Goal: Information Seeking & Learning: Learn about a topic

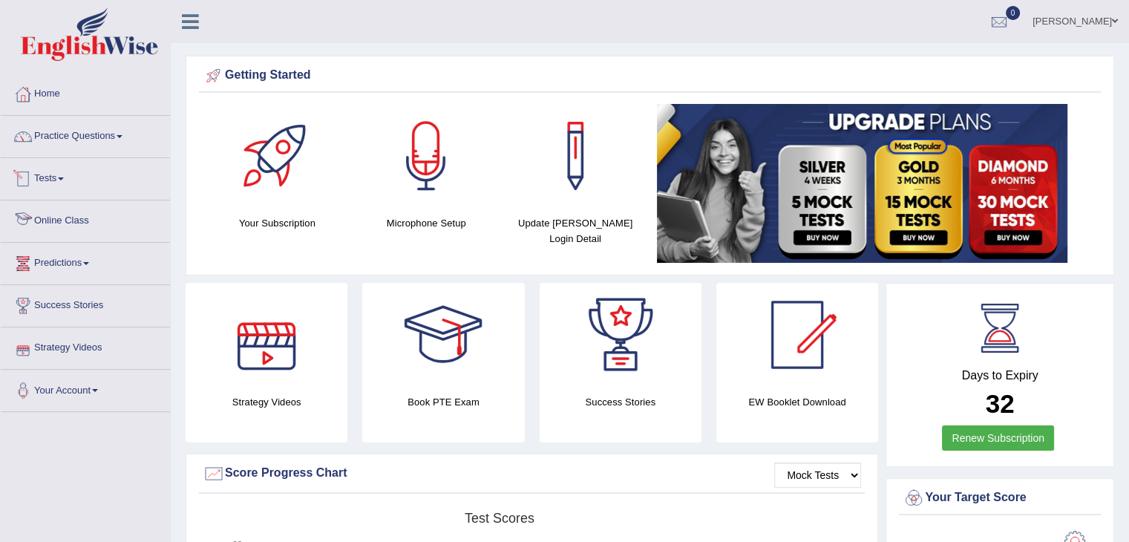
click at [73, 211] on link "Online Class" at bounding box center [85, 218] width 169 height 37
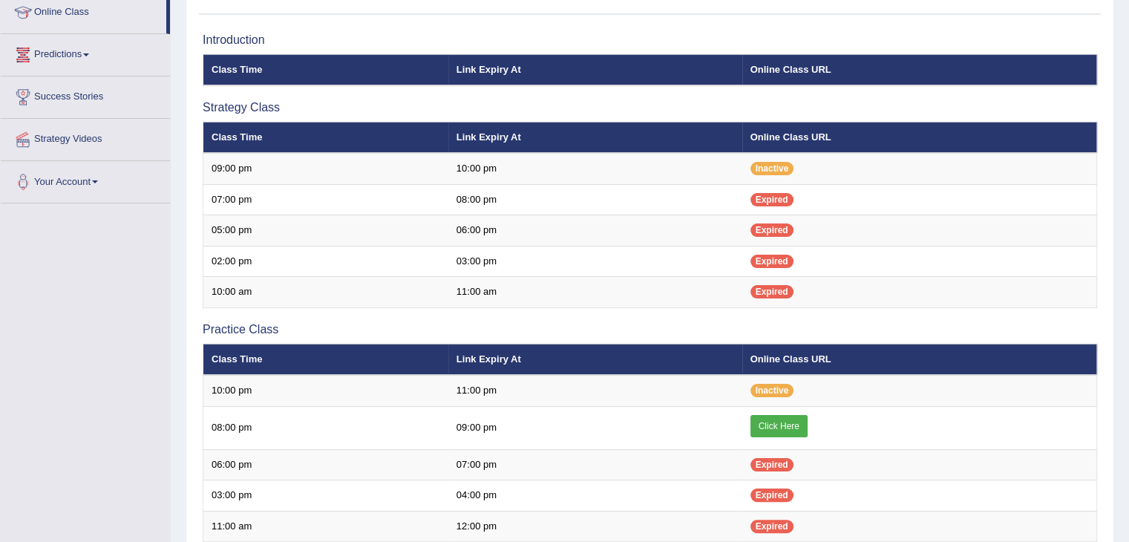
scroll to position [223, 0]
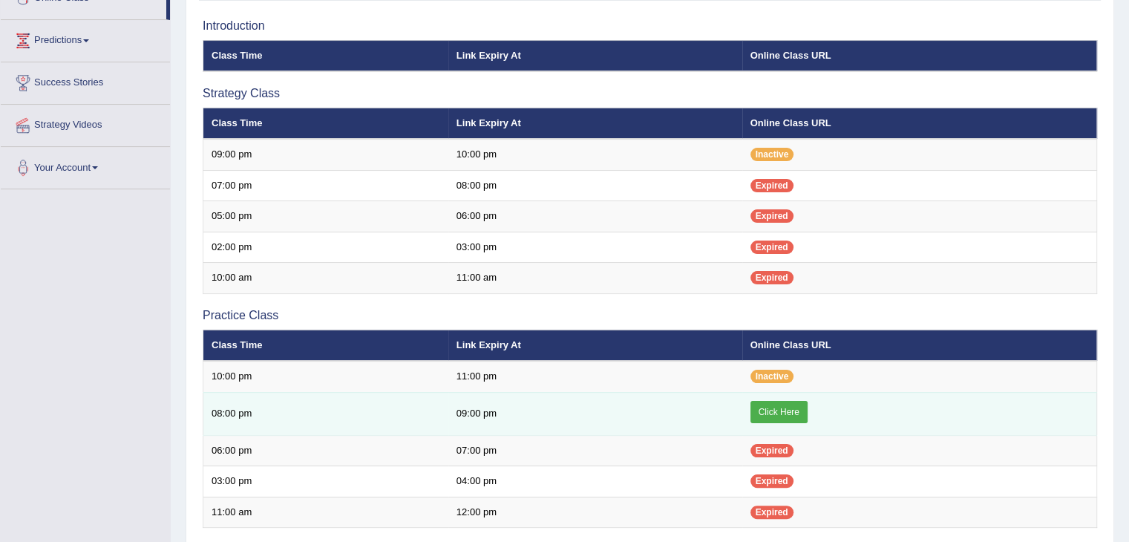
click at [768, 407] on link "Click Here" at bounding box center [779, 412] width 57 height 22
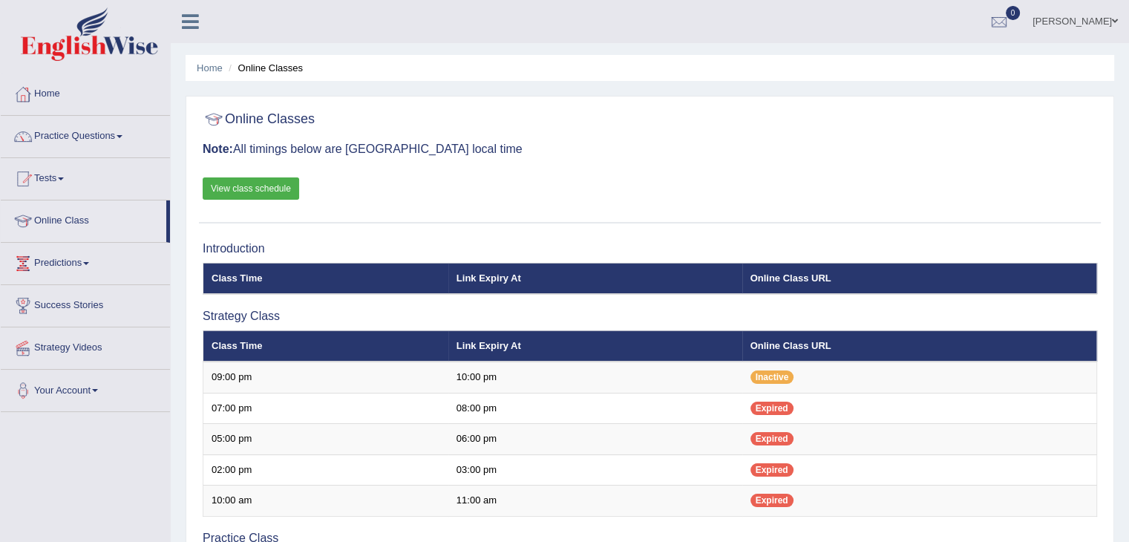
click at [72, 130] on link "Practice Questions" at bounding box center [85, 134] width 169 height 37
click at [108, 140] on link "Practice Questions" at bounding box center [85, 134] width 169 height 37
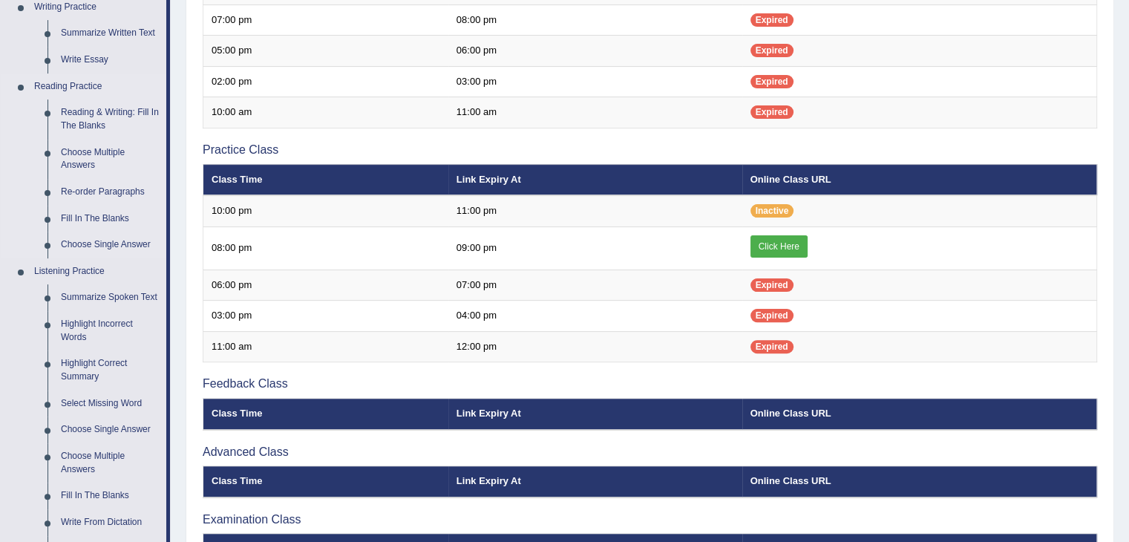
scroll to position [445, 0]
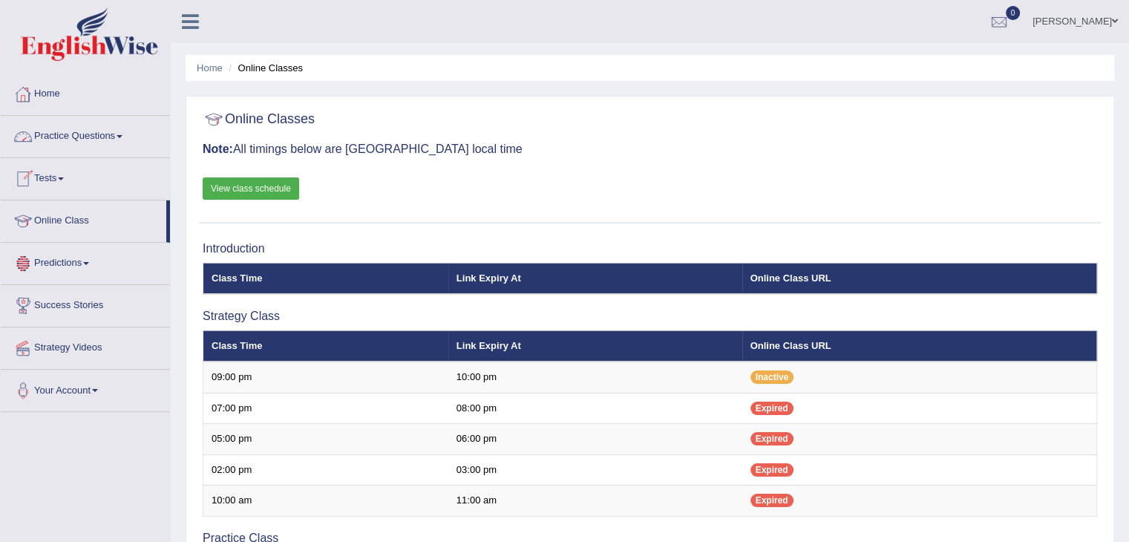
click at [114, 132] on link "Practice Questions" at bounding box center [85, 134] width 169 height 37
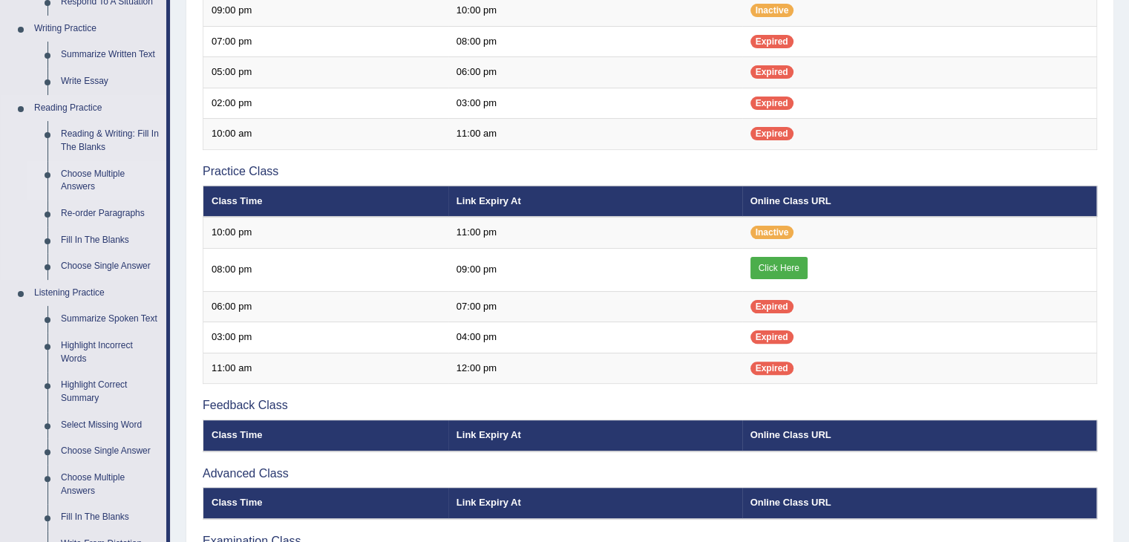
scroll to position [371, 0]
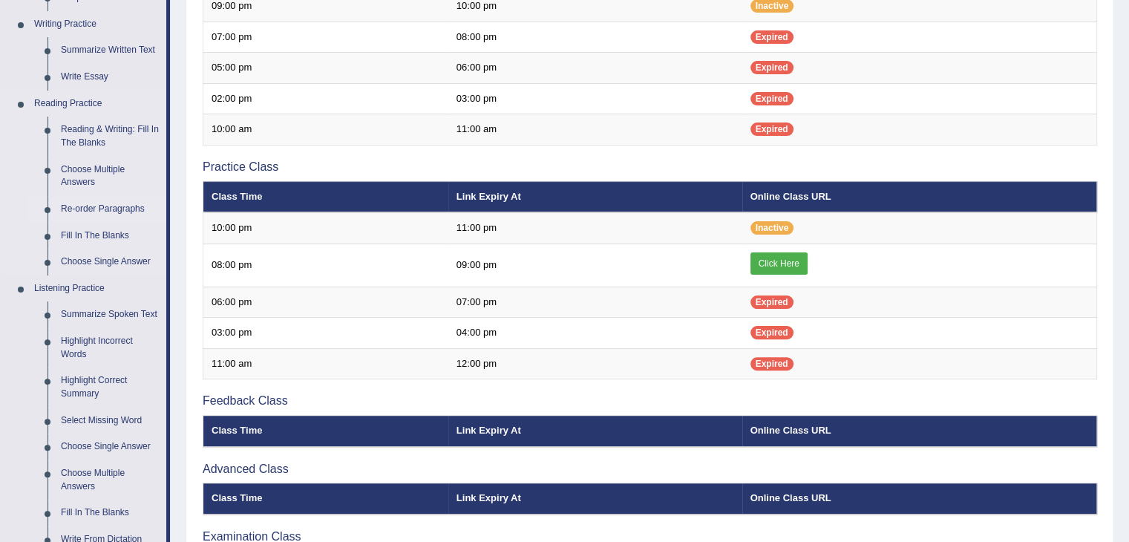
click at [100, 206] on link "Re-order Paragraphs" at bounding box center [110, 209] width 112 height 27
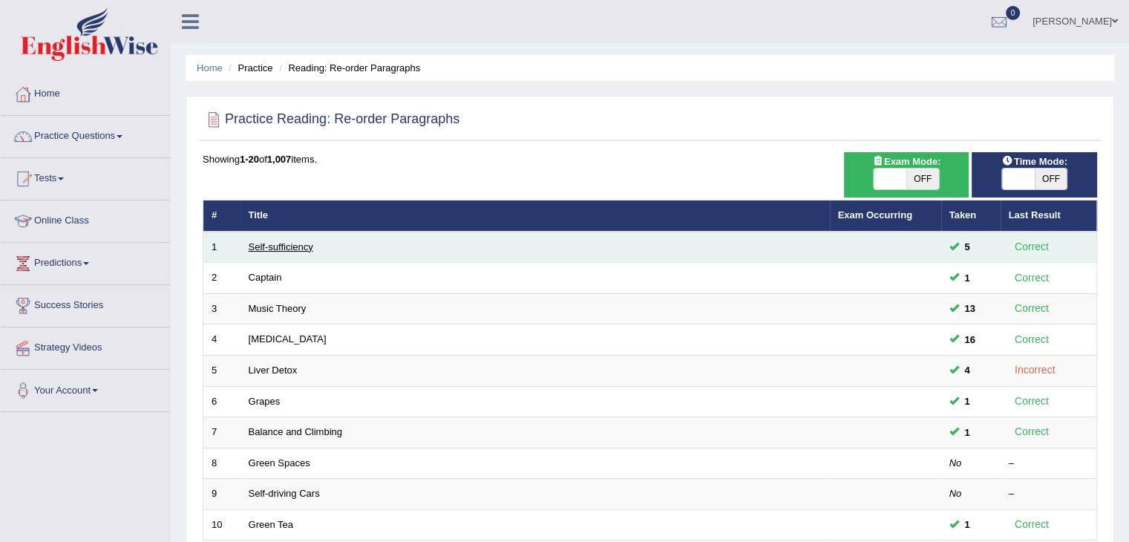
click at [305, 243] on link "Self-sufficiency" at bounding box center [281, 246] width 65 height 11
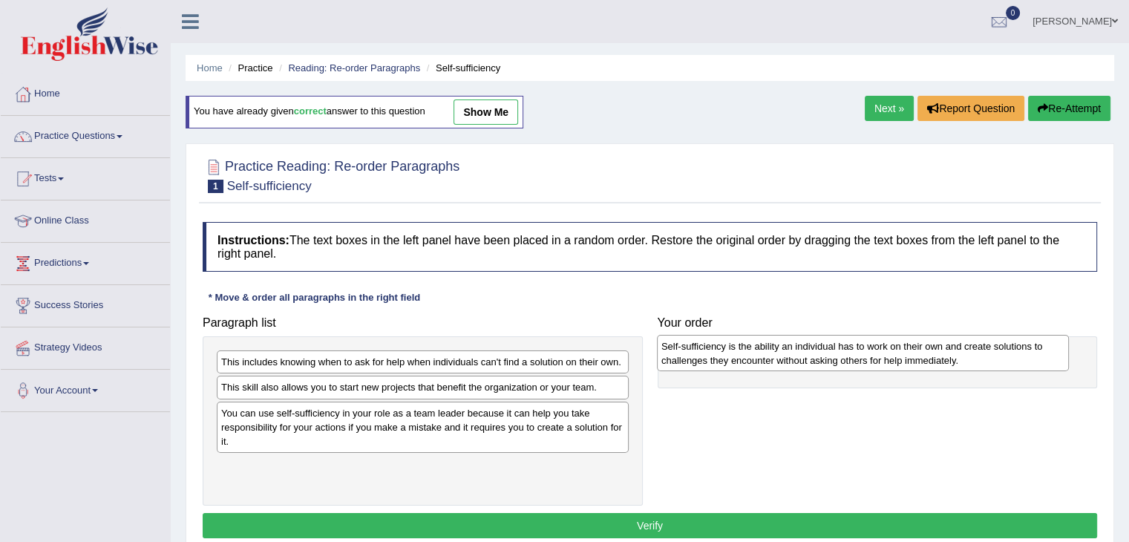
drag, startPoint x: 388, startPoint y: 479, endPoint x: 829, endPoint y: 360, distance: 457.4
click at [829, 360] on div "Self-sufficiency is the ability an individual has to work on their own and crea…" at bounding box center [863, 353] width 412 height 37
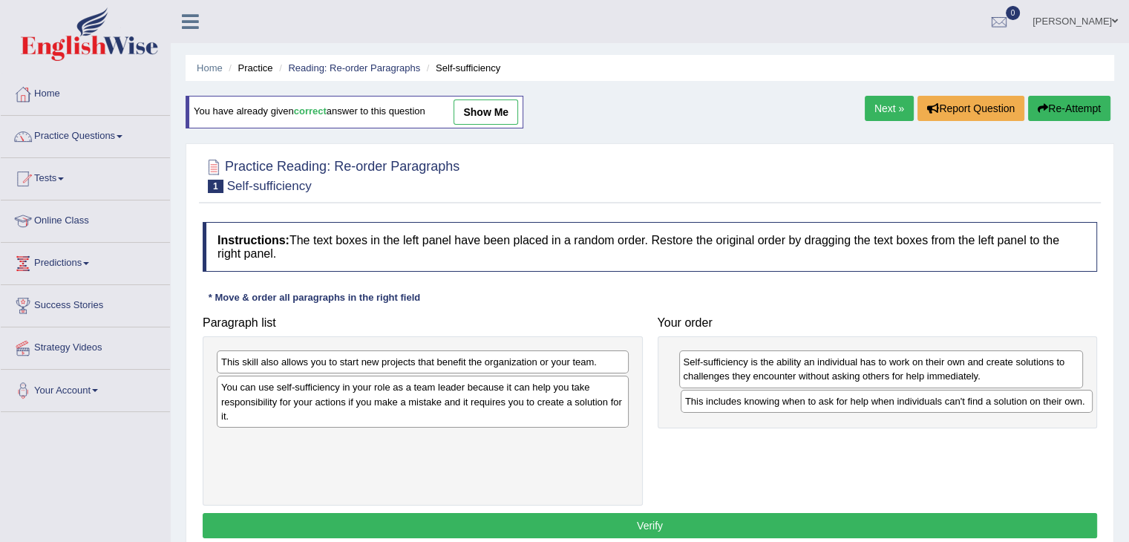
drag, startPoint x: 335, startPoint y: 368, endPoint x: 799, endPoint y: 408, distance: 465.6
click at [799, 408] on div "This includes knowing when to ask for help when individuals can't find a soluti…" at bounding box center [887, 401] width 412 height 23
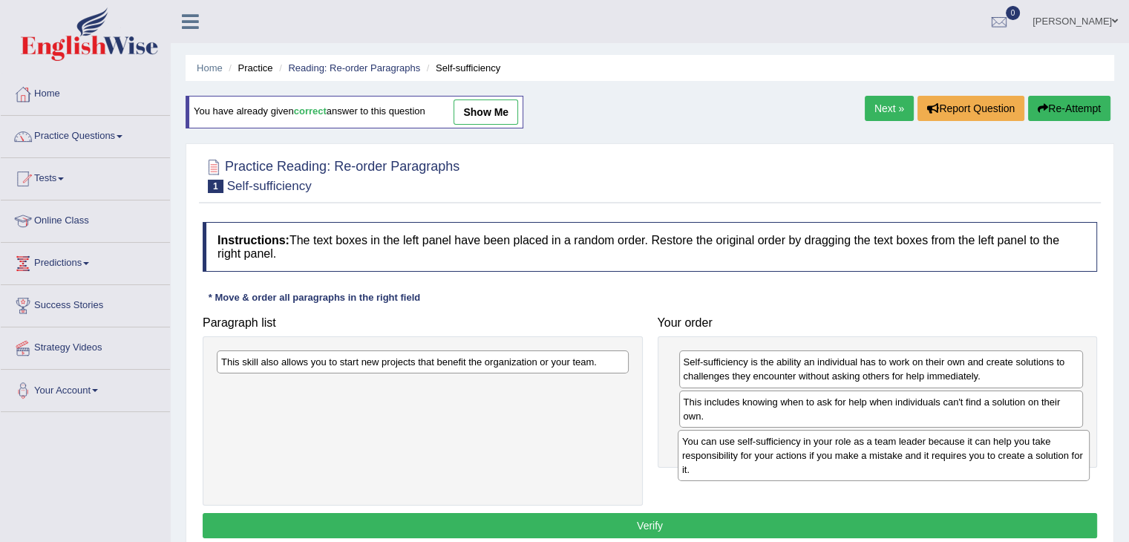
drag, startPoint x: 472, startPoint y: 411, endPoint x: 933, endPoint y: 465, distance: 464.2
click at [933, 465] on div "You can use self-sufficiency in your role as a team leader because it can help …" at bounding box center [884, 455] width 412 height 51
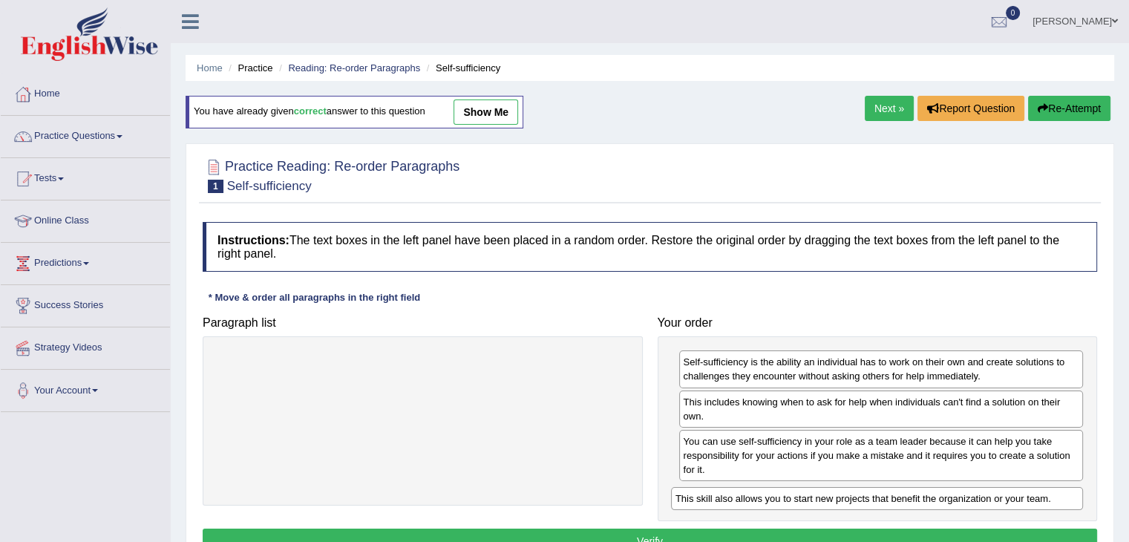
drag, startPoint x: 508, startPoint y: 363, endPoint x: 962, endPoint y: 500, distance: 474.4
click at [962, 500] on div "This skill also allows you to start new projects that benefit the organization …" at bounding box center [877, 498] width 412 height 23
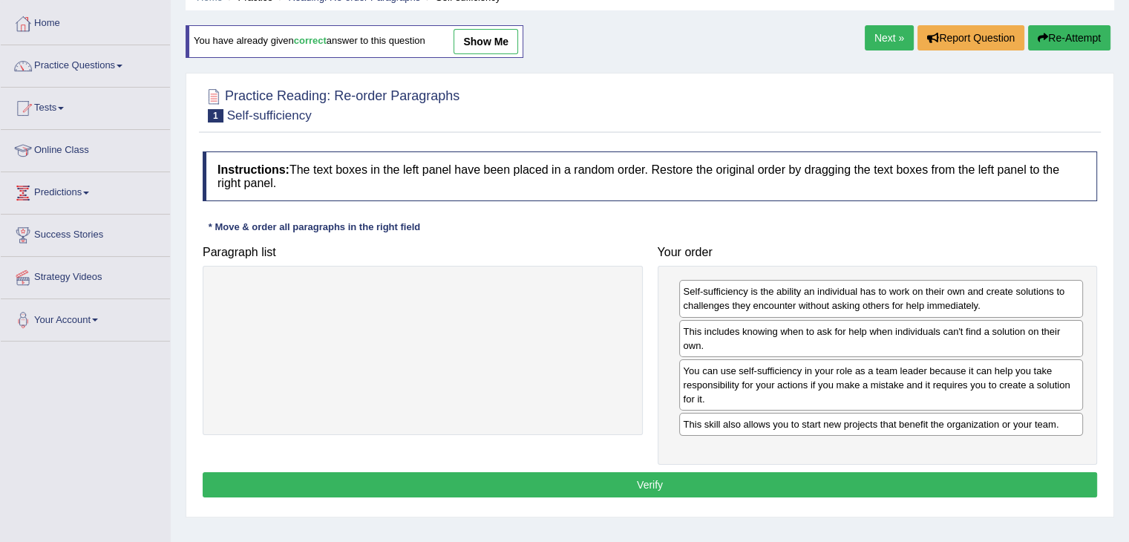
scroll to position [74, 0]
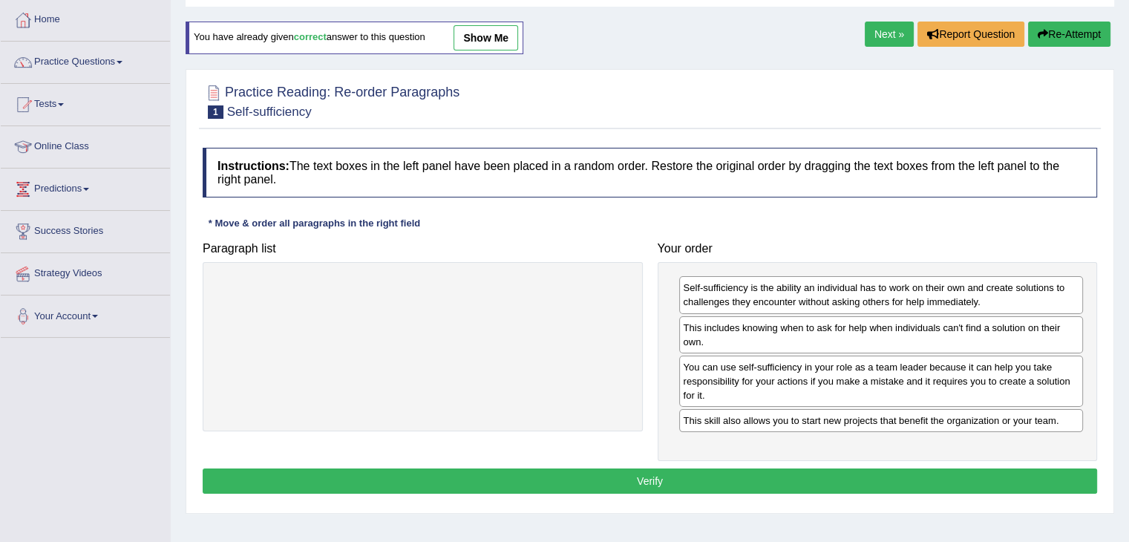
click at [658, 475] on button "Verify" at bounding box center [650, 480] width 895 height 25
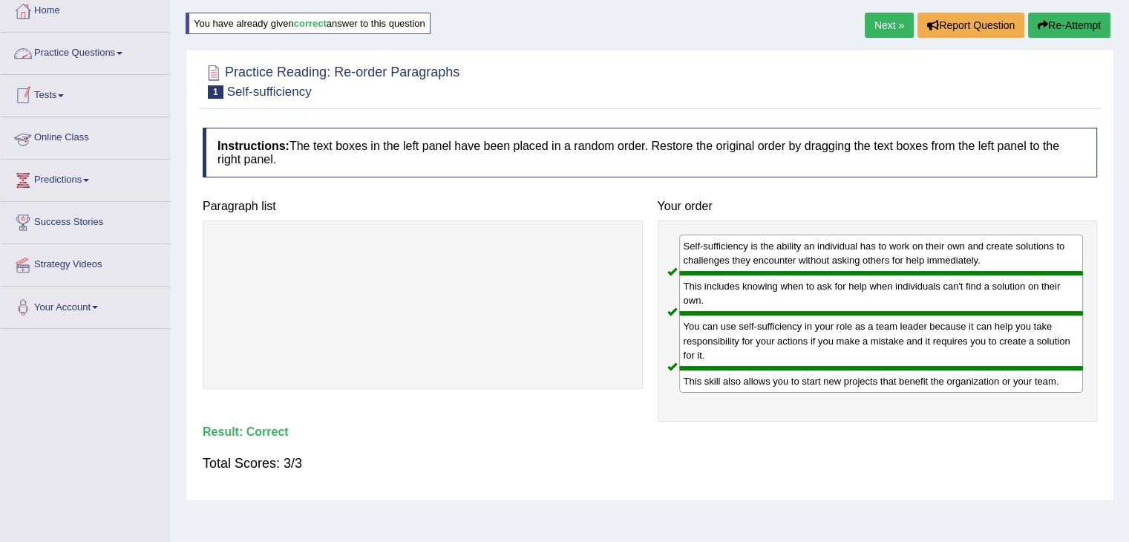
scroll to position [0, 0]
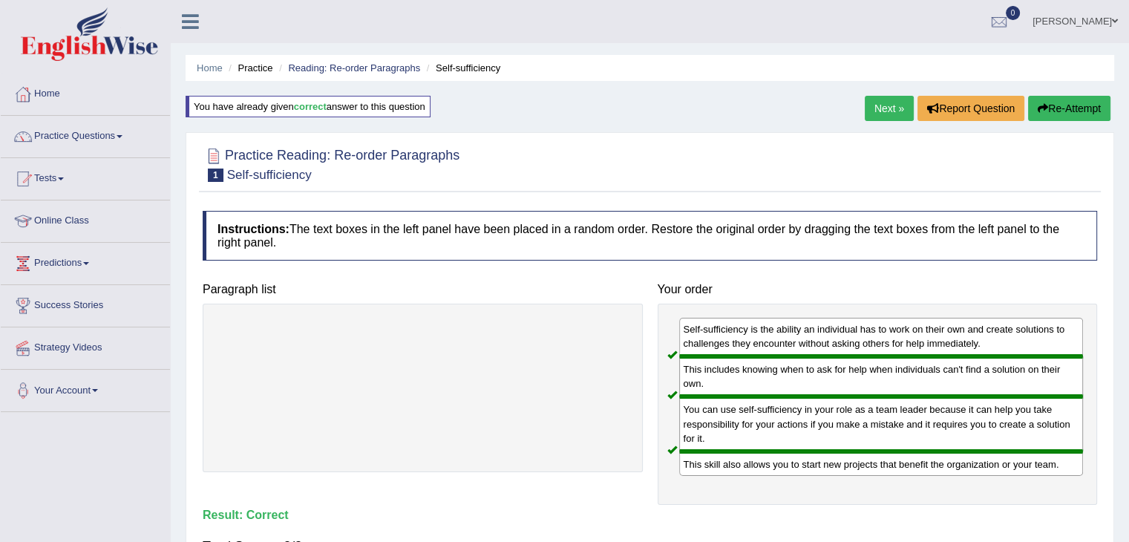
click at [885, 109] on link "Next »" at bounding box center [889, 108] width 49 height 25
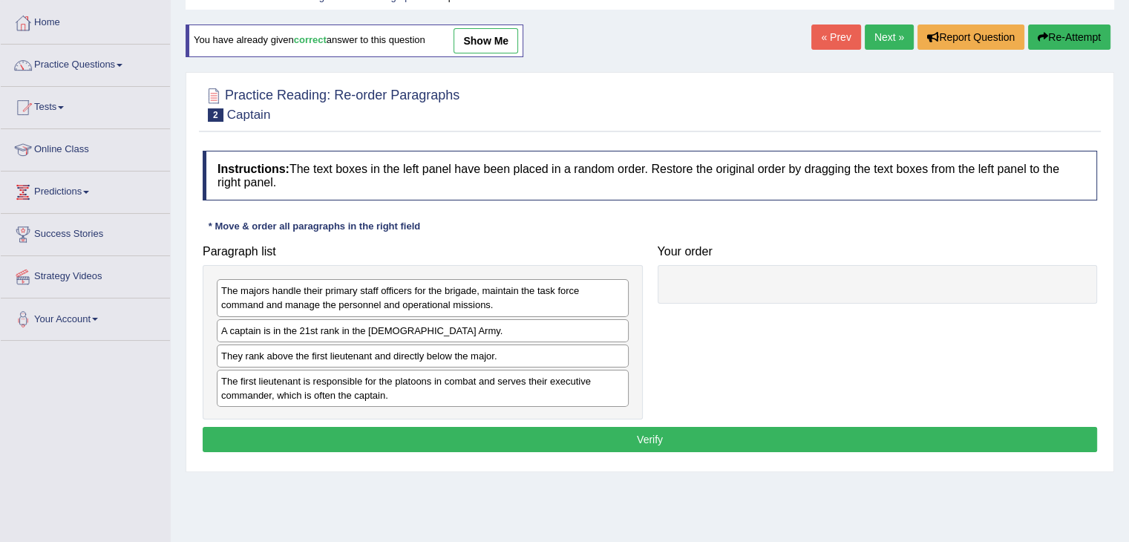
scroll to position [74, 0]
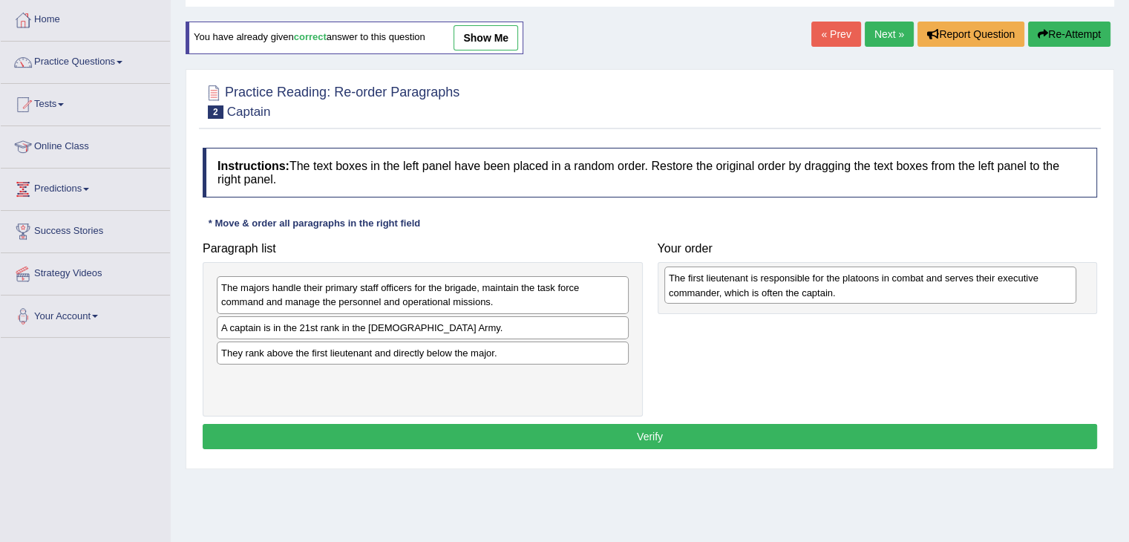
drag, startPoint x: 303, startPoint y: 388, endPoint x: 751, endPoint y: 289, distance: 458.4
click at [751, 289] on div "The first lieutenant is responsible for the platoons in combat and serves their…" at bounding box center [870, 285] width 412 height 37
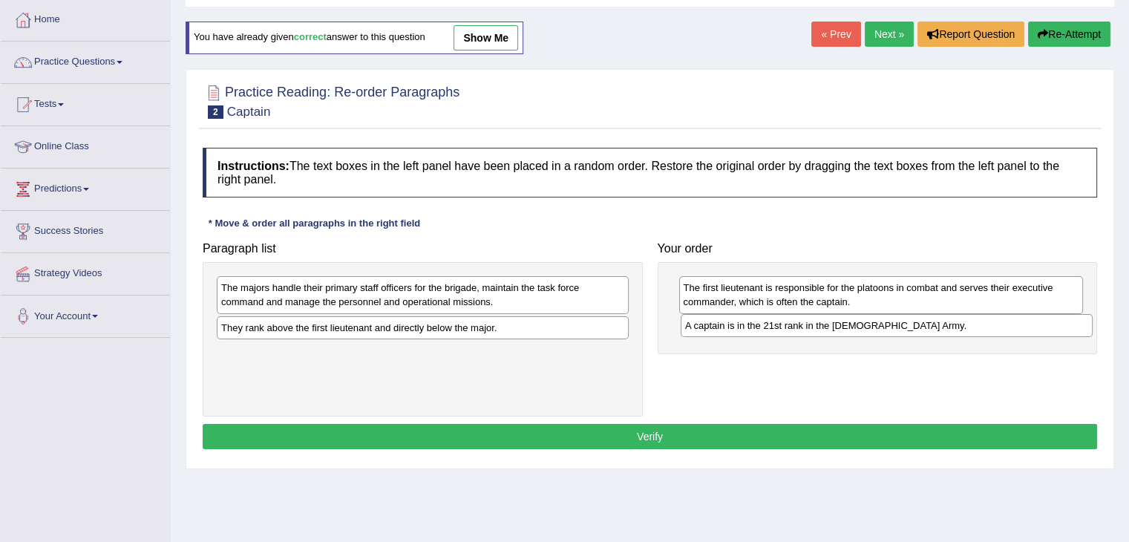
drag, startPoint x: 361, startPoint y: 324, endPoint x: 826, endPoint y: 323, distance: 464.7
click at [826, 323] on div "A captain is in the 21st rank in the US Army." at bounding box center [887, 325] width 412 height 23
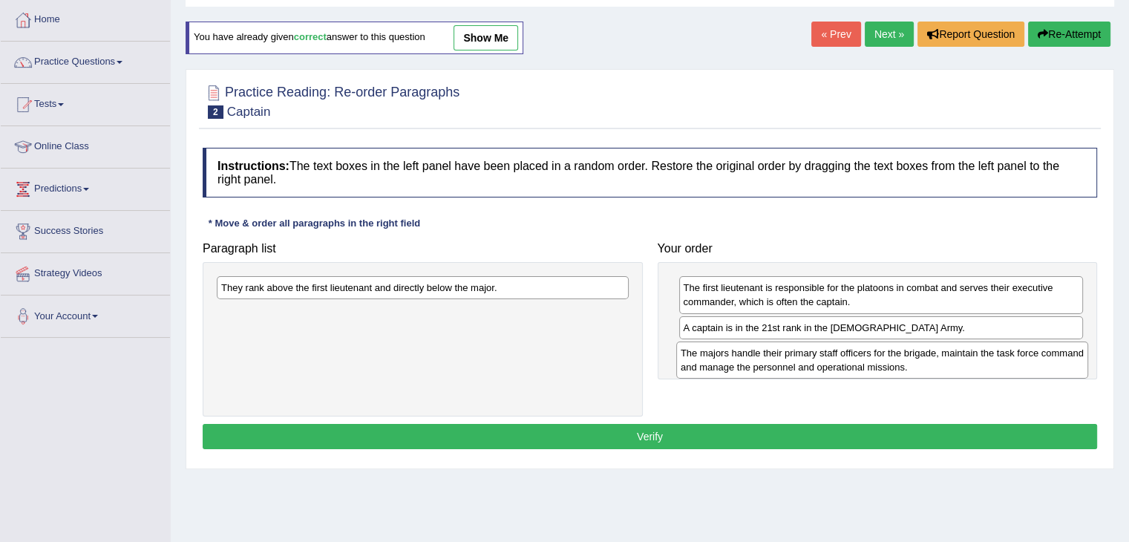
drag, startPoint x: 358, startPoint y: 298, endPoint x: 820, endPoint y: 363, distance: 466.3
click at [820, 363] on div "The majors handle their primary staff officers for the brigade, maintain the ta…" at bounding box center [882, 359] width 412 height 37
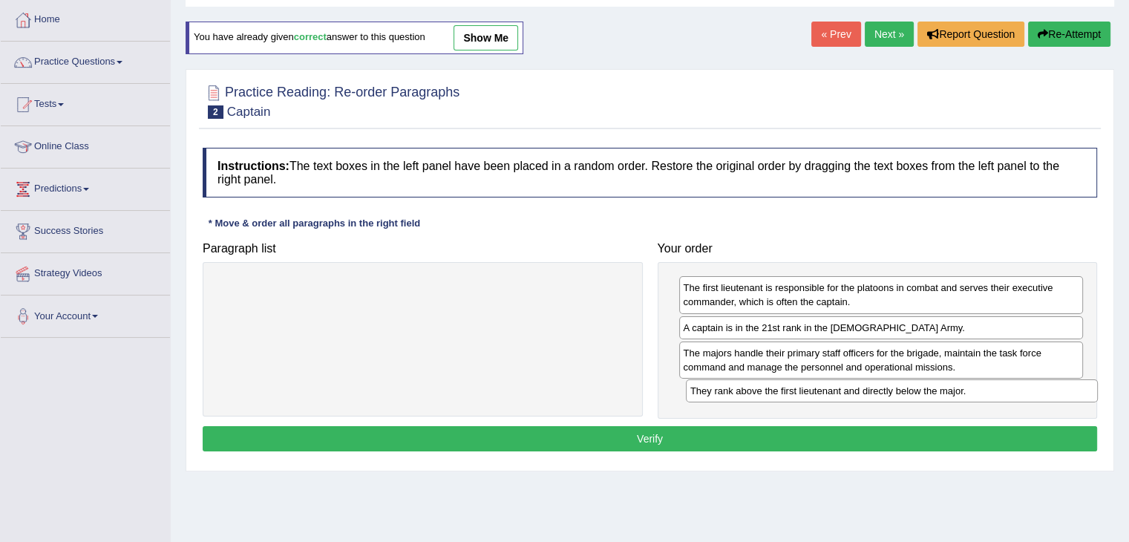
drag, startPoint x: 532, startPoint y: 291, endPoint x: 995, endPoint y: 393, distance: 474.4
click at [996, 394] on div "They rank above the first lieutenant and directly below the major." at bounding box center [892, 390] width 412 height 23
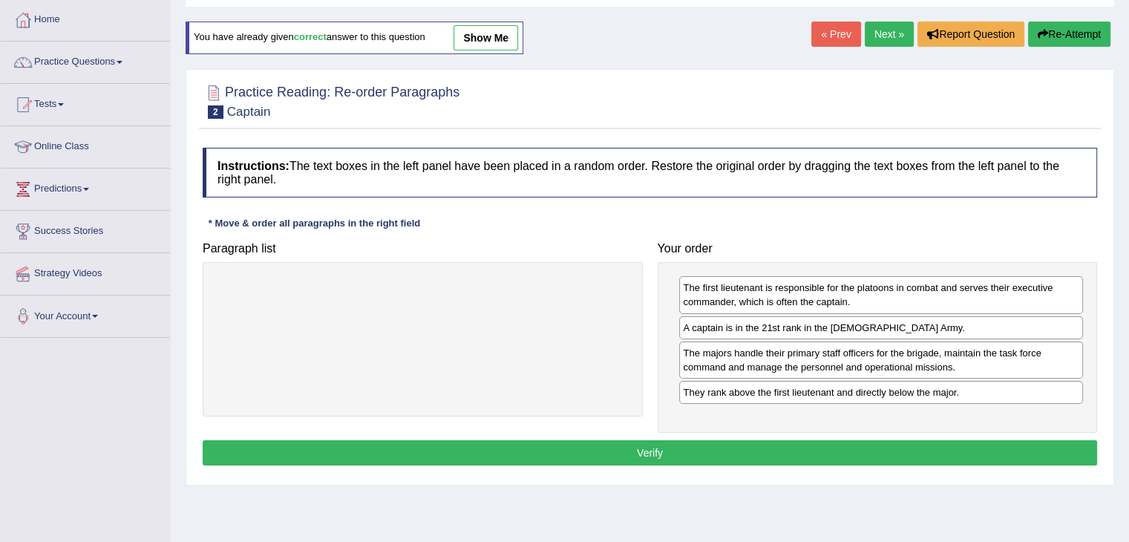
click at [679, 446] on button "Verify" at bounding box center [650, 452] width 895 height 25
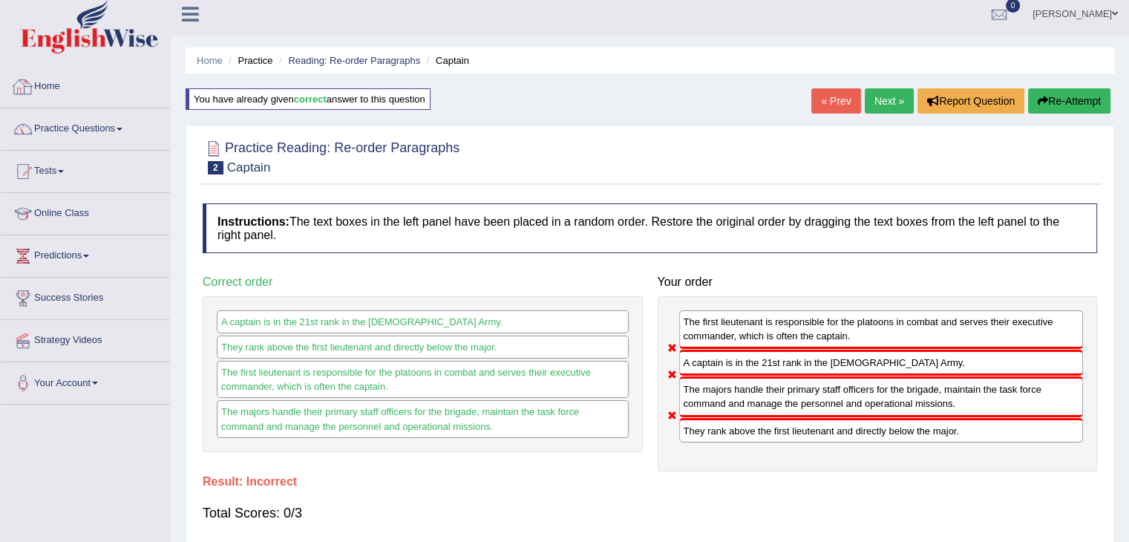
scroll to position [0, 0]
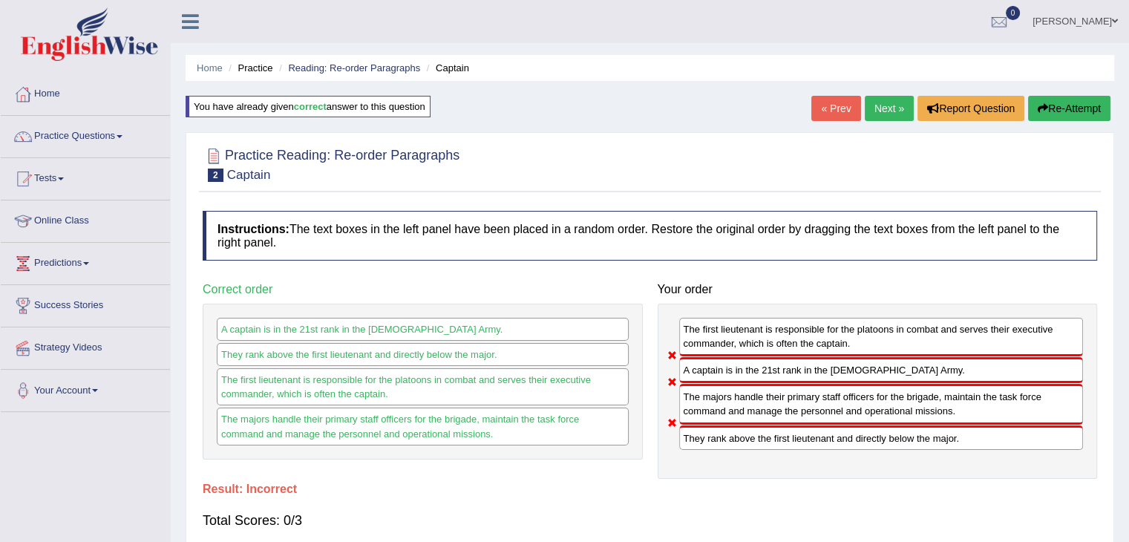
click at [892, 102] on link "Next »" at bounding box center [889, 108] width 49 height 25
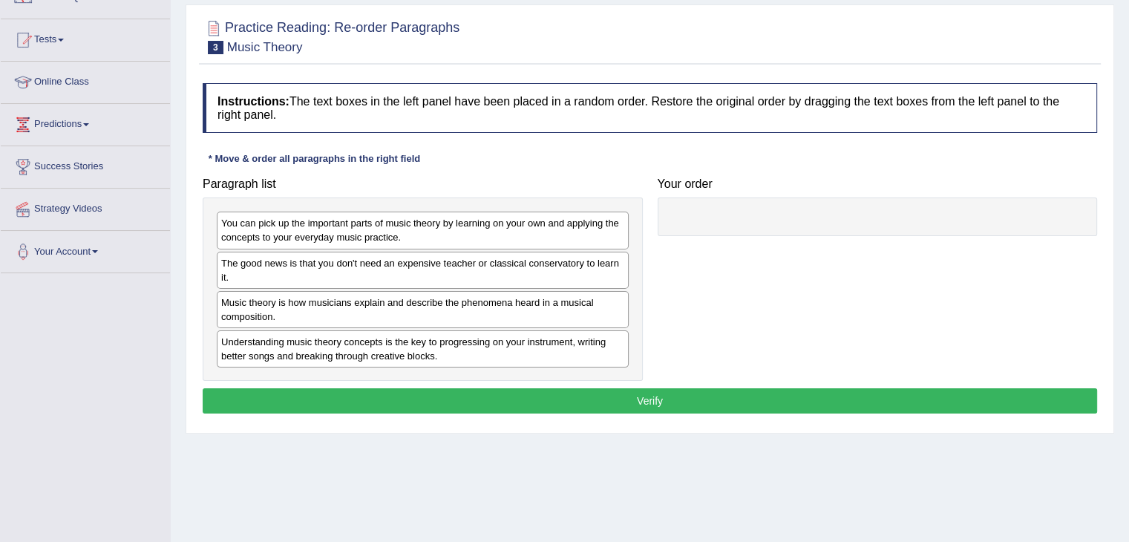
scroll to position [148, 0]
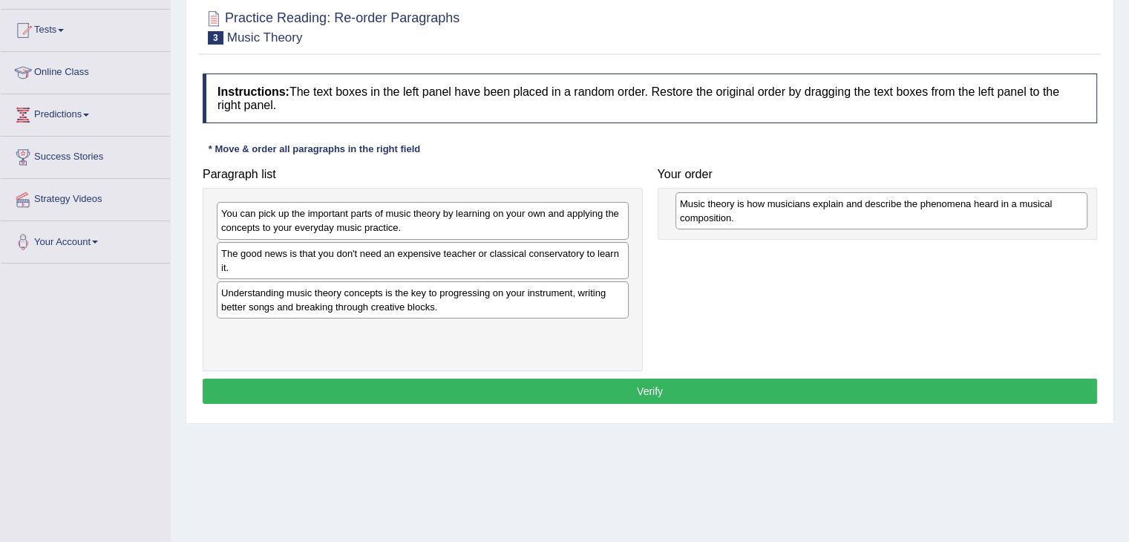
drag, startPoint x: 327, startPoint y: 313, endPoint x: 785, endPoint y: 224, distance: 467.2
click at [785, 224] on div "Music theory is how musicians explain and describe the phenomena heard in a mus…" at bounding box center [882, 210] width 412 height 37
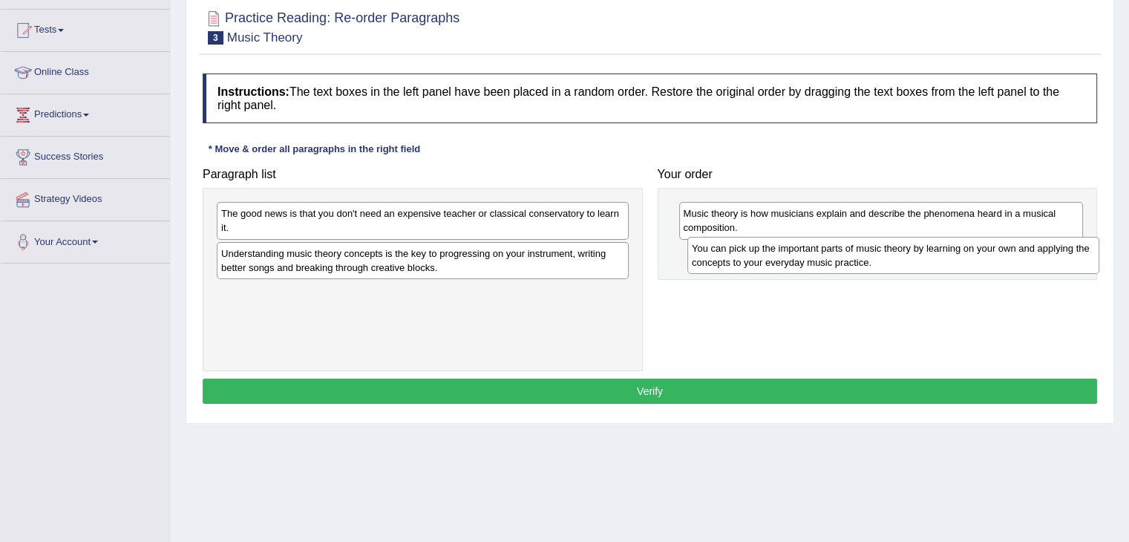
drag, startPoint x: 386, startPoint y: 226, endPoint x: 850, endPoint y: 259, distance: 465.2
click at [852, 259] on div "You can pick up the important parts of music theory by learning on your own and…" at bounding box center [893, 255] width 412 height 37
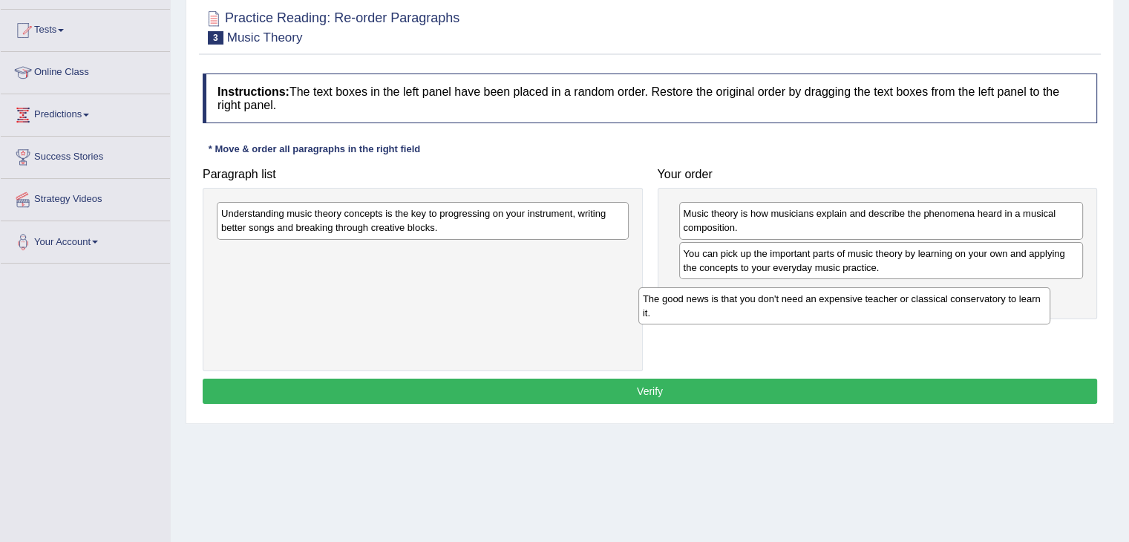
drag, startPoint x: 422, startPoint y: 226, endPoint x: 868, endPoint y: 301, distance: 452.5
click at [868, 301] on div "The good news is that you don't need an expensive teacher or classical conserva…" at bounding box center [844, 305] width 412 height 37
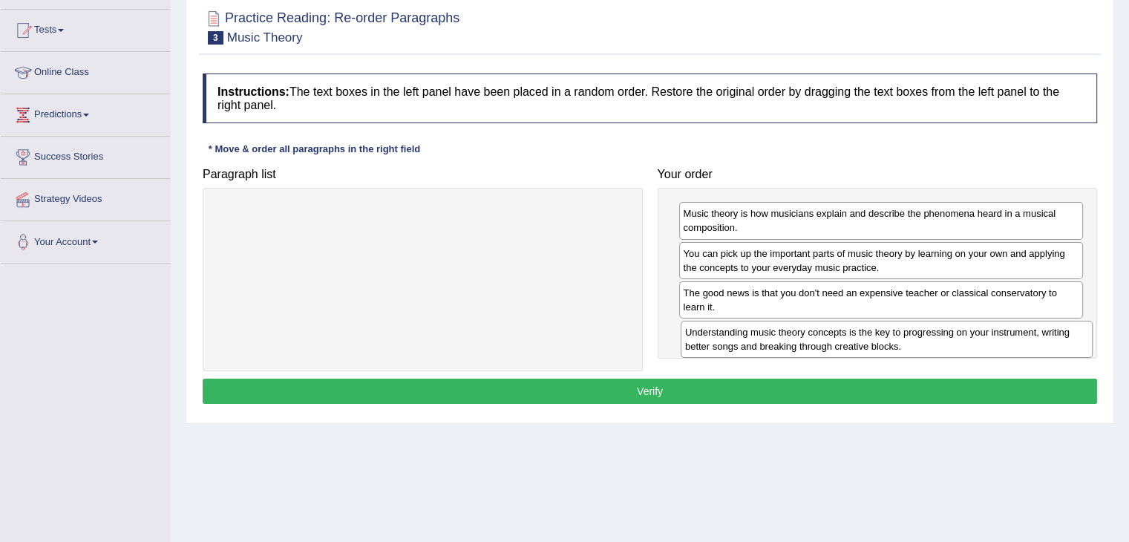
drag, startPoint x: 483, startPoint y: 218, endPoint x: 949, endPoint y: 333, distance: 479.7
click at [949, 333] on div "Understanding music theory concepts is the key to progressing on your instrumen…" at bounding box center [887, 339] width 412 height 37
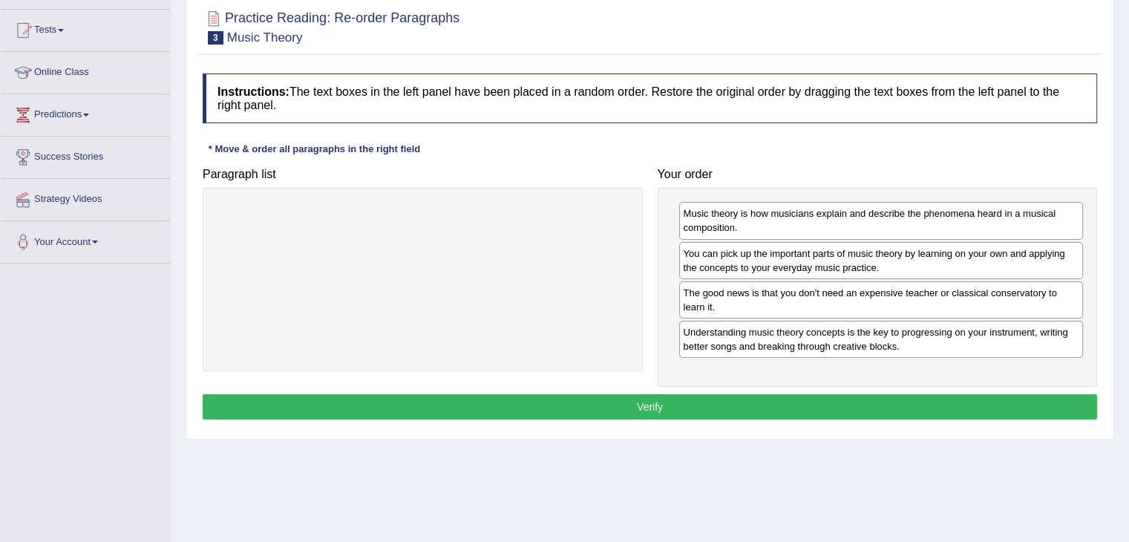
click at [739, 398] on button "Verify" at bounding box center [650, 406] width 895 height 25
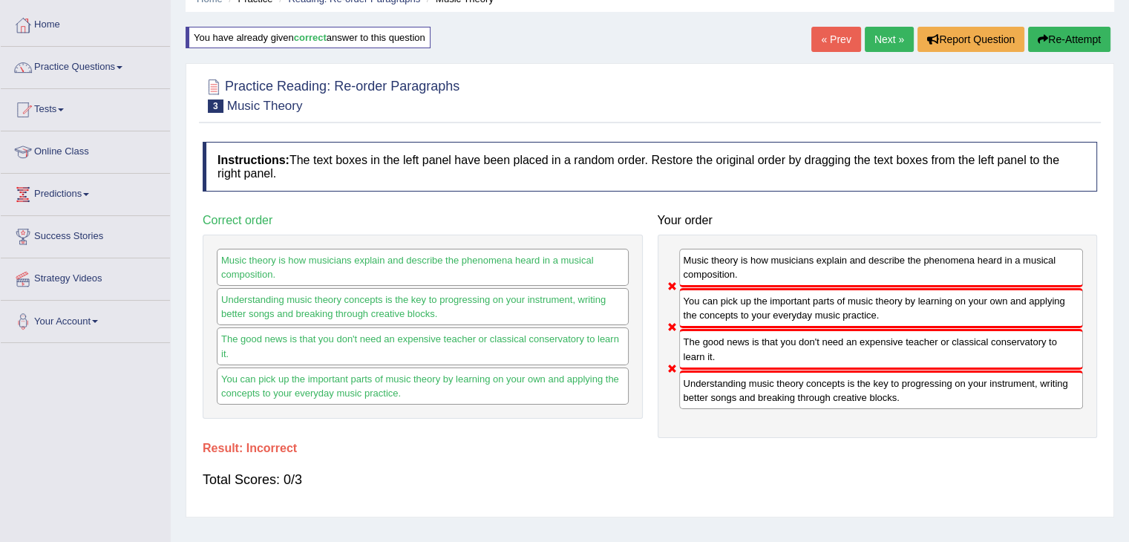
scroll to position [74, 0]
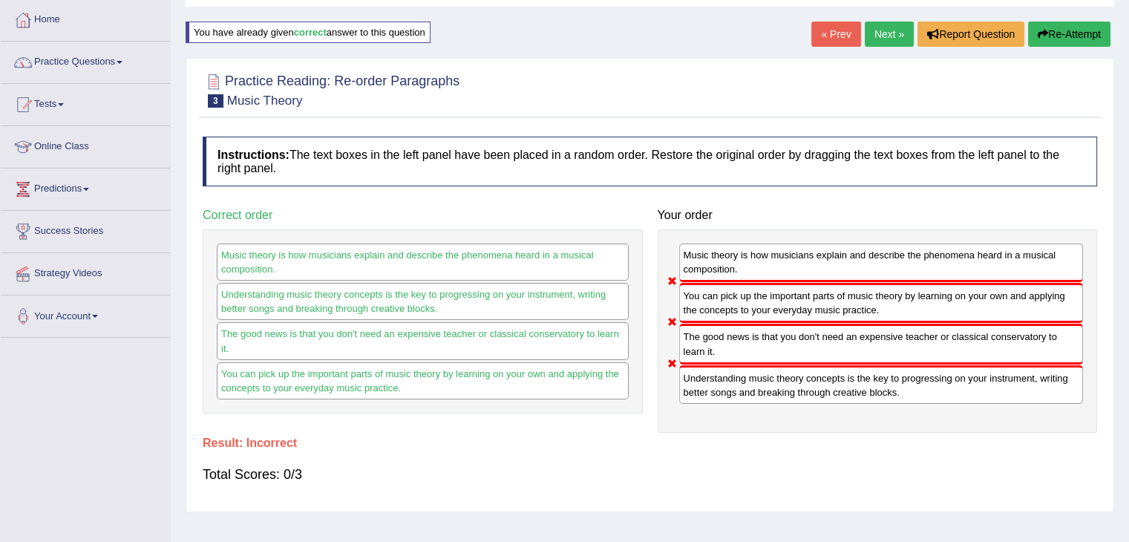
click at [873, 36] on link "Next »" at bounding box center [889, 34] width 49 height 25
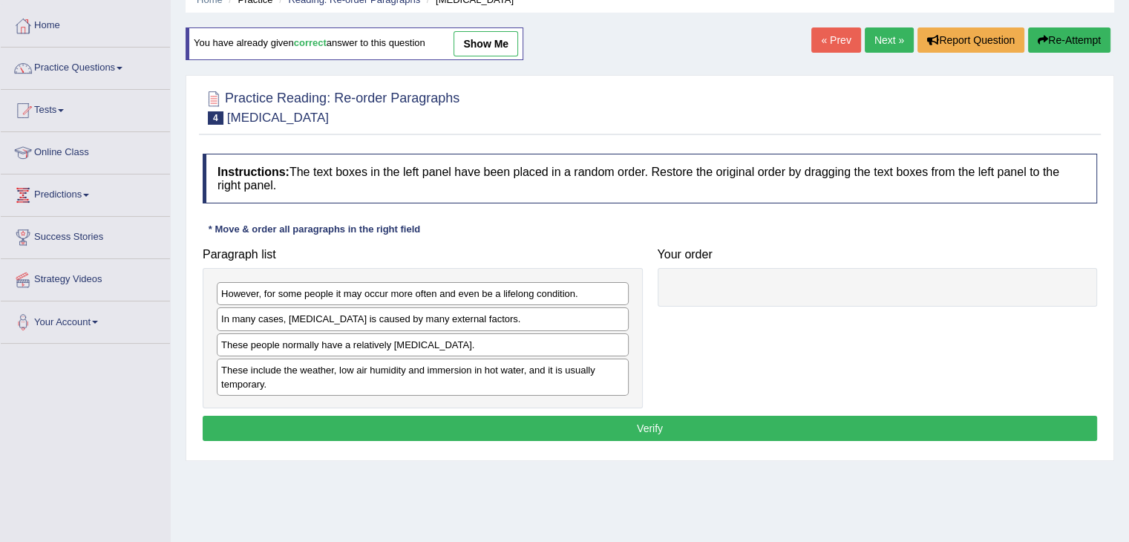
scroll to position [74, 0]
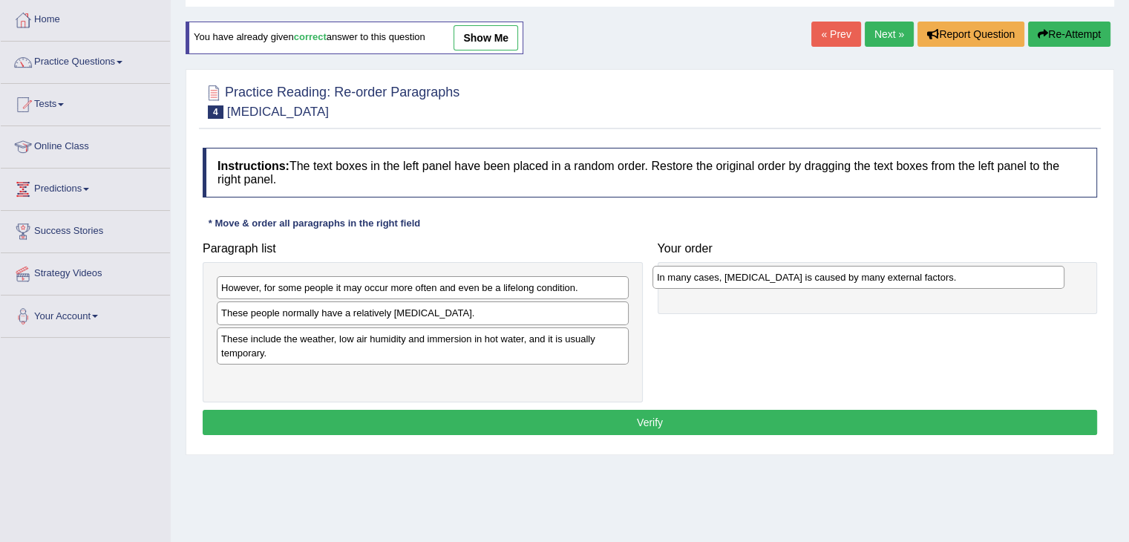
drag, startPoint x: 270, startPoint y: 316, endPoint x: 706, endPoint y: 280, distance: 437.2
click at [706, 280] on div "In many cases, [MEDICAL_DATA] is caused by many external factors." at bounding box center [859, 277] width 412 height 23
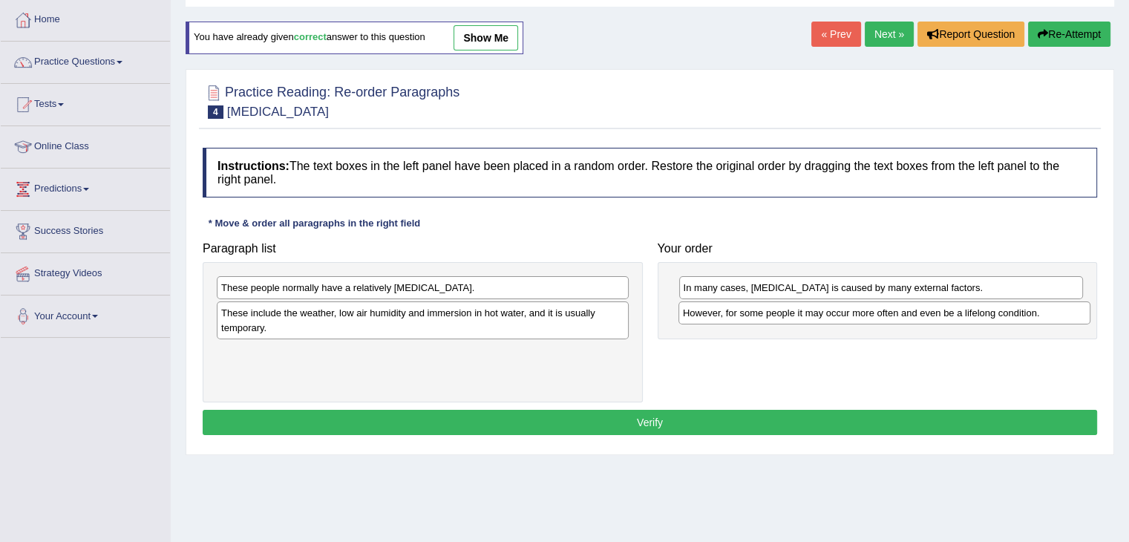
drag, startPoint x: 282, startPoint y: 292, endPoint x: 742, endPoint y: 314, distance: 460.8
click at [743, 317] on div "However, for some people it may occur more often and even be a lifelong conditi…" at bounding box center [885, 312] width 412 height 23
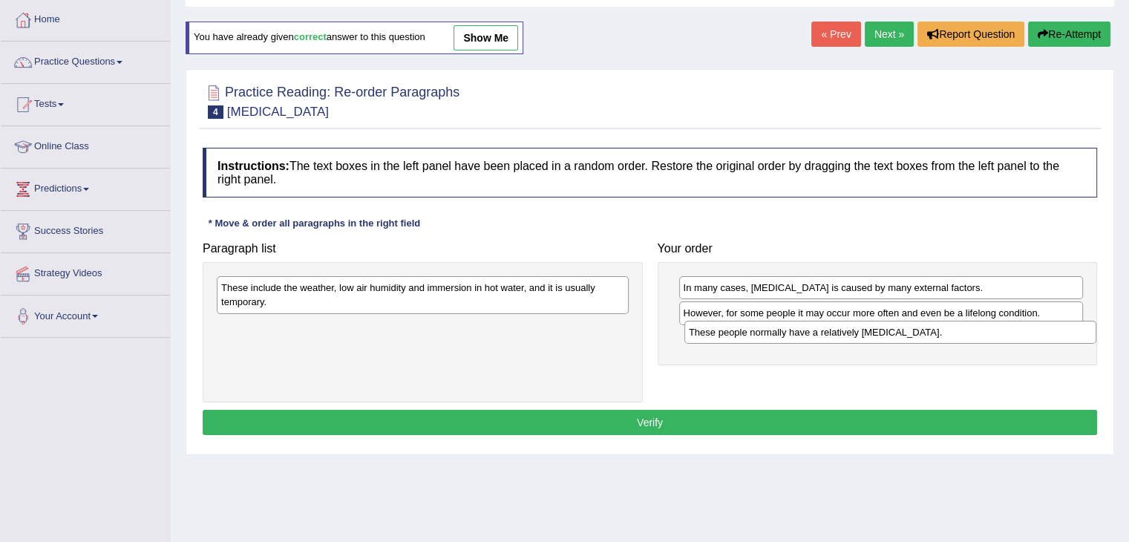
drag, startPoint x: 343, startPoint y: 283, endPoint x: 811, endPoint y: 327, distance: 469.8
click at [811, 327] on div "These people normally have a relatively [MEDICAL_DATA]." at bounding box center [890, 332] width 412 height 23
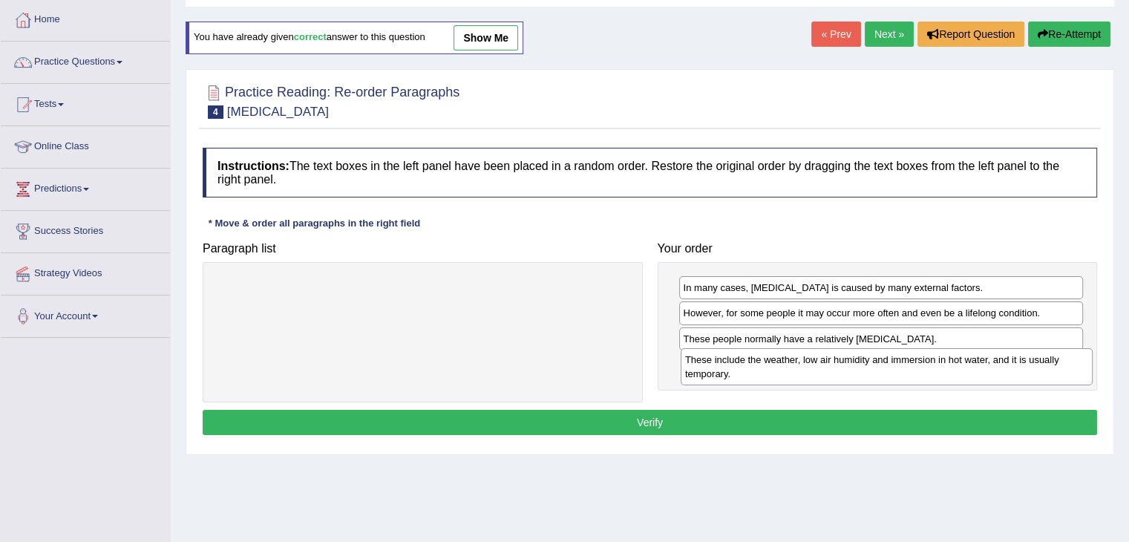
drag, startPoint x: 472, startPoint y: 292, endPoint x: 935, endPoint y: 364, distance: 468.2
click at [935, 364] on div "These include the weather, low air humidity and immersion in hot water, and it …" at bounding box center [887, 366] width 412 height 37
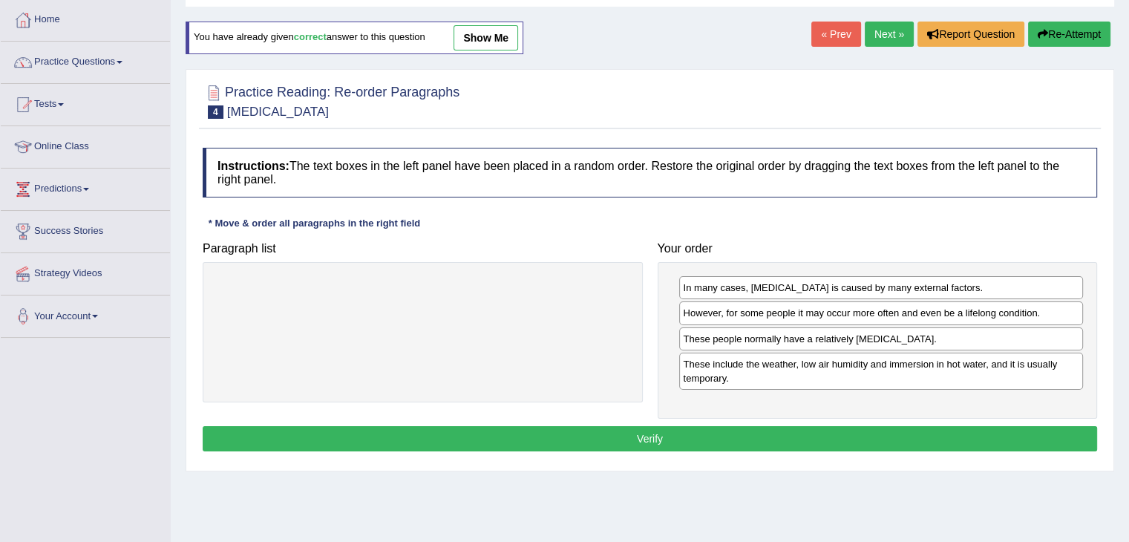
click at [775, 428] on button "Verify" at bounding box center [650, 438] width 895 height 25
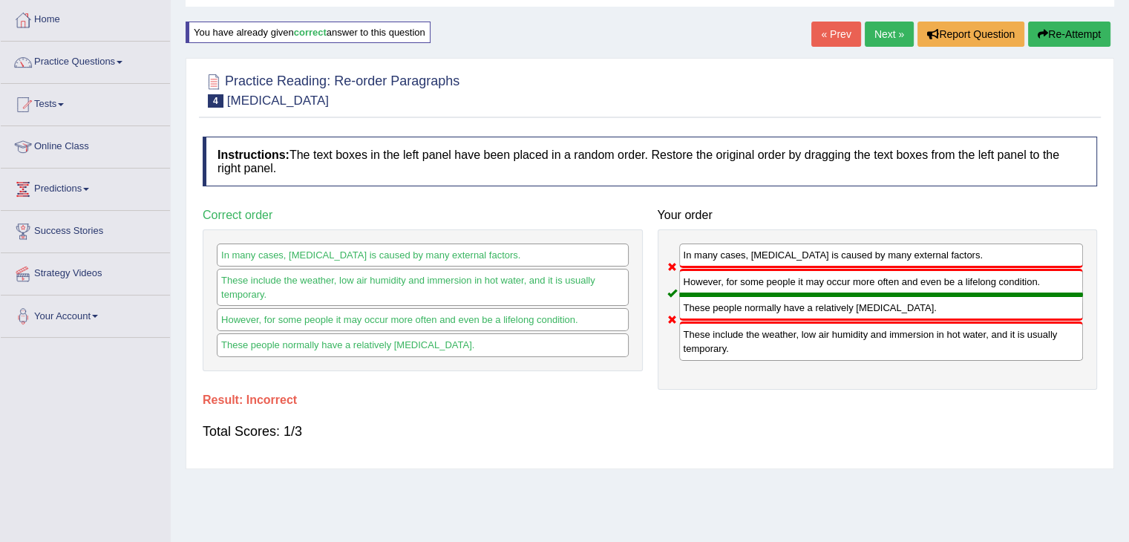
click at [893, 30] on link "Next »" at bounding box center [889, 34] width 49 height 25
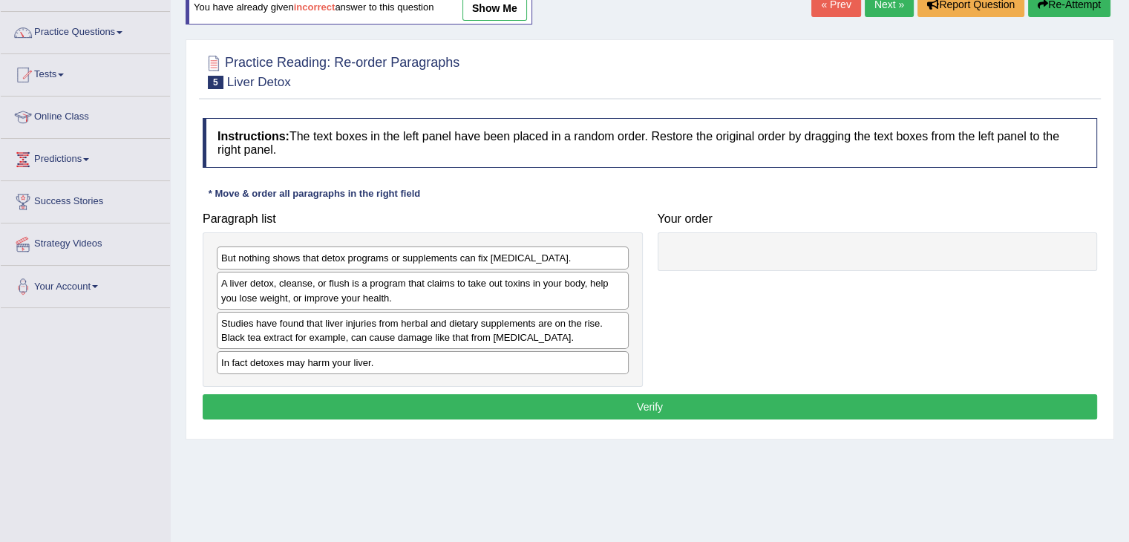
scroll to position [148, 0]
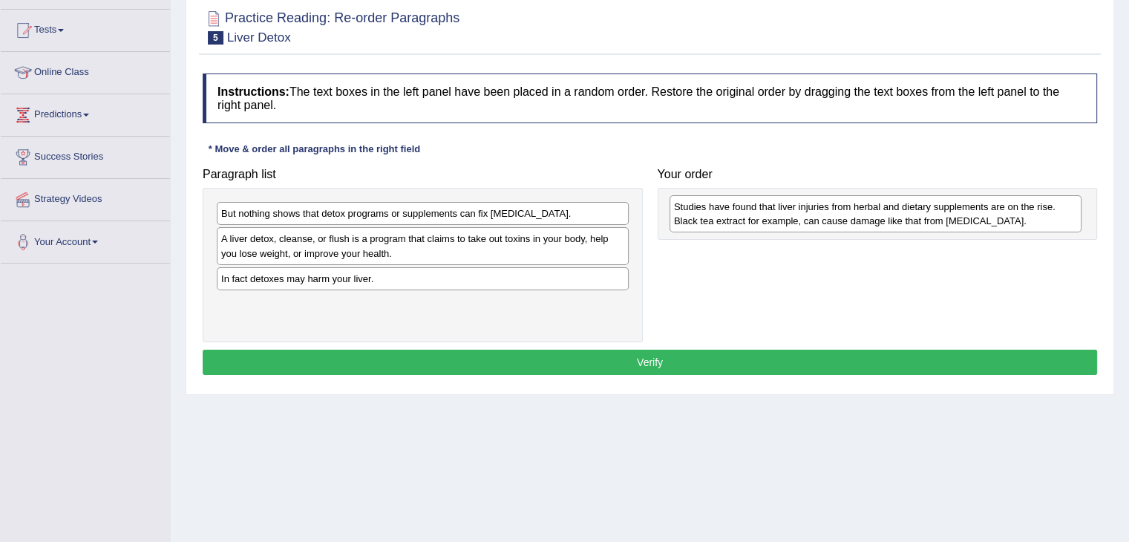
drag, startPoint x: 287, startPoint y: 291, endPoint x: 732, endPoint y: 220, distance: 450.2
click at [732, 220] on div "Studies have found that liver injuries from herbal and dietary supplements are …" at bounding box center [876, 213] width 412 height 37
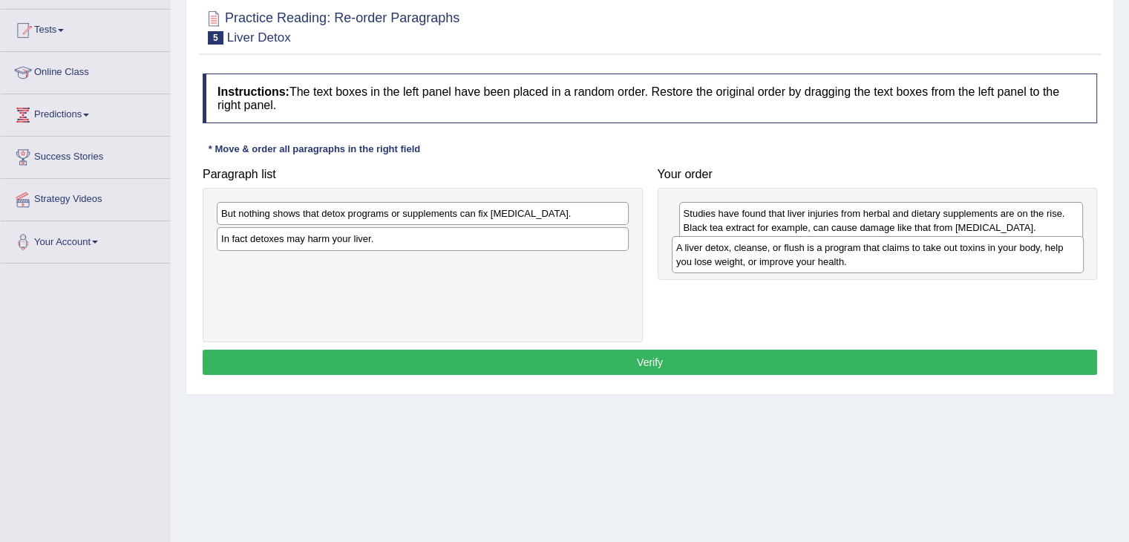
drag, startPoint x: 278, startPoint y: 244, endPoint x: 733, endPoint y: 253, distance: 455.2
click at [733, 253] on div "A liver detox, cleanse, or flush is a program that claims to take out toxins in…" at bounding box center [878, 254] width 412 height 37
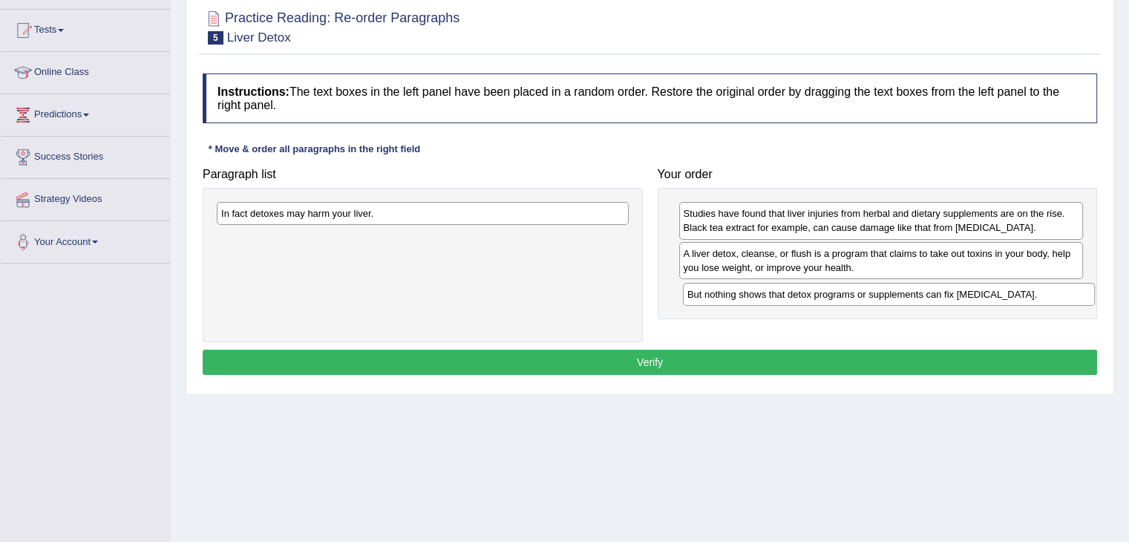
drag, startPoint x: 398, startPoint y: 215, endPoint x: 864, endPoint y: 295, distance: 473.0
click at [864, 295] on div "But nothing shows that detox programs or supplements can fix liver damage." at bounding box center [889, 294] width 412 height 23
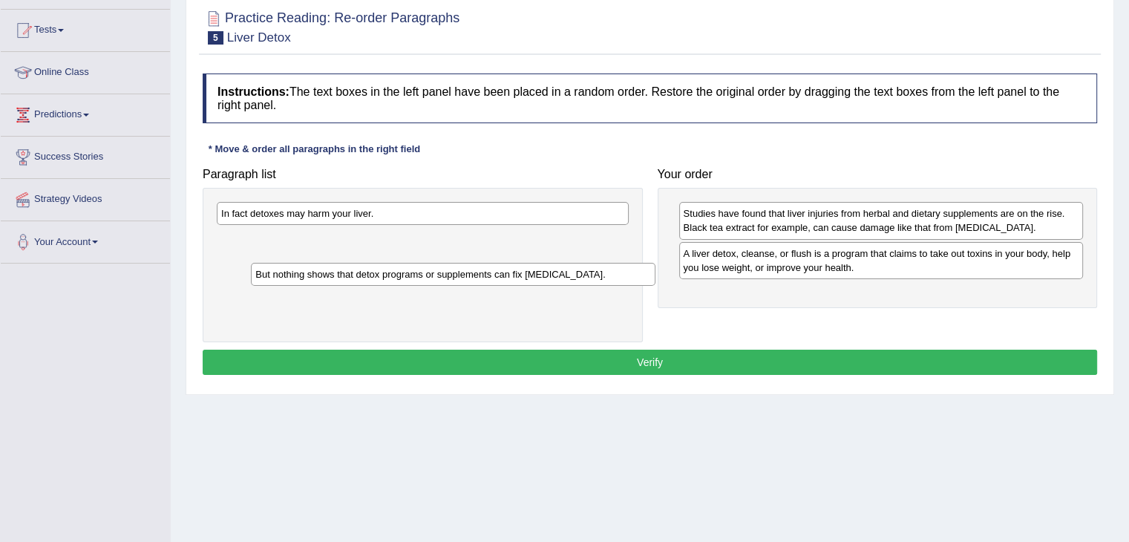
drag, startPoint x: 722, startPoint y: 297, endPoint x: 278, endPoint y: 274, distance: 445.3
click at [282, 275] on div "But nothing shows that detox programs or supplements can fix liver damage." at bounding box center [453, 274] width 405 height 23
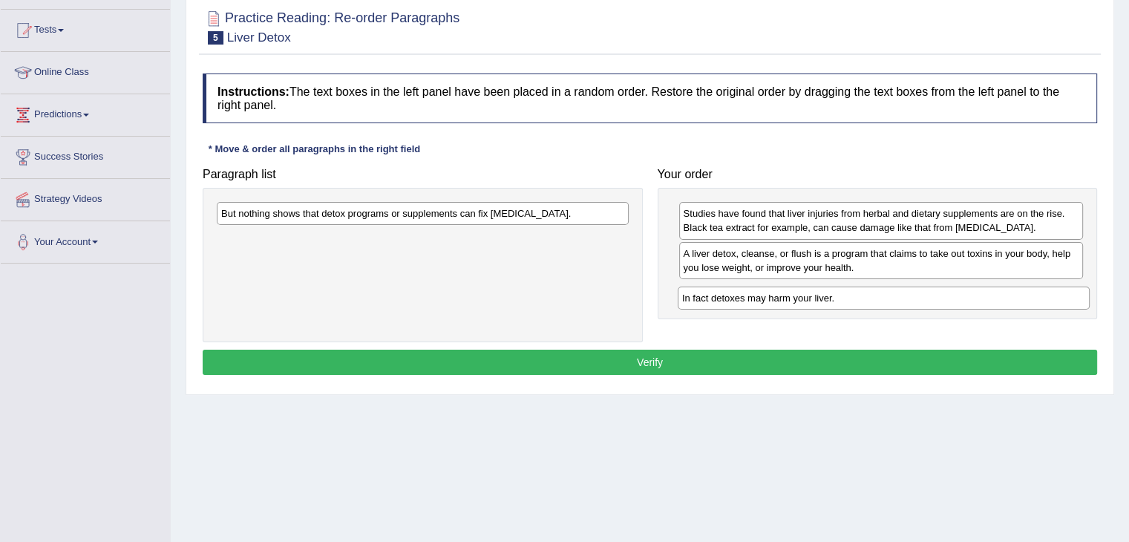
drag, startPoint x: 339, startPoint y: 213, endPoint x: 800, endPoint y: 298, distance: 468.0
click at [800, 298] on div "In fact detoxes may harm your liver." at bounding box center [884, 298] width 412 height 23
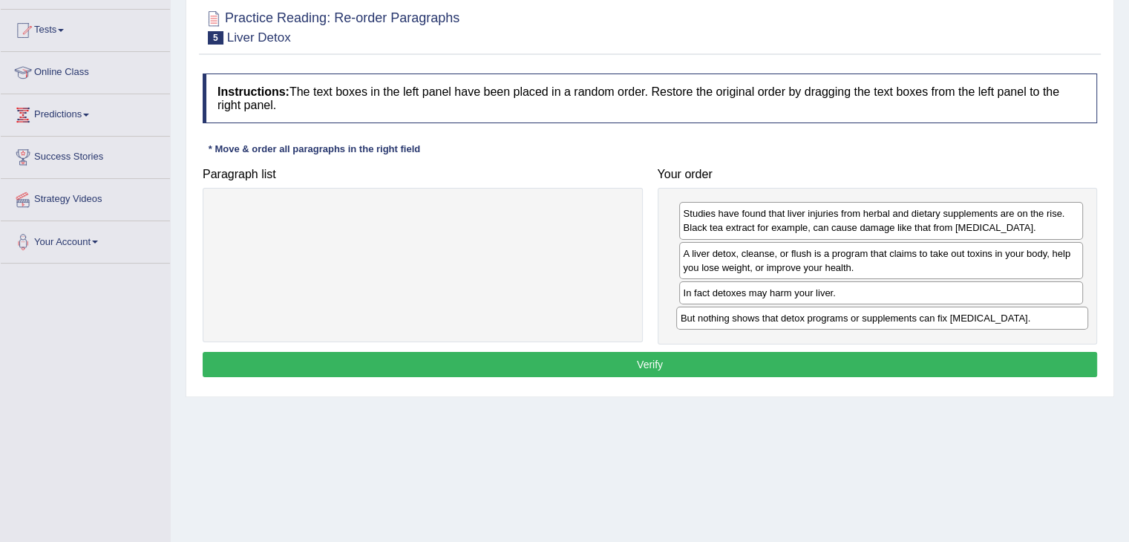
drag, startPoint x: 461, startPoint y: 217, endPoint x: 926, endPoint y: 320, distance: 476.0
click at [921, 321] on div "But nothing shows that detox programs or supplements can fix liver damage." at bounding box center [882, 318] width 412 height 23
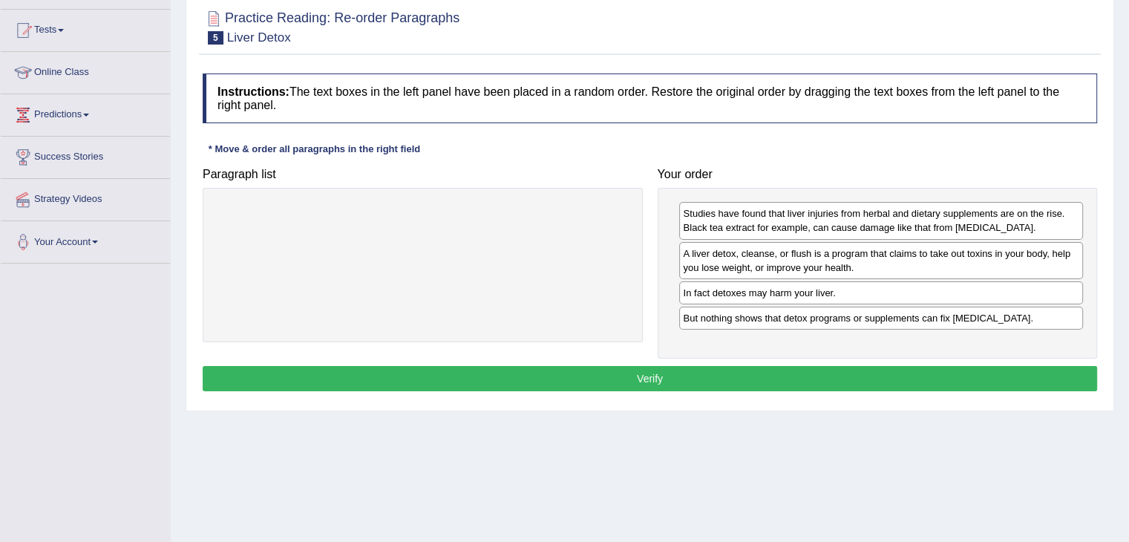
click at [742, 374] on button "Verify" at bounding box center [650, 378] width 895 height 25
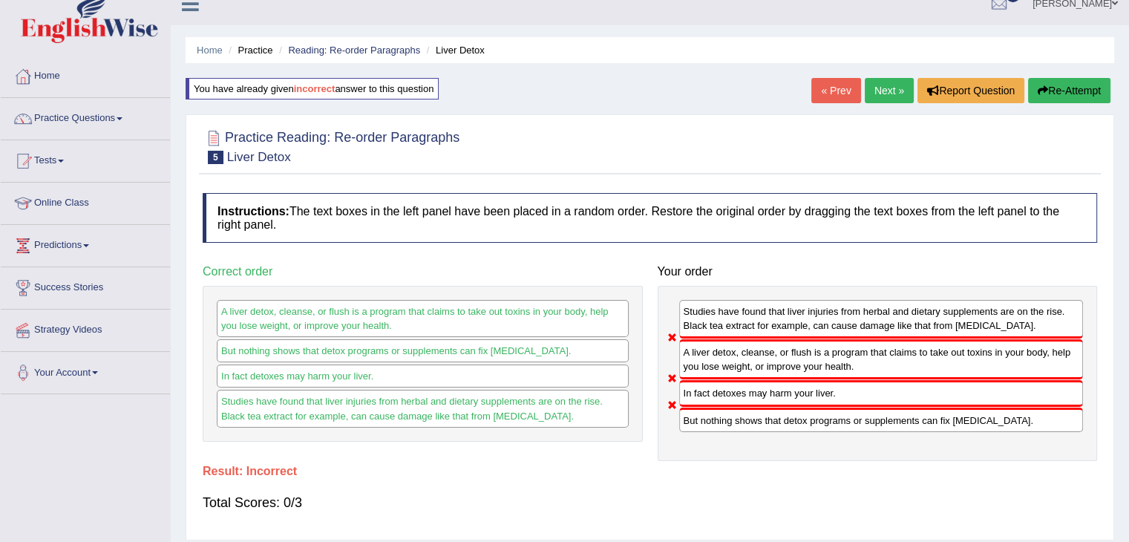
scroll to position [0, 0]
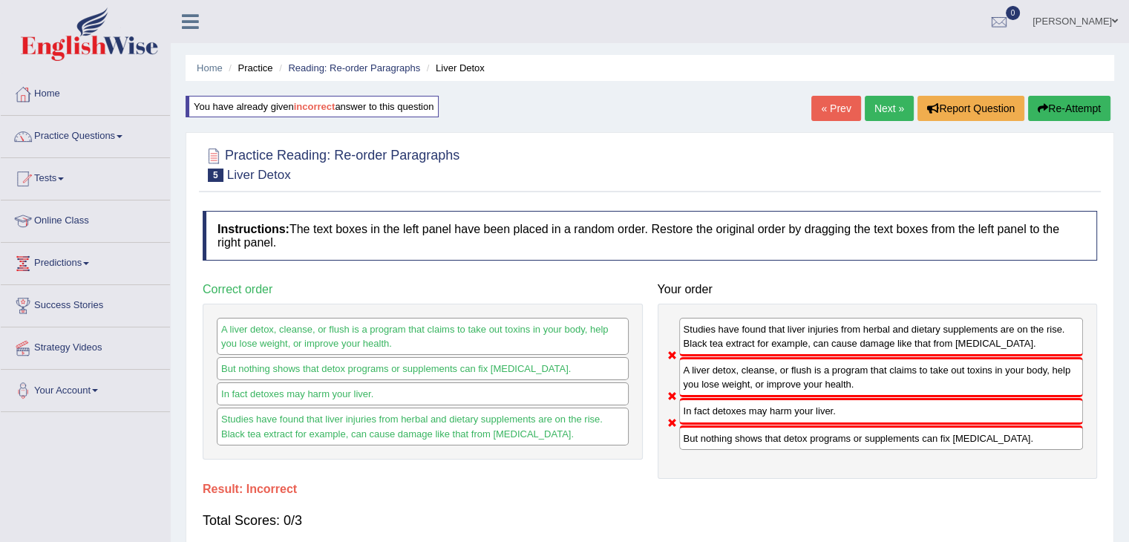
click at [1057, 102] on button "Re-Attempt" at bounding box center [1069, 108] width 82 height 25
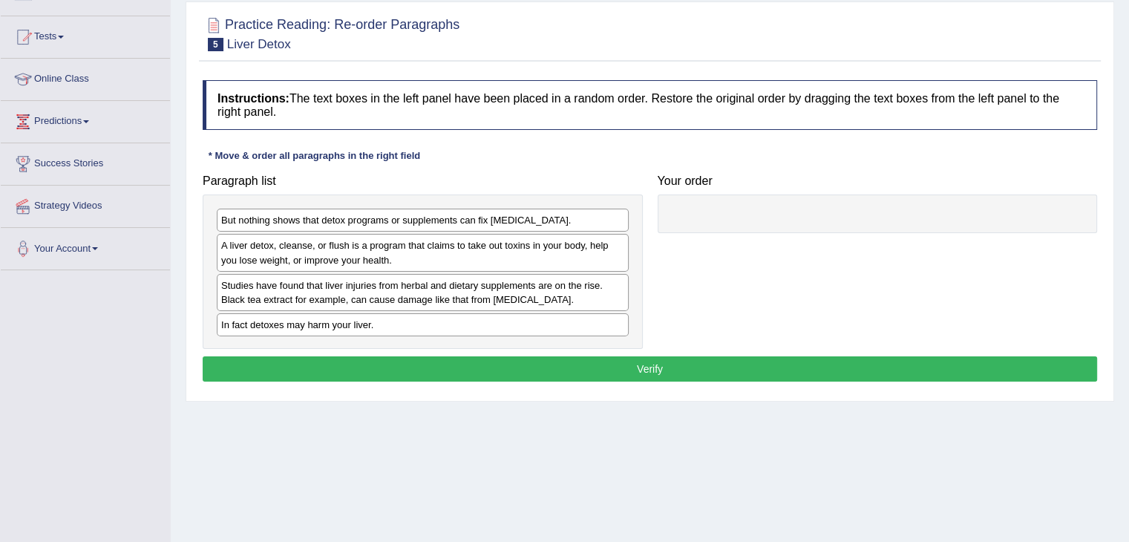
scroll to position [148, 0]
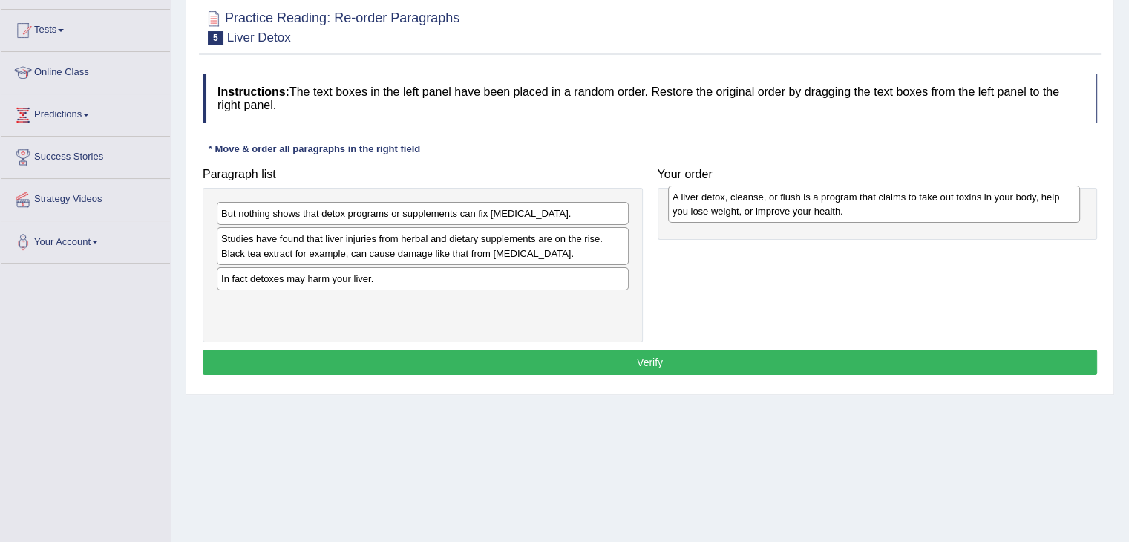
drag, startPoint x: 275, startPoint y: 249, endPoint x: 725, endPoint y: 209, distance: 451.0
click at [725, 209] on div "A liver detox, cleanse, or flush is a program that claims to take out toxins in…" at bounding box center [874, 204] width 412 height 37
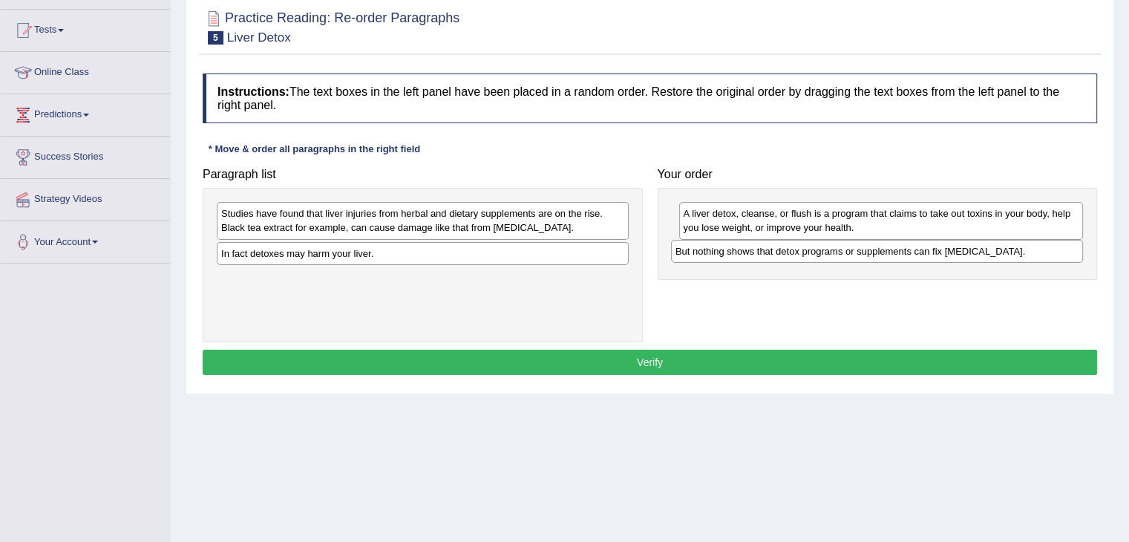
drag, startPoint x: 364, startPoint y: 209, endPoint x: 821, endPoint y: 248, distance: 458.9
click at [821, 247] on div "But nothing shows that detox programs or supplements can fix liver damage." at bounding box center [877, 251] width 412 height 23
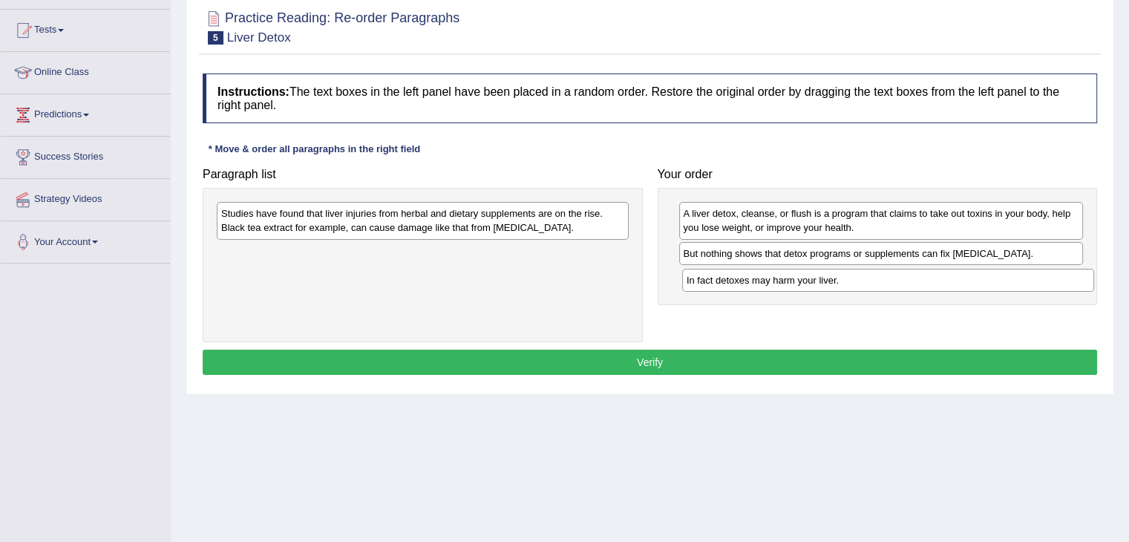
drag, startPoint x: 387, startPoint y: 255, endPoint x: 852, endPoint y: 283, distance: 466.3
click at [852, 283] on div "In fact detoxes may harm your liver." at bounding box center [888, 280] width 412 height 23
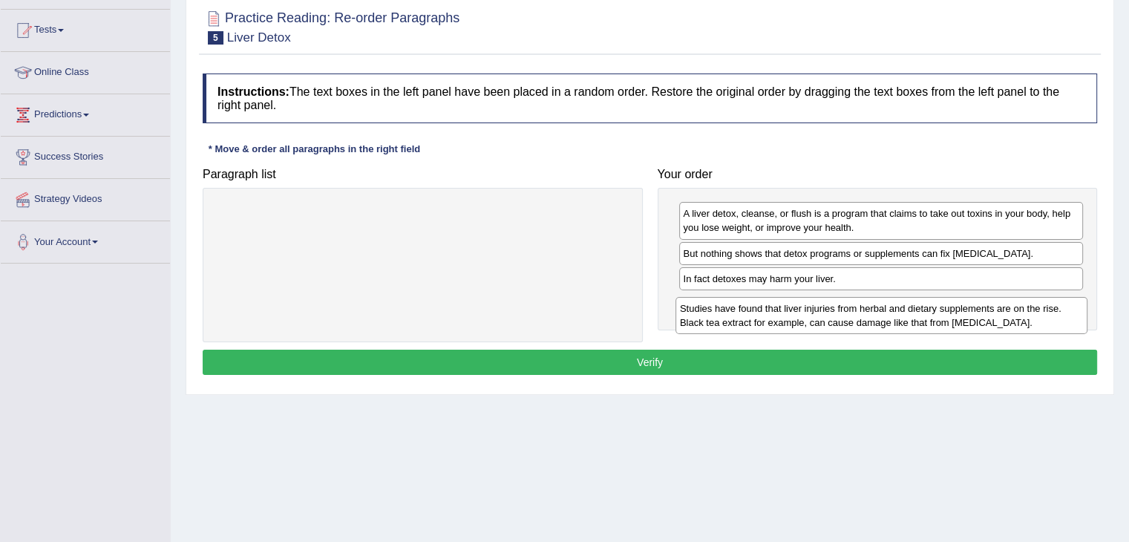
drag, startPoint x: 419, startPoint y: 216, endPoint x: 877, endPoint y: 311, distance: 468.5
click at [877, 311] on div "Studies have found that liver injuries from herbal and dietary supplements are …" at bounding box center [882, 315] width 412 height 37
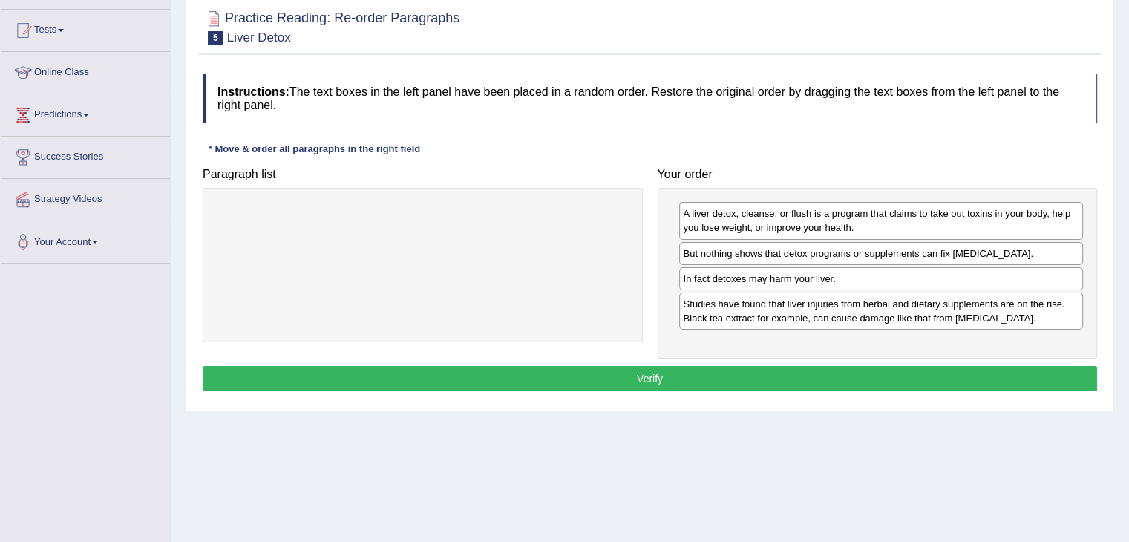
click at [582, 373] on button "Verify" at bounding box center [650, 378] width 895 height 25
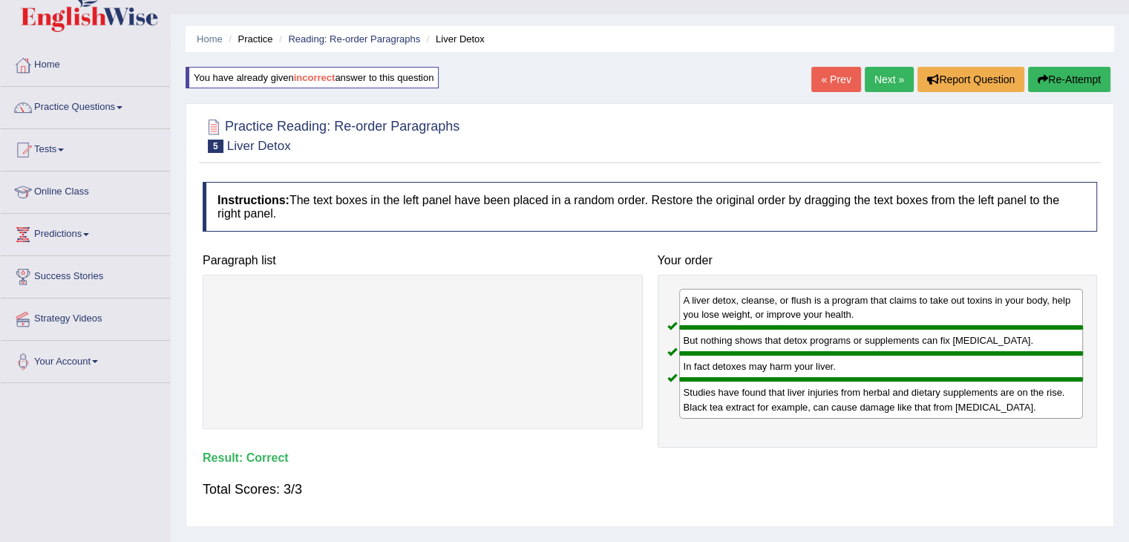
scroll to position [0, 0]
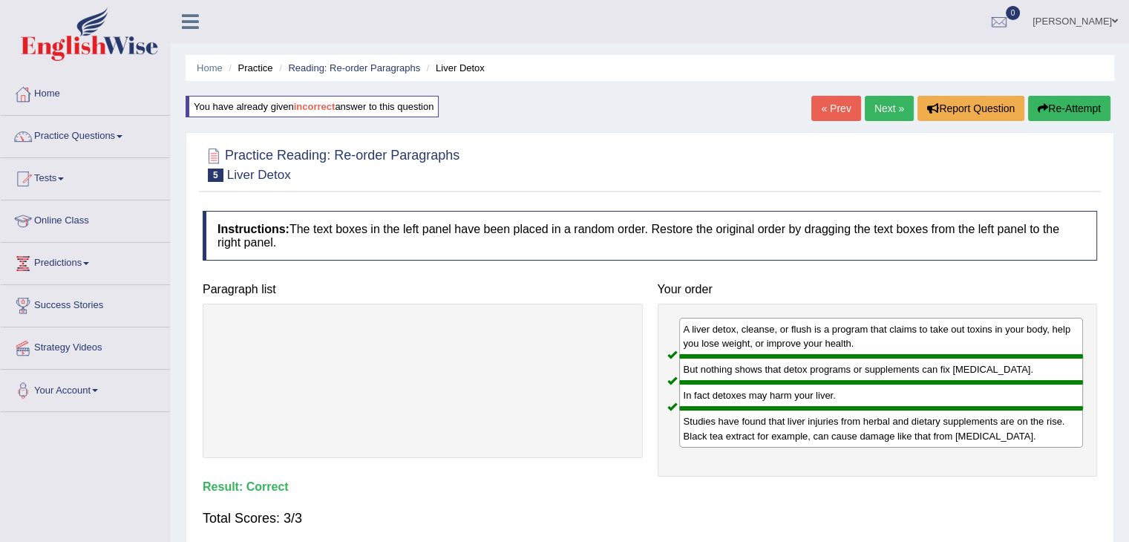
click at [881, 111] on link "Next »" at bounding box center [889, 108] width 49 height 25
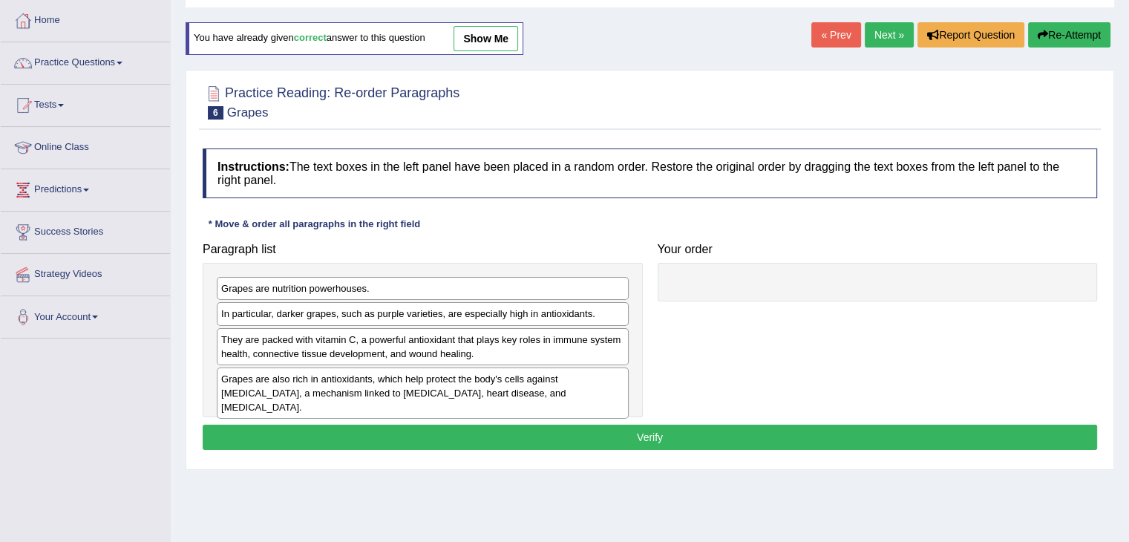
scroll to position [74, 0]
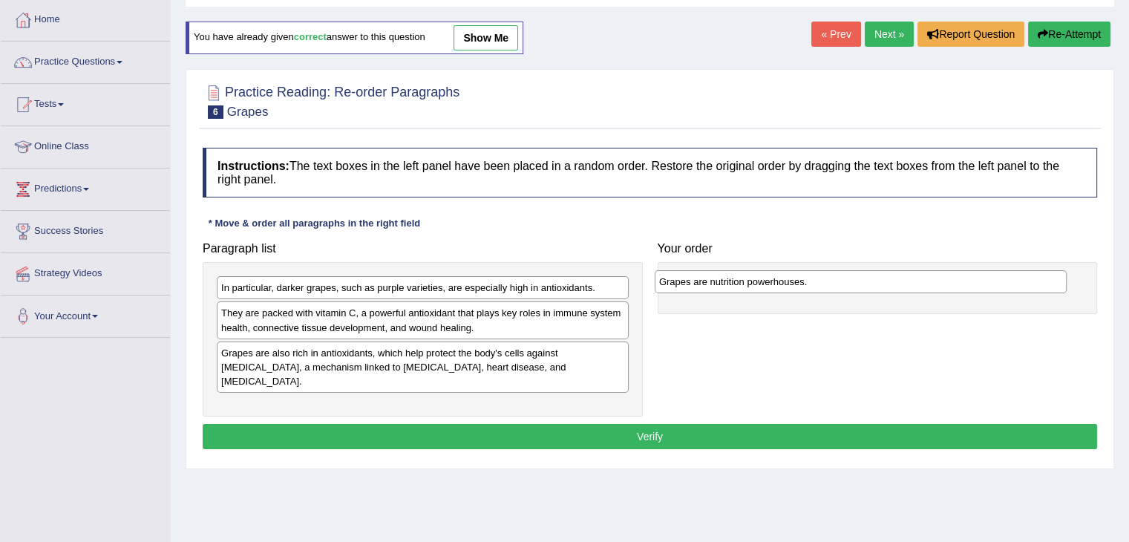
drag, startPoint x: 310, startPoint y: 289, endPoint x: 753, endPoint y: 280, distance: 443.3
click at [753, 280] on div "Grapes are nutrition powerhouses." at bounding box center [861, 281] width 412 height 23
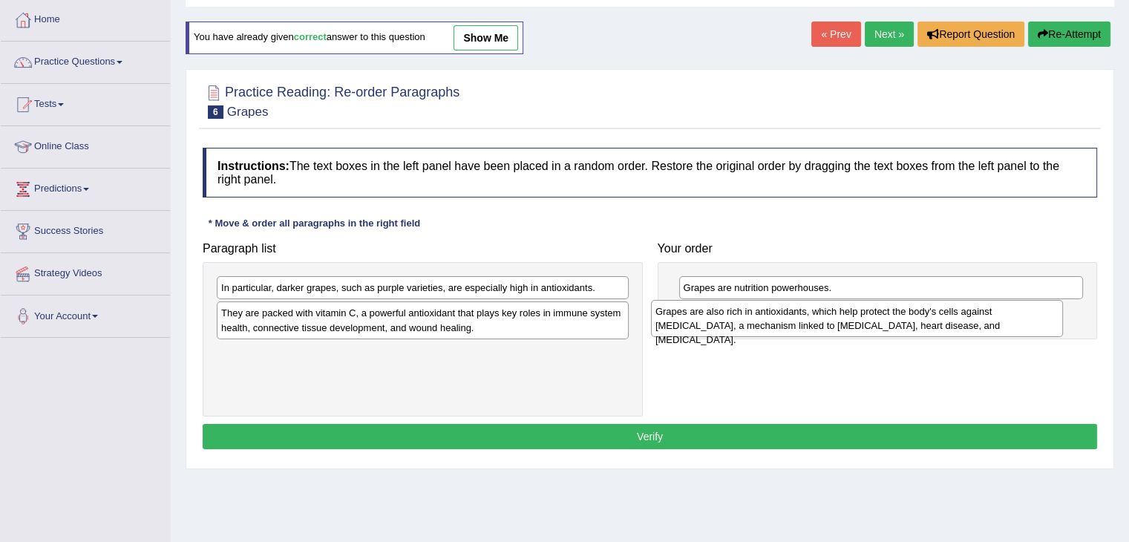
drag, startPoint x: 316, startPoint y: 359, endPoint x: 751, endPoint y: 318, distance: 436.2
click at [751, 318] on div "Grapes are also rich in antioxidants, which help protect the body's cells again…" at bounding box center [857, 318] width 412 height 37
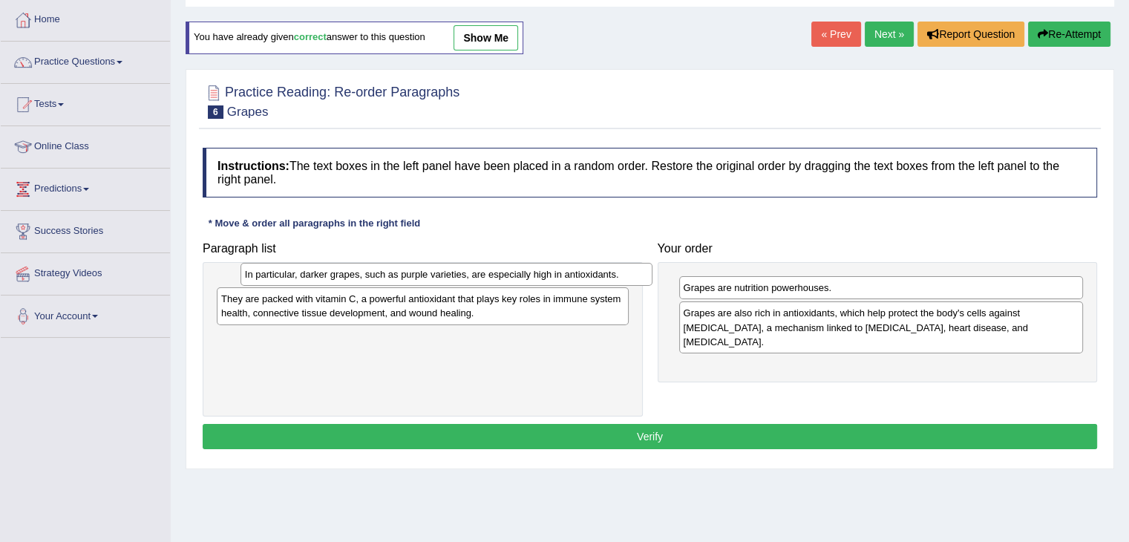
drag, startPoint x: 324, startPoint y: 289, endPoint x: 333, endPoint y: 270, distance: 20.3
click at [333, 270] on div "In particular, darker grapes, such as purple varieties, are especially high in …" at bounding box center [447, 274] width 412 height 23
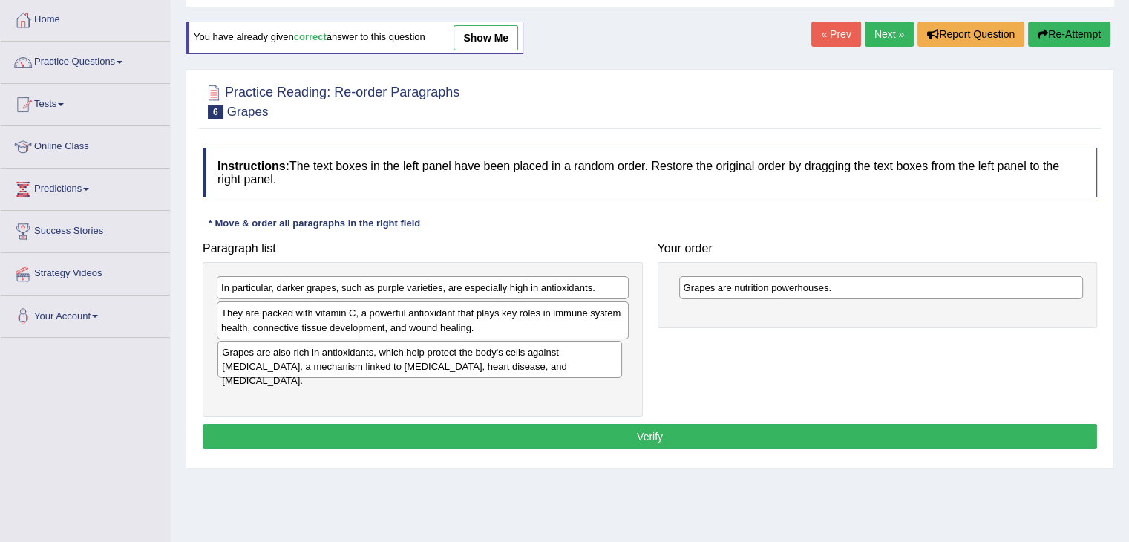
drag, startPoint x: 716, startPoint y: 321, endPoint x: 253, endPoint y: 360, distance: 464.1
click at [253, 360] on div "Grapes are also rich in antioxidants, which help protect the body's cells again…" at bounding box center [420, 359] width 405 height 37
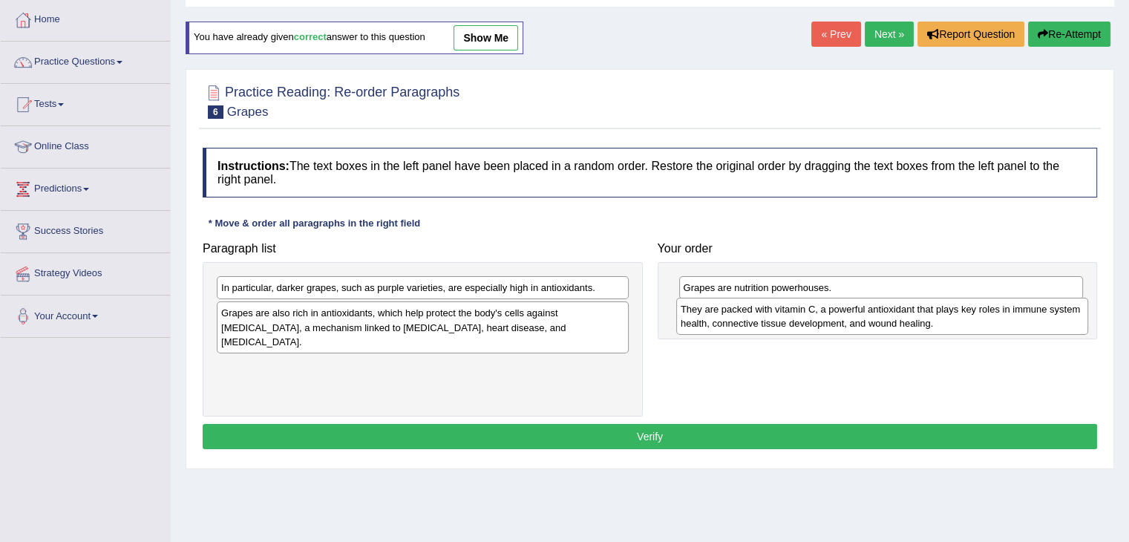
drag, startPoint x: 305, startPoint y: 316, endPoint x: 762, endPoint y: 310, distance: 456.6
click at [763, 312] on div "They are packed with vitamin C, a powerful antioxidant that plays key roles in …" at bounding box center [882, 316] width 412 height 37
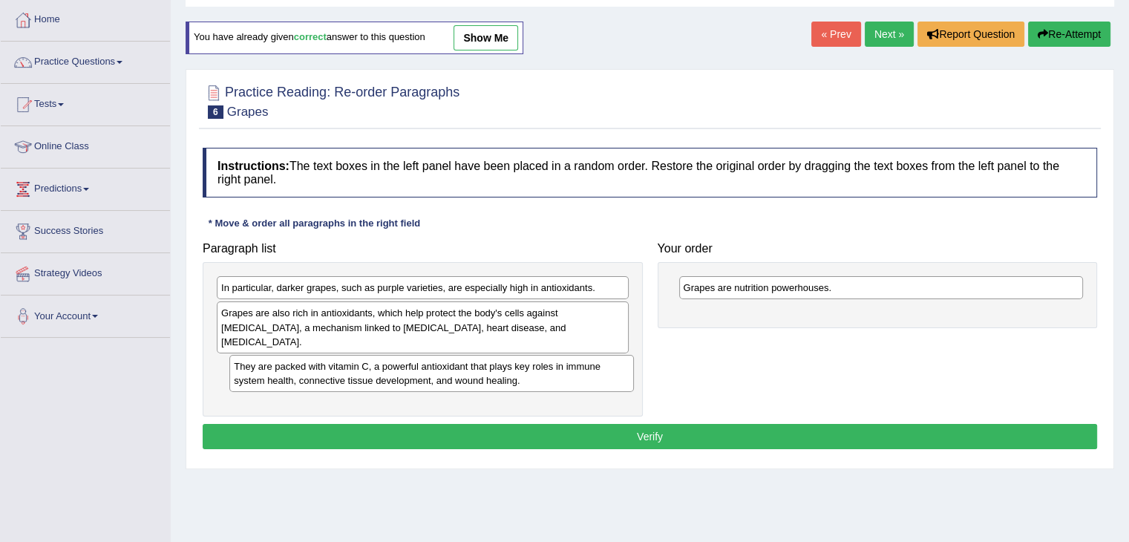
drag, startPoint x: 724, startPoint y: 327, endPoint x: 267, endPoint y: 376, distance: 460.0
click at [270, 379] on div "They are packed with vitamin C, a powerful antioxidant that plays key roles in …" at bounding box center [431, 373] width 405 height 37
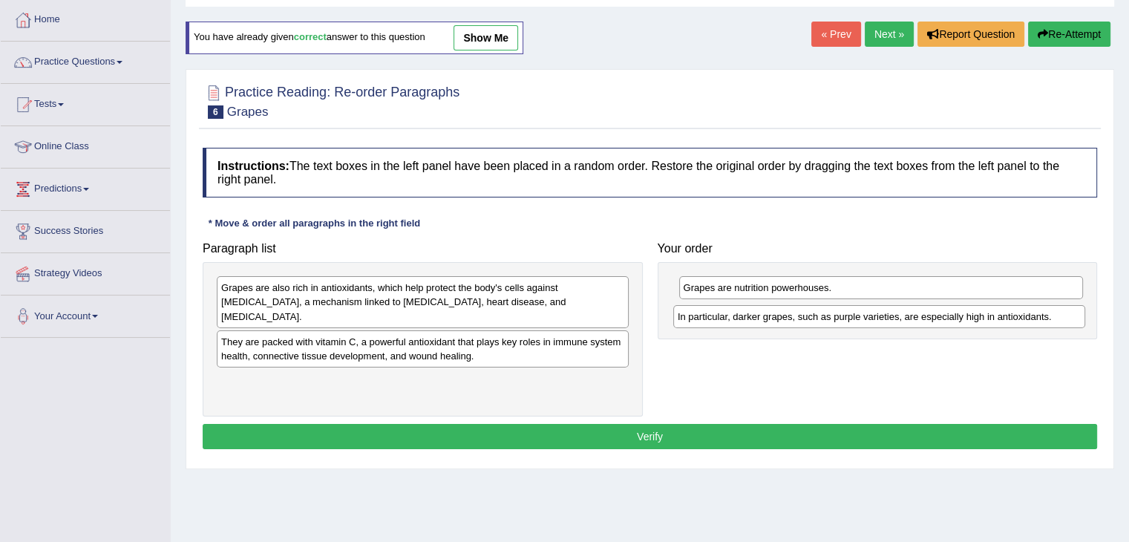
drag, startPoint x: 347, startPoint y: 291, endPoint x: 797, endPoint y: 313, distance: 449.7
click at [797, 316] on div "In particular, darker grapes, such as purple varieties, are especially high in …" at bounding box center [879, 316] width 412 height 23
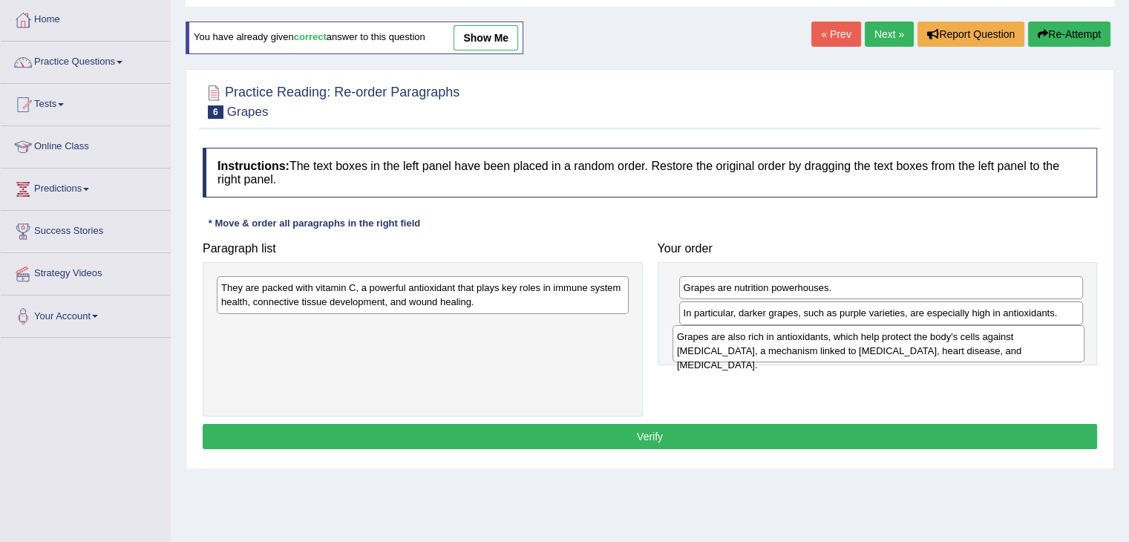
drag, startPoint x: 412, startPoint y: 295, endPoint x: 868, endPoint y: 344, distance: 458.4
click at [868, 344] on div "Grapes are also rich in antioxidants, which help protect the body's cells again…" at bounding box center [879, 343] width 412 height 37
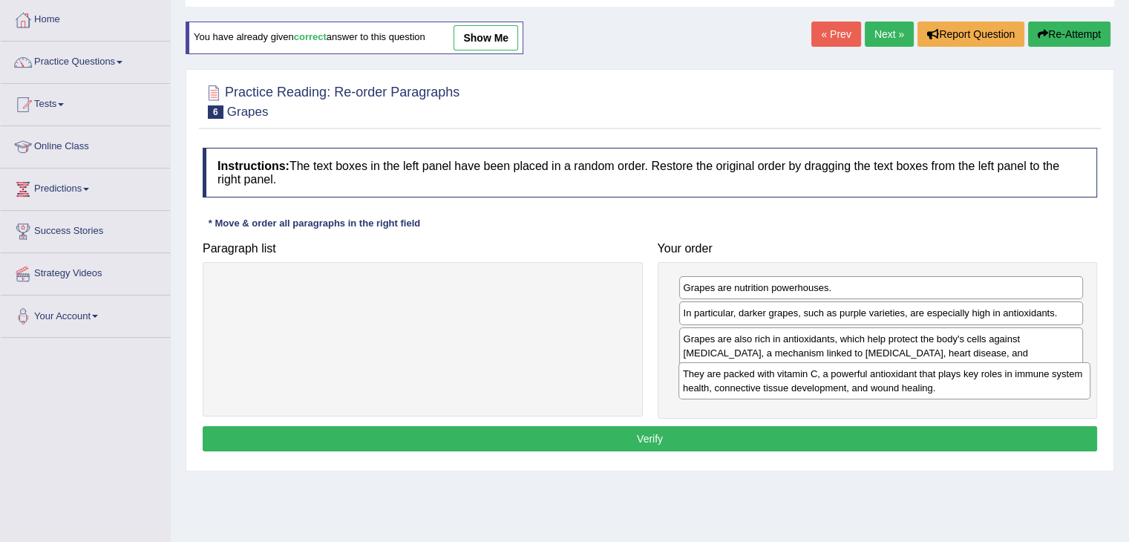
drag, startPoint x: 537, startPoint y: 299, endPoint x: 972, endPoint y: 393, distance: 445.7
click at [993, 384] on div "They are packed with vitamin C, a powerful antioxidant that plays key roles in …" at bounding box center [885, 380] width 412 height 37
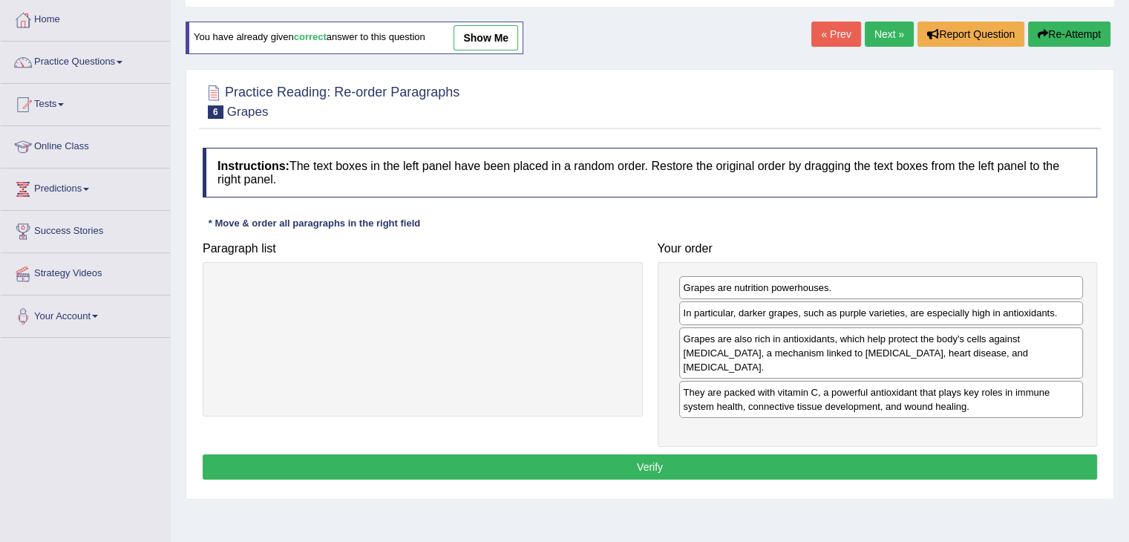
click at [828, 454] on button "Verify" at bounding box center [650, 466] width 895 height 25
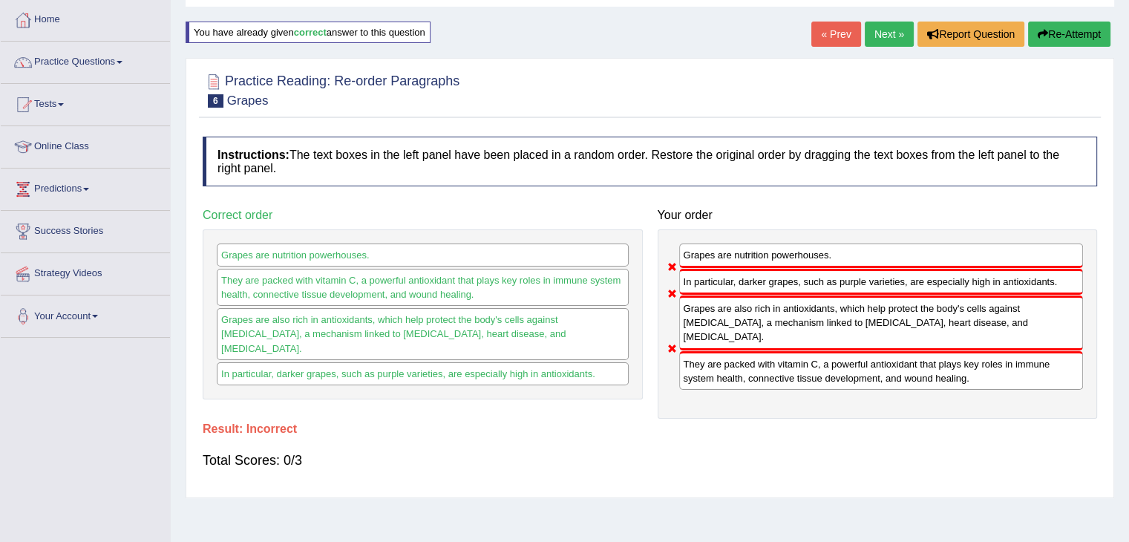
click at [1050, 37] on button "Re-Attempt" at bounding box center [1069, 34] width 82 height 25
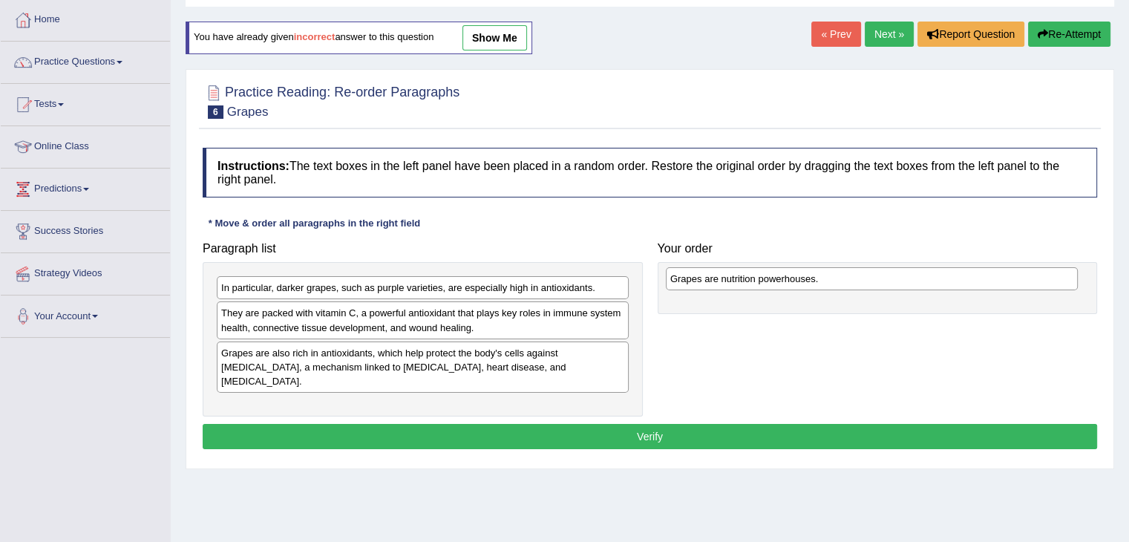
drag, startPoint x: 456, startPoint y: 292, endPoint x: 567, endPoint y: 326, distance: 116.5
click at [902, 284] on div "Grapes are nutrition powerhouses." at bounding box center [872, 278] width 412 height 23
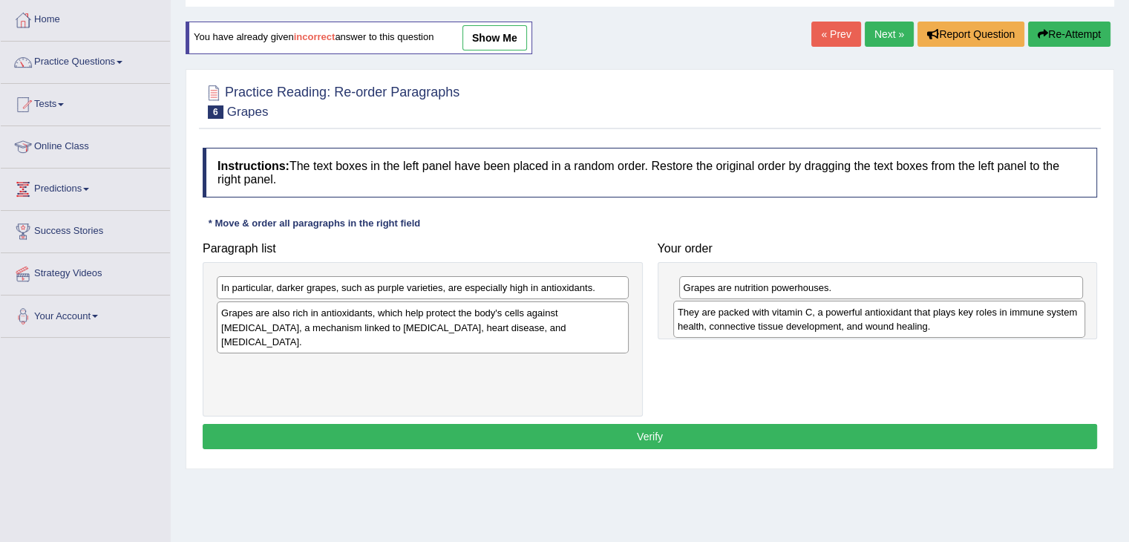
drag, startPoint x: 368, startPoint y: 316, endPoint x: 823, endPoint y: 316, distance: 454.3
click at [823, 316] on div "They are packed with vitamin C, a powerful antioxidant that plays key roles in …" at bounding box center [879, 319] width 412 height 37
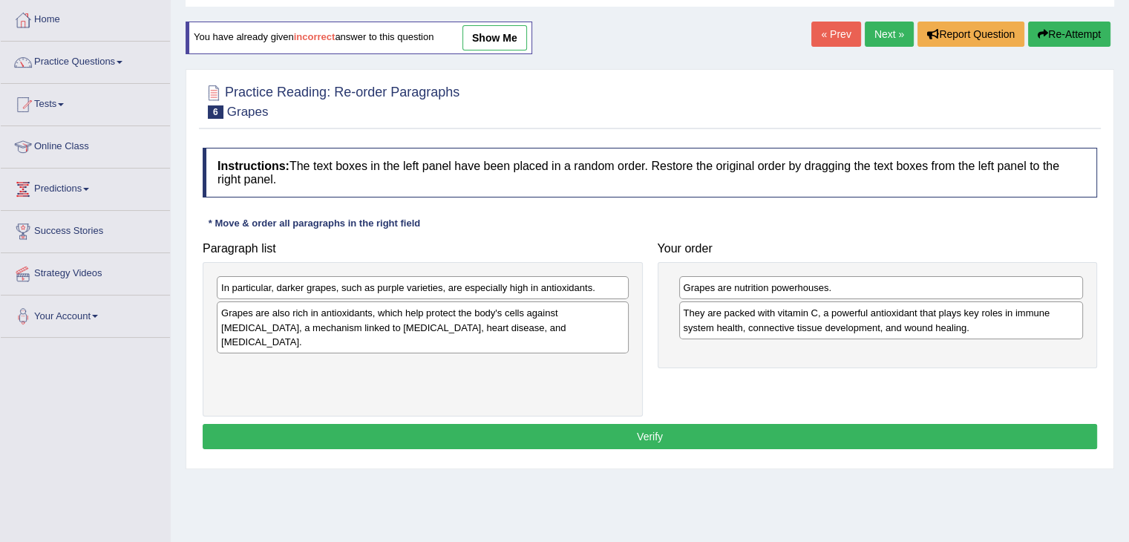
click at [434, 290] on div "In particular, darker grapes, such as purple varieties, are especially high in …" at bounding box center [423, 287] width 412 height 23
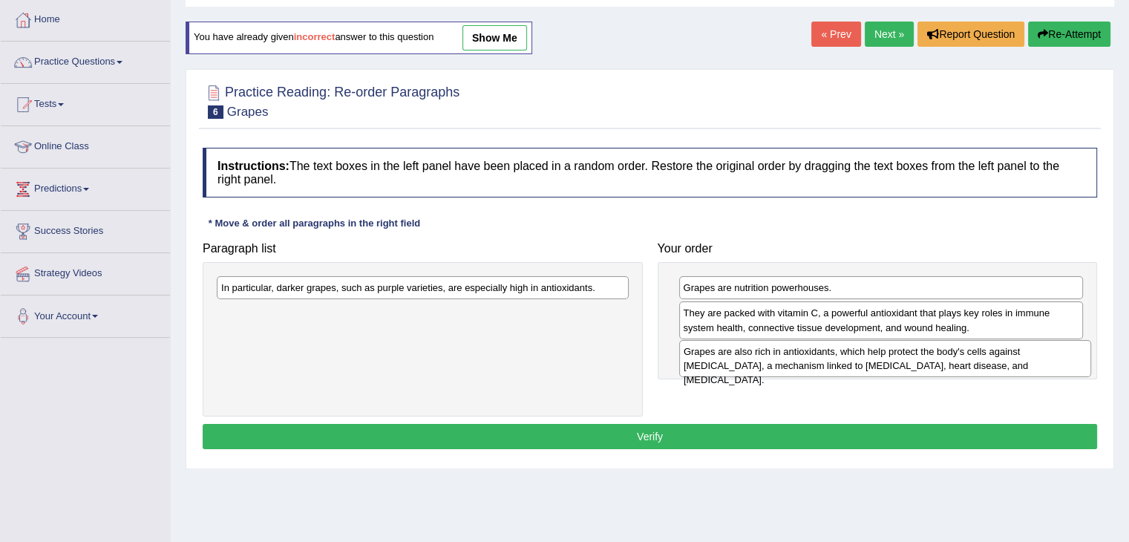
drag, startPoint x: 411, startPoint y: 321, endPoint x: 873, endPoint y: 360, distance: 464.1
click at [873, 360] on div "Grapes are also rich in antioxidants, which help protect the body's cells again…" at bounding box center [885, 358] width 412 height 37
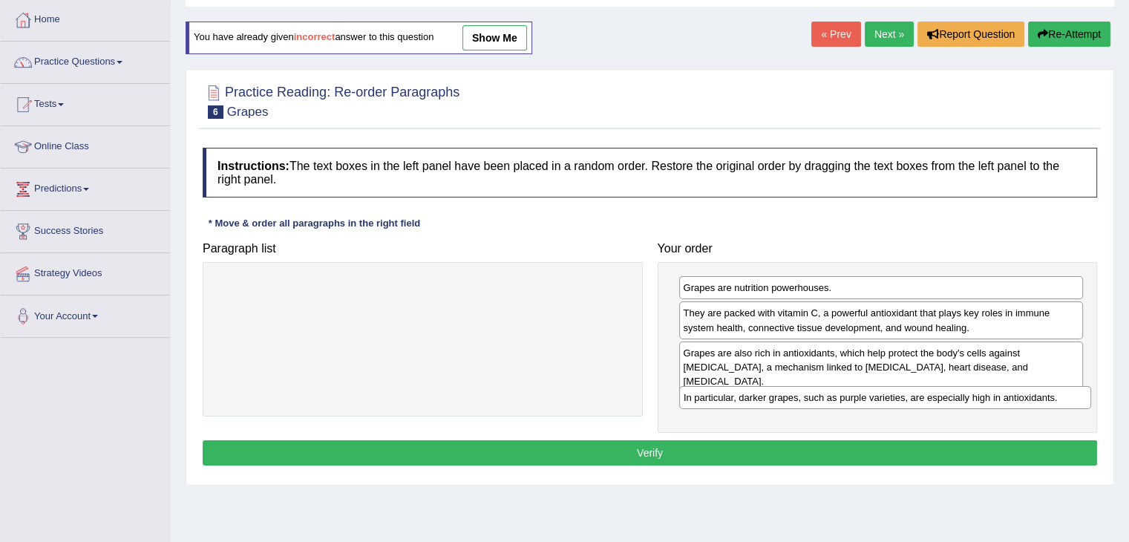
drag, startPoint x: 598, startPoint y: 288, endPoint x: 1059, endPoint y: 396, distance: 472.7
click at [1059, 396] on div "In particular, darker grapes, such as purple varieties, are especially high in …" at bounding box center [885, 397] width 412 height 23
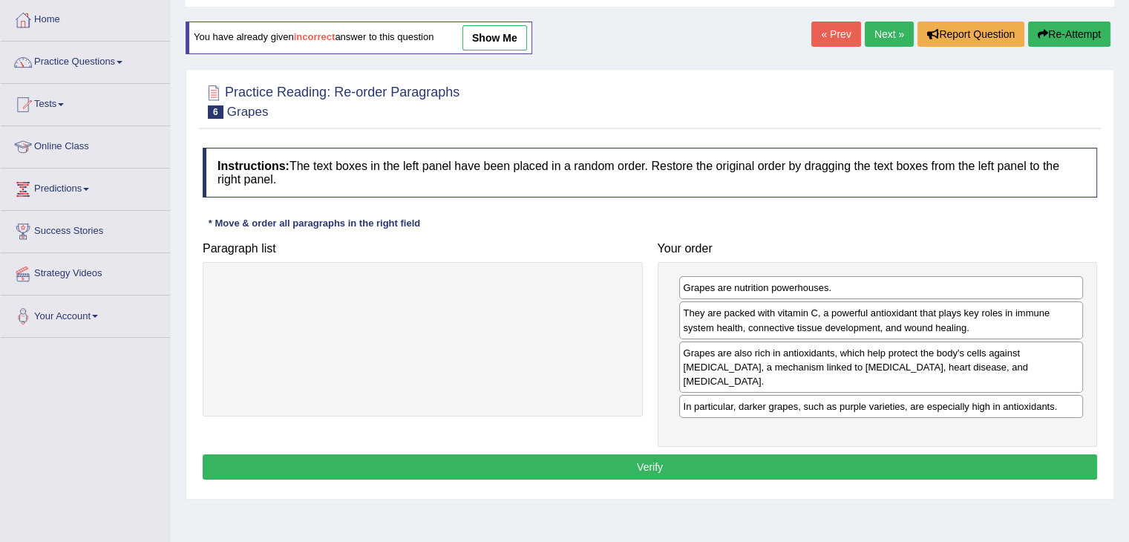
click at [855, 454] on button "Verify" at bounding box center [650, 466] width 895 height 25
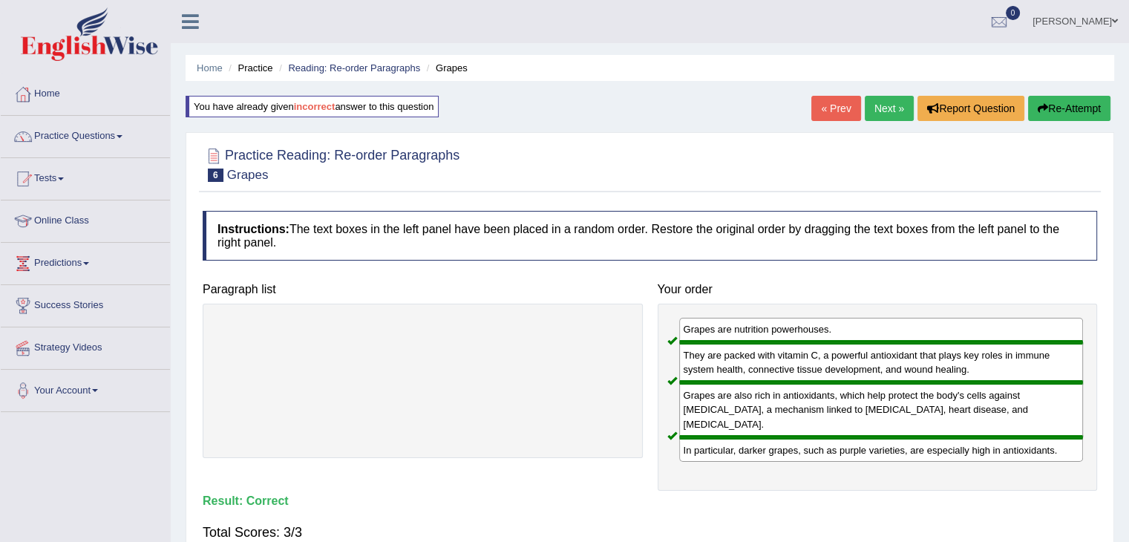
click at [892, 110] on link "Next »" at bounding box center [889, 108] width 49 height 25
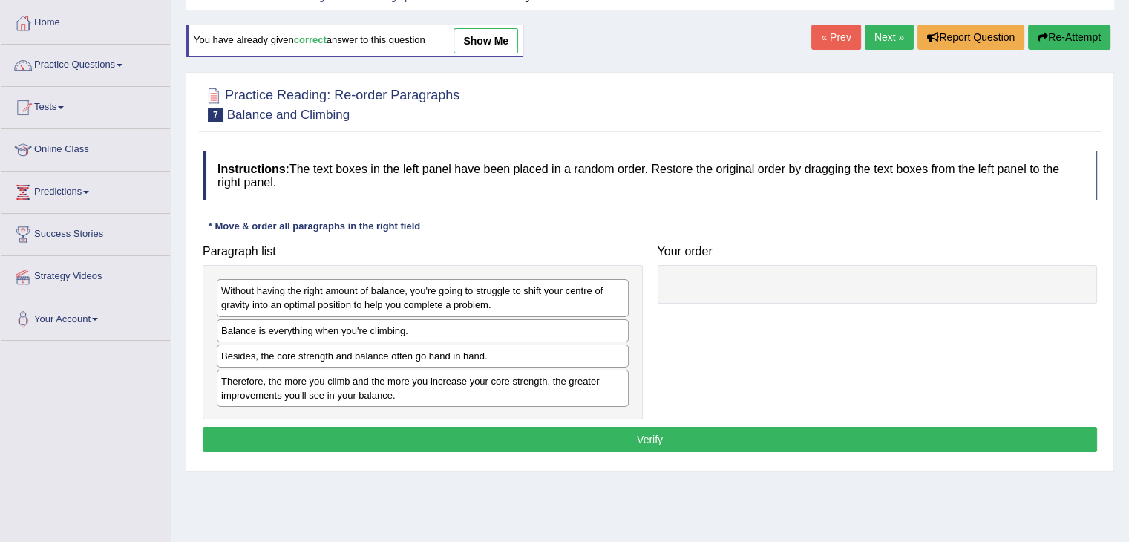
scroll to position [74, 0]
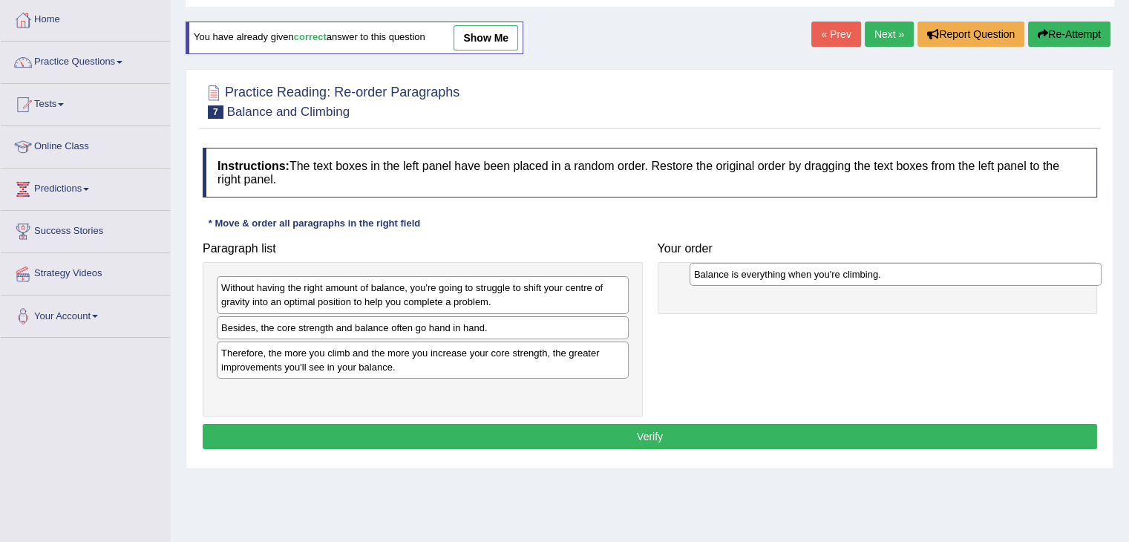
drag, startPoint x: 302, startPoint y: 327, endPoint x: 774, endPoint y: 274, distance: 474.4
click at [774, 274] on div "Balance is everything when you're climbing." at bounding box center [896, 274] width 412 height 23
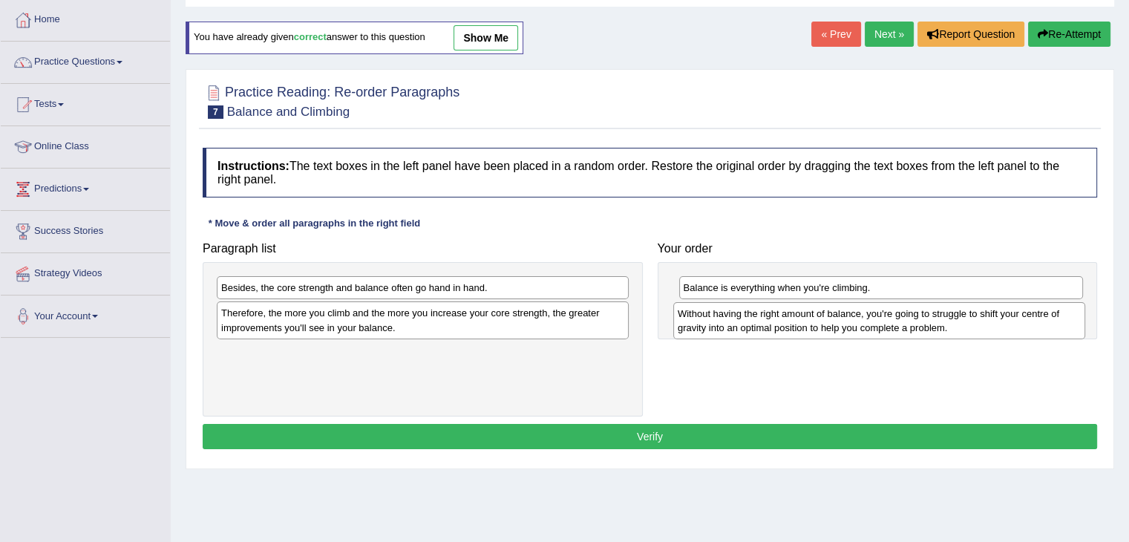
drag, startPoint x: 443, startPoint y: 298, endPoint x: 900, endPoint y: 324, distance: 457.3
click at [900, 324] on div "Without having the right amount of balance, you're going to struggle to shift y…" at bounding box center [879, 320] width 412 height 37
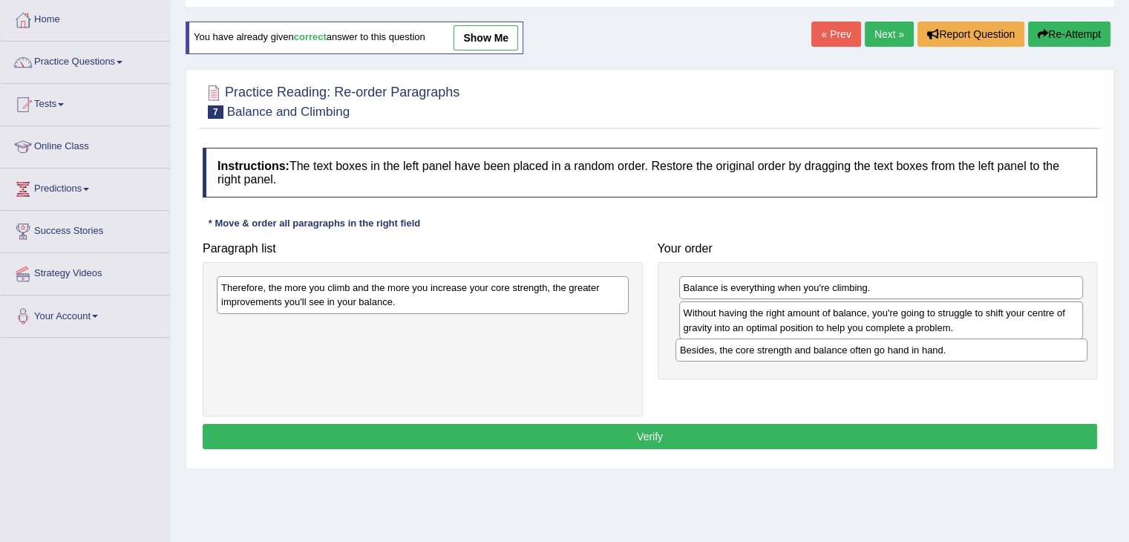
drag, startPoint x: 358, startPoint y: 287, endPoint x: 817, endPoint y: 349, distance: 463.0
click at [817, 349] on div "Besides, the core strength and balance often go hand in hand." at bounding box center [882, 350] width 412 height 23
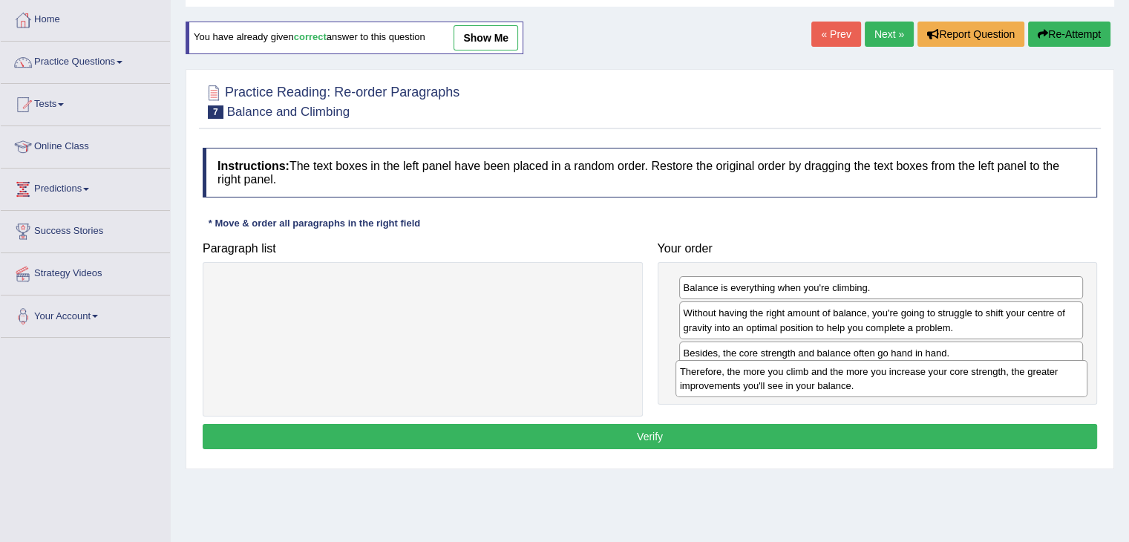
drag, startPoint x: 465, startPoint y: 292, endPoint x: 924, endPoint y: 376, distance: 466.4
click at [924, 376] on div "Therefore, the more you climb and the more you increase your core strength, the…" at bounding box center [882, 378] width 412 height 37
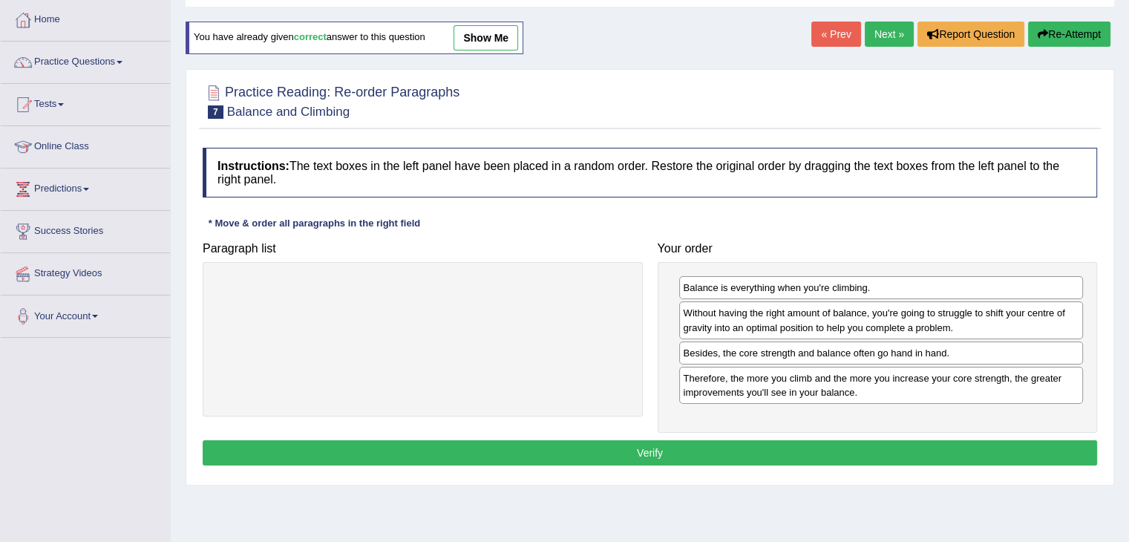
click at [730, 447] on button "Verify" at bounding box center [650, 452] width 895 height 25
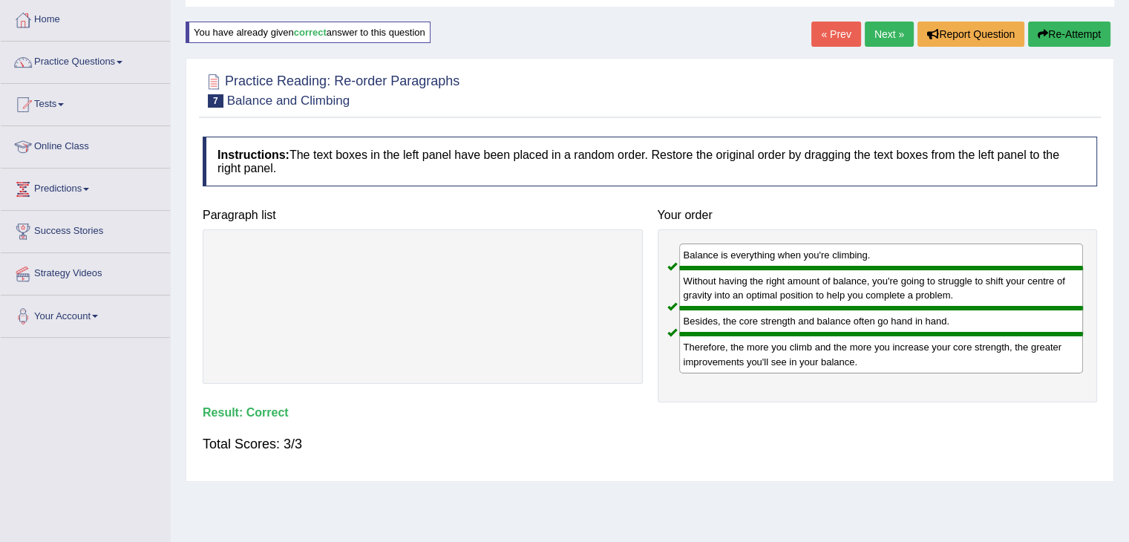
click at [887, 35] on link "Next »" at bounding box center [889, 34] width 49 height 25
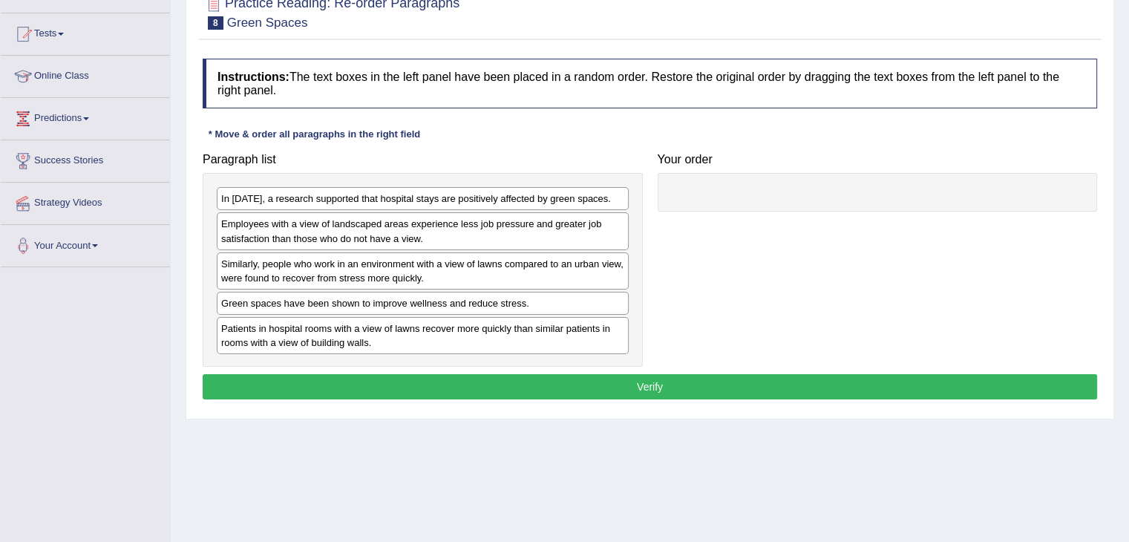
scroll to position [148, 0]
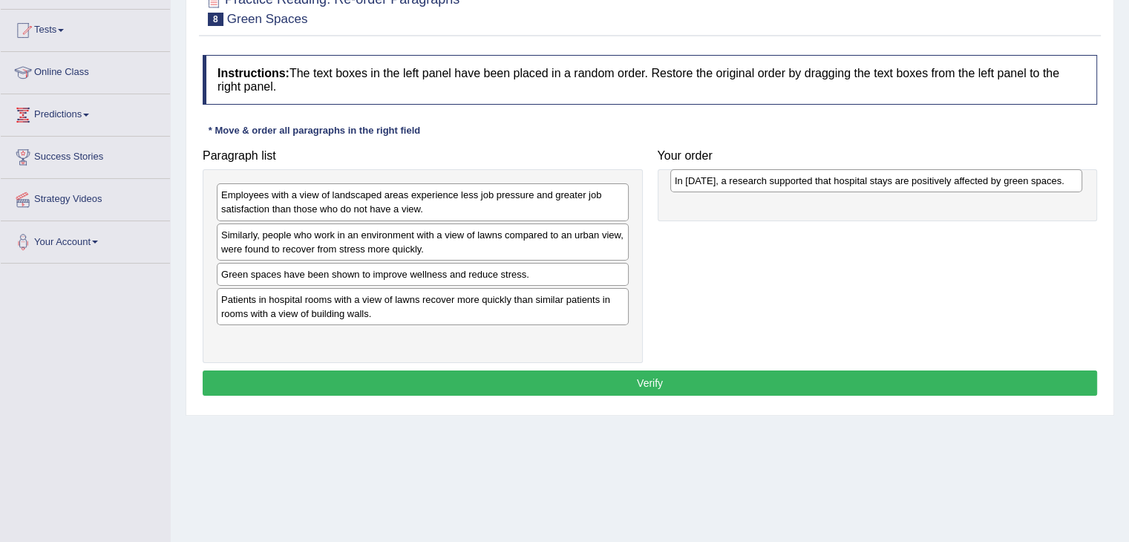
drag, startPoint x: 336, startPoint y: 199, endPoint x: 790, endPoint y: 185, distance: 453.8
click at [790, 185] on div "In [DATE], a research supported that hospital stays are positively affected by …" at bounding box center [876, 180] width 412 height 23
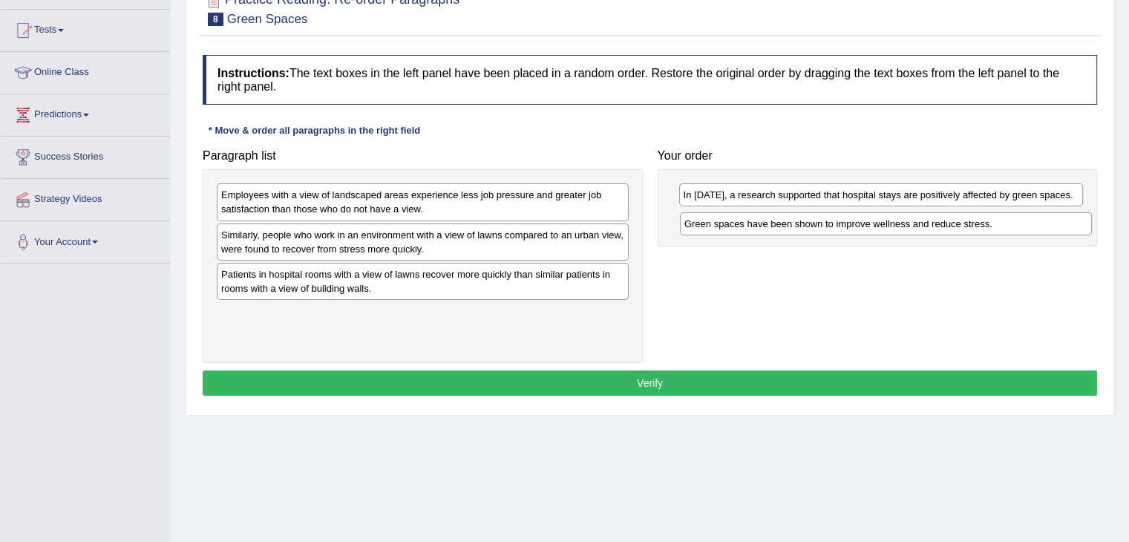
drag, startPoint x: 271, startPoint y: 274, endPoint x: 734, endPoint y: 224, distance: 465.9
click at [734, 224] on div "Green spaces have been shown to improve wellness and reduce stress." at bounding box center [886, 223] width 412 height 23
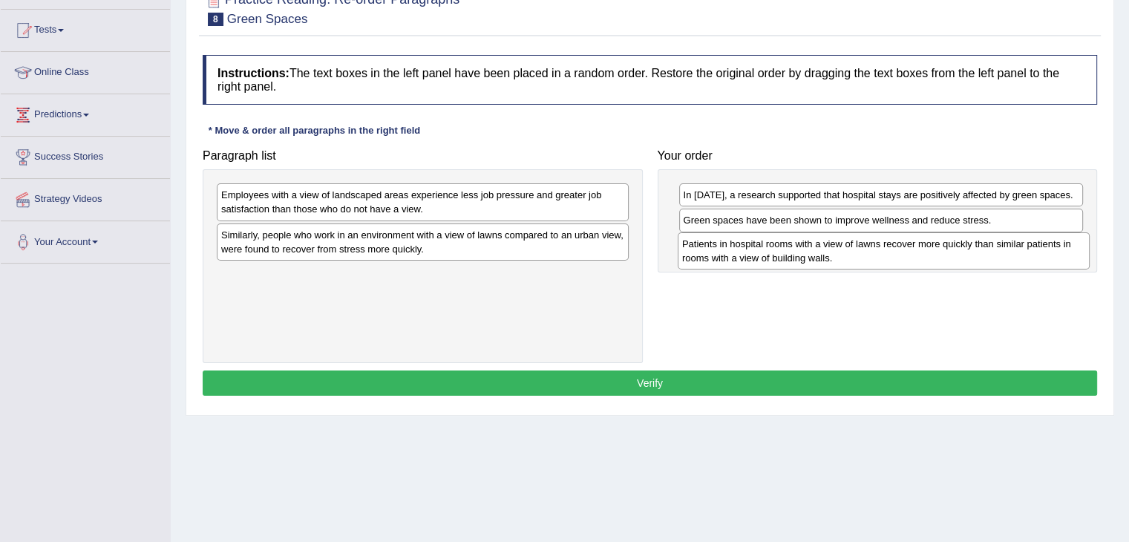
drag, startPoint x: 307, startPoint y: 284, endPoint x: 762, endPoint y: 253, distance: 456.8
click at [762, 253] on div "Patients in hospital rooms with a view of lawns recover more quickly than simil…" at bounding box center [884, 250] width 412 height 37
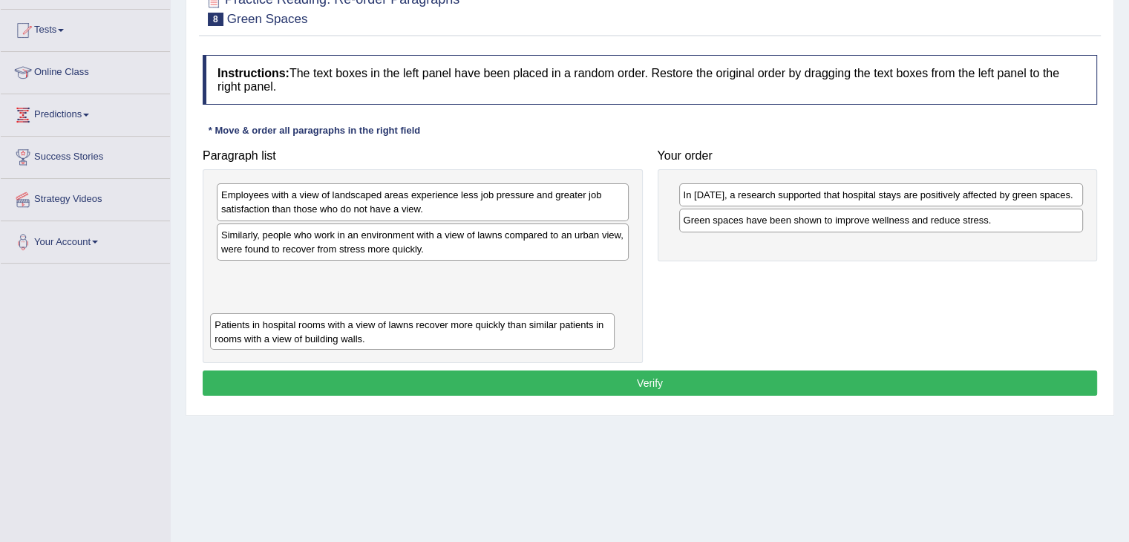
drag, startPoint x: 743, startPoint y: 258, endPoint x: 275, endPoint y: 338, distance: 475.1
click at [275, 338] on div "Patients in hospital rooms with a view of lawns recover more quickly than simil…" at bounding box center [412, 331] width 405 height 37
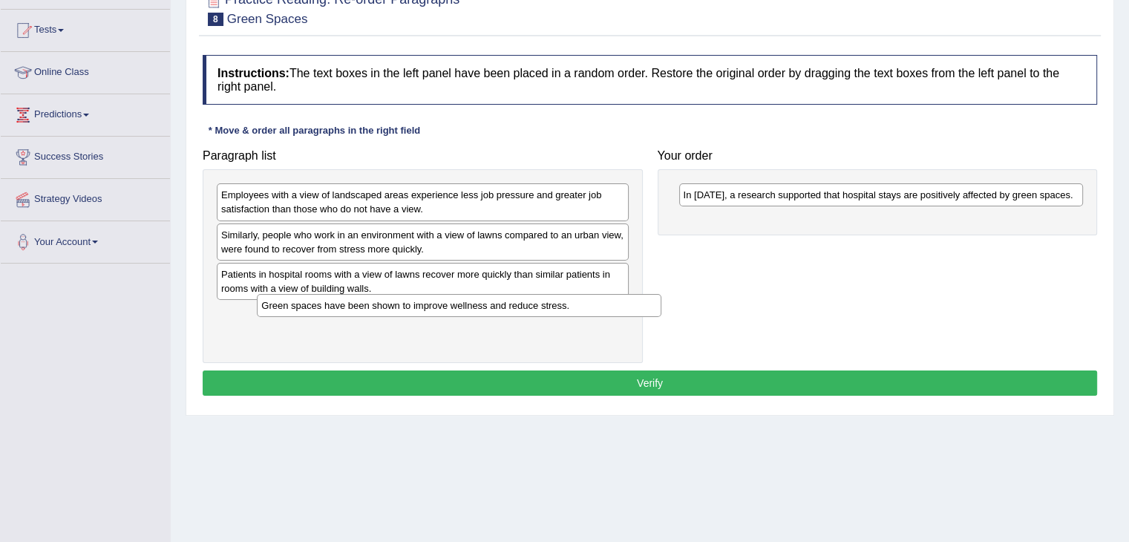
drag, startPoint x: 703, startPoint y: 220, endPoint x: 296, endPoint y: 306, distance: 415.7
click at [279, 305] on div "Green spaces have been shown to improve wellness and reduce stress." at bounding box center [459, 305] width 405 height 23
drag, startPoint x: 733, startPoint y: 197, endPoint x: 471, endPoint y: 360, distance: 308.8
click at [679, 206] on div "In 2002, a research supported that hospital stays are positively affected by gr…" at bounding box center [881, 194] width 405 height 23
click at [299, 400] on div "Instructions: The text boxes in the left panel have been placed in a random ord…" at bounding box center [650, 228] width 902 height 360
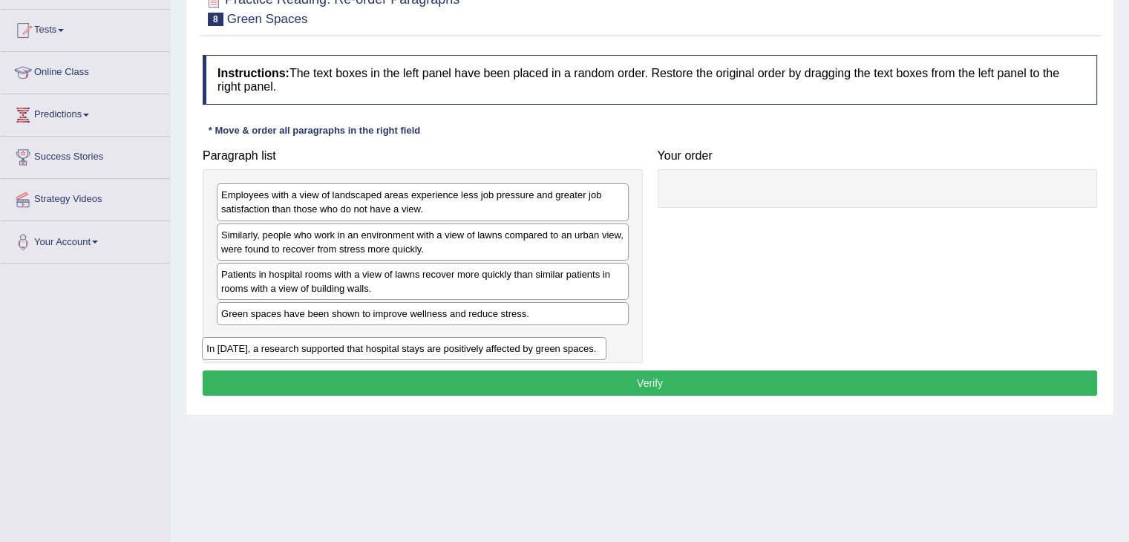
drag, startPoint x: 768, startPoint y: 191, endPoint x: 289, endPoint y: 344, distance: 502.9
click at [289, 344] on div "In 2002, a research supported that hospital stays are positively affected by gr…" at bounding box center [404, 348] width 405 height 23
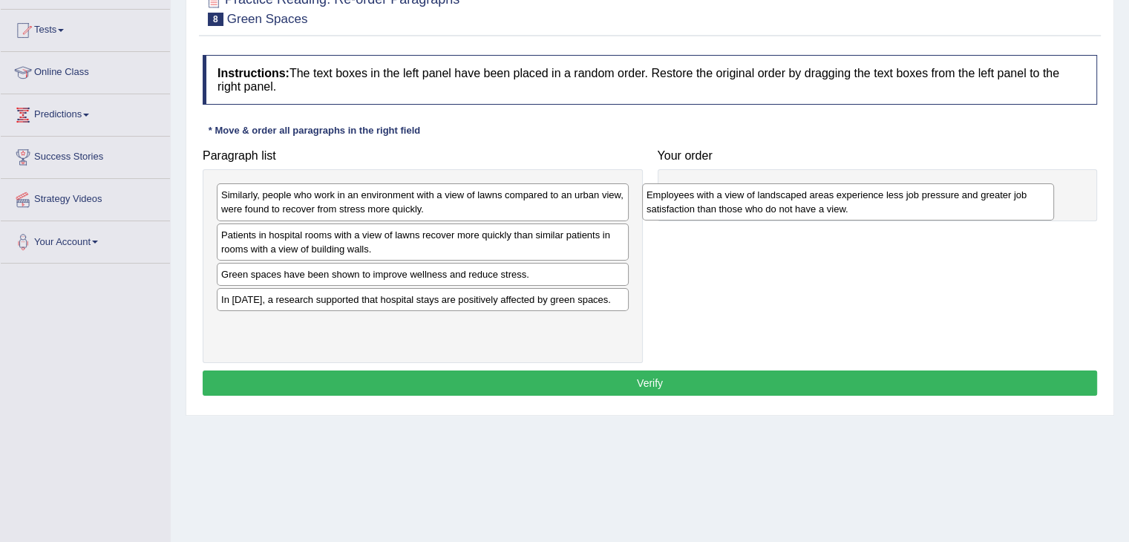
drag, startPoint x: 380, startPoint y: 202, endPoint x: 804, endPoint y: 197, distance: 423.9
click at [805, 200] on div "Employees with a view of landscaped areas experience less job pressure and grea…" at bounding box center [848, 201] width 412 height 37
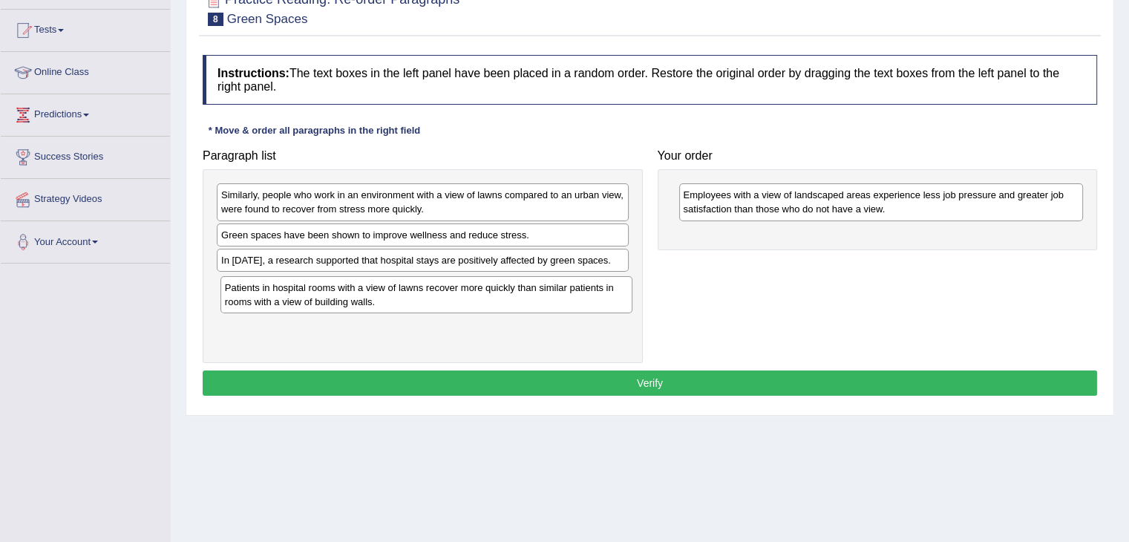
drag, startPoint x: 361, startPoint y: 238, endPoint x: 364, endPoint y: 292, distance: 53.6
click at [364, 292] on div "Patients in hospital rooms with a view of lawns recover more quickly than simil…" at bounding box center [426, 294] width 412 height 37
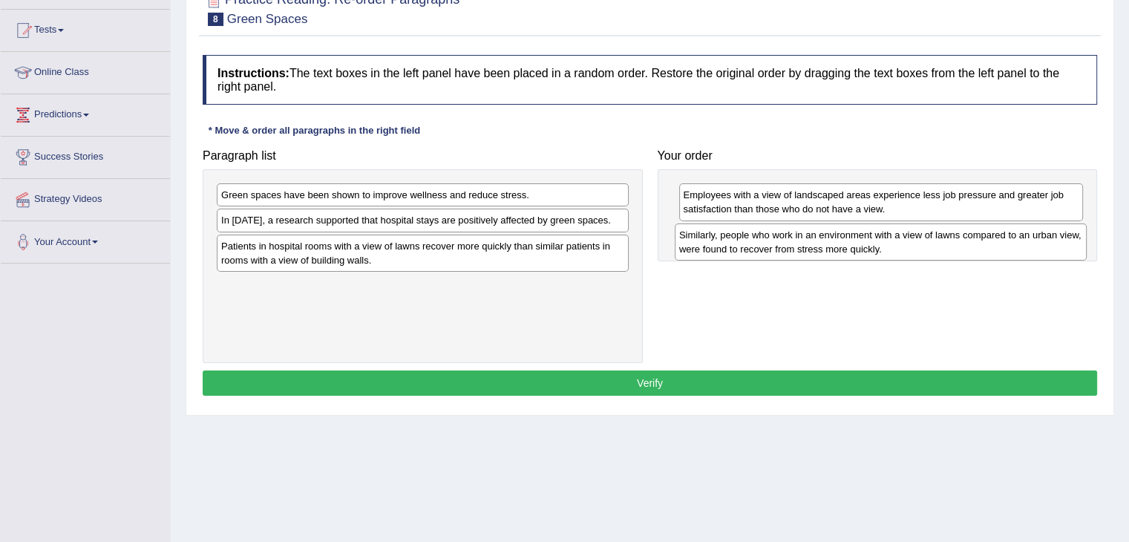
drag, startPoint x: 449, startPoint y: 202, endPoint x: 901, endPoint y: 241, distance: 453.8
click at [901, 241] on div "Similarly, people who work in an environment with a view of lawns compared to a…" at bounding box center [881, 241] width 412 height 37
drag, startPoint x: 400, startPoint y: 255, endPoint x: 410, endPoint y: 256, distance: 9.7
click at [410, 256] on div "Patients in hospital rooms with a view of lawns recover more quickly than simil…" at bounding box center [432, 253] width 412 height 37
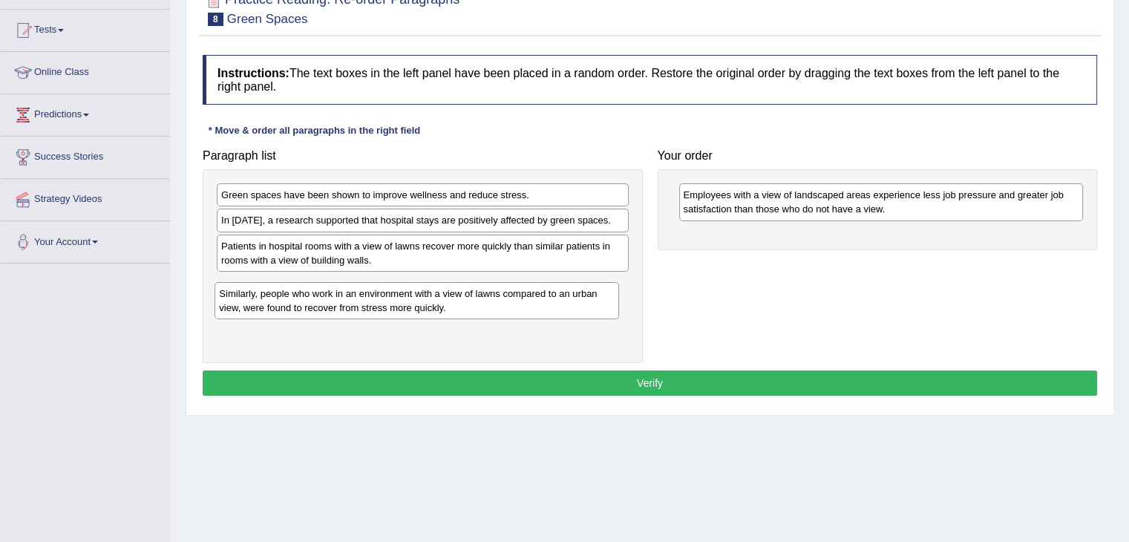
drag, startPoint x: 718, startPoint y: 244, endPoint x: 254, endPoint y: 304, distance: 467.8
click at [254, 304] on div "Similarly, people who work in an environment with a view of lawns compared to a…" at bounding box center [417, 300] width 405 height 37
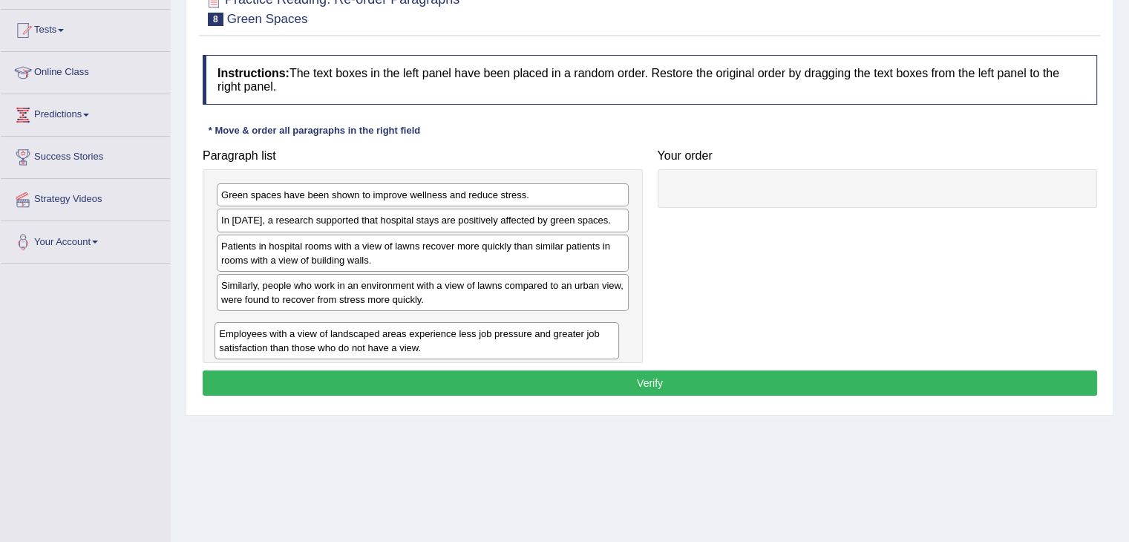
drag, startPoint x: 759, startPoint y: 204, endPoint x: 295, endPoint y: 343, distance: 484.3
click at [295, 343] on div "Employees with a view of landscaped areas experience less job pressure and grea…" at bounding box center [417, 340] width 405 height 37
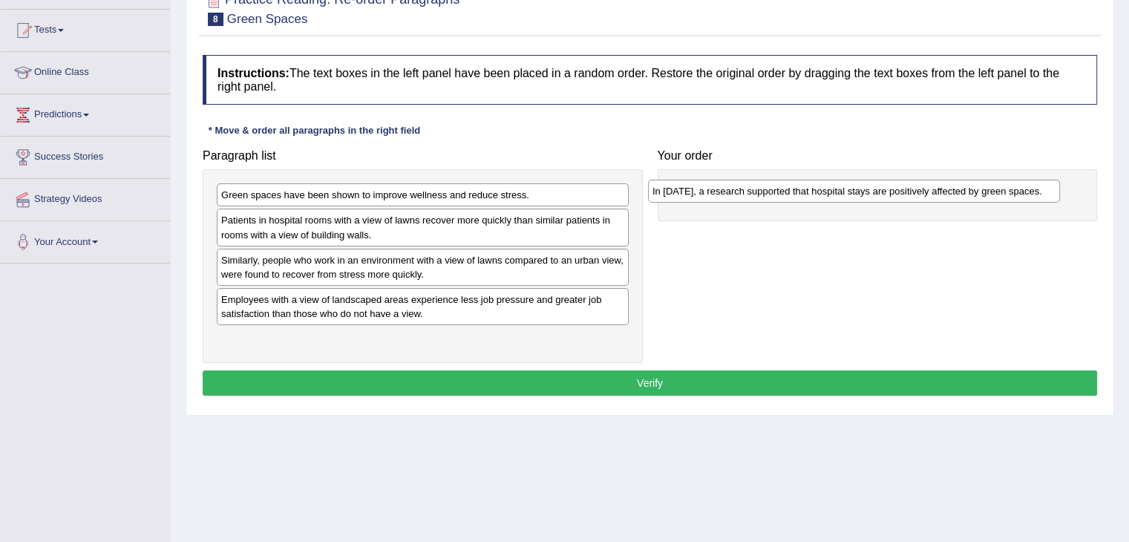
drag, startPoint x: 359, startPoint y: 223, endPoint x: 790, endPoint y: 194, distance: 432.3
click at [790, 194] on div "In 2002, a research supported that hospital stays are positively affected by gr…" at bounding box center [854, 191] width 412 height 23
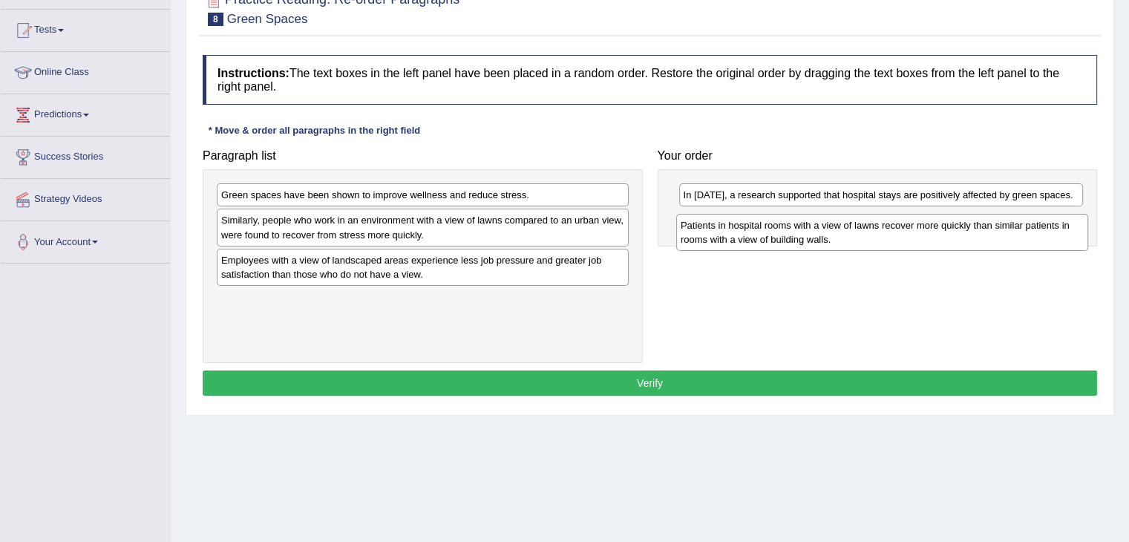
drag, startPoint x: 274, startPoint y: 239, endPoint x: 733, endPoint y: 241, distance: 459.5
click at [733, 244] on div "Patients in hospital rooms with a view of lawns recover more quickly than simil…" at bounding box center [882, 232] width 412 height 37
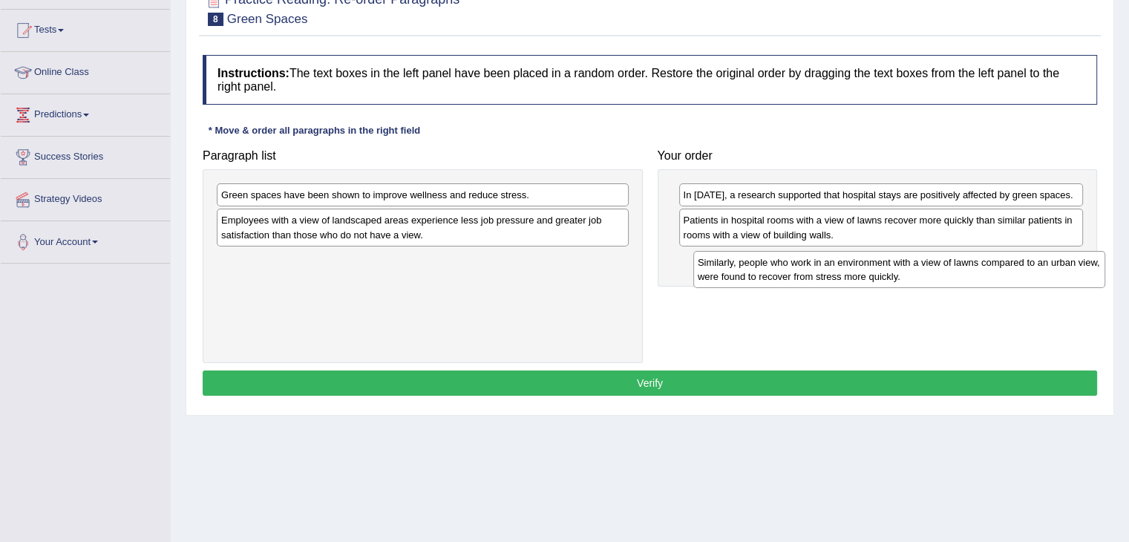
drag, startPoint x: 341, startPoint y: 226, endPoint x: 818, endPoint y: 268, distance: 478.4
click at [818, 268] on div "Similarly, people who work in an environment with a view of lawns compared to a…" at bounding box center [899, 269] width 412 height 37
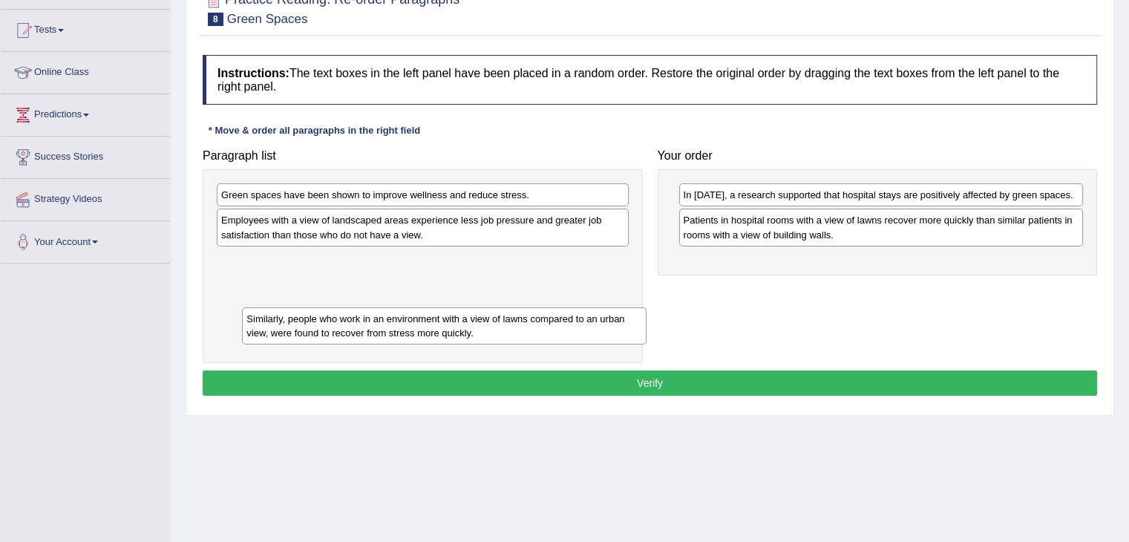
drag, startPoint x: 713, startPoint y: 272, endPoint x: 261, endPoint y: 304, distance: 452.5
click at [264, 310] on div "Similarly, people who work in an environment with a view of lawns compared to a…" at bounding box center [444, 325] width 405 height 37
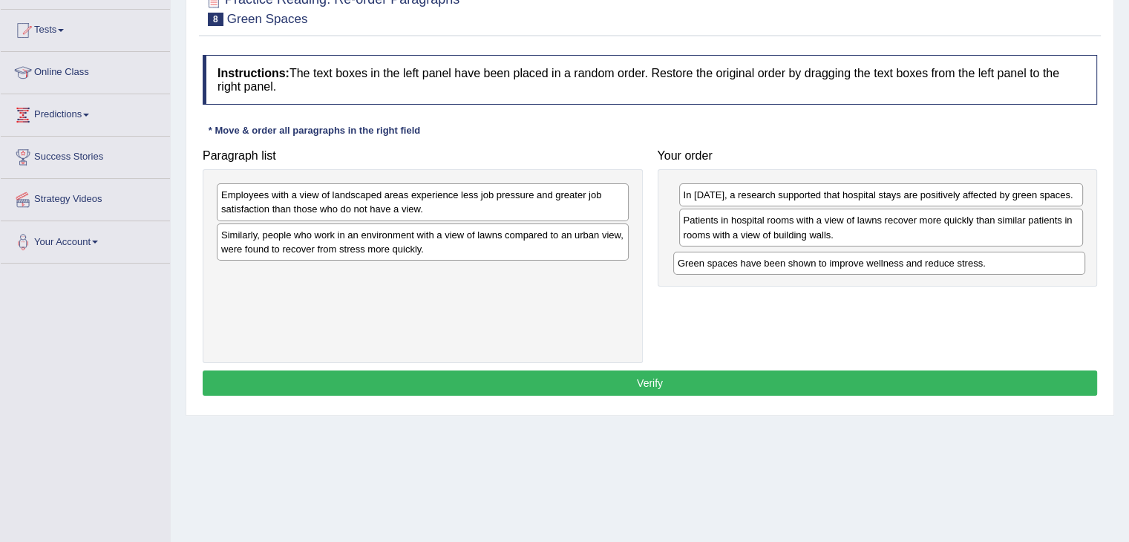
drag, startPoint x: 334, startPoint y: 197, endPoint x: 792, endPoint y: 264, distance: 463.0
click at [793, 264] on div "Green spaces have been shown to improve wellness and reduce stress." at bounding box center [879, 263] width 412 height 23
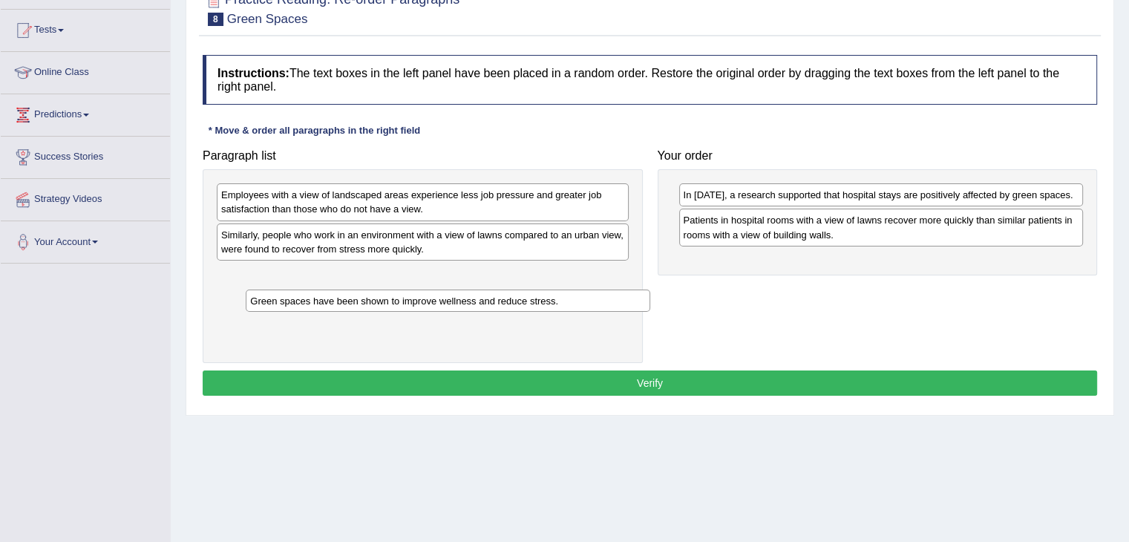
drag, startPoint x: 722, startPoint y: 262, endPoint x: 288, endPoint y: 303, distance: 435.5
click at [288, 303] on div "Green spaces have been shown to improve wellness and reduce stress." at bounding box center [448, 301] width 405 height 23
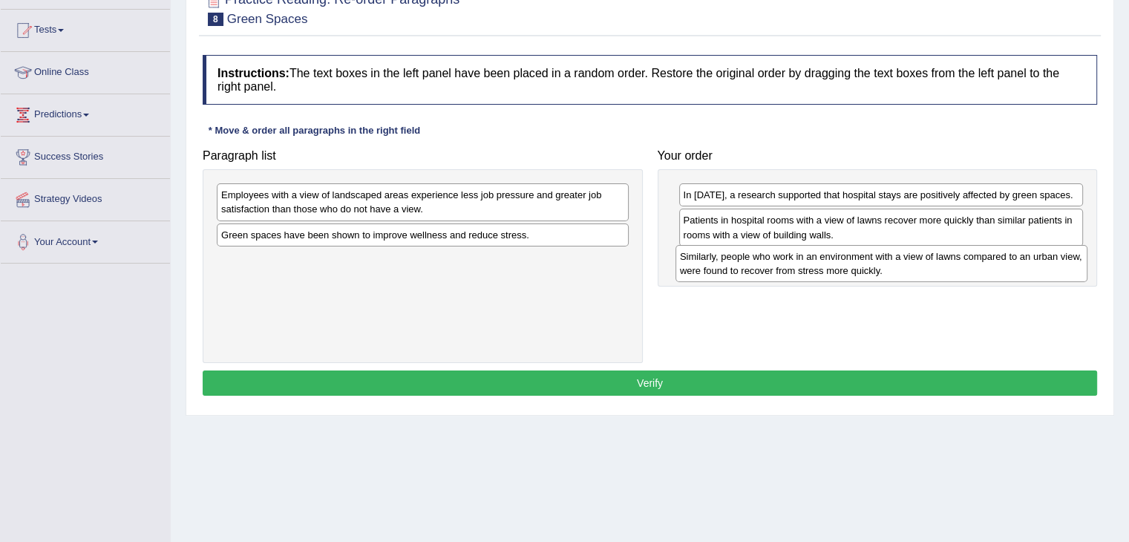
drag, startPoint x: 353, startPoint y: 249, endPoint x: 676, endPoint y: 257, distance: 322.3
click at [813, 271] on div "Similarly, people who work in an environment with a view of lawns compared to a…" at bounding box center [882, 263] width 412 height 37
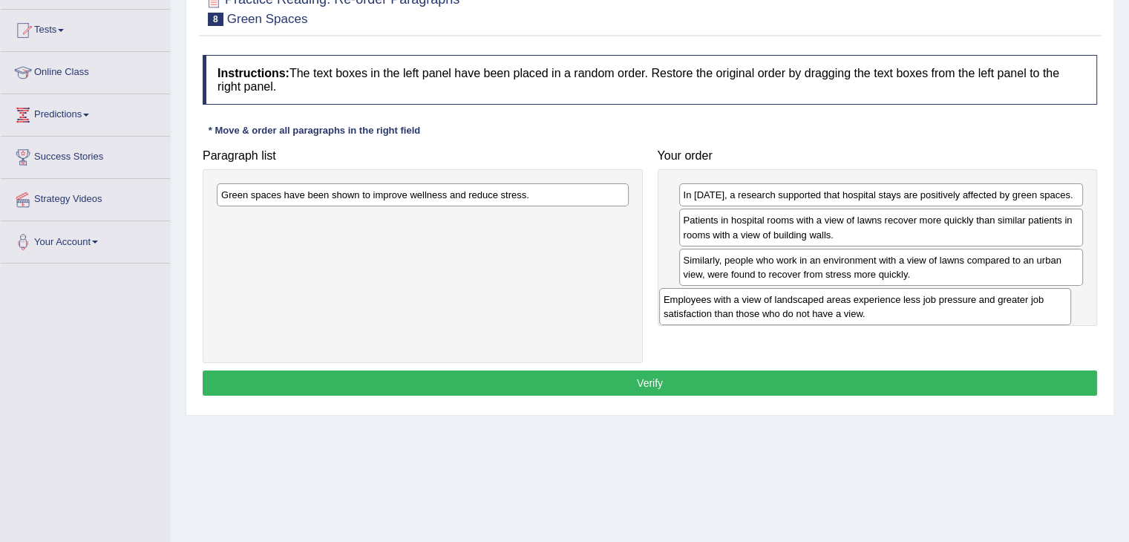
drag, startPoint x: 483, startPoint y: 197, endPoint x: 926, endPoint y: 301, distance: 455.4
click at [926, 301] on div "Employees with a view of landscaped areas experience less job pressure and grea…" at bounding box center [865, 306] width 412 height 37
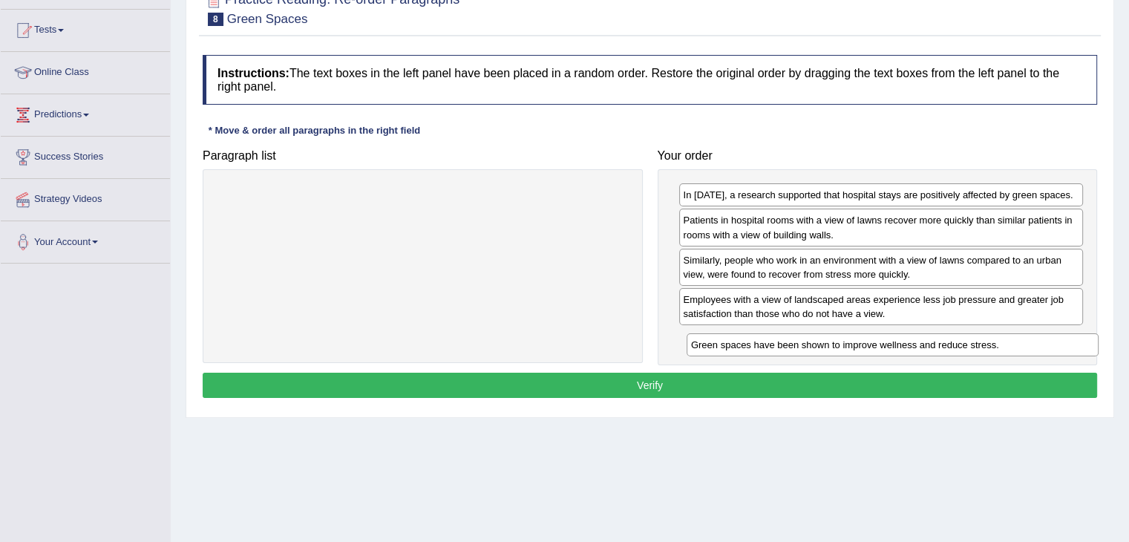
drag, startPoint x: 380, startPoint y: 194, endPoint x: 850, endPoint y: 343, distance: 493.0
click at [850, 343] on div "Green spaces have been shown to improve wellness and reduce stress." at bounding box center [893, 344] width 412 height 23
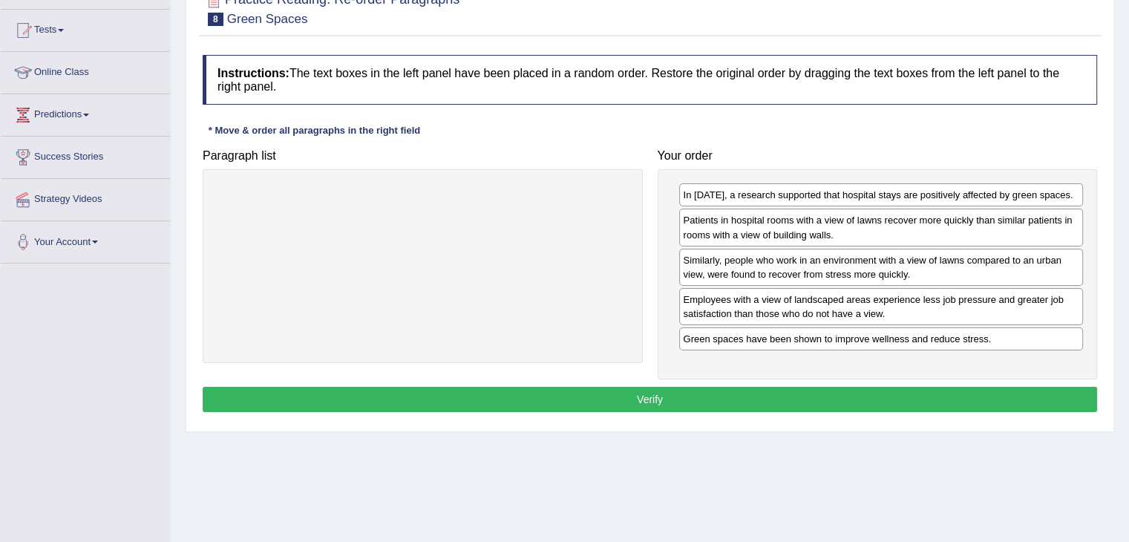
click at [563, 399] on button "Verify" at bounding box center [650, 399] width 895 height 25
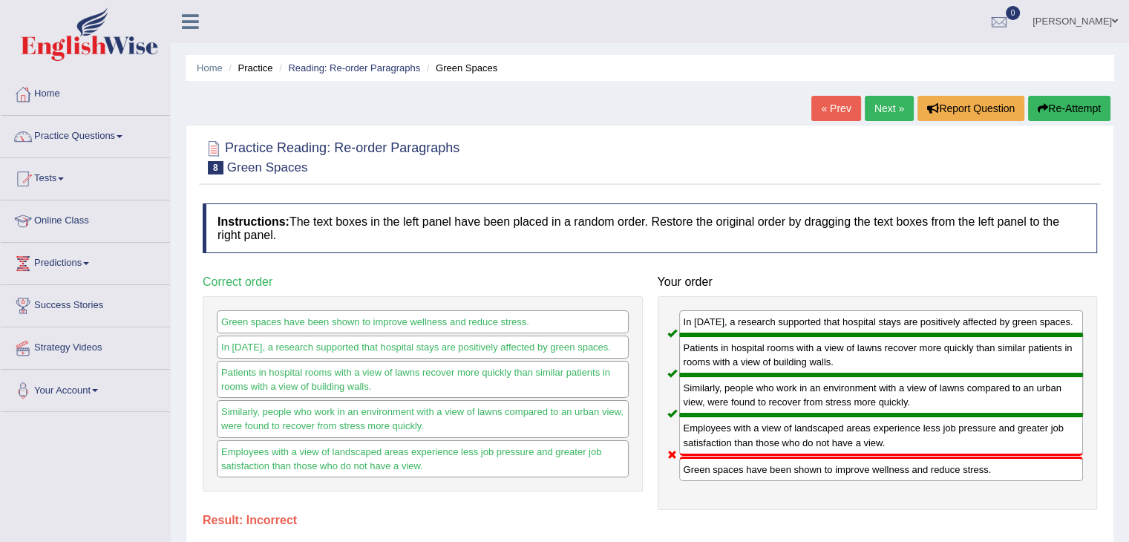
scroll to position [0, 0]
click at [1080, 102] on button "Re-Attempt" at bounding box center [1069, 108] width 82 height 25
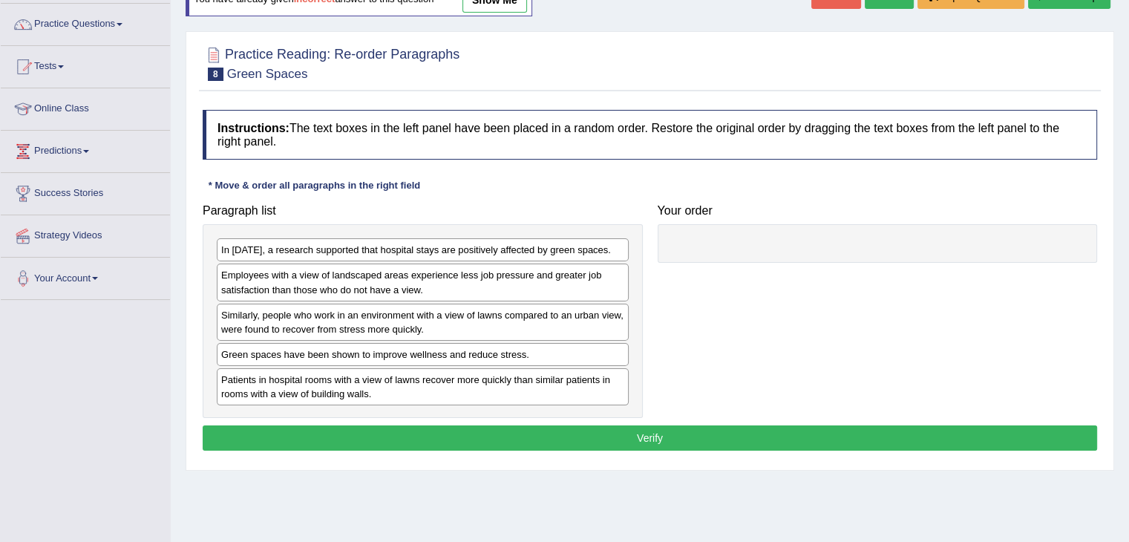
scroll to position [148, 0]
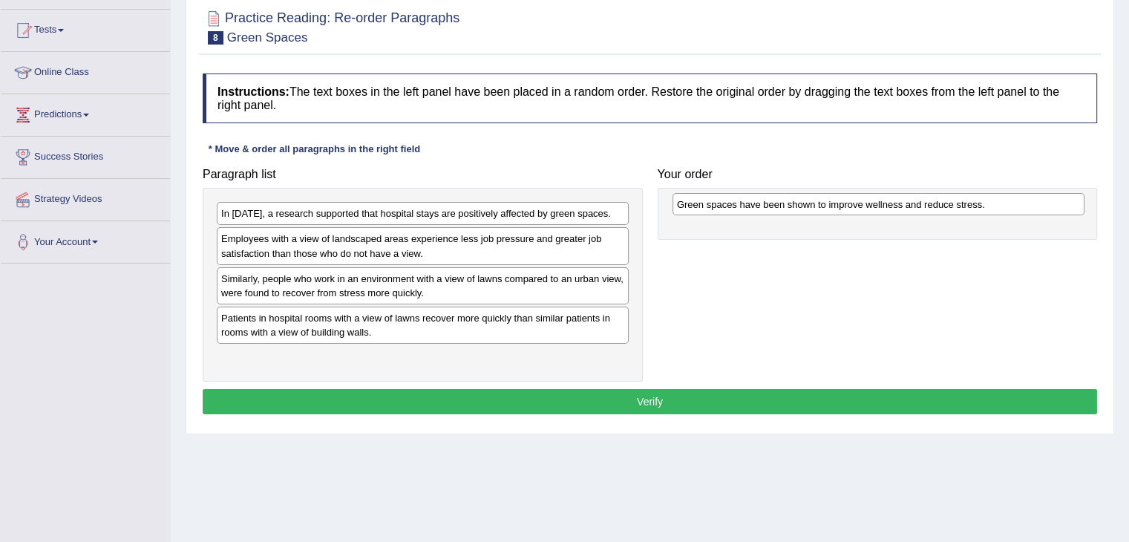
drag, startPoint x: 287, startPoint y: 318, endPoint x: 743, endPoint y: 203, distance: 471.0
click at [743, 203] on div "Green spaces have been shown to improve wellness and reduce stress." at bounding box center [879, 204] width 412 height 23
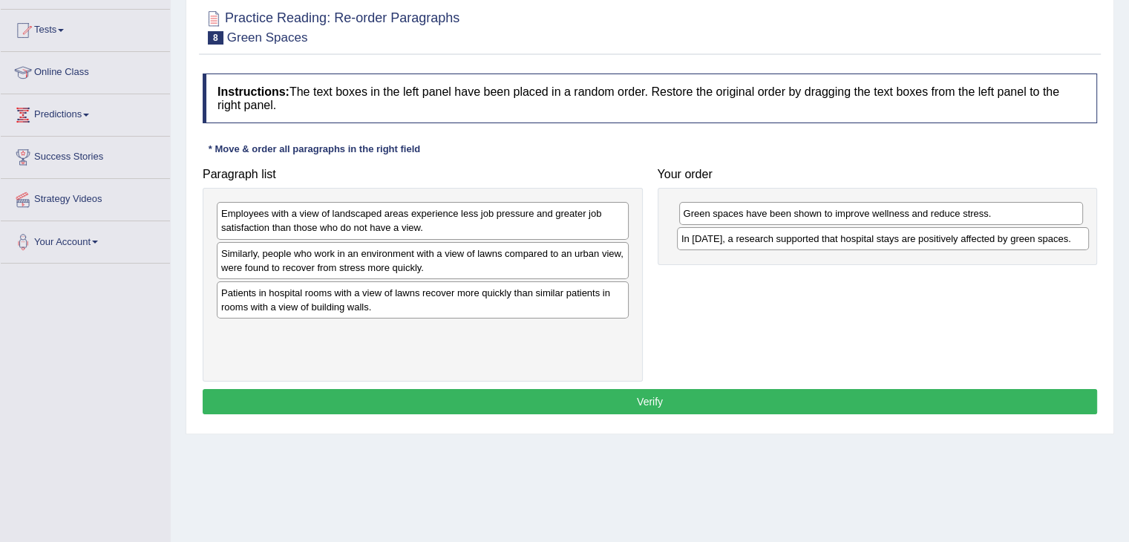
drag, startPoint x: 386, startPoint y: 213, endPoint x: 846, endPoint y: 238, distance: 461.0
click at [846, 238] on div "In 2002, a research supported that hospital stays are positively affected by gr…" at bounding box center [883, 238] width 412 height 23
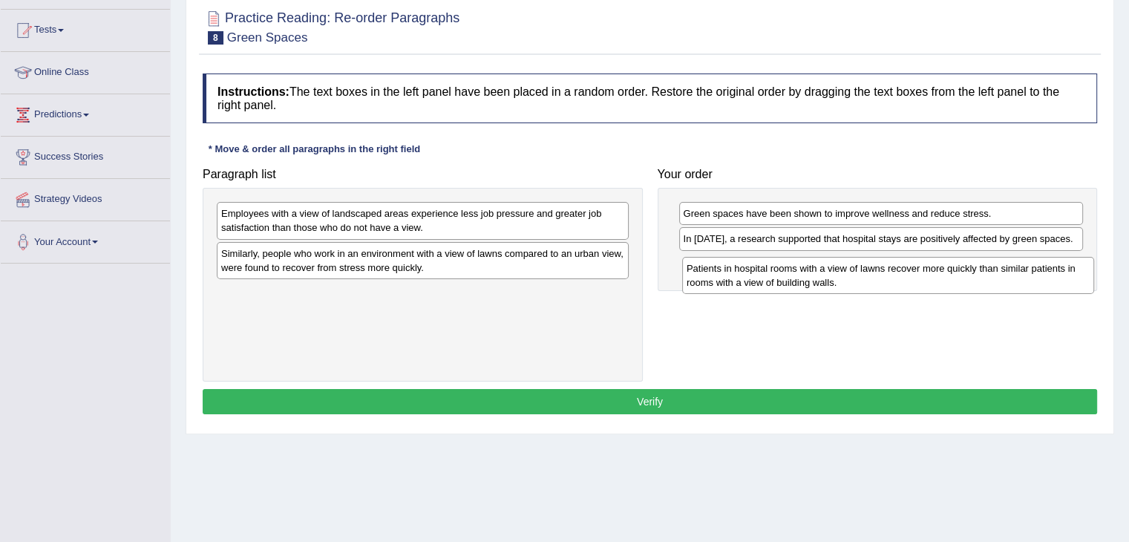
drag, startPoint x: 339, startPoint y: 307, endPoint x: 804, endPoint y: 283, distance: 466.1
click at [804, 283] on div "Patients in hospital rooms with a view of lawns recover more quickly than simil…" at bounding box center [888, 275] width 412 height 37
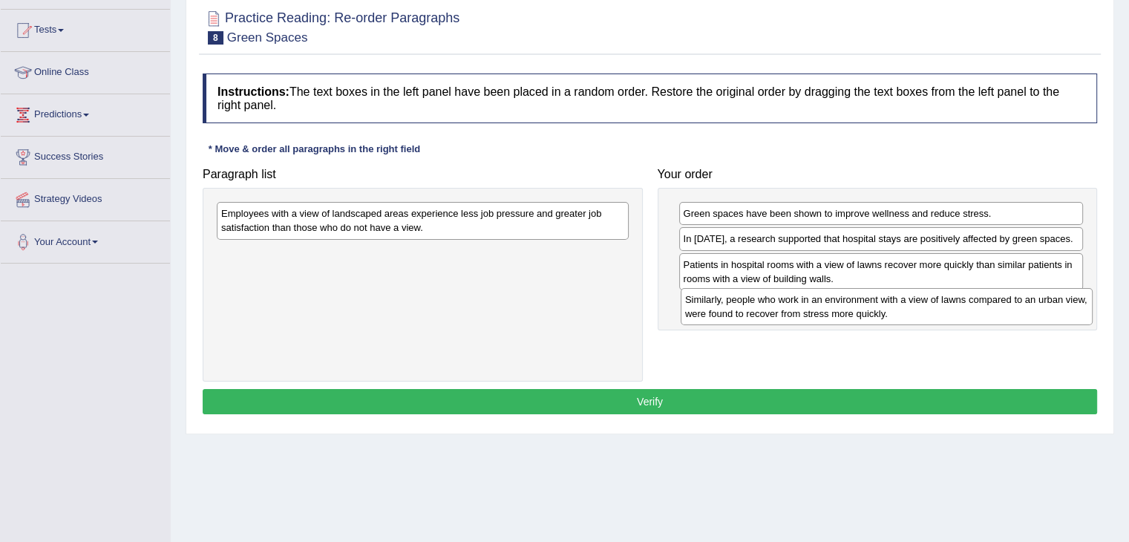
drag, startPoint x: 360, startPoint y: 261, endPoint x: 822, endPoint y: 307, distance: 464.0
click at [823, 307] on div "Similarly, people who work in an environment with a view of lawns compared to a…" at bounding box center [887, 306] width 412 height 37
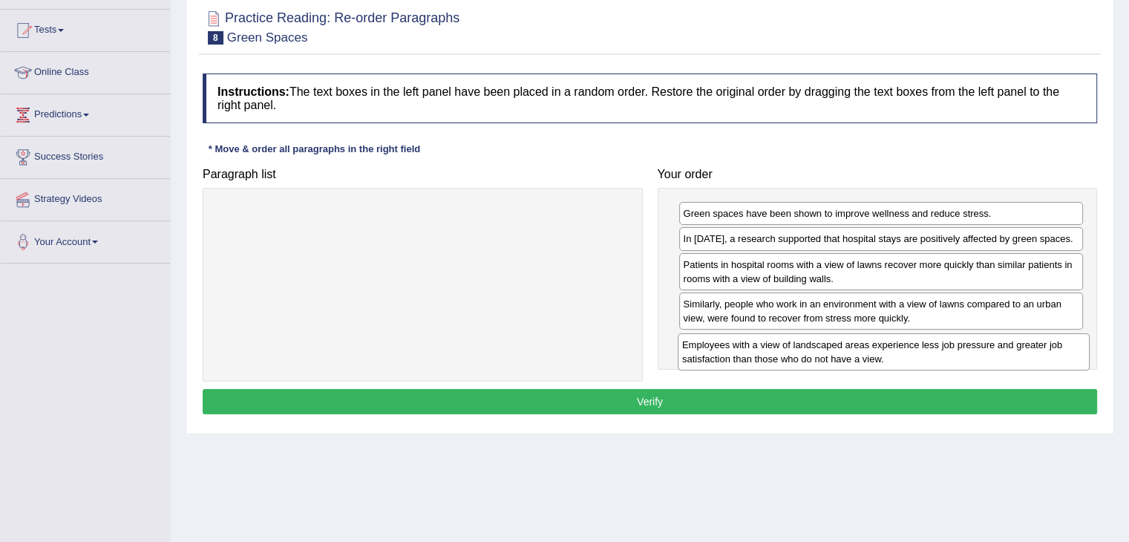
drag, startPoint x: 552, startPoint y: 229, endPoint x: 837, endPoint y: 399, distance: 331.3
click at [1012, 361] on div "Employees with a view of landscaped areas experience less job pressure and grea…" at bounding box center [884, 351] width 412 height 37
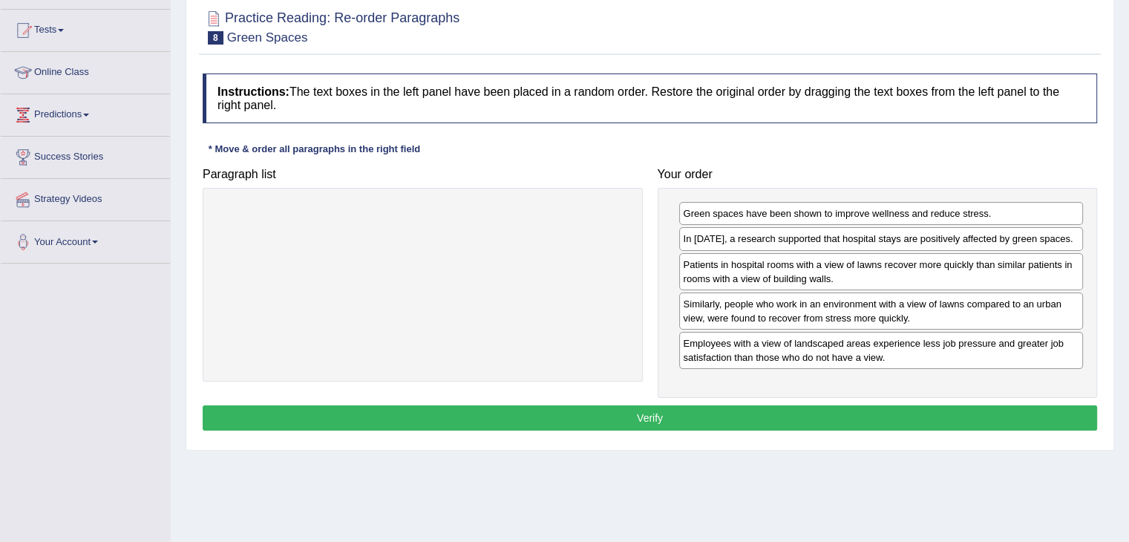
click at [692, 413] on button "Verify" at bounding box center [650, 417] width 895 height 25
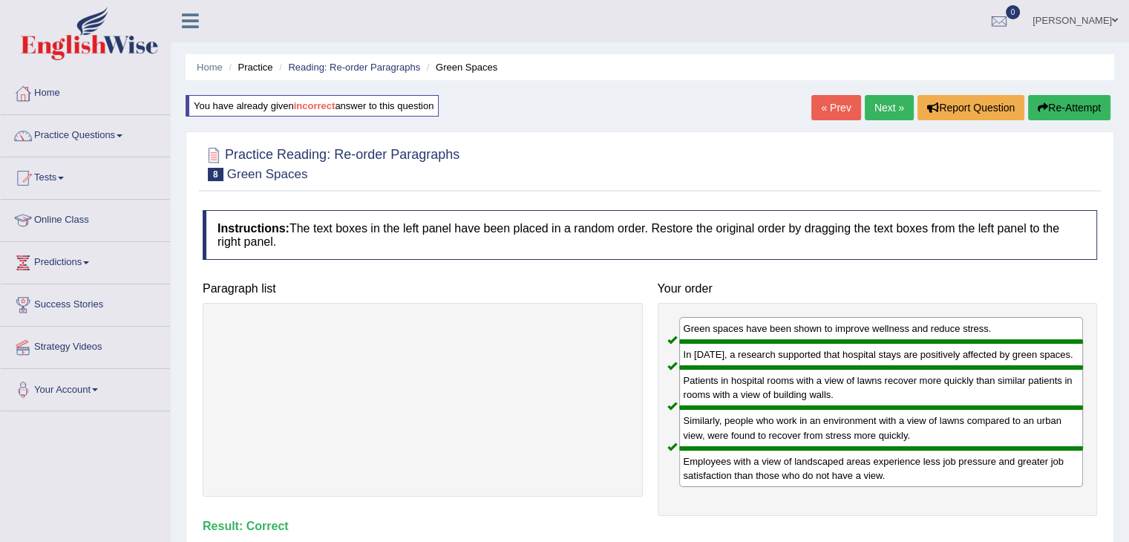
scroll to position [0, 0]
click at [879, 109] on link "Next »" at bounding box center [889, 108] width 49 height 25
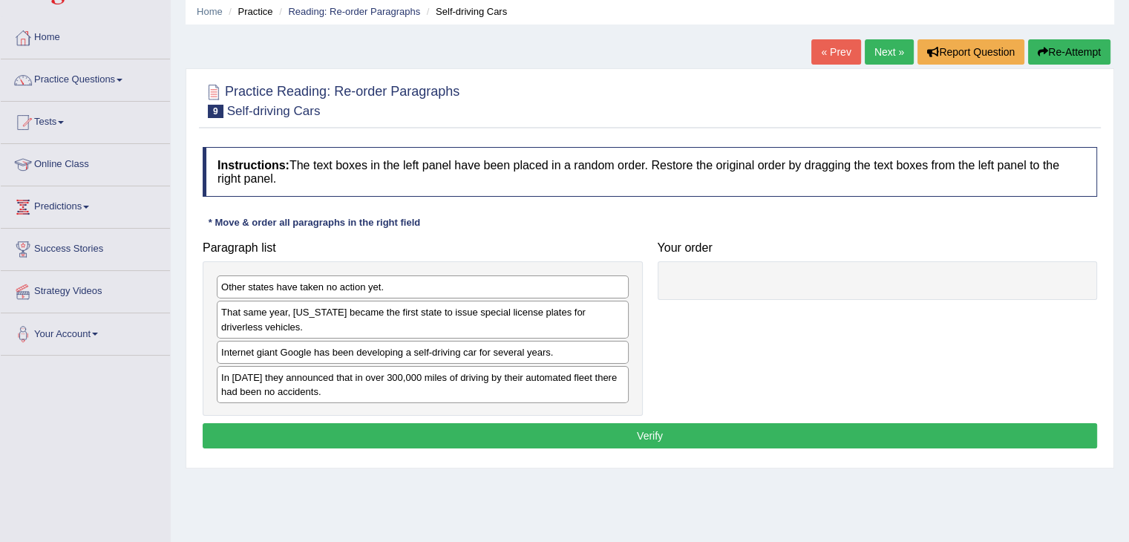
scroll to position [74, 0]
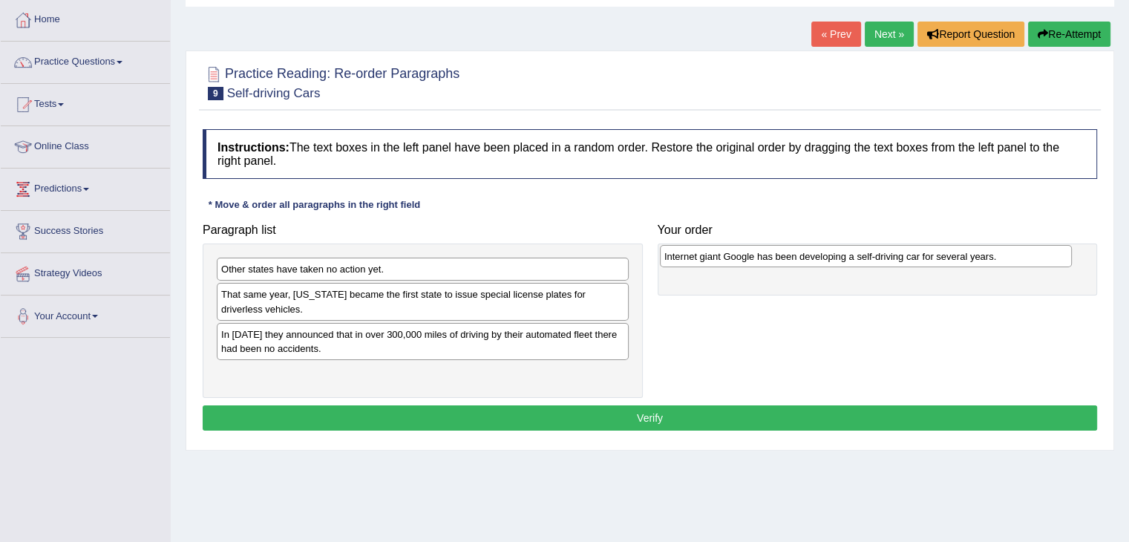
drag, startPoint x: 312, startPoint y: 339, endPoint x: 755, endPoint y: 262, distance: 449.9
click at [755, 262] on div "Internet giant Google has been developing a self-driving car for several years." at bounding box center [866, 256] width 412 height 23
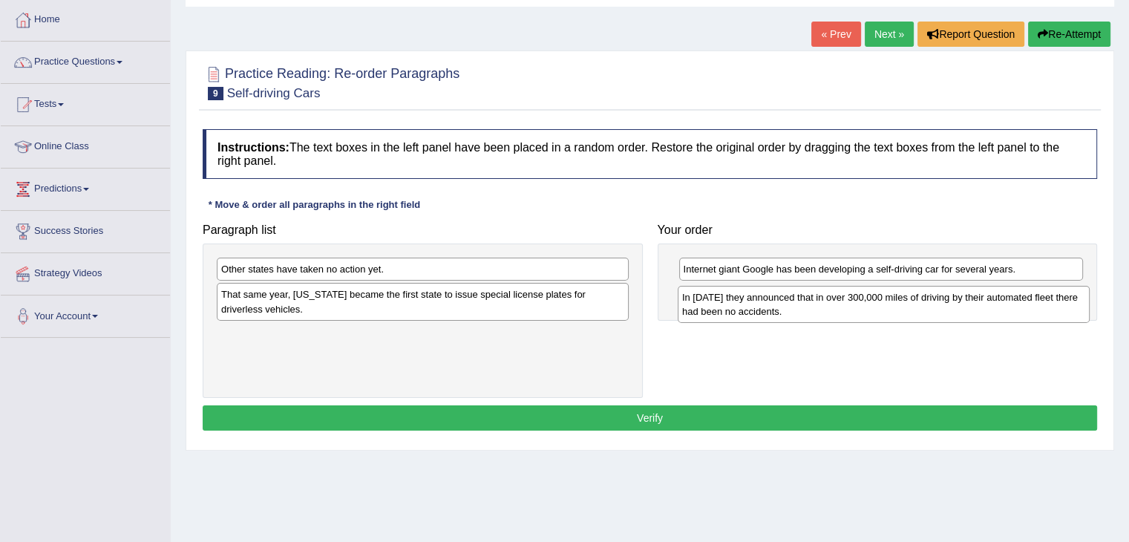
drag, startPoint x: 424, startPoint y: 339, endPoint x: 831, endPoint y: 319, distance: 407.3
click at [883, 301] on div "In [DATE] they announced that in over 300,000 miles of driving by their automat…" at bounding box center [884, 304] width 412 height 37
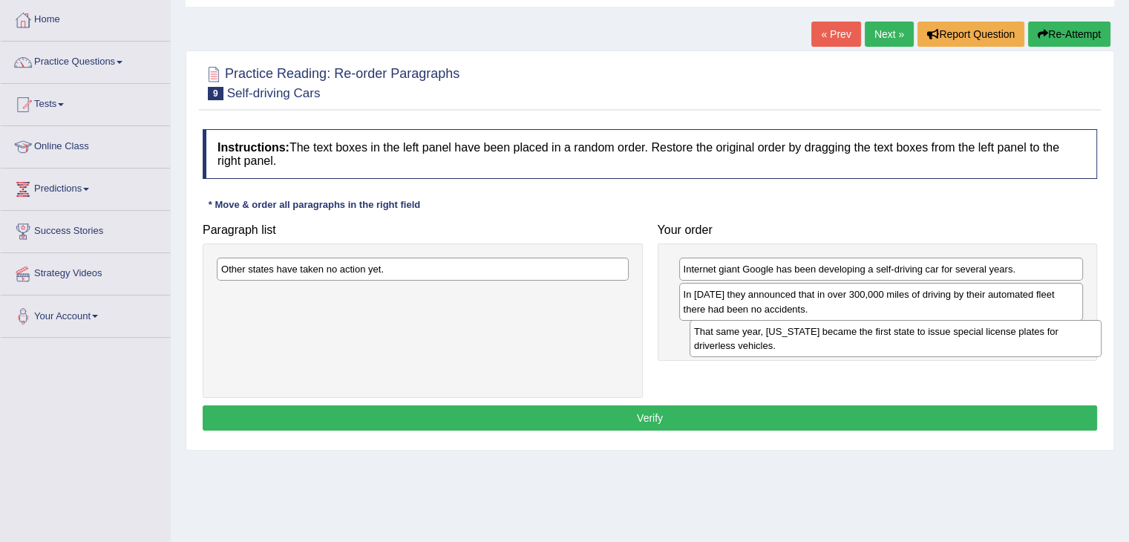
drag, startPoint x: 596, startPoint y: 304, endPoint x: 1067, endPoint y: 341, distance: 472.1
click at [1067, 341] on div "That same year, [US_STATE] became the first state to issue special license plat…" at bounding box center [896, 338] width 412 height 37
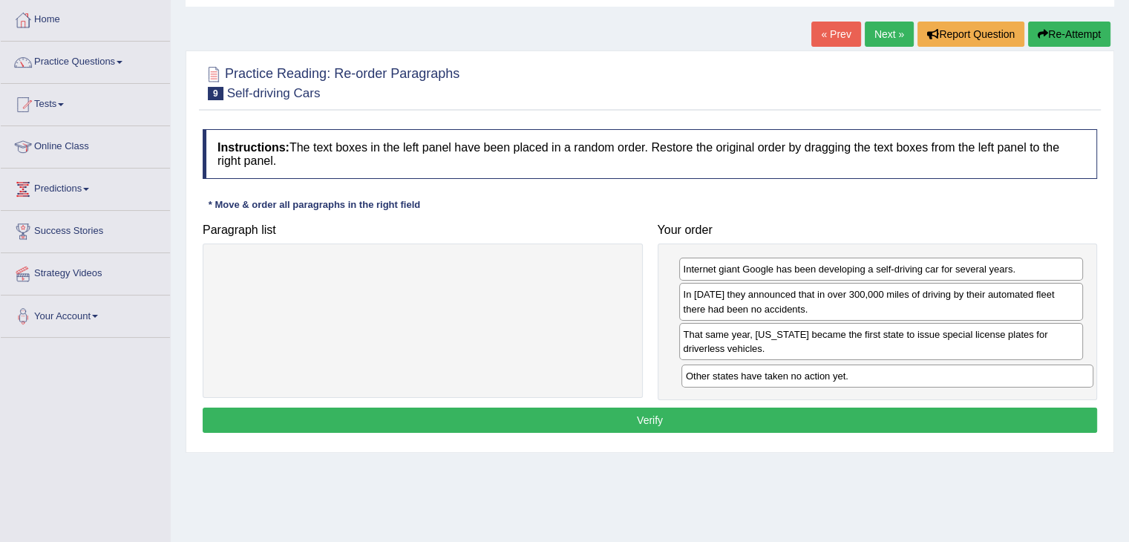
drag, startPoint x: 596, startPoint y: 271, endPoint x: 966, endPoint y: 448, distance: 409.7
click at [1060, 378] on div "Other states have taken no action yet." at bounding box center [887, 375] width 412 height 23
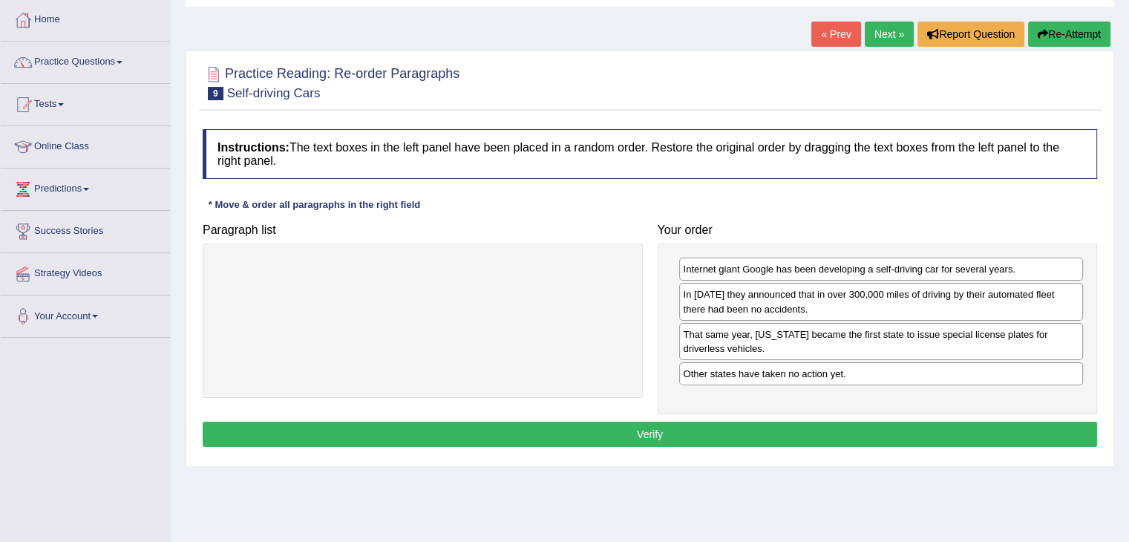
click at [725, 437] on button "Verify" at bounding box center [650, 434] width 895 height 25
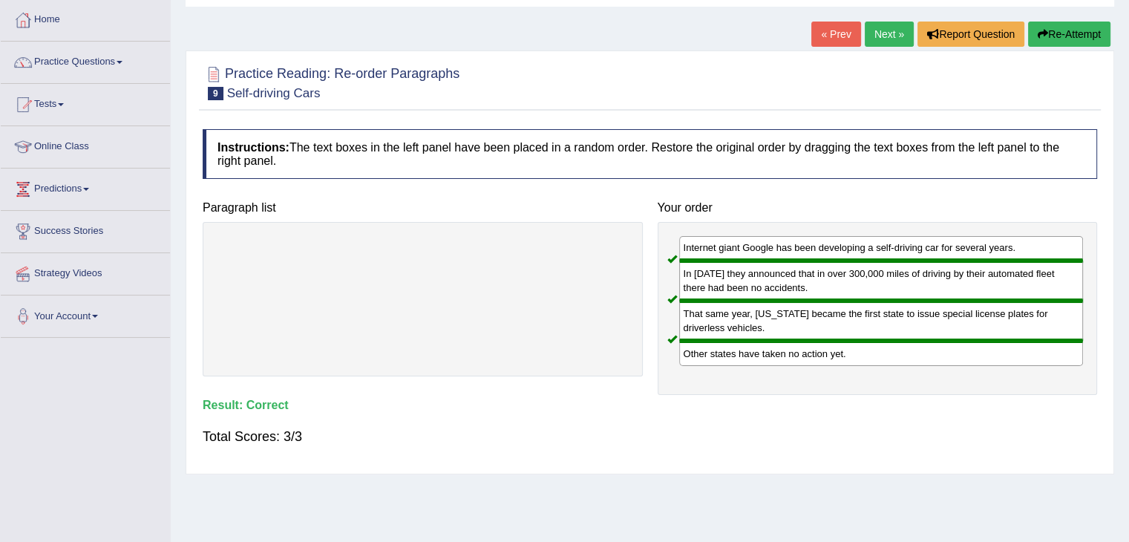
click at [888, 27] on link "Next »" at bounding box center [889, 34] width 49 height 25
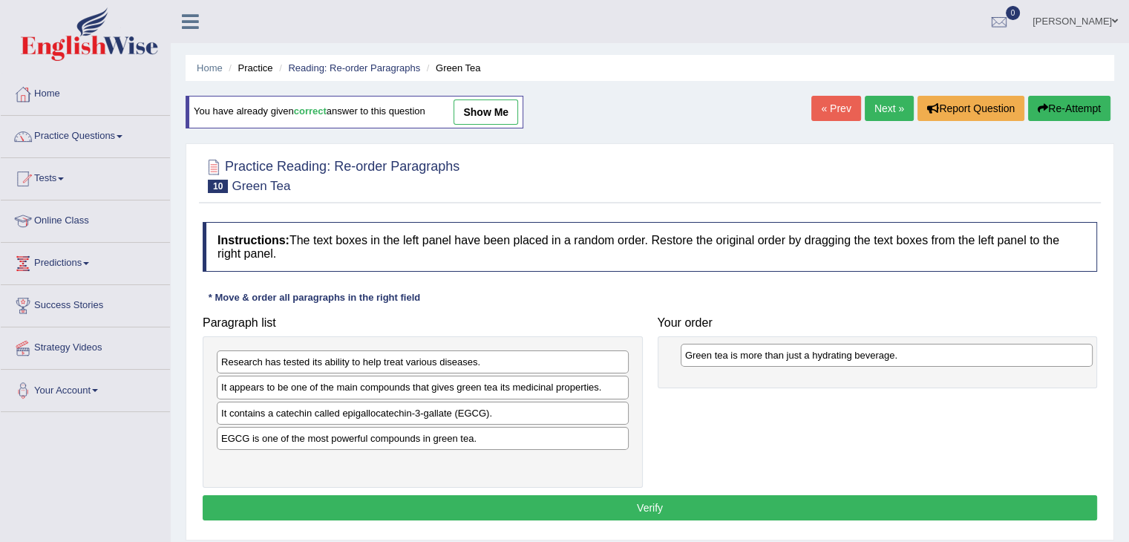
drag, startPoint x: 275, startPoint y: 465, endPoint x: 736, endPoint y: 356, distance: 474.3
click at [736, 356] on div "Green tea is more than just a hydrating beverage." at bounding box center [887, 355] width 412 height 23
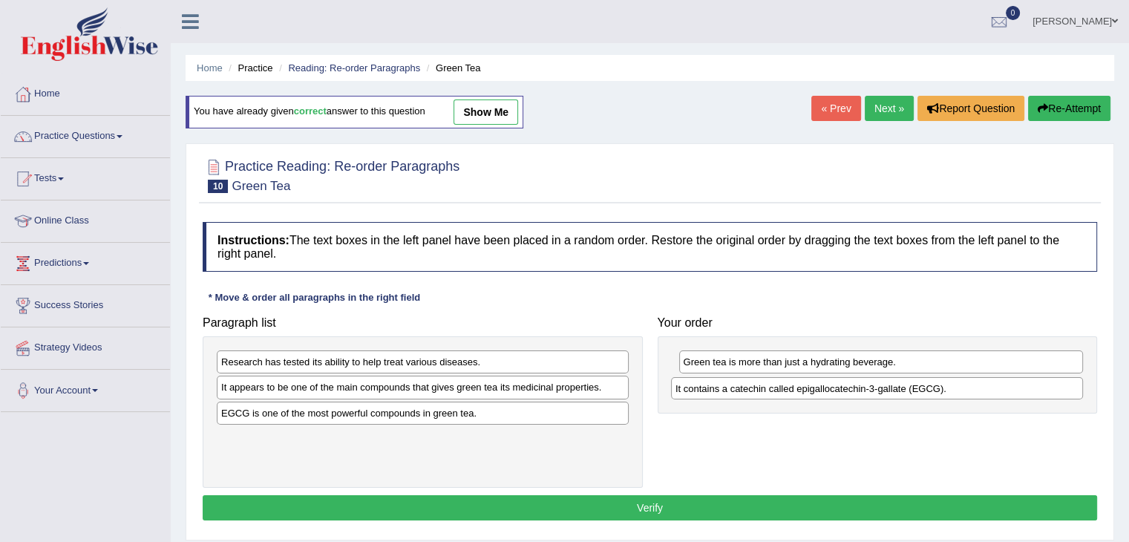
drag, startPoint x: 294, startPoint y: 415, endPoint x: 726, endPoint y: 399, distance: 432.4
click at [748, 390] on div "It contains a catechin called epigallocatechin-3-gallate (EGCG)." at bounding box center [877, 388] width 412 height 23
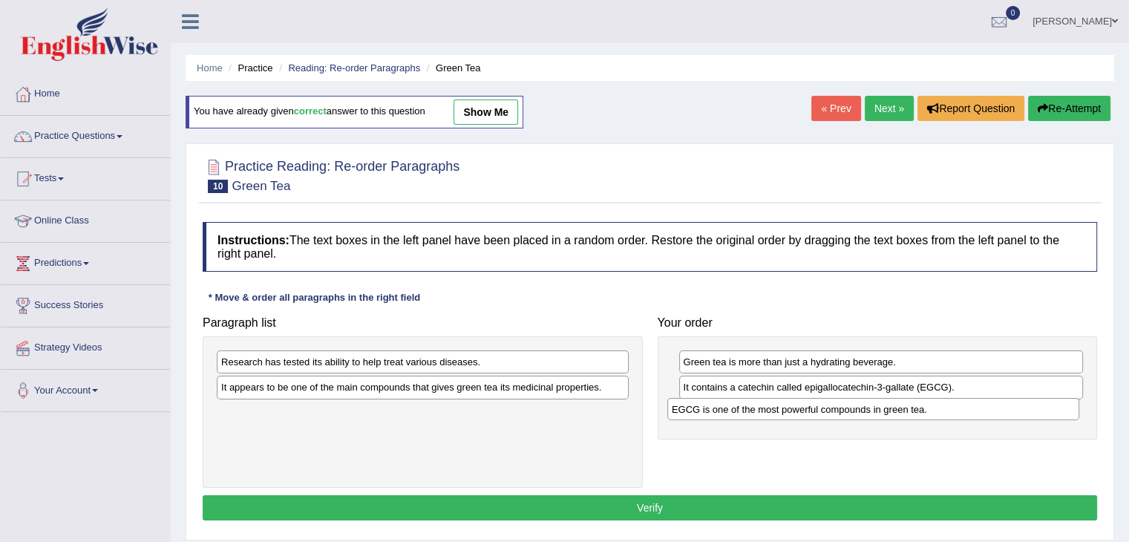
drag, startPoint x: 360, startPoint y: 418, endPoint x: 802, endPoint y: 415, distance: 442.5
click at [809, 415] on div "EGCG is one of the most powerful compounds in green tea." at bounding box center [873, 409] width 412 height 23
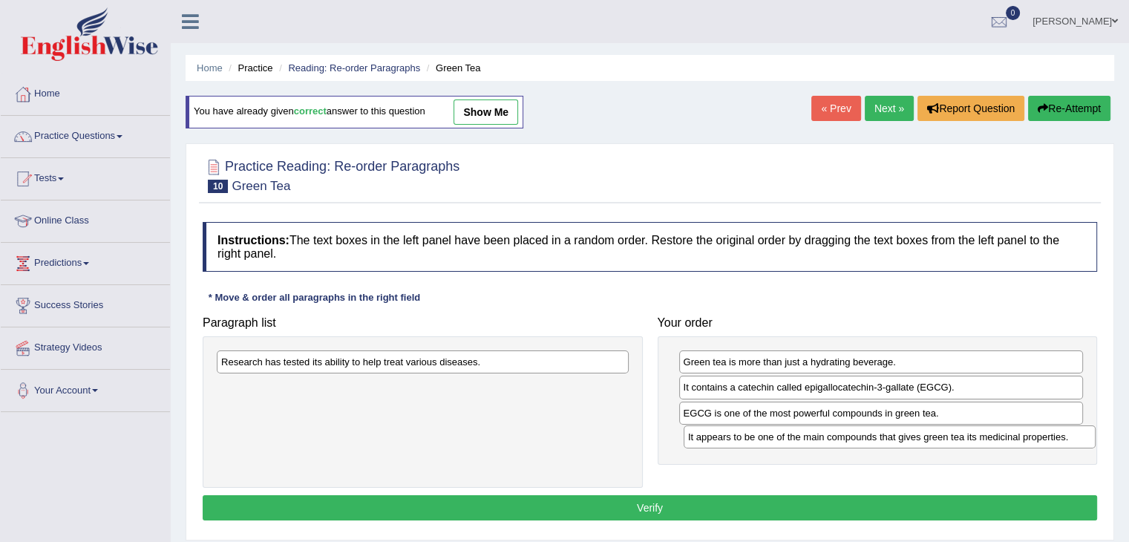
drag, startPoint x: 327, startPoint y: 392, endPoint x: 793, endPoint y: 440, distance: 468.0
click at [794, 441] on div "It appears to be one of the main compounds that gives green tea its medicinal p…" at bounding box center [890, 436] width 412 height 23
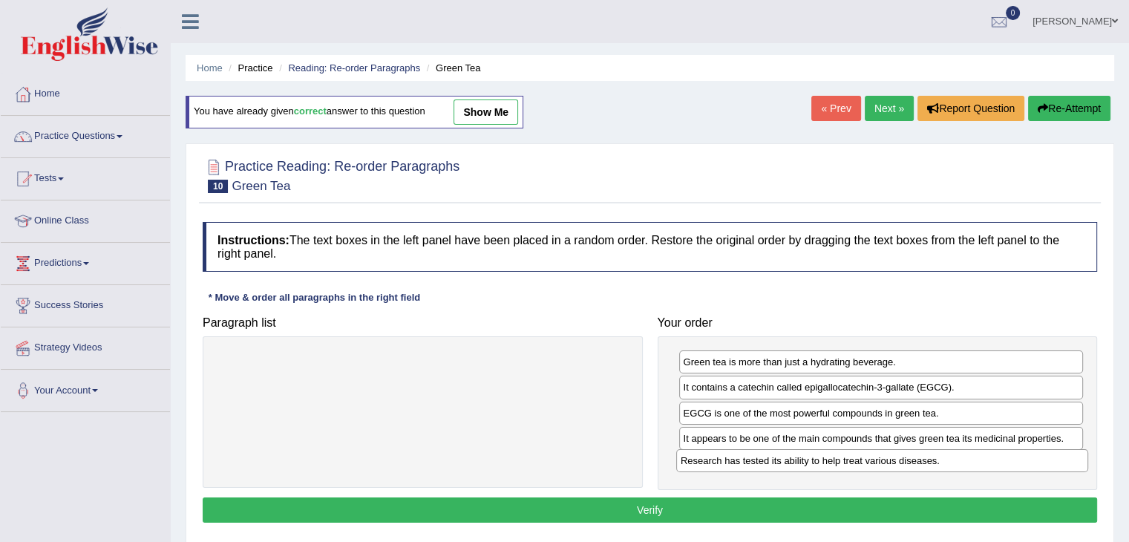
drag, startPoint x: 367, startPoint y: 362, endPoint x: 822, endPoint y: 482, distance: 469.8
click at [826, 462] on div "Research has tested its ability to help treat various diseases." at bounding box center [882, 460] width 412 height 23
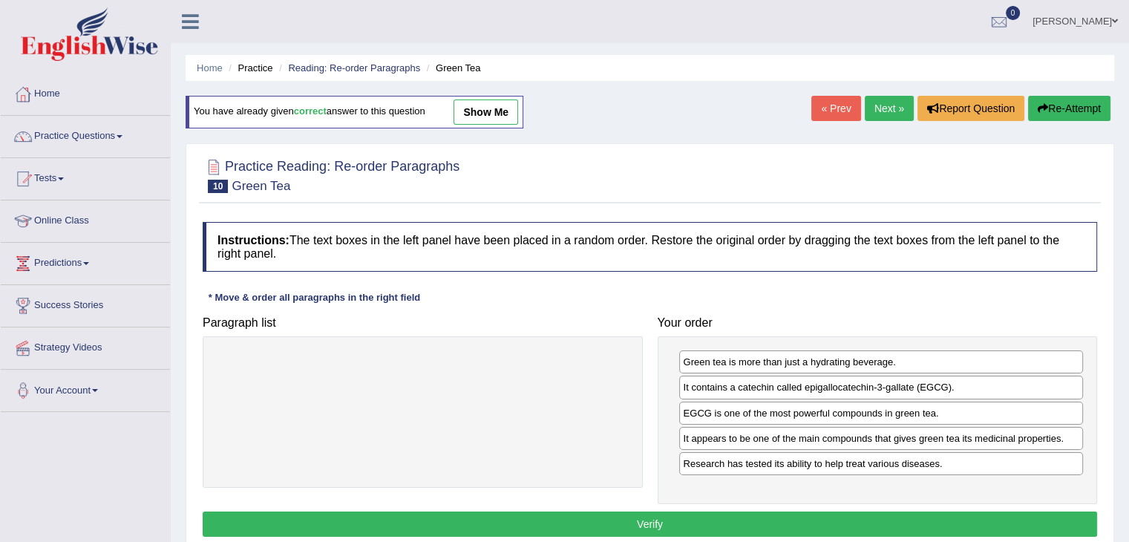
click at [692, 523] on button "Verify" at bounding box center [650, 523] width 895 height 25
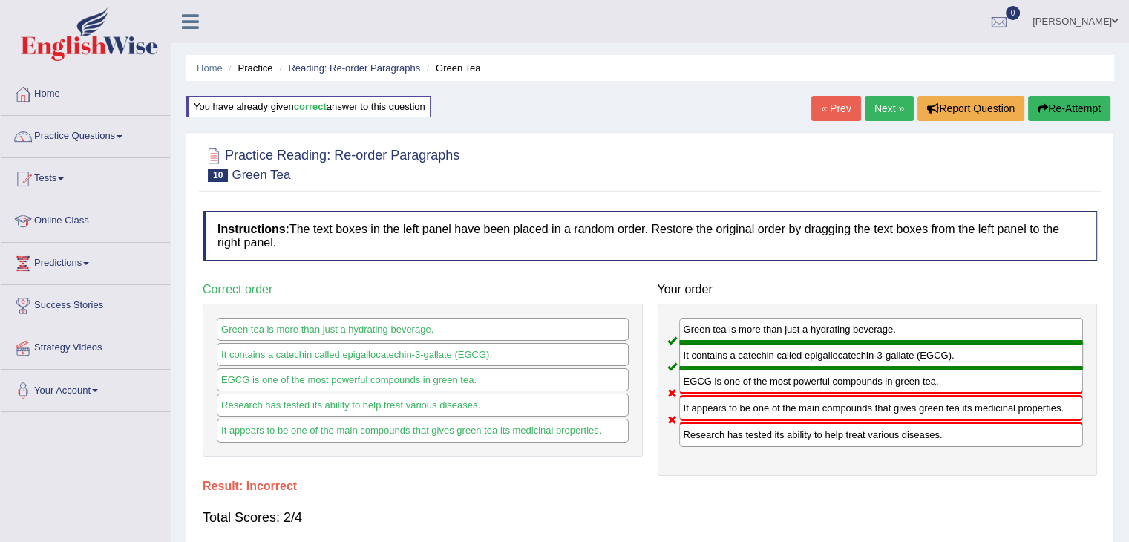
click at [1048, 107] on button "Re-Attempt" at bounding box center [1069, 108] width 82 height 25
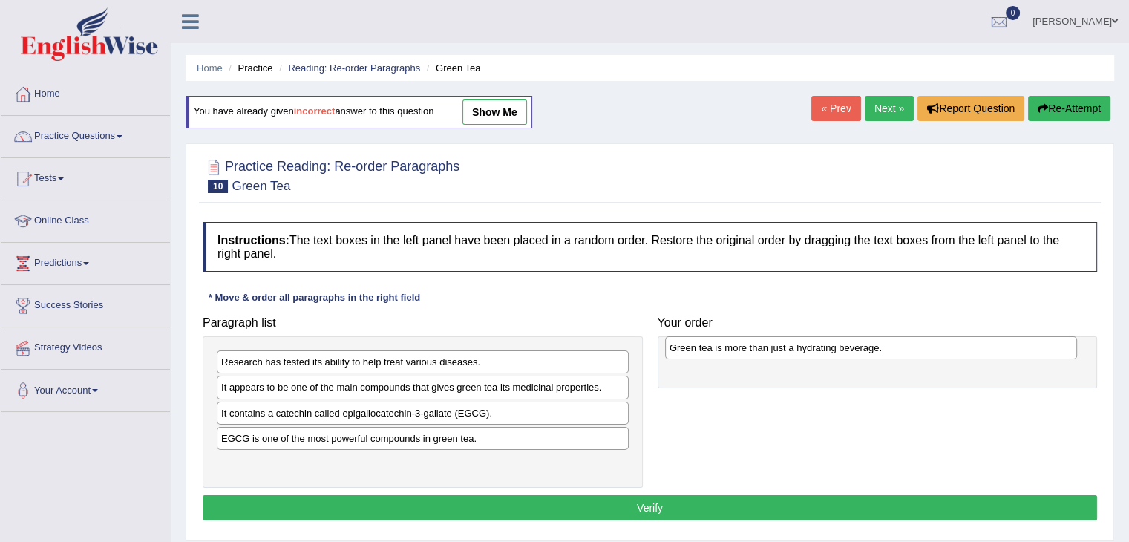
drag, startPoint x: 284, startPoint y: 468, endPoint x: 732, endPoint y: 353, distance: 462.7
click at [732, 353] on div "Green tea is more than just a hydrating beverage." at bounding box center [871, 347] width 412 height 23
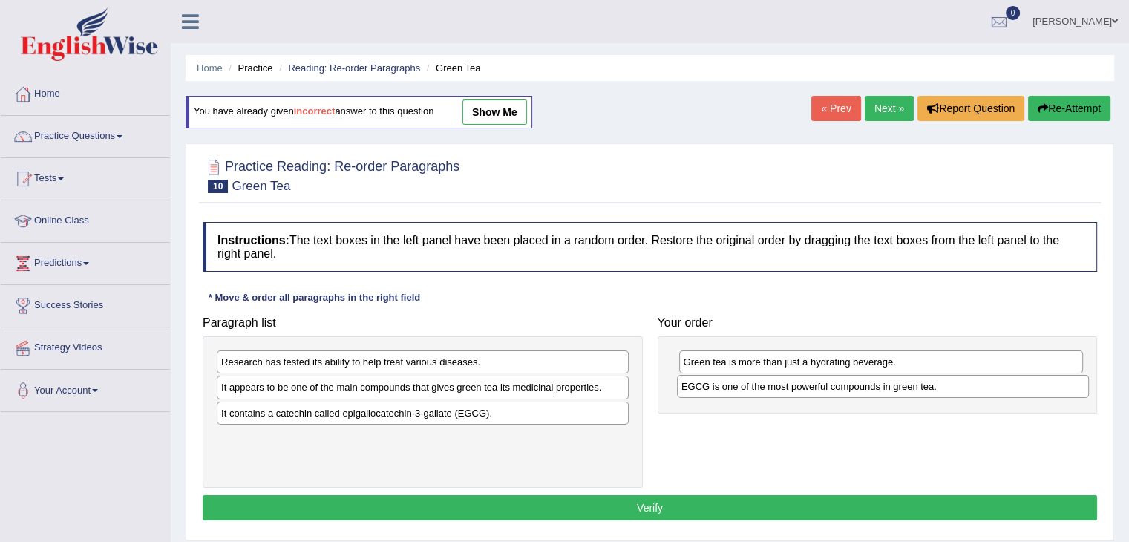
drag, startPoint x: 401, startPoint y: 437, endPoint x: 861, endPoint y: 387, distance: 463.0
click at [861, 387] on div "EGCG is one of the most powerful compounds in green tea." at bounding box center [883, 386] width 412 height 23
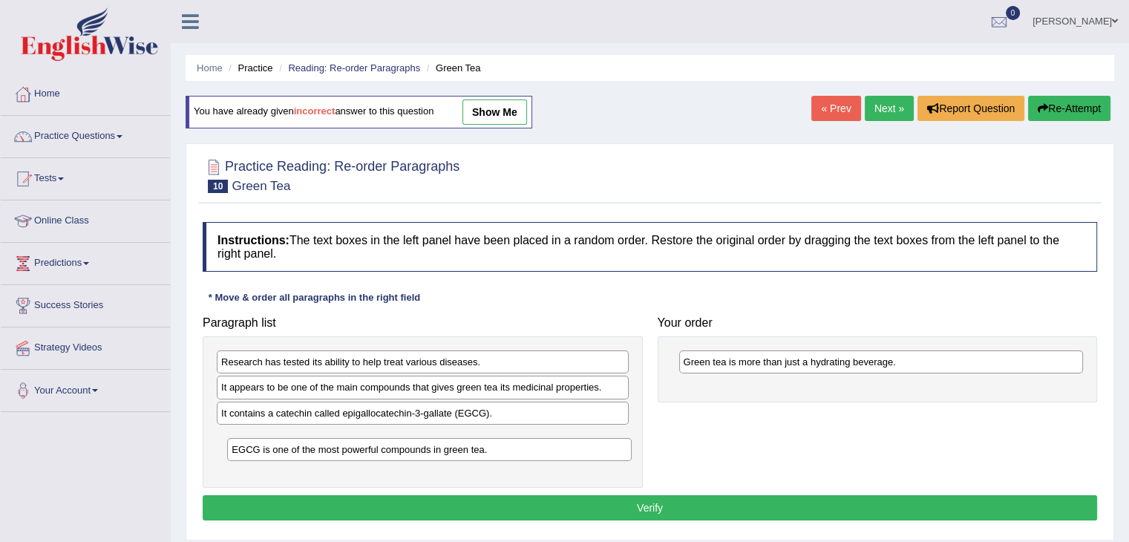
drag, startPoint x: 725, startPoint y: 390, endPoint x: 267, endPoint y: 451, distance: 461.3
click at [267, 451] on div "EGCG is one of the most powerful compounds in green tea." at bounding box center [429, 449] width 405 height 23
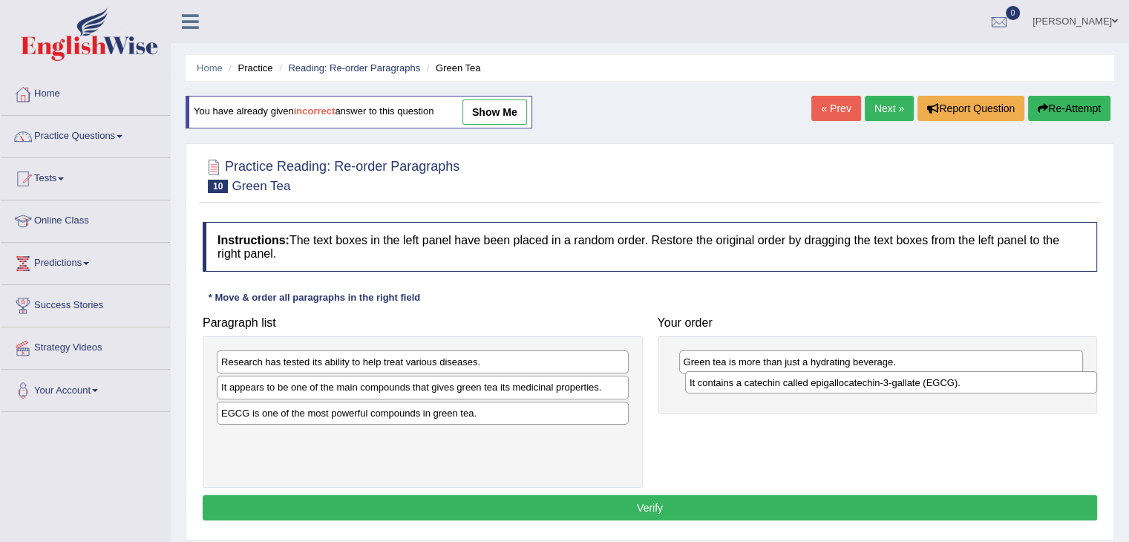
drag, startPoint x: 355, startPoint y: 413, endPoint x: 818, endPoint y: 385, distance: 464.1
click at [818, 385] on div "It contains a catechin called epigallocatechin-3-gallate (EGCG)." at bounding box center [891, 382] width 412 height 23
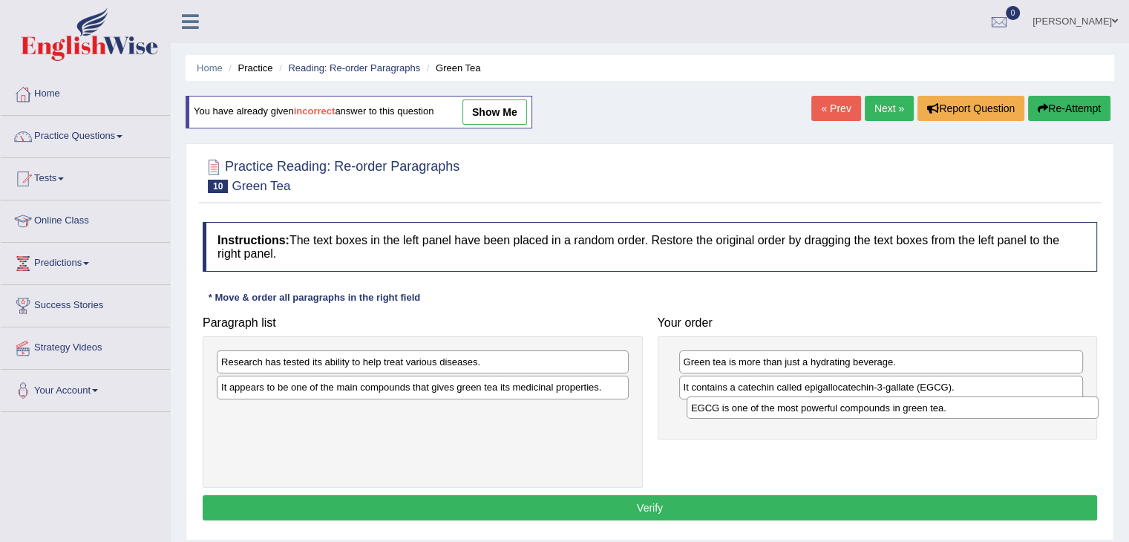
drag, startPoint x: 442, startPoint y: 412, endPoint x: 912, endPoint y: 408, distance: 469.9
click at [912, 408] on div "EGCG is one of the most powerful compounds in green tea." at bounding box center [893, 407] width 412 height 23
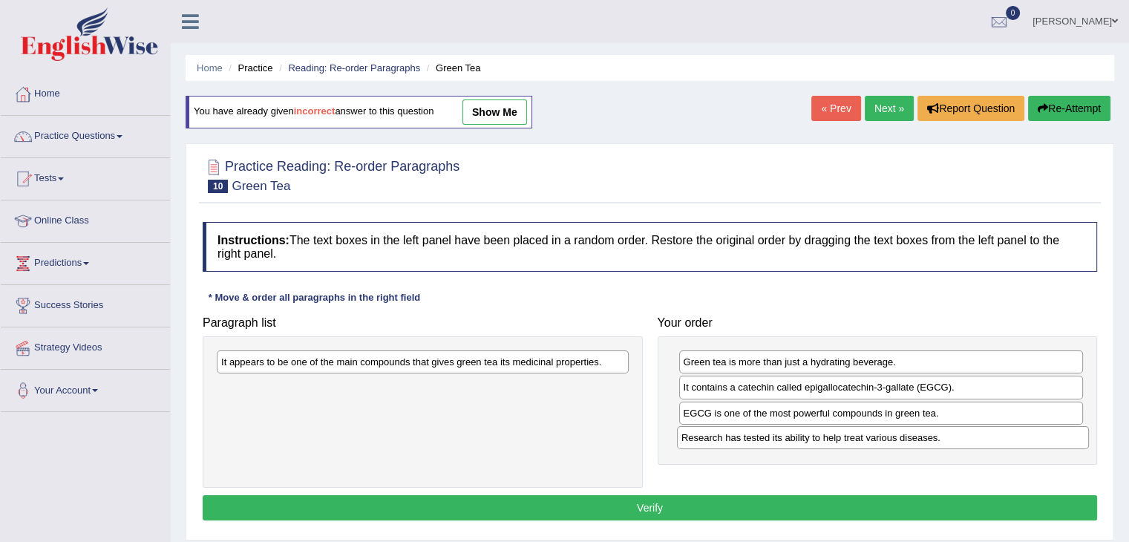
drag, startPoint x: 421, startPoint y: 363, endPoint x: 775, endPoint y: 446, distance: 363.7
click at [881, 439] on div "Research has tested its ability to help treat various diseases." at bounding box center [883, 437] width 412 height 23
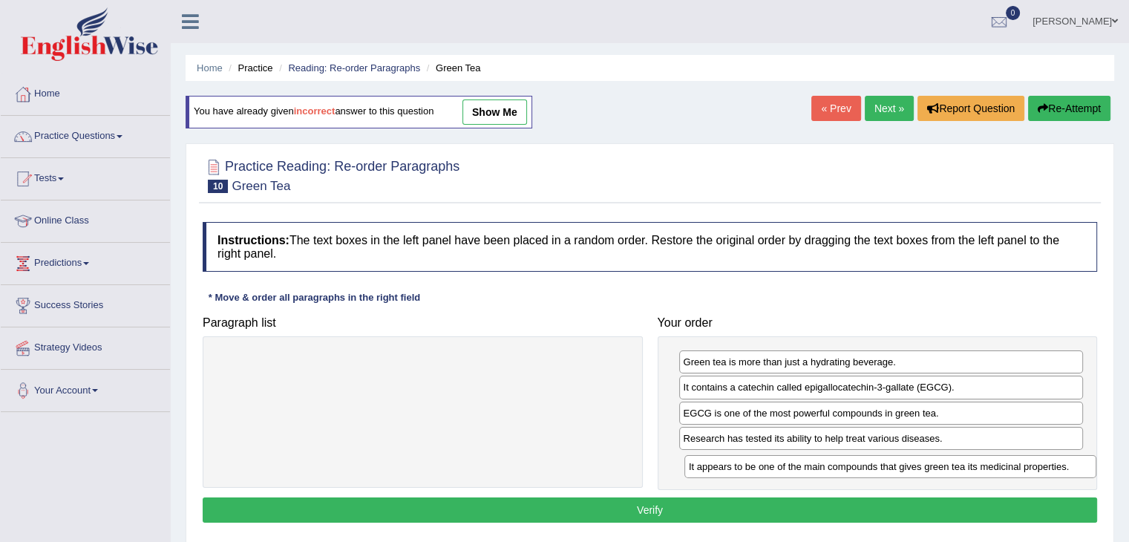
drag, startPoint x: 532, startPoint y: 363, endPoint x: 999, endPoint y: 468, distance: 479.3
click at [999, 468] on div "It appears to be one of the main compounds that gives green tea its medicinal p…" at bounding box center [890, 466] width 412 height 23
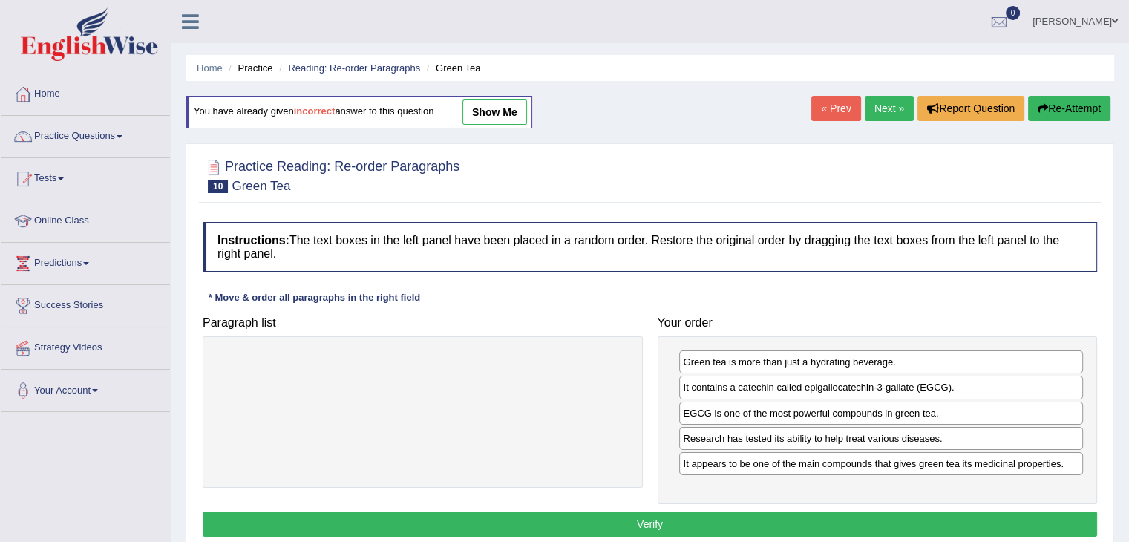
click at [730, 514] on button "Verify" at bounding box center [650, 523] width 895 height 25
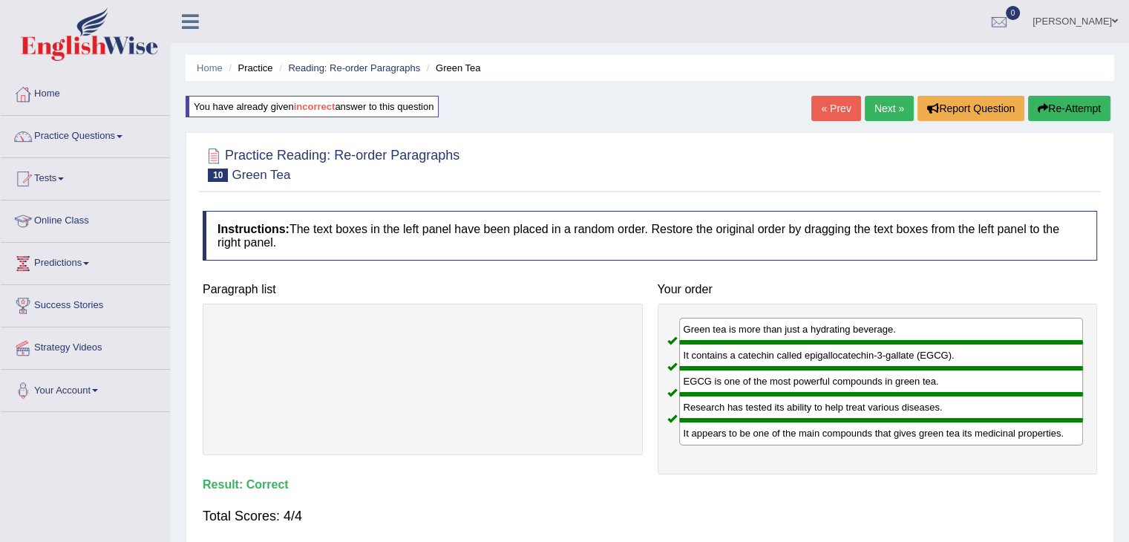
click at [882, 104] on link "Next »" at bounding box center [889, 108] width 49 height 25
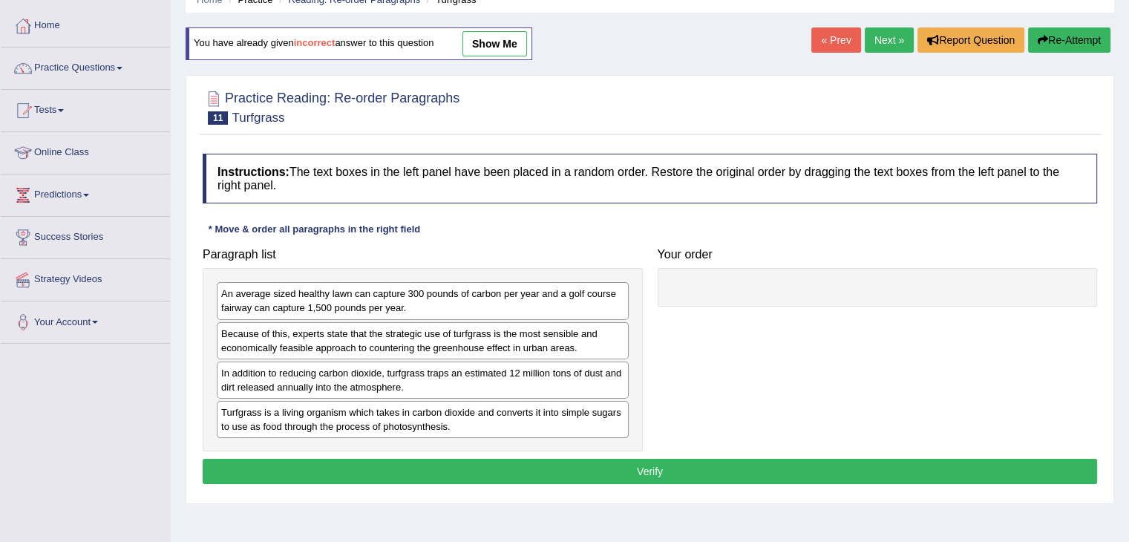
scroll to position [74, 0]
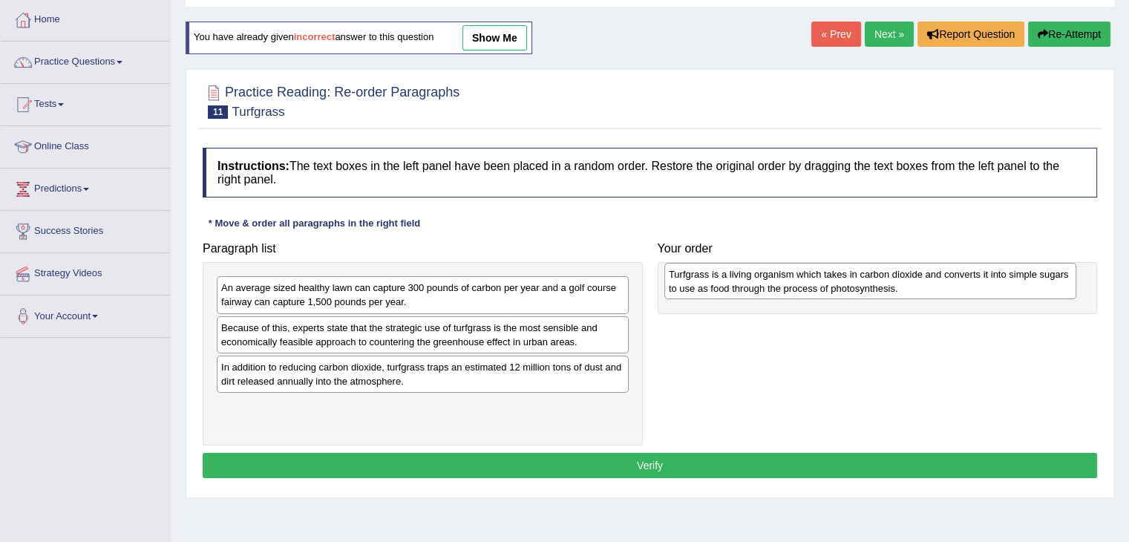
drag, startPoint x: 307, startPoint y: 413, endPoint x: 750, endPoint y: 281, distance: 462.3
click at [750, 281] on div "Turfgrass is a living organism which takes in carbon dioxide and converts it in…" at bounding box center [870, 281] width 412 height 37
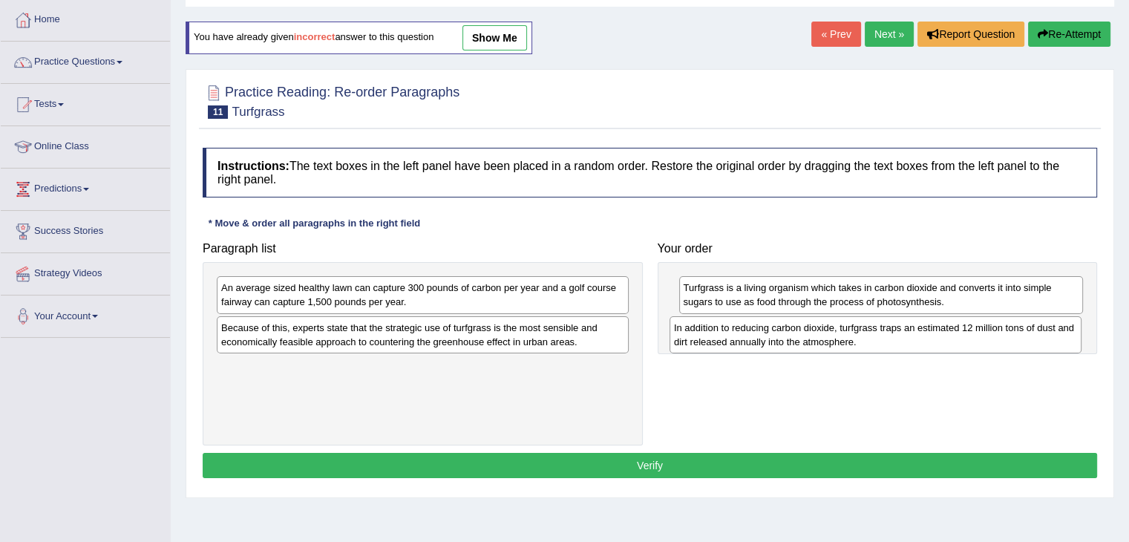
drag, startPoint x: 342, startPoint y: 381, endPoint x: 566, endPoint y: 295, distance: 239.5
click at [767, 333] on div "In addition to reducing carbon dioxide, turfgrass traps an estimated 12 million…" at bounding box center [876, 334] width 412 height 37
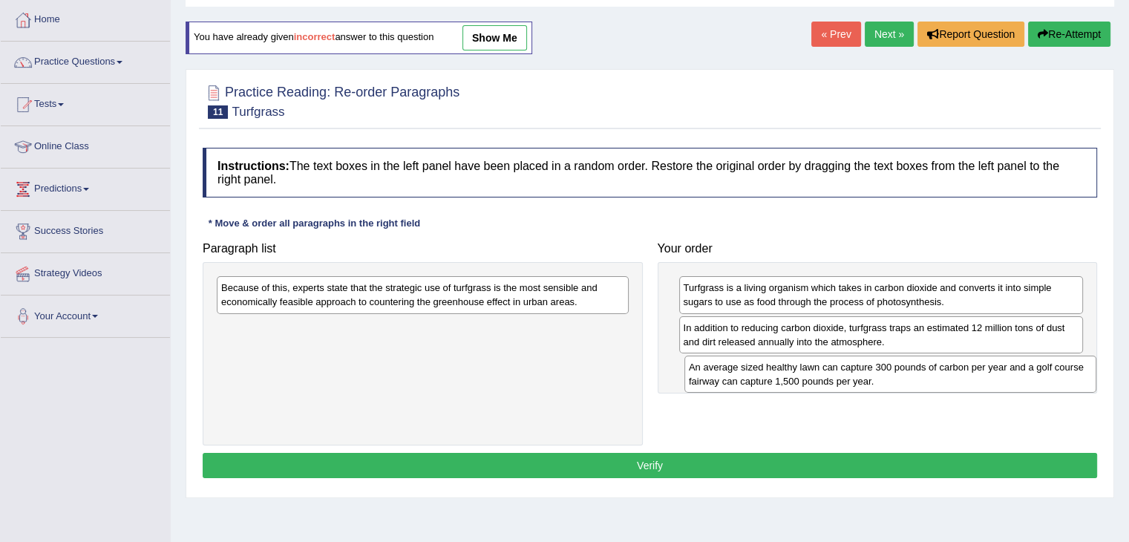
drag, startPoint x: 441, startPoint y: 290, endPoint x: 901, endPoint y: 367, distance: 466.8
click at [901, 367] on div "An average sized healthy lawn can capture 300 pounds of carbon per year and a g…" at bounding box center [890, 374] width 412 height 37
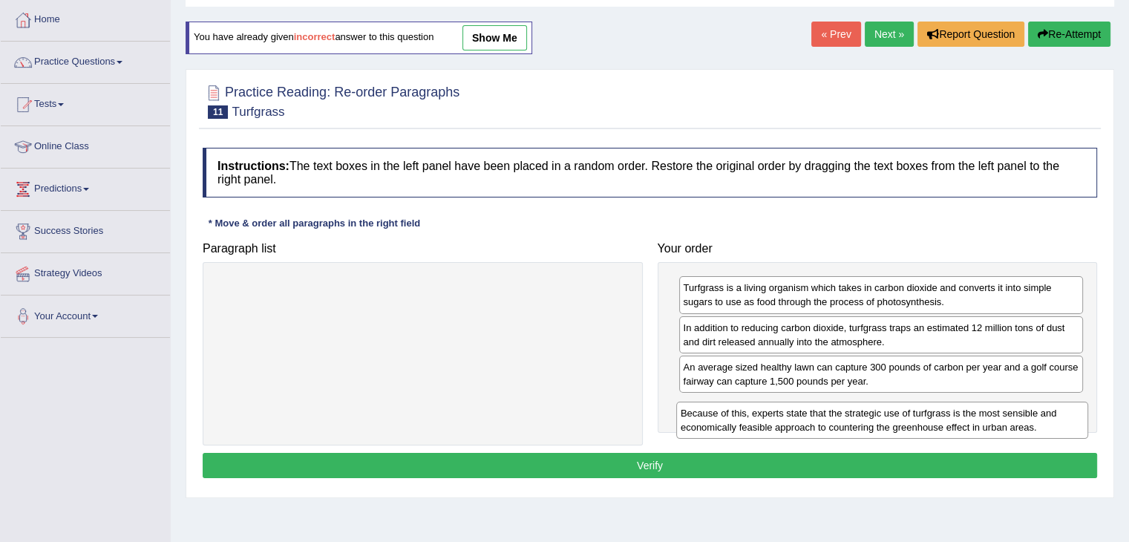
drag, startPoint x: 452, startPoint y: 290, endPoint x: 912, endPoint y: 416, distance: 476.3
click at [912, 416] on div "Because of this, experts state that the strategic use of turfgrass is the most …" at bounding box center [882, 420] width 412 height 37
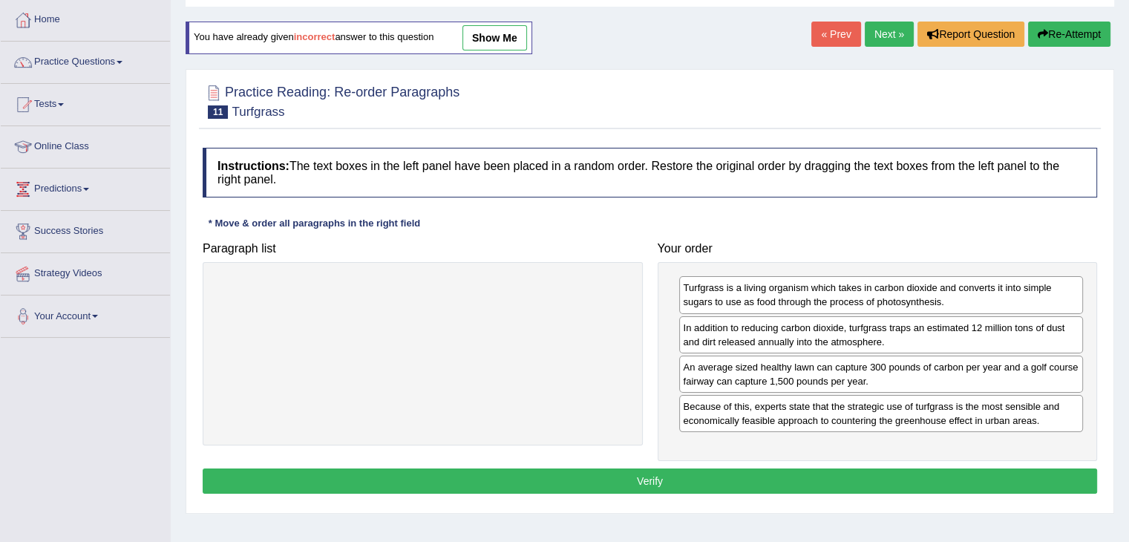
click at [780, 474] on button "Verify" at bounding box center [650, 480] width 895 height 25
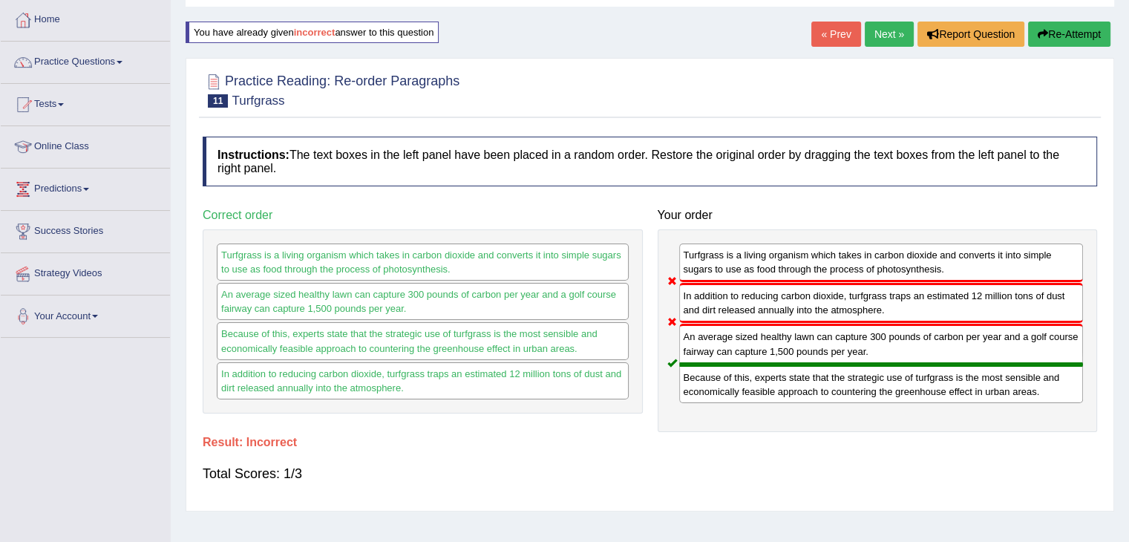
click at [1067, 36] on button "Re-Attempt" at bounding box center [1069, 34] width 82 height 25
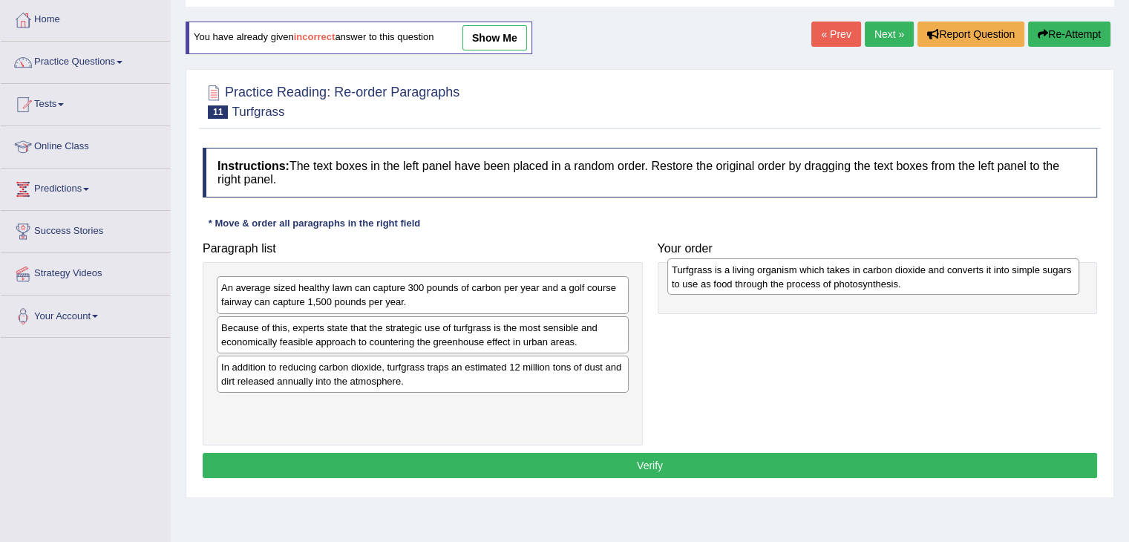
drag, startPoint x: 301, startPoint y: 415, endPoint x: 751, endPoint y: 281, distance: 468.6
click at [751, 281] on div "Turfgrass is a living organism which takes in carbon dioxide and converts it in…" at bounding box center [873, 276] width 412 height 37
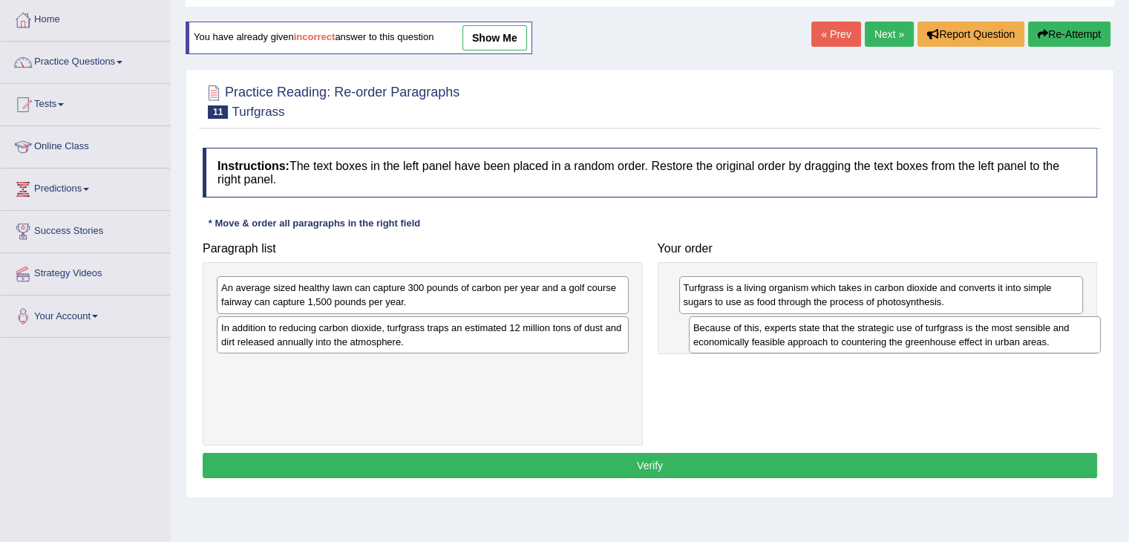
drag, startPoint x: 332, startPoint y: 335, endPoint x: 801, endPoint y: 336, distance: 469.2
click at [801, 336] on div "Because of this, experts state that the strategic use of turfgrass is the most …" at bounding box center [895, 334] width 412 height 37
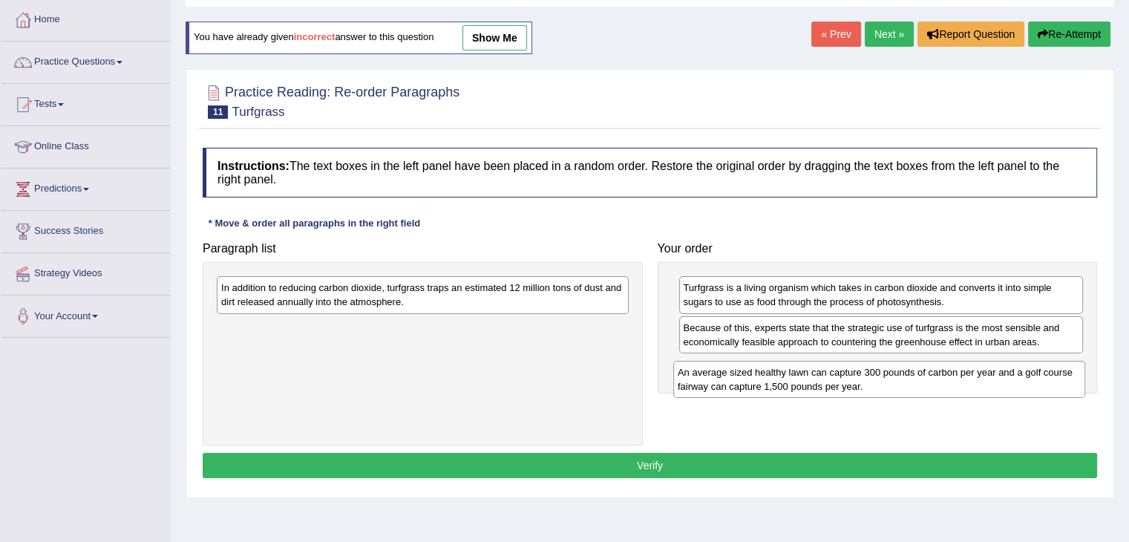
drag, startPoint x: 384, startPoint y: 303, endPoint x: 828, endPoint y: 388, distance: 452.1
click at [844, 386] on div "An average sized healthy lawn can capture 300 pounds of carbon per year and a g…" at bounding box center [879, 379] width 412 height 37
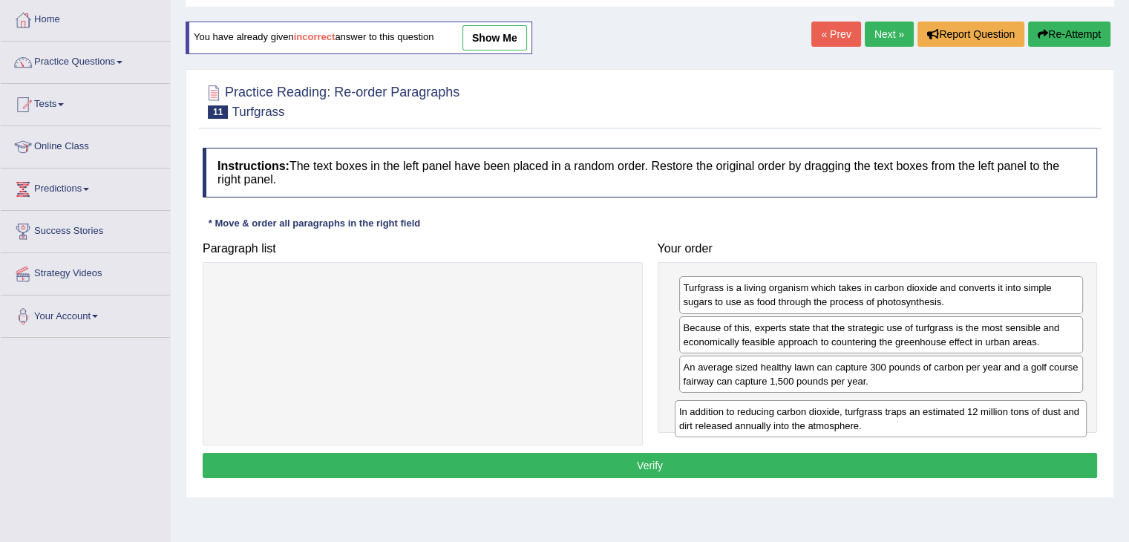
drag, startPoint x: 534, startPoint y: 298, endPoint x: 992, endPoint y: 422, distance: 474.5
click at [992, 422] on div "In addition to reducing carbon dioxide, turfgrass traps an estimated 12 million…" at bounding box center [881, 418] width 412 height 37
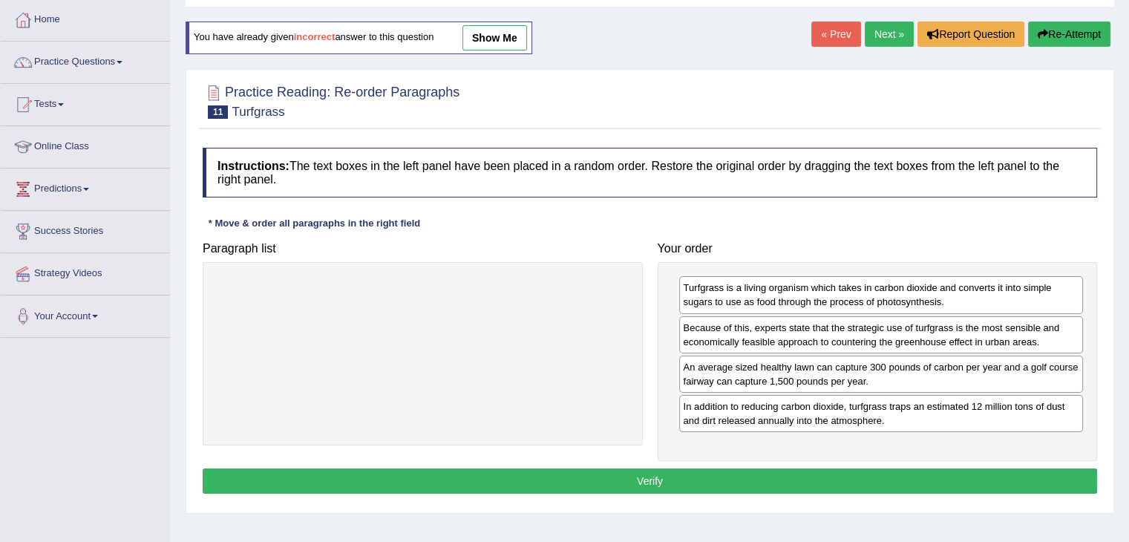
click at [794, 479] on button "Verify" at bounding box center [650, 480] width 895 height 25
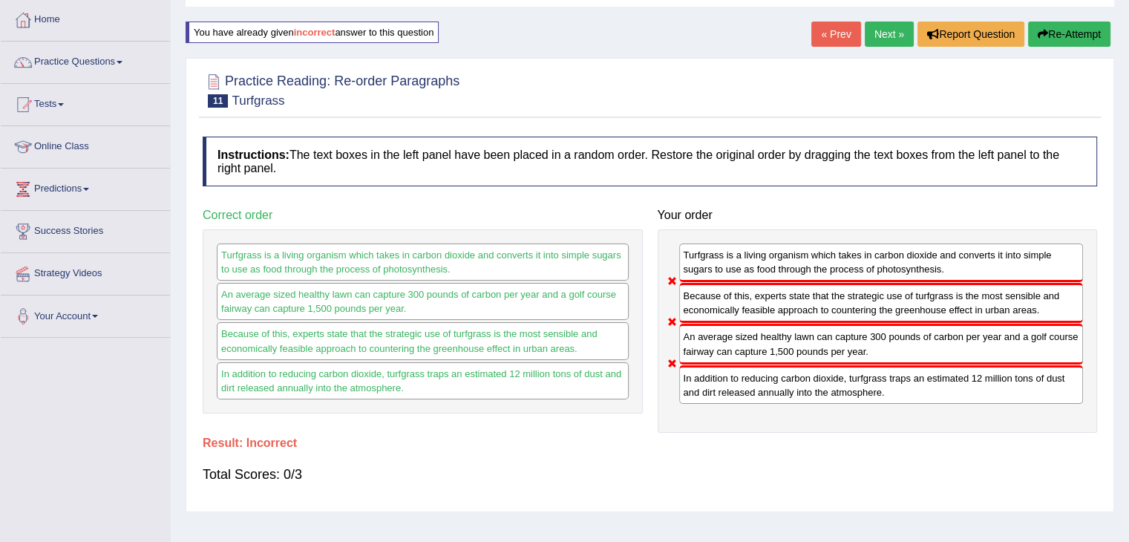
click at [1099, 33] on button "Re-Attempt" at bounding box center [1069, 34] width 82 height 25
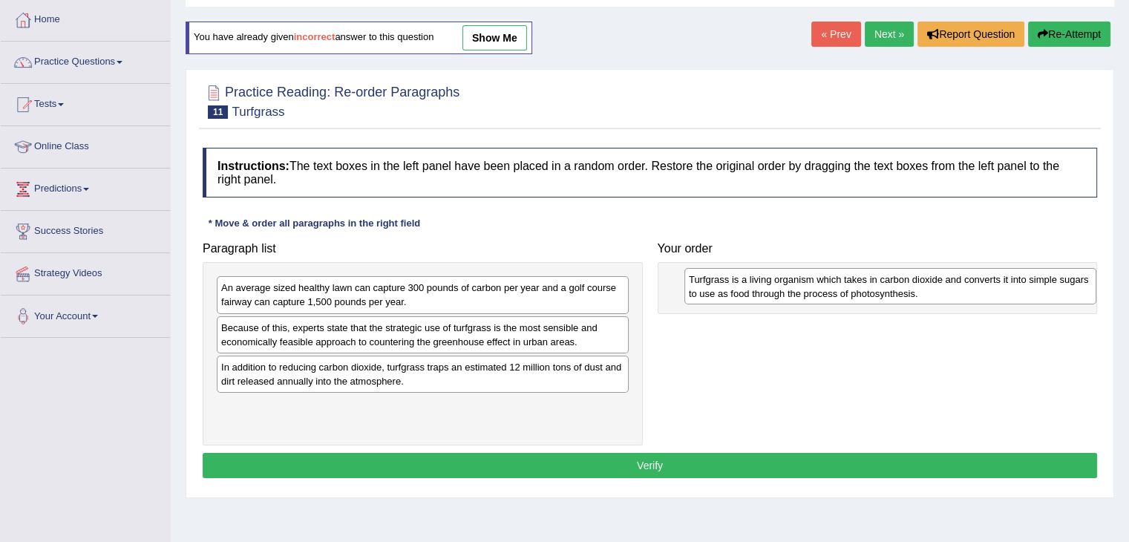
drag, startPoint x: 322, startPoint y: 419, endPoint x: 790, endPoint y: 289, distance: 485.6
click at [790, 289] on div "Turfgrass is a living organism which takes in carbon dioxide and converts it in…" at bounding box center [890, 286] width 412 height 37
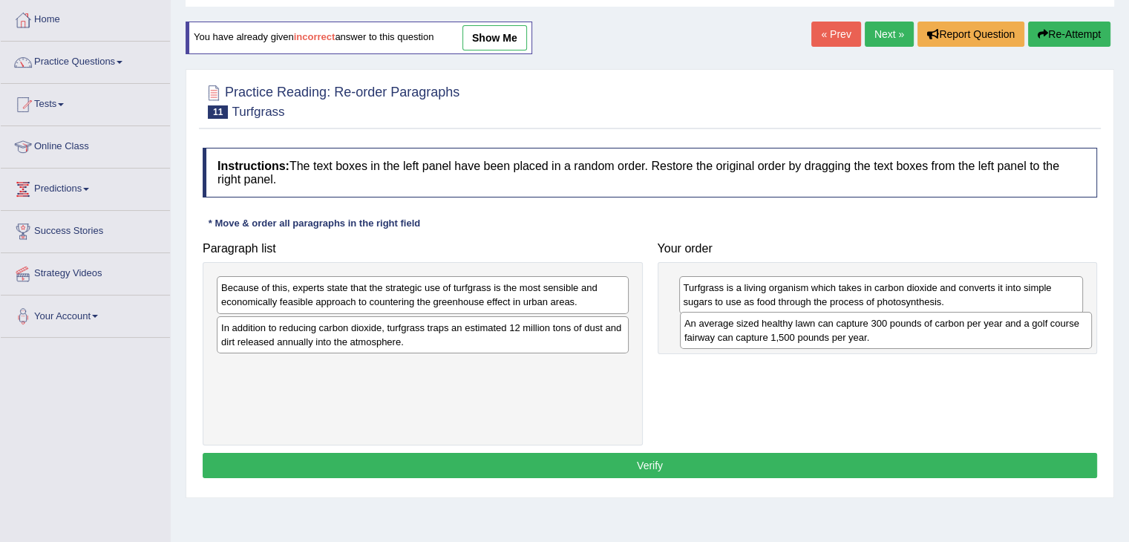
drag, startPoint x: 290, startPoint y: 297, endPoint x: 734, endPoint y: 335, distance: 446.3
click at [750, 333] on div "An average sized healthy lawn can capture 300 pounds of carbon per year and a g…" at bounding box center [886, 330] width 412 height 37
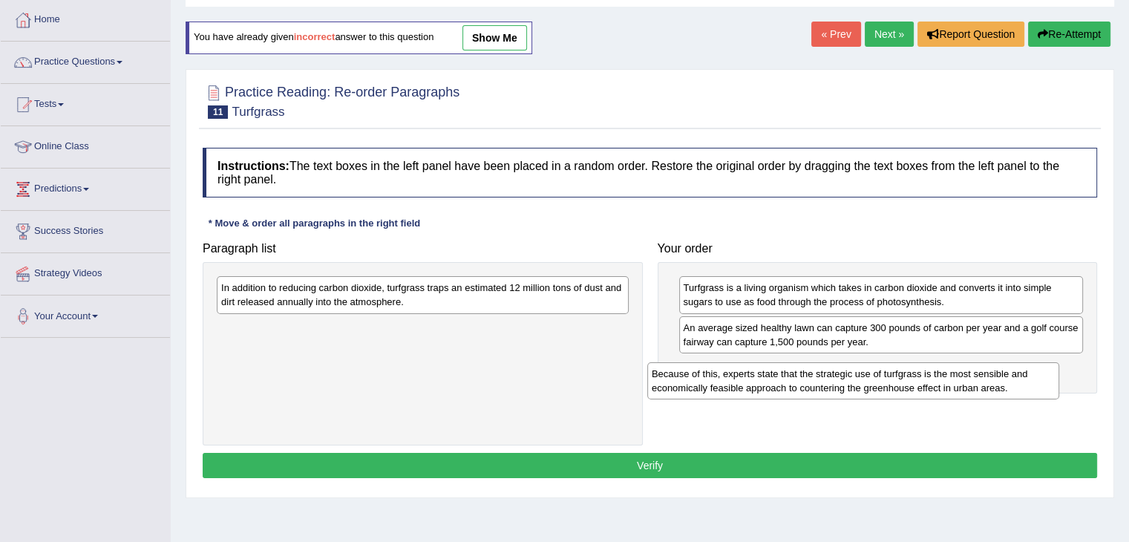
drag, startPoint x: 342, startPoint y: 301, endPoint x: 773, endPoint y: 386, distance: 439.0
click at [773, 386] on div "Because of this, experts state that the strategic use of turfgrass is the most …" at bounding box center [853, 380] width 412 height 37
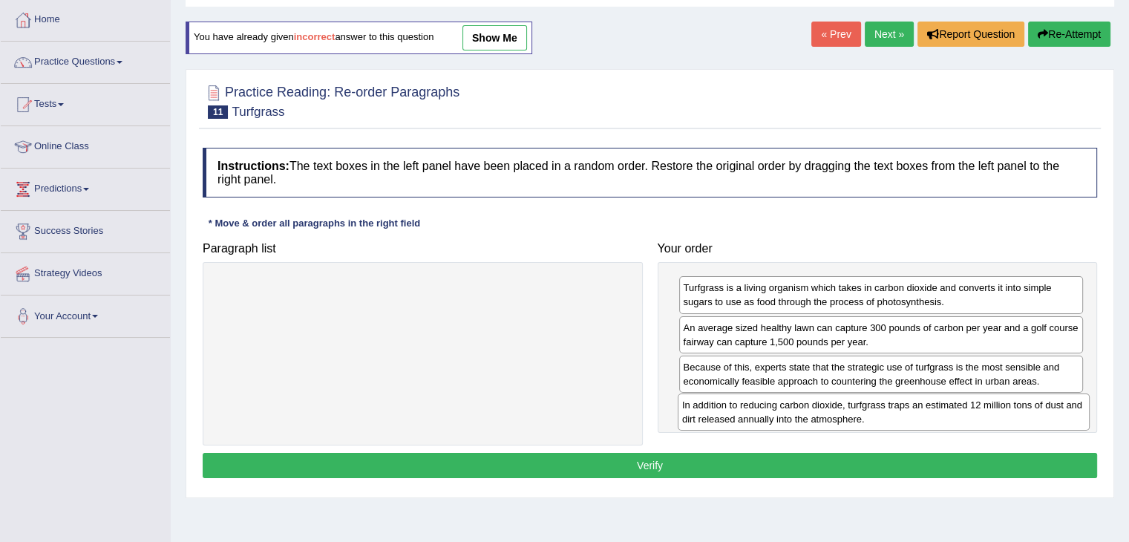
drag, startPoint x: 474, startPoint y: 301, endPoint x: 935, endPoint y: 419, distance: 475.7
click at [935, 419] on div "In addition to reducing carbon dioxide, turfgrass traps an estimated 12 million…" at bounding box center [884, 411] width 412 height 37
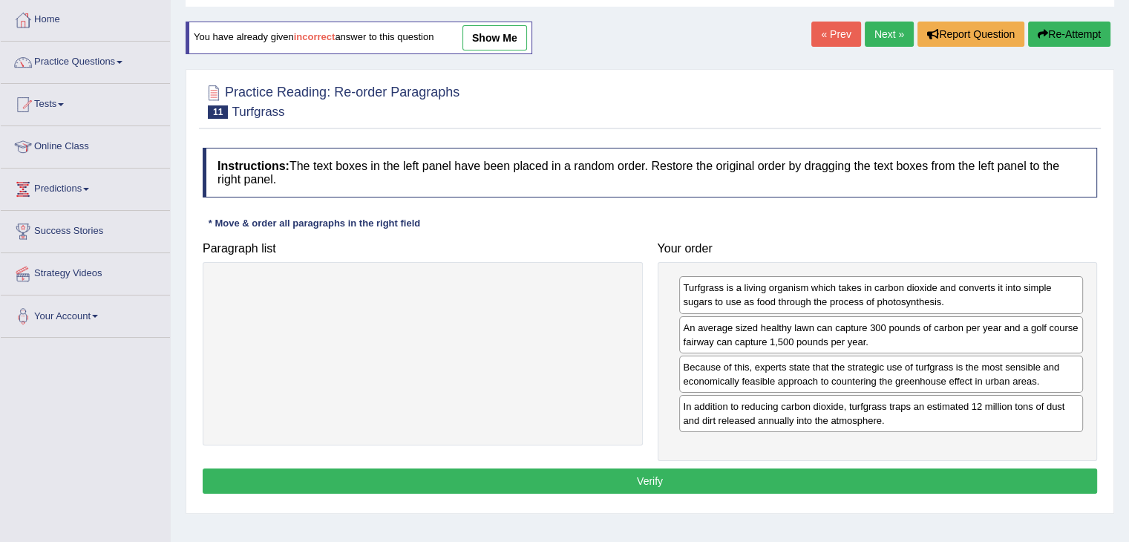
click at [750, 473] on button "Verify" at bounding box center [650, 480] width 895 height 25
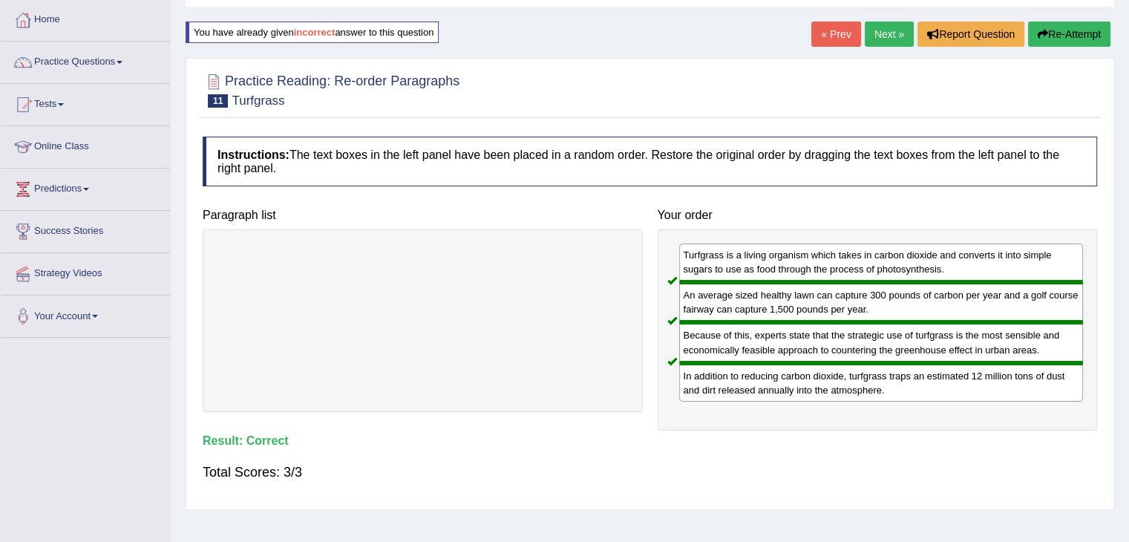
click at [897, 27] on link "Next »" at bounding box center [889, 34] width 49 height 25
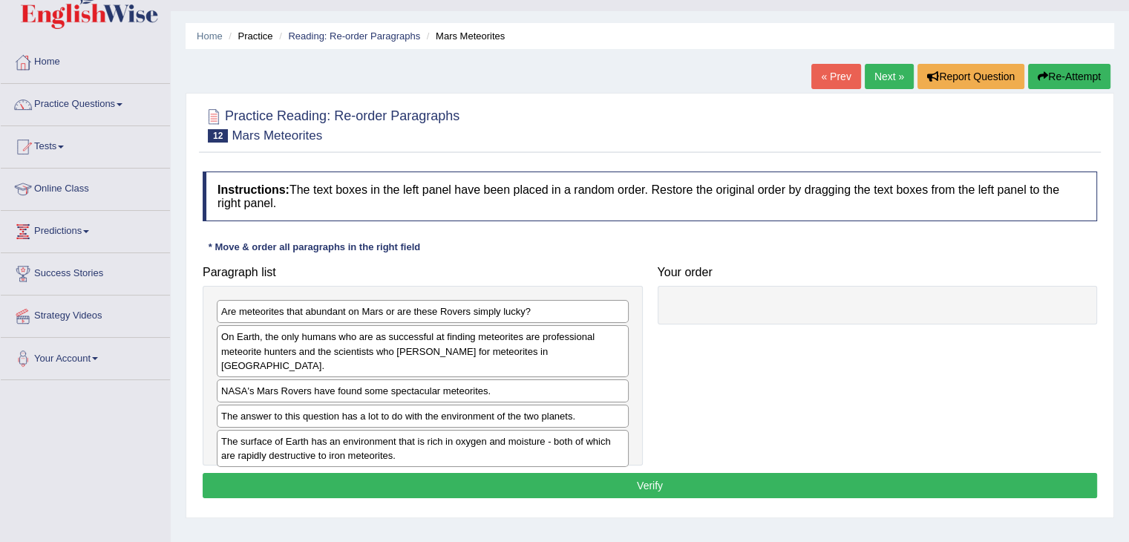
scroll to position [74, 0]
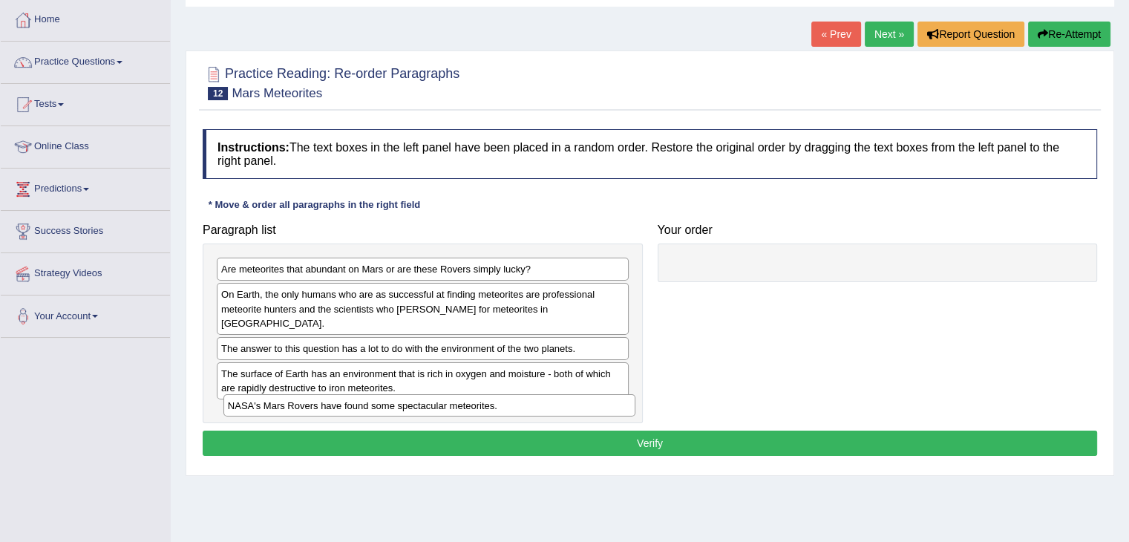
drag, startPoint x: 268, startPoint y: 341, endPoint x: 275, endPoint y: 413, distance: 72.3
click at [275, 413] on div "NASA's Mars Rovers have found some spectacular meteorites." at bounding box center [429, 405] width 412 height 23
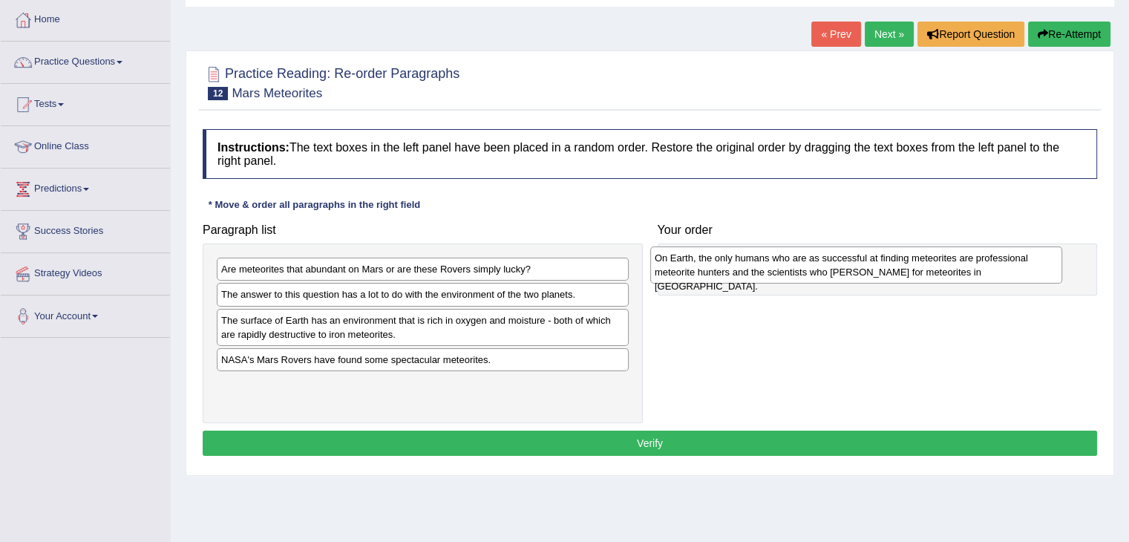
drag, startPoint x: 335, startPoint y: 307, endPoint x: 768, endPoint y: 270, distance: 435.1
click at [768, 270] on div "On Earth, the only humans who are as successful at finding meteorites are profe…" at bounding box center [856, 264] width 412 height 37
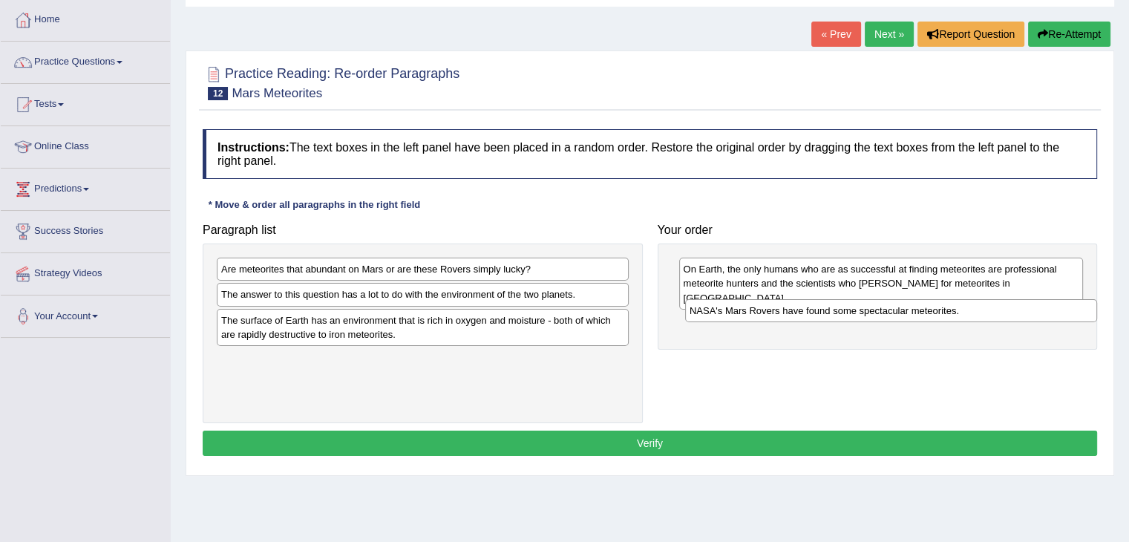
drag, startPoint x: 295, startPoint y: 363, endPoint x: 763, endPoint y: 316, distance: 470.8
click at [763, 316] on div "NASA's Mars Rovers have found some spectacular meteorites." at bounding box center [891, 310] width 412 height 23
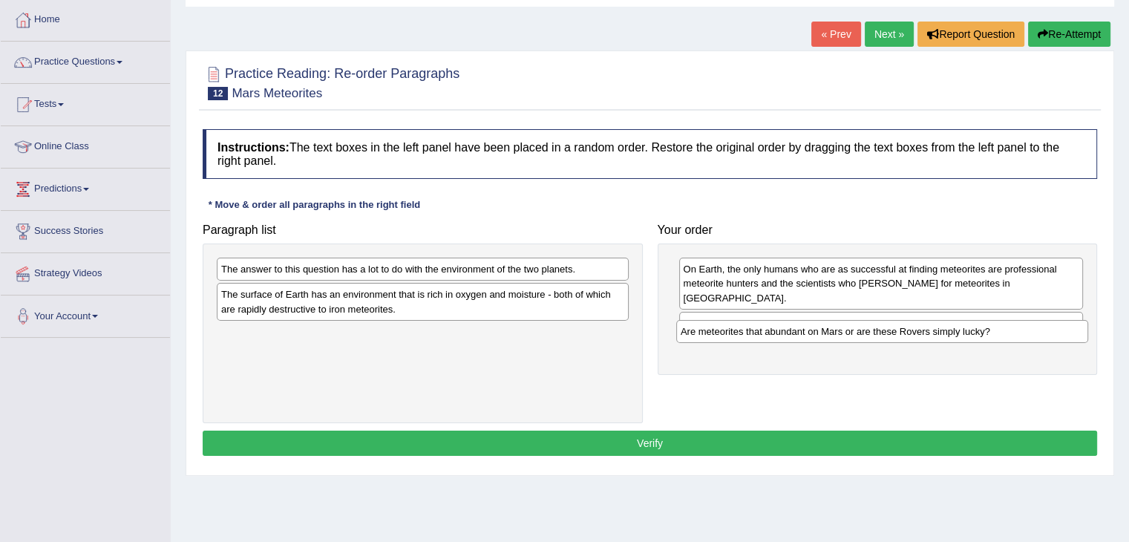
drag, startPoint x: 350, startPoint y: 264, endPoint x: 810, endPoint y: 327, distance: 463.7
click at [810, 327] on div "Are meteorites that abundant on Mars or are these Rovers simply lucky?" at bounding box center [882, 331] width 412 height 23
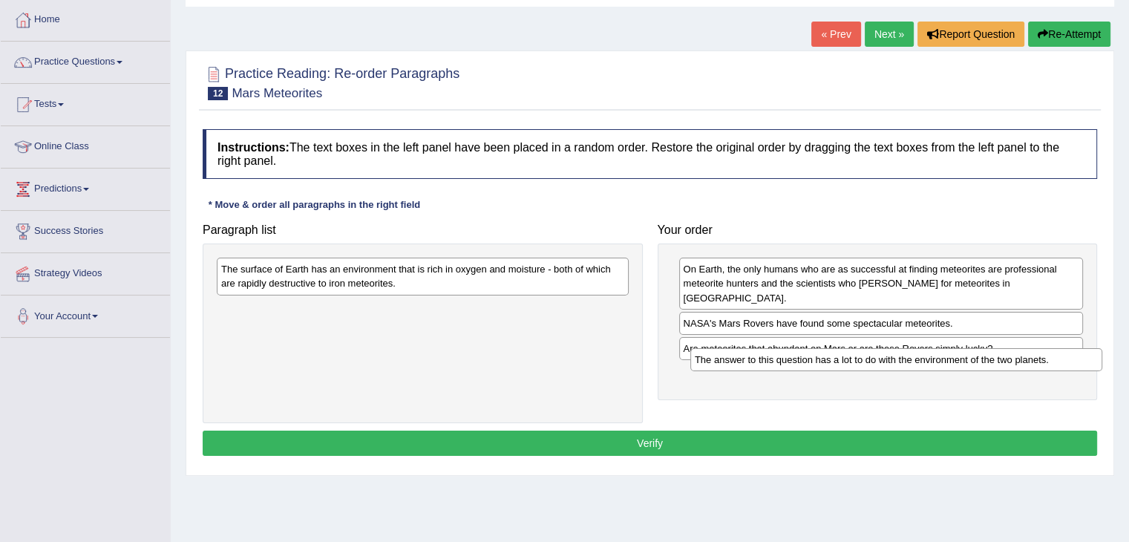
drag, startPoint x: 529, startPoint y: 269, endPoint x: 906, endPoint y: 345, distance: 384.8
click at [1001, 359] on div "The answer to this question has a lot to do with the environment of the two pla…" at bounding box center [896, 359] width 412 height 23
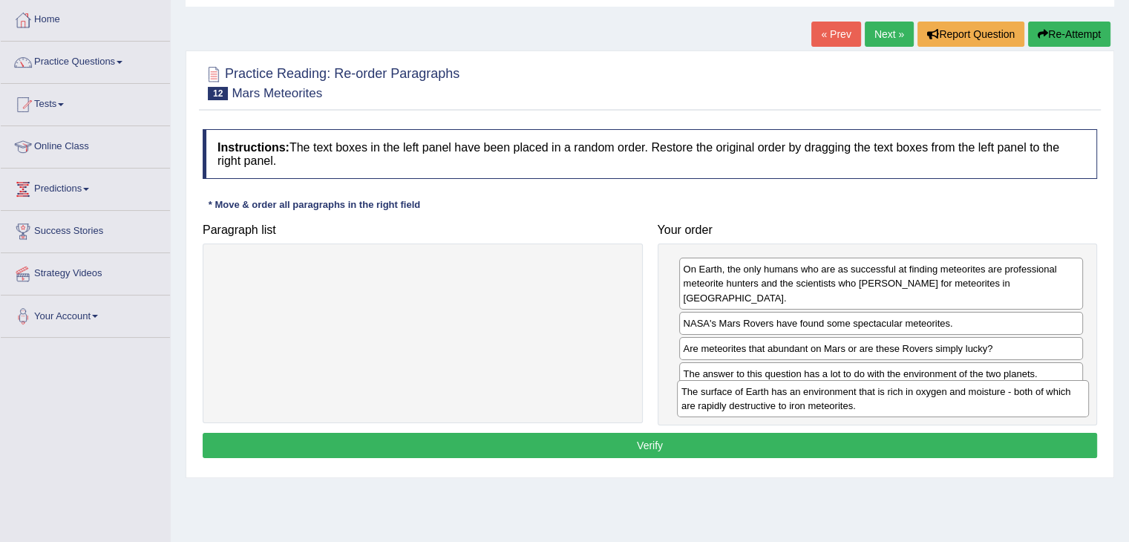
drag, startPoint x: 484, startPoint y: 284, endPoint x: 944, endPoint y: 406, distance: 476.3
click at [944, 406] on div "The surface of Earth has an environment that is rich in oxygen and moisture - b…" at bounding box center [883, 398] width 412 height 37
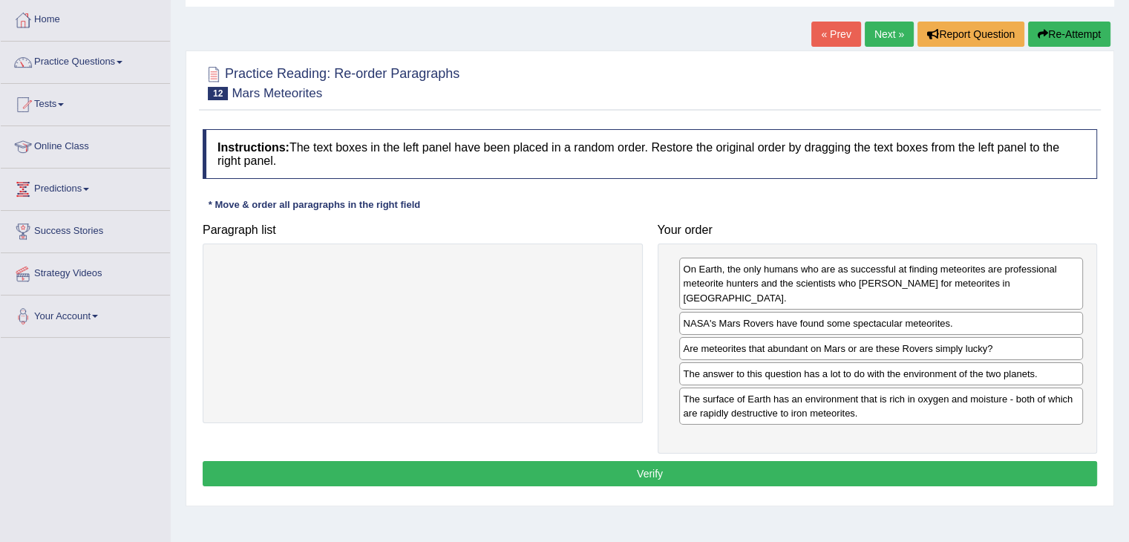
click at [781, 461] on button "Verify" at bounding box center [650, 473] width 895 height 25
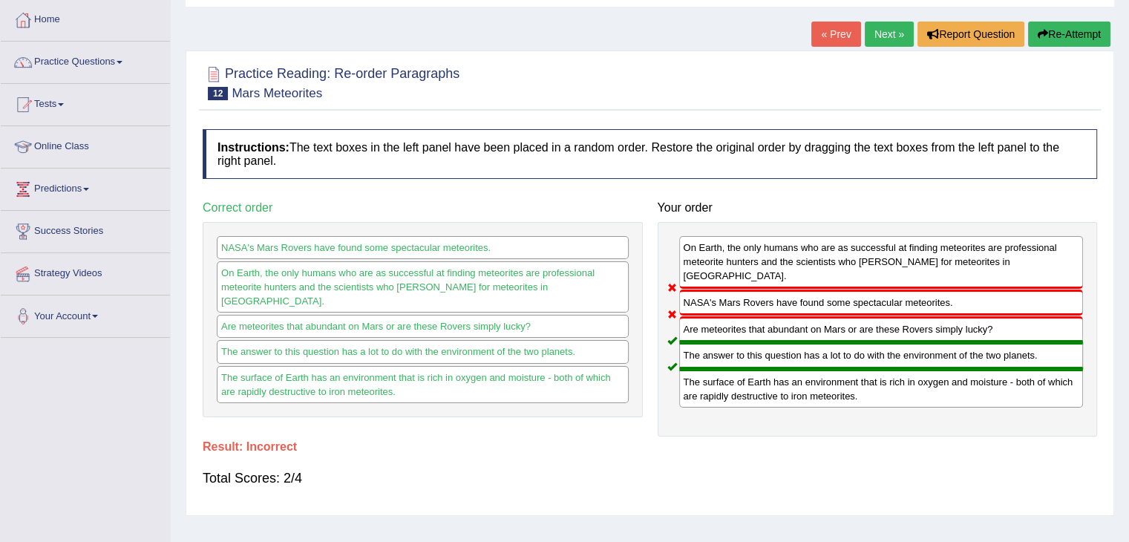
click at [1052, 33] on button "Re-Attempt" at bounding box center [1069, 34] width 82 height 25
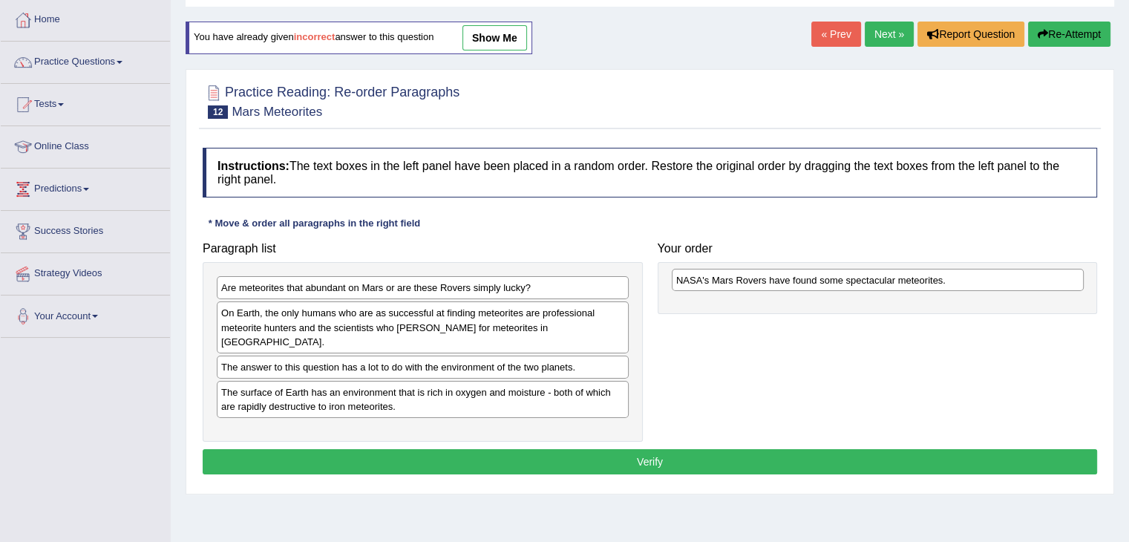
drag, startPoint x: 287, startPoint y: 358, endPoint x: 742, endPoint y: 286, distance: 461.5
click at [742, 286] on div "NASA's Mars Rovers have found some spectacular meteorites." at bounding box center [878, 280] width 412 height 23
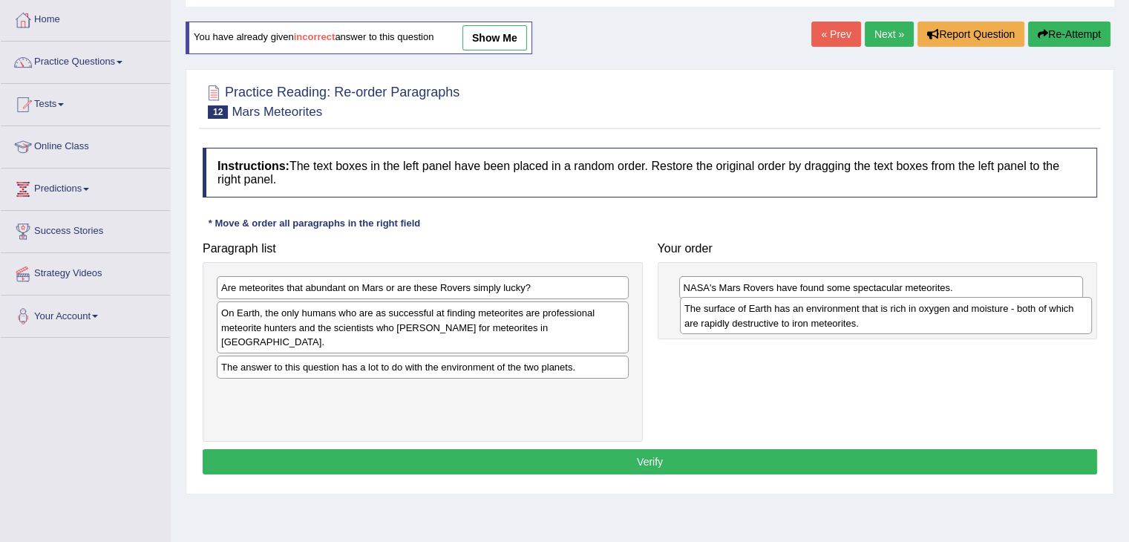
drag, startPoint x: 269, startPoint y: 387, endPoint x: 733, endPoint y: 318, distance: 468.2
click at [733, 318] on div "The surface of Earth has an environment that is rich in oxygen and moisture - b…" at bounding box center [886, 315] width 412 height 37
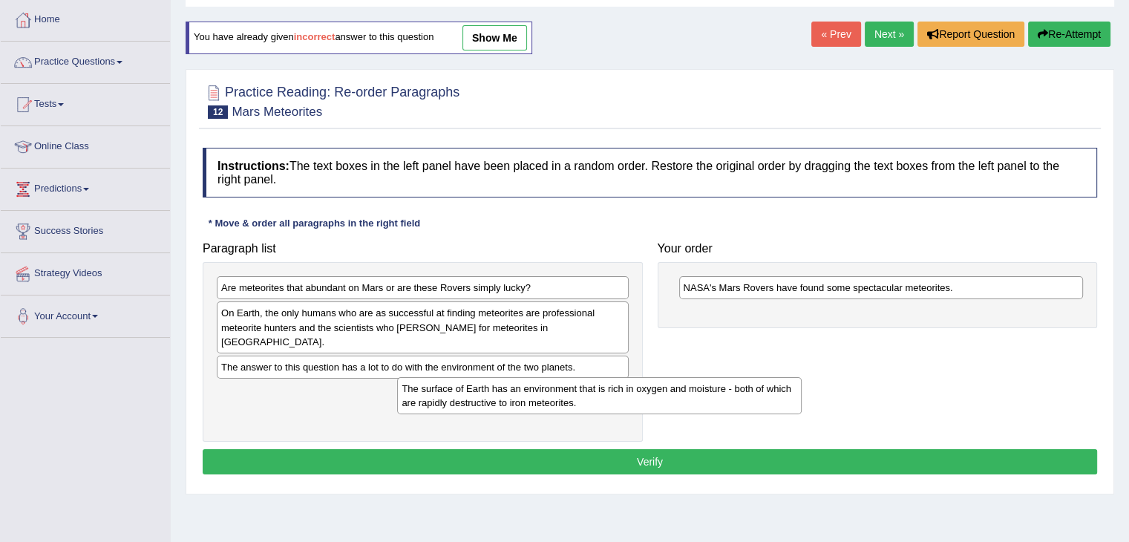
drag, startPoint x: 733, startPoint y: 327, endPoint x: 352, endPoint y: 401, distance: 388.0
click at [397, 411] on div "The surface of Earth has an environment that is rich in oxygen and moisture - b…" at bounding box center [599, 395] width 405 height 37
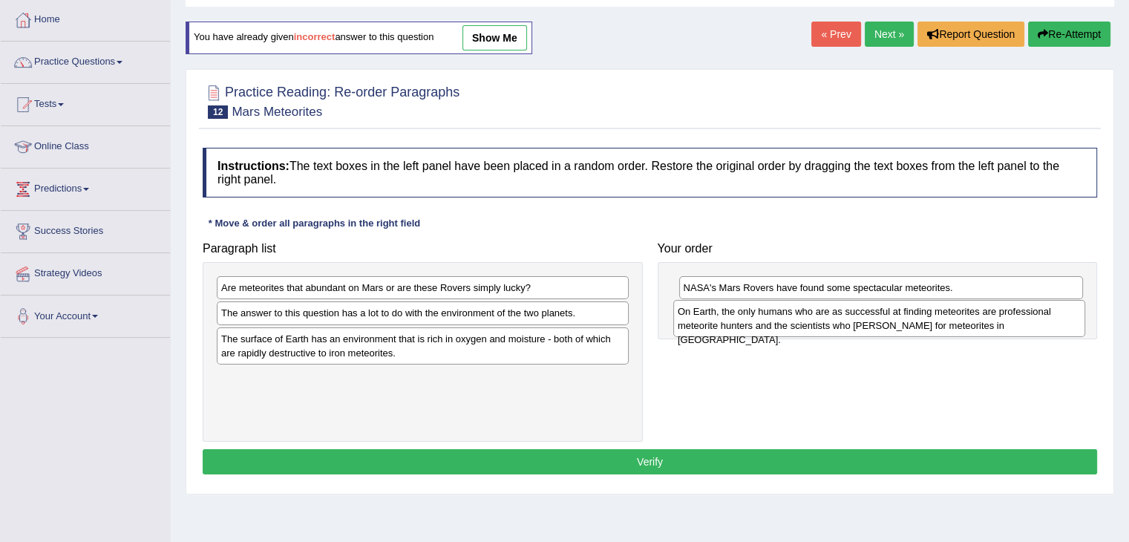
drag, startPoint x: 339, startPoint y: 324, endPoint x: 795, endPoint y: 323, distance: 456.6
click at [795, 323] on div "On Earth, the only humans who are as successful at finding meteorites are profe…" at bounding box center [879, 318] width 412 height 37
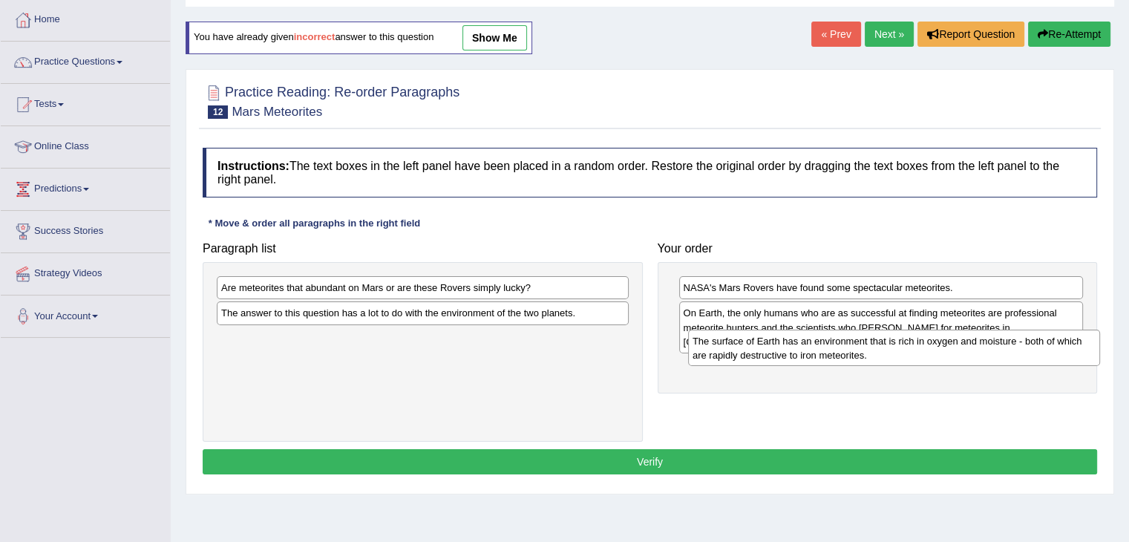
drag, startPoint x: 359, startPoint y: 351, endPoint x: 831, endPoint y: 354, distance: 471.4
click at [831, 354] on div "The surface of Earth has an environment that is rich in oxygen and moisture - b…" at bounding box center [894, 348] width 412 height 37
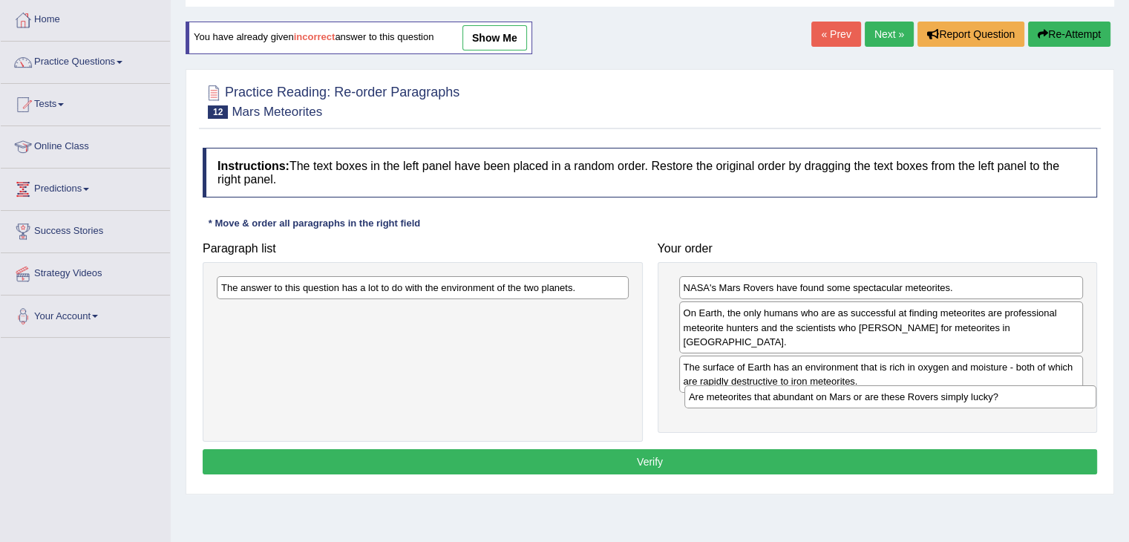
drag, startPoint x: 489, startPoint y: 286, endPoint x: 957, endPoint y: 395, distance: 480.2
click at [957, 395] on div "Are meteorites that abundant on Mars or are these Rovers simply lucky?" at bounding box center [890, 396] width 412 height 23
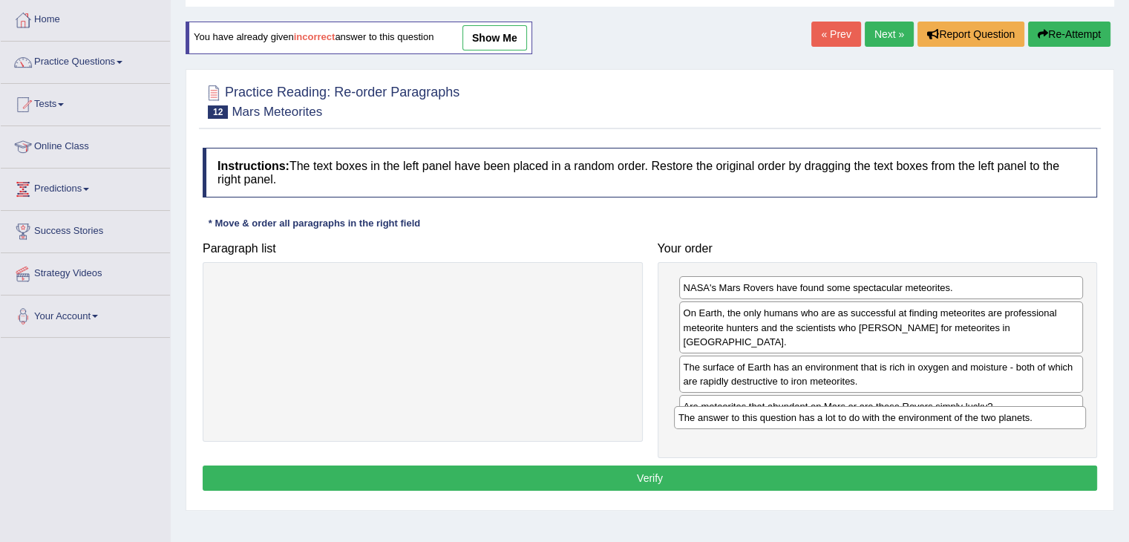
drag, startPoint x: 538, startPoint y: 288, endPoint x: 995, endPoint y: 418, distance: 474.7
click at [995, 418] on div "The answer to this question has a lot to do with the environment of the two pla…" at bounding box center [880, 417] width 412 height 23
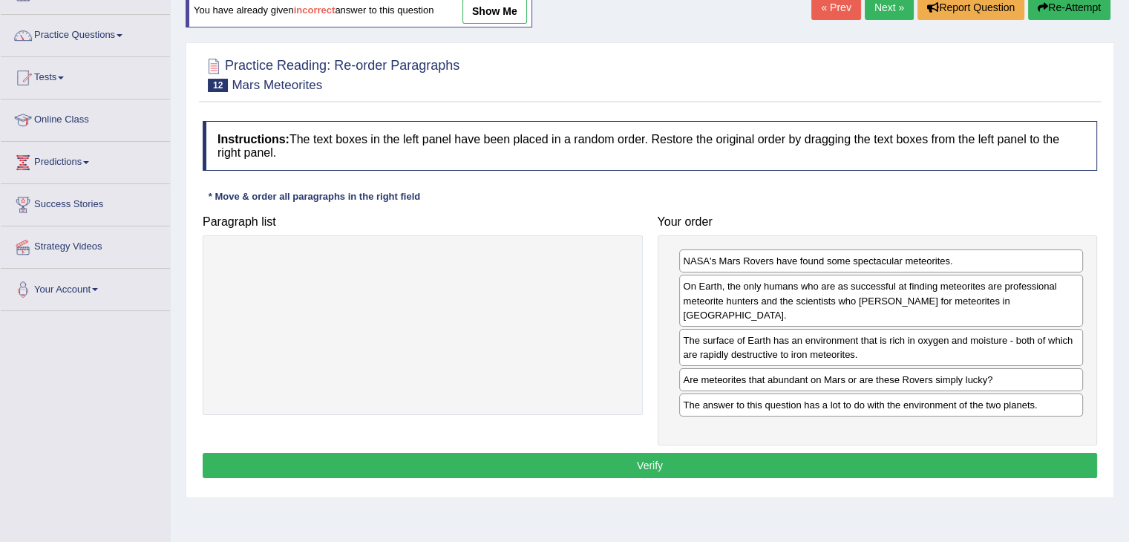
scroll to position [148, 0]
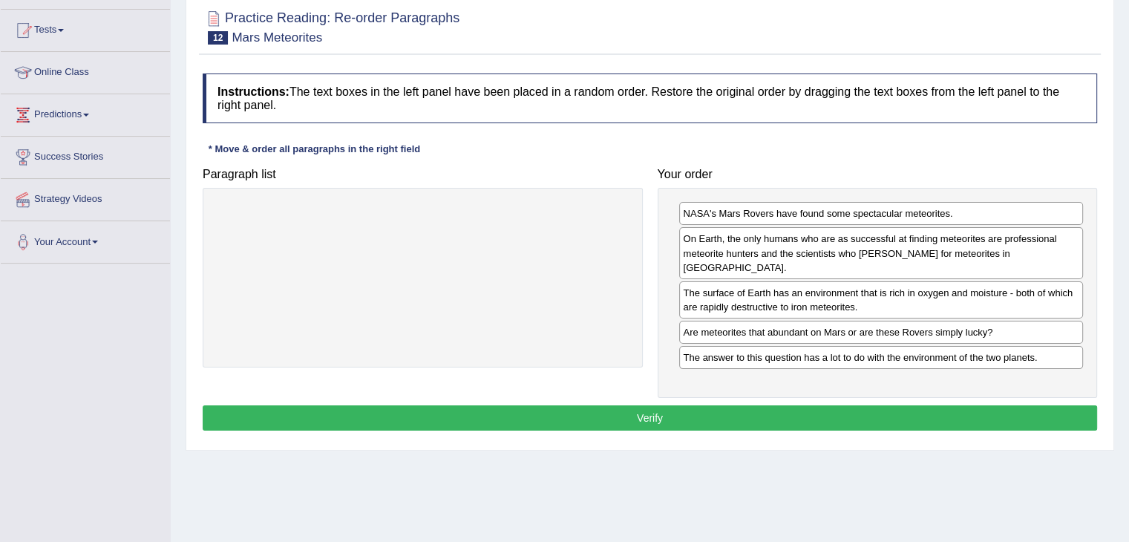
click at [695, 405] on button "Verify" at bounding box center [650, 417] width 895 height 25
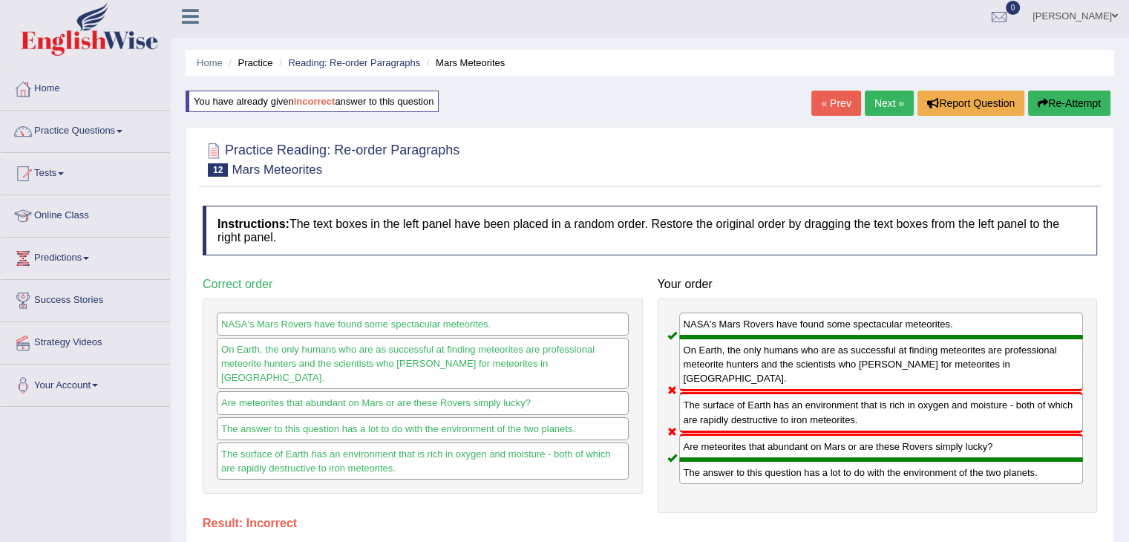
scroll to position [0, 0]
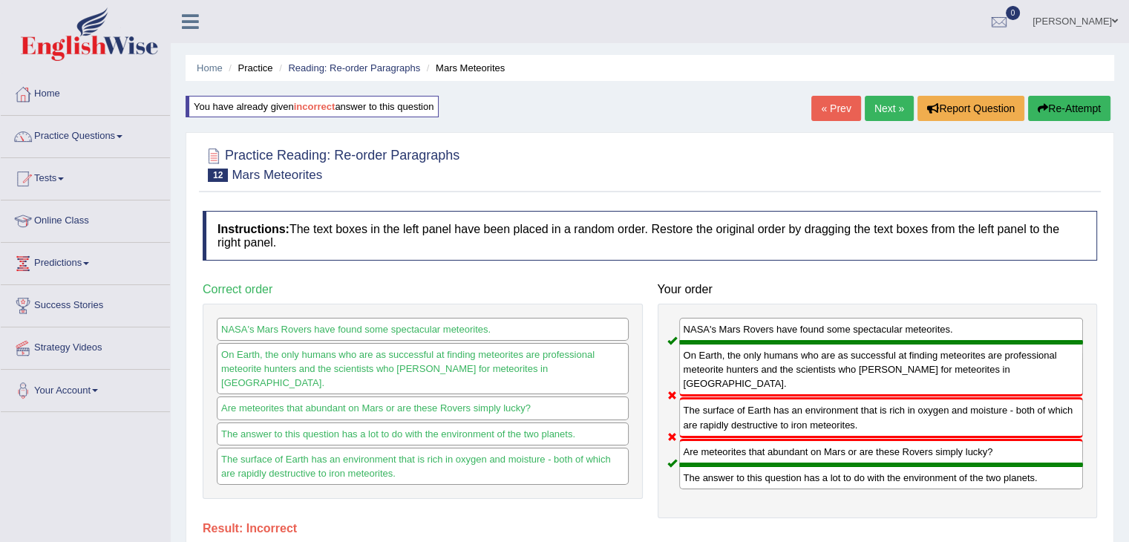
click at [897, 109] on link "Next »" at bounding box center [889, 108] width 49 height 25
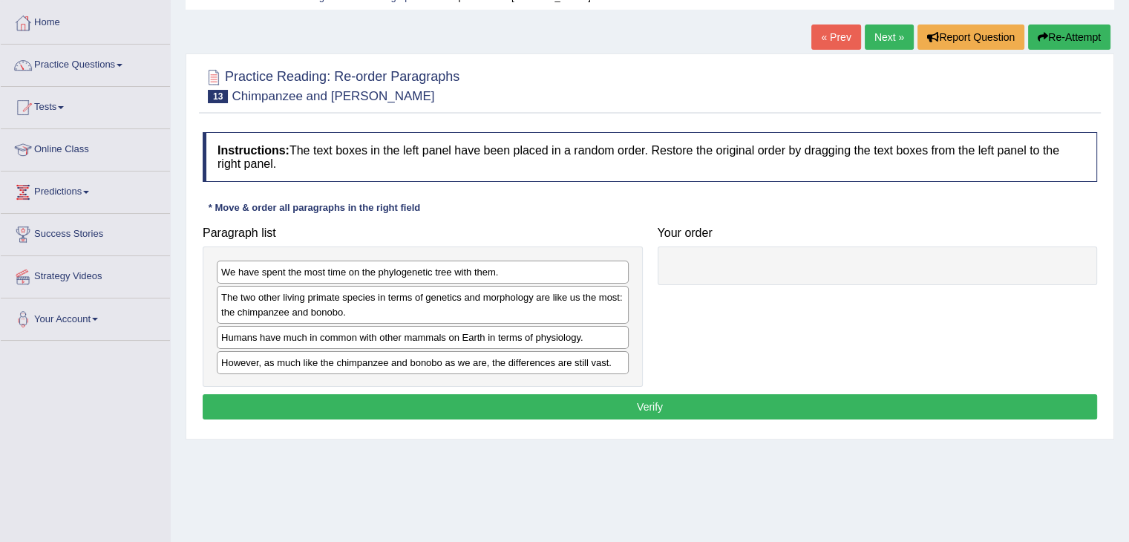
scroll to position [74, 0]
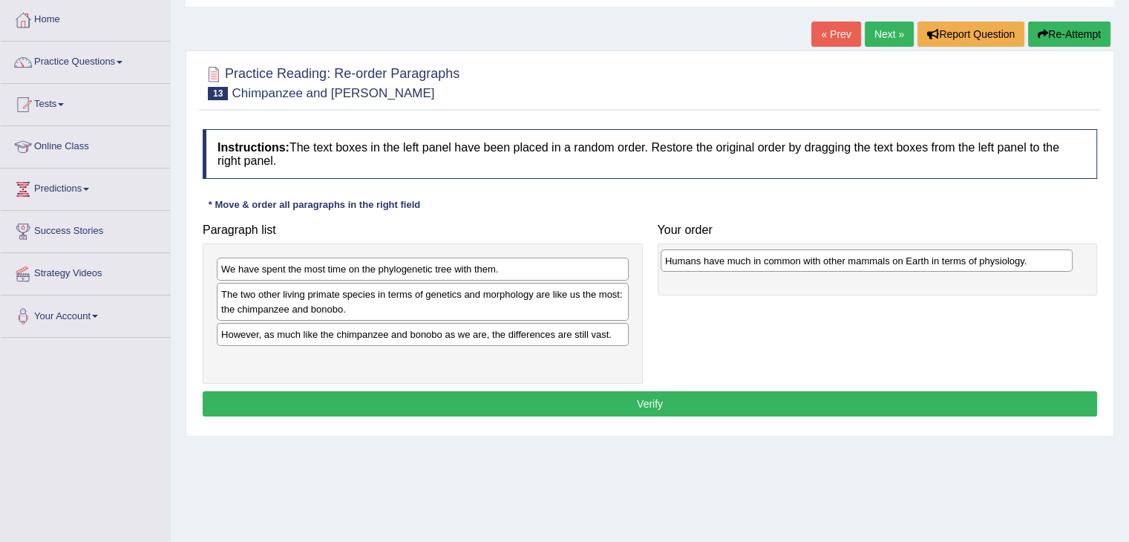
drag, startPoint x: 263, startPoint y: 340, endPoint x: 707, endPoint y: 267, distance: 449.9
click at [707, 267] on div "Humans have much in common with other mammals on Earth in terms of physiology." at bounding box center [867, 260] width 412 height 23
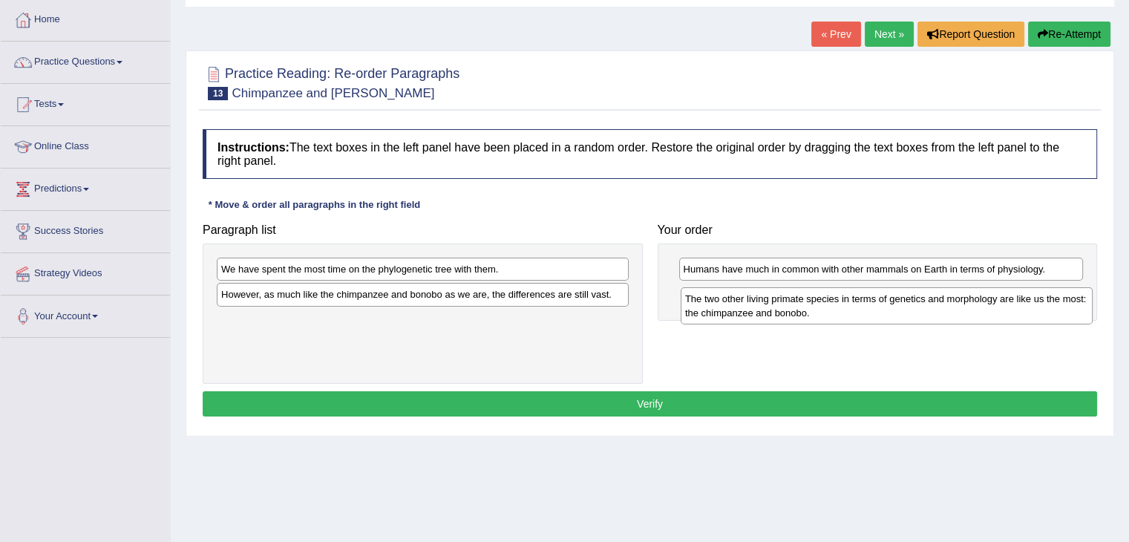
drag, startPoint x: 302, startPoint y: 304, endPoint x: 768, endPoint y: 308, distance: 465.5
click at [768, 308] on div "The two other living primate species in terms of genetics and morphology are li…" at bounding box center [887, 305] width 412 height 37
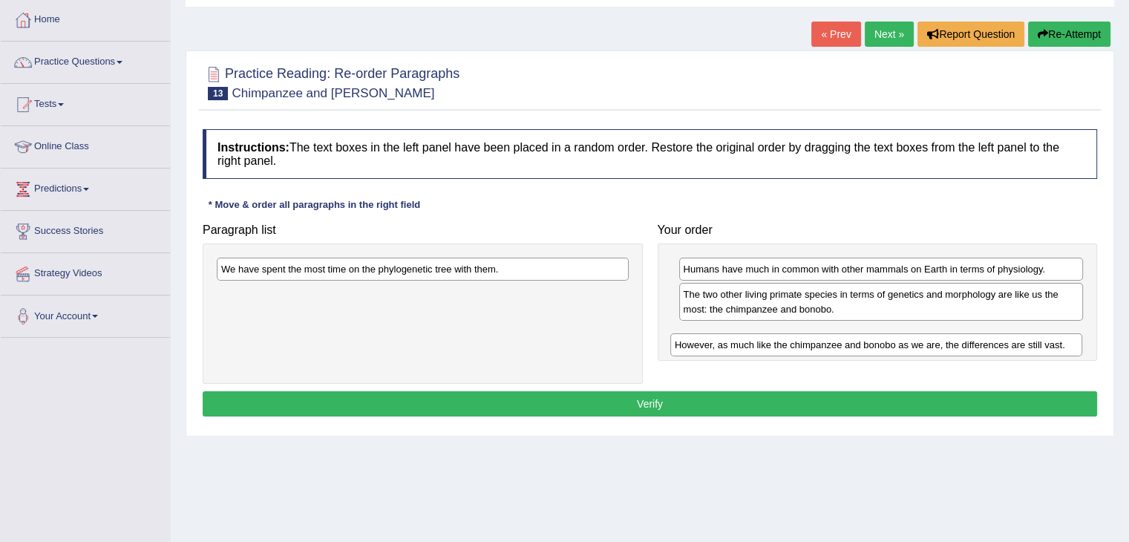
drag, startPoint x: 390, startPoint y: 301, endPoint x: 843, endPoint y: 351, distance: 456.4
click at [843, 351] on div "However, as much like the chimpanzee and bonobo as we are, the differences are …" at bounding box center [876, 344] width 412 height 23
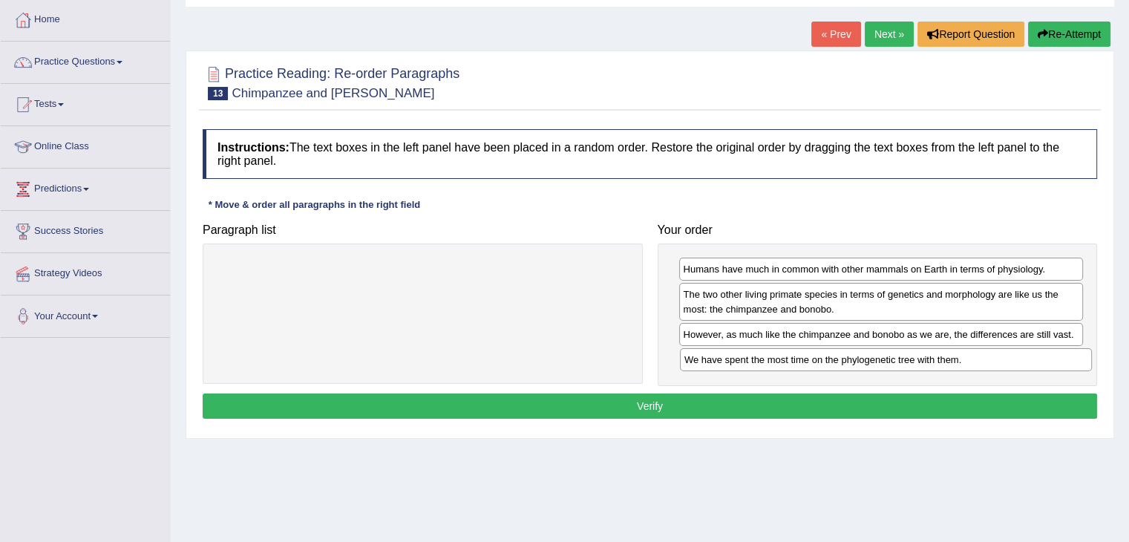
drag, startPoint x: 510, startPoint y: 267, endPoint x: 974, endPoint y: 357, distance: 472.6
click at [974, 357] on div "We have spent the most time on the phylogenetic tree with them." at bounding box center [886, 359] width 412 height 23
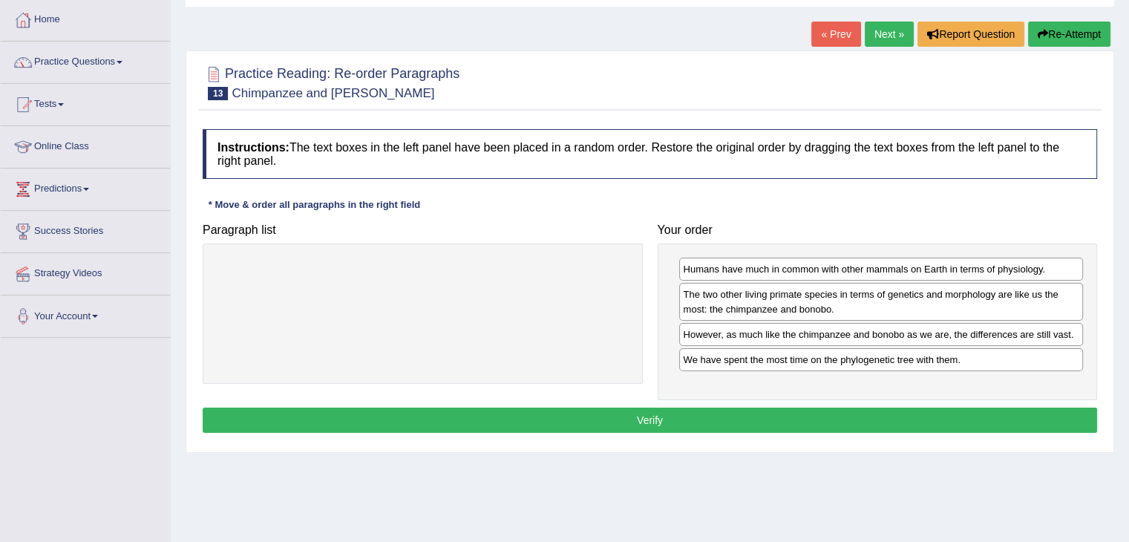
click at [730, 416] on button "Verify" at bounding box center [650, 420] width 895 height 25
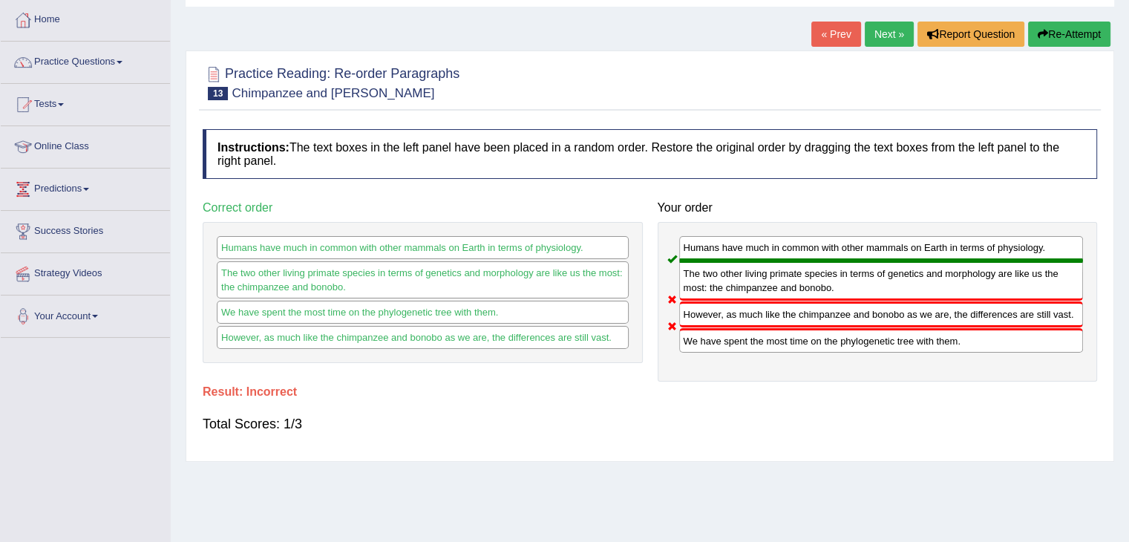
click at [1069, 33] on button "Re-Attempt" at bounding box center [1069, 34] width 82 height 25
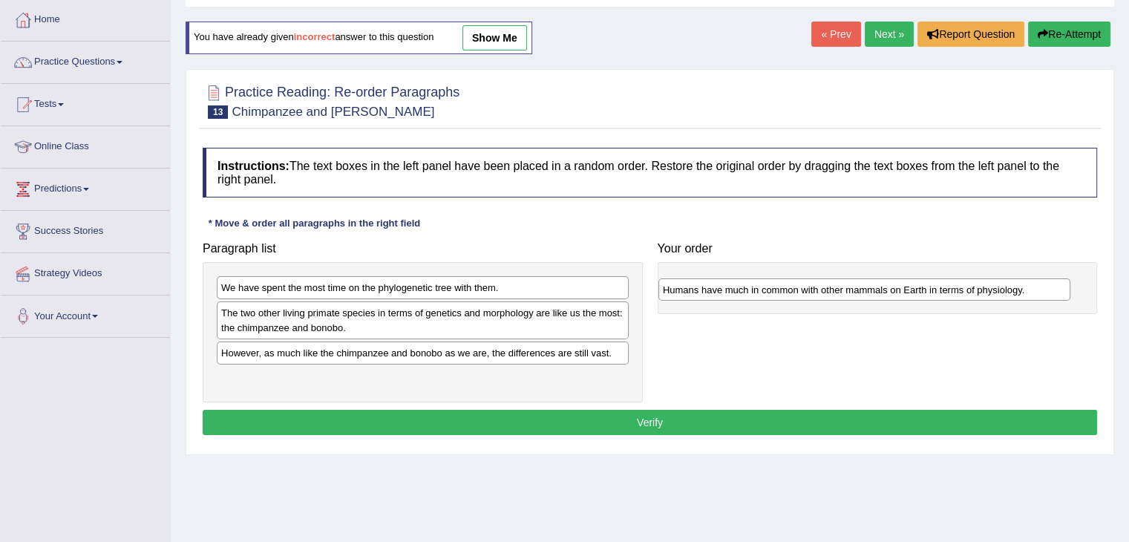
drag, startPoint x: 312, startPoint y: 355, endPoint x: 753, endPoint y: 292, distance: 446.1
click at [753, 292] on div "Humans have much in common with other mammals on Earth in terms of physiology." at bounding box center [864, 289] width 412 height 23
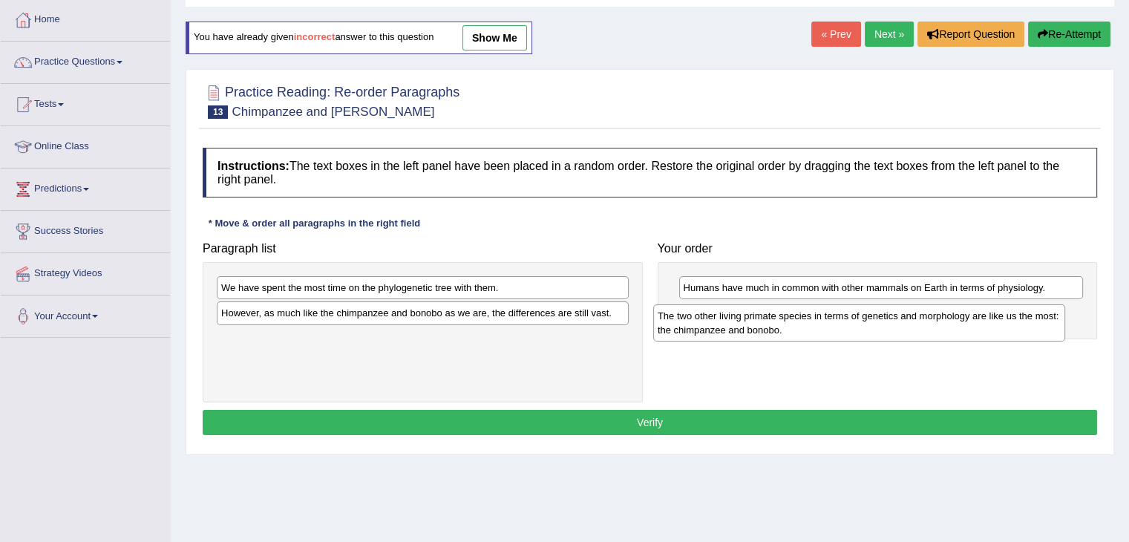
drag, startPoint x: 413, startPoint y: 324, endPoint x: 823, endPoint y: 327, distance: 409.8
click at [846, 328] on div "The two other living primate species in terms of genetics and morphology are li…" at bounding box center [859, 322] width 412 height 37
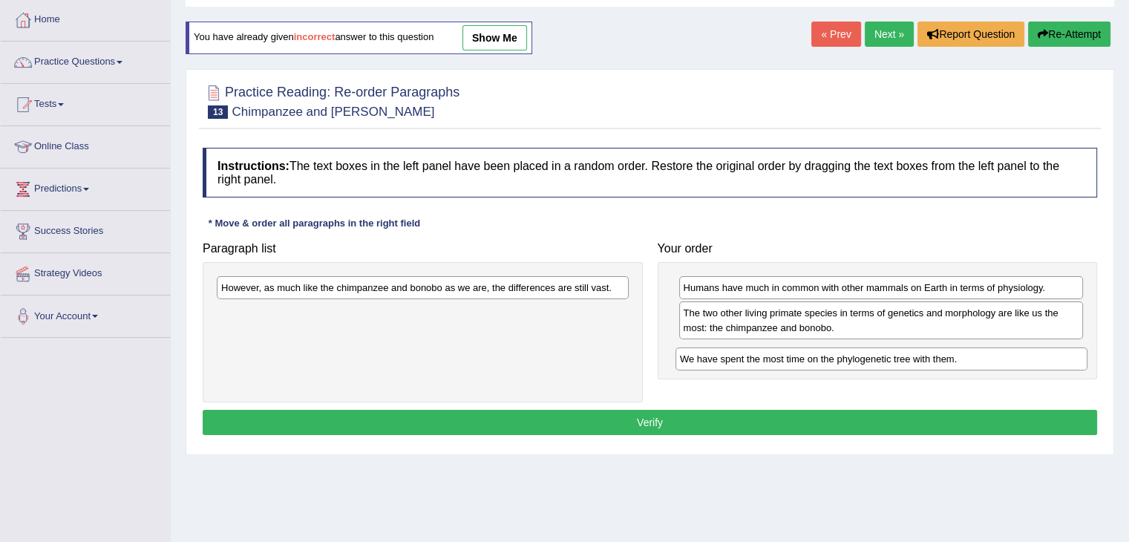
drag, startPoint x: 368, startPoint y: 288, endPoint x: 827, endPoint y: 359, distance: 464.3
click at [827, 359] on div "We have spent the most time on the phylogenetic tree with them." at bounding box center [882, 358] width 412 height 23
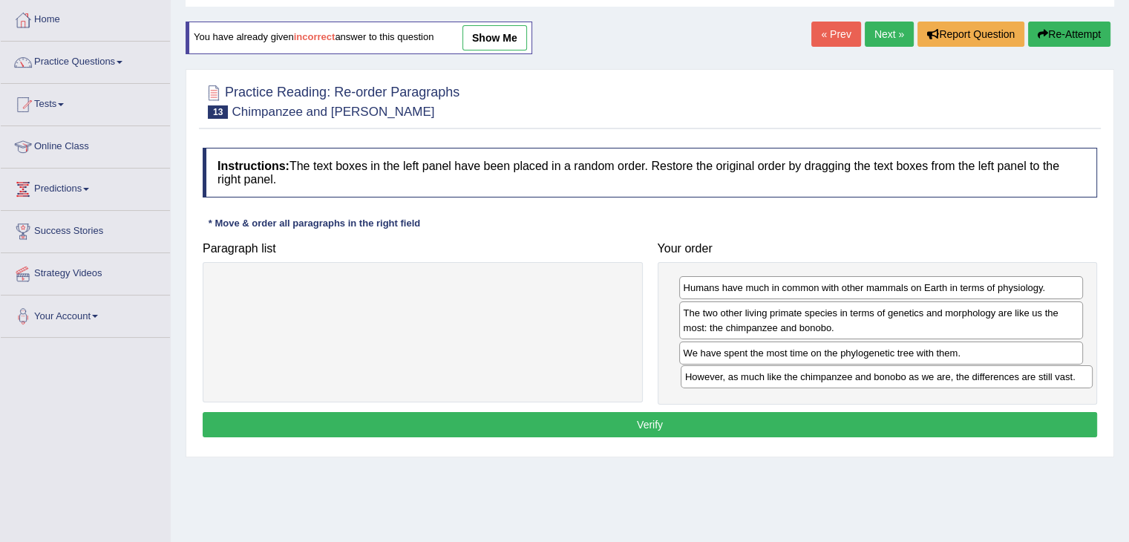
drag, startPoint x: 478, startPoint y: 290, endPoint x: 860, endPoint y: 411, distance: 400.1
click at [941, 379] on div "However, as much like the chimpanzee and bonobo as we are, the differences are …" at bounding box center [887, 376] width 412 height 23
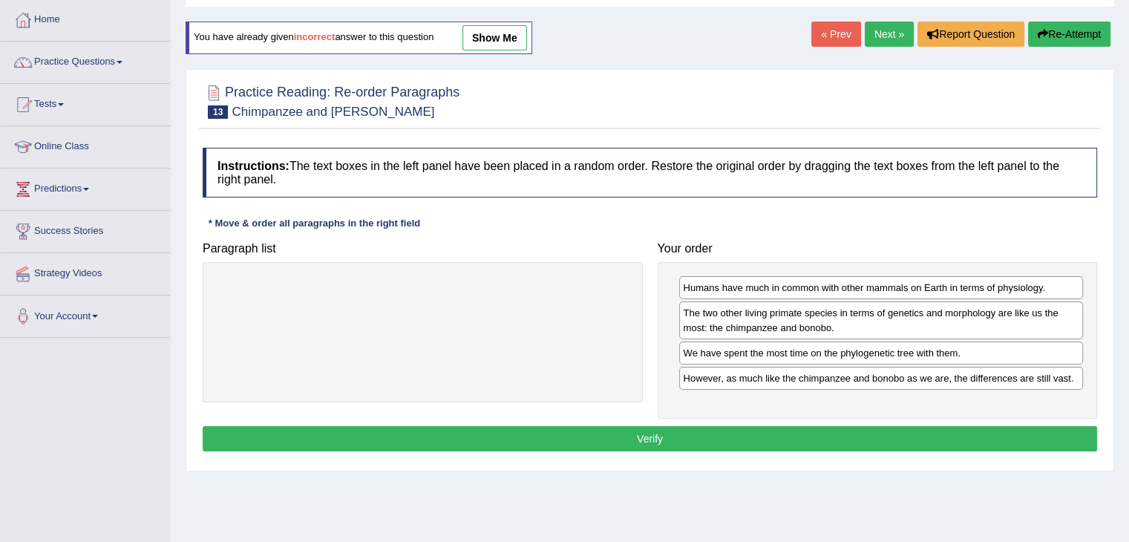
click at [788, 432] on button "Verify" at bounding box center [650, 438] width 895 height 25
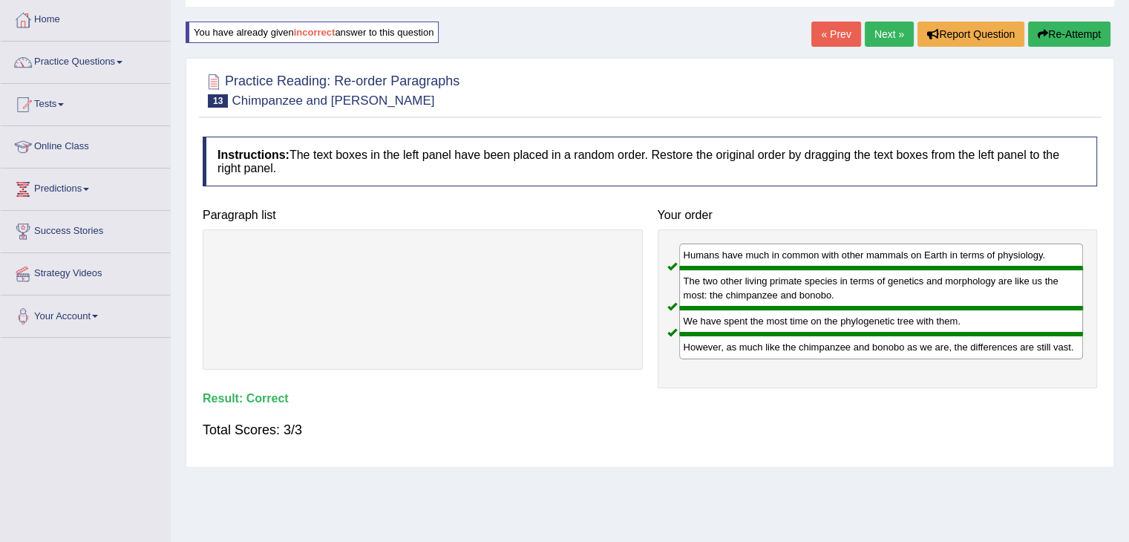
click at [881, 32] on link "Next »" at bounding box center [889, 34] width 49 height 25
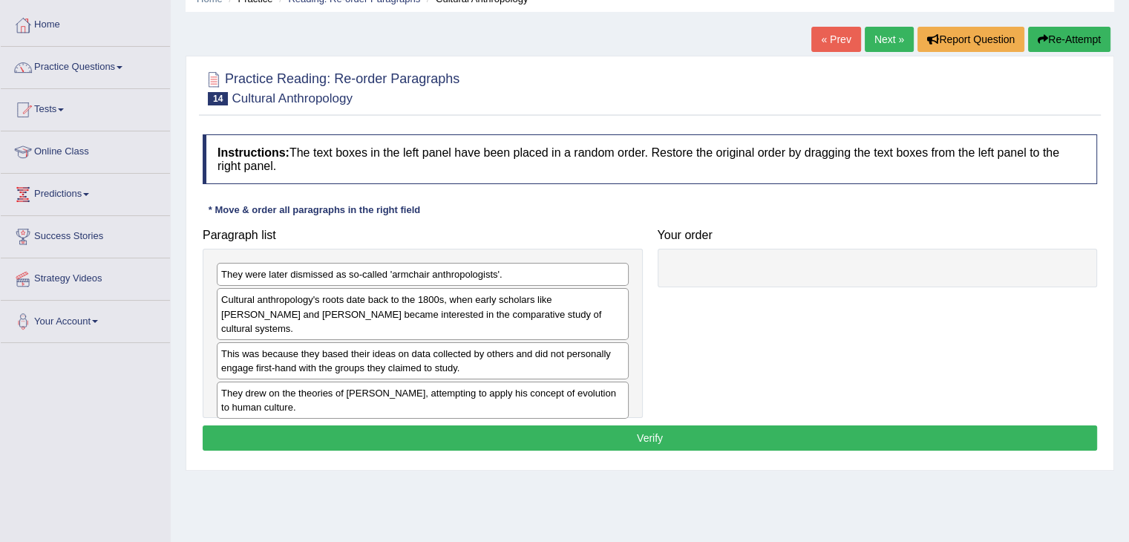
scroll to position [74, 0]
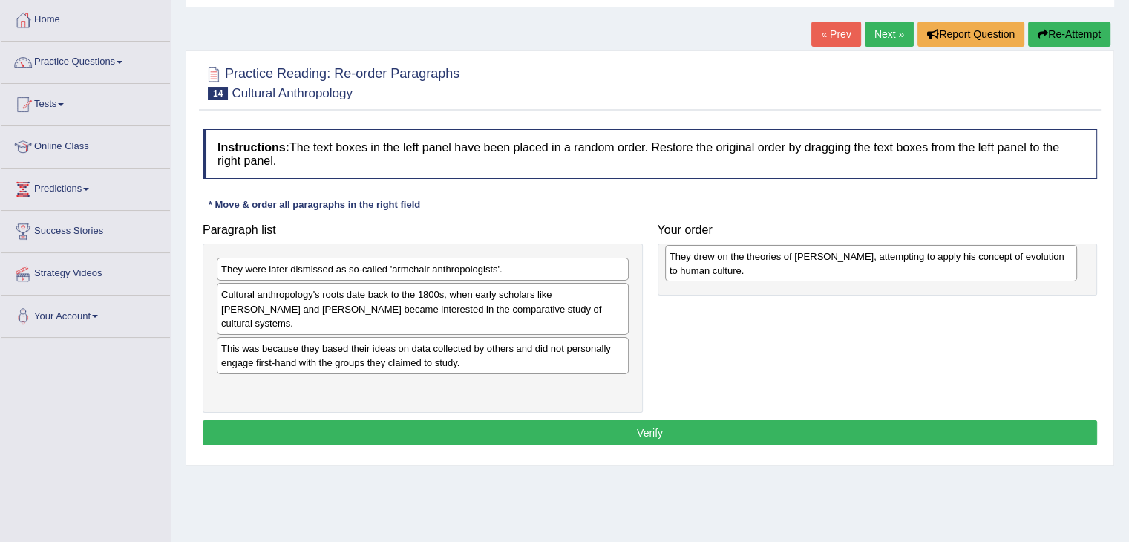
drag, startPoint x: 258, startPoint y: 386, endPoint x: 707, endPoint y: 269, distance: 463.3
click at [707, 269] on div "They drew on the theories of [PERSON_NAME], attempting to apply his concept of …" at bounding box center [871, 263] width 412 height 37
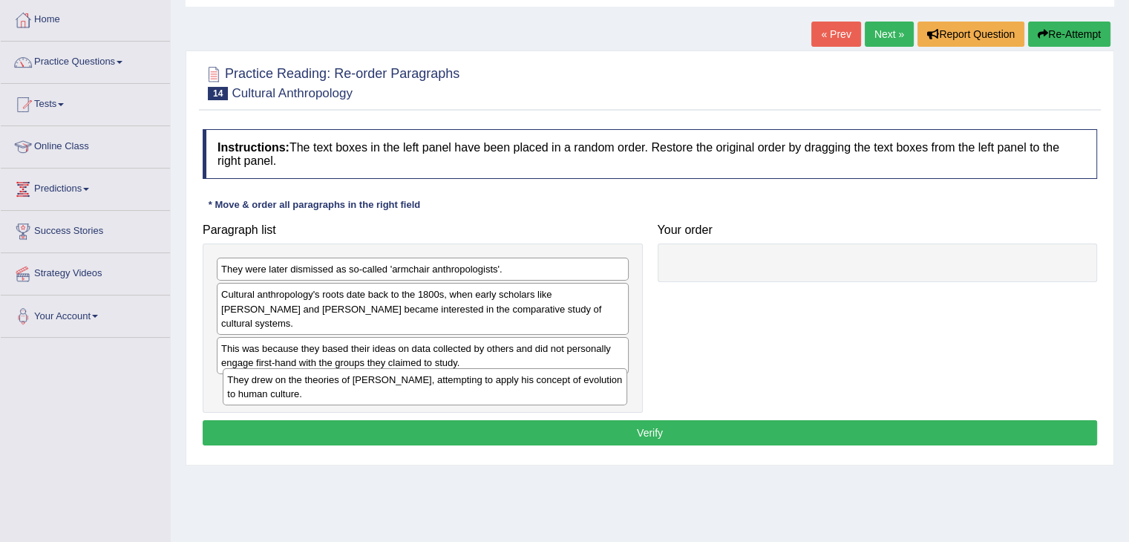
drag, startPoint x: 751, startPoint y: 274, endPoint x: 295, endPoint y: 385, distance: 469.8
click at [295, 385] on div "They drew on the theories of Charles Darwin, attempting to apply his concept of…" at bounding box center [425, 386] width 405 height 37
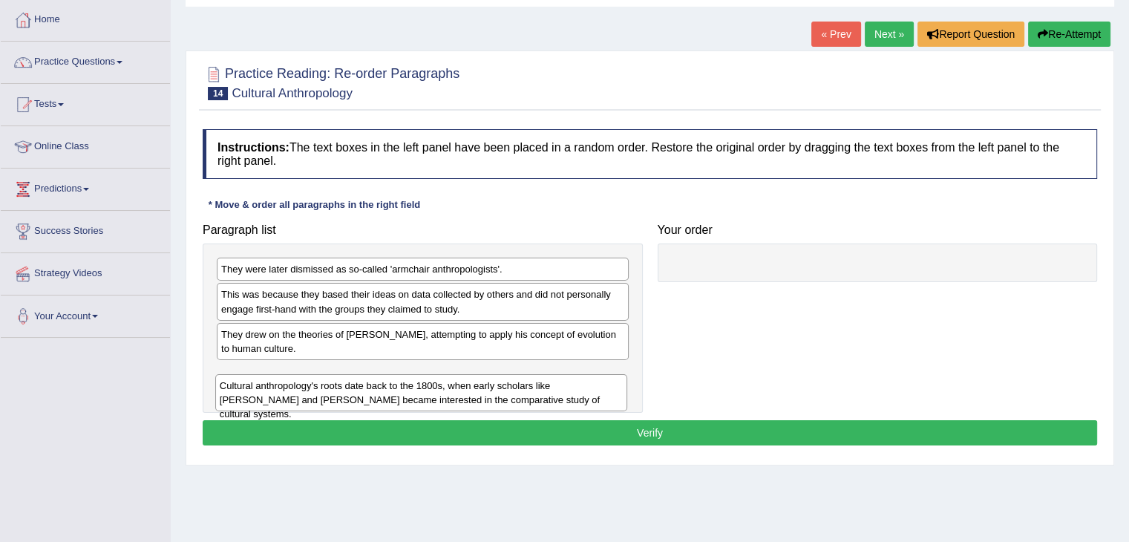
drag, startPoint x: 347, startPoint y: 304, endPoint x: 345, endPoint y: 395, distance: 91.3
click at [345, 395] on div "Cultural anthropology's roots date back to the 1800s, when early scholars like …" at bounding box center [421, 392] width 412 height 37
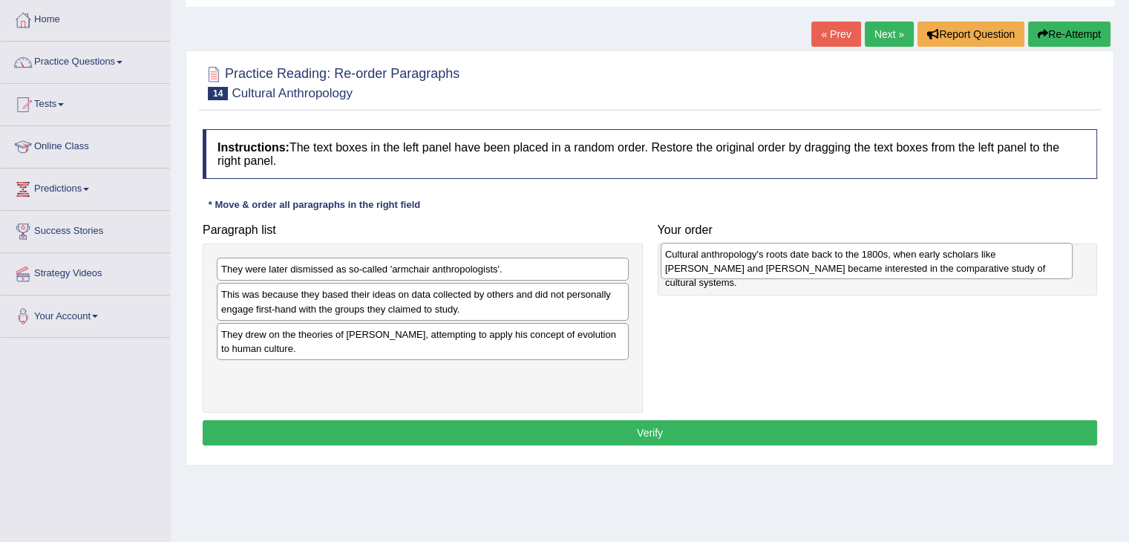
drag, startPoint x: 254, startPoint y: 384, endPoint x: 698, endPoint y: 265, distance: 459.5
click at [698, 265] on div "Cultural anthropology's roots date back to the 1800s, when early scholars like …" at bounding box center [867, 261] width 412 height 37
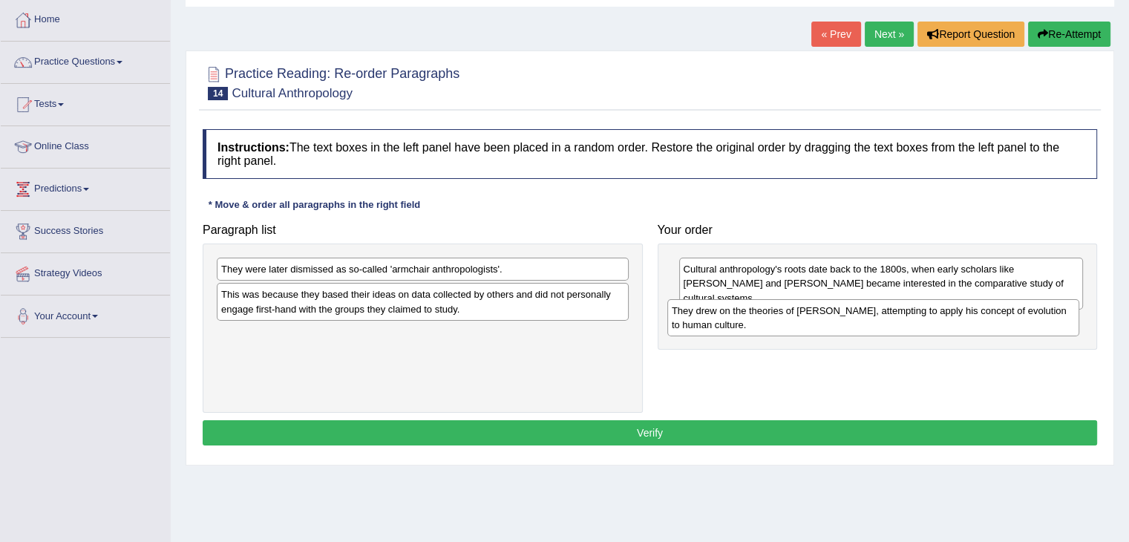
drag, startPoint x: 300, startPoint y: 344, endPoint x: 750, endPoint y: 322, distance: 450.4
click at [750, 322] on div "They drew on the theories of Charles Darwin, attempting to apply his concept of…" at bounding box center [873, 317] width 412 height 37
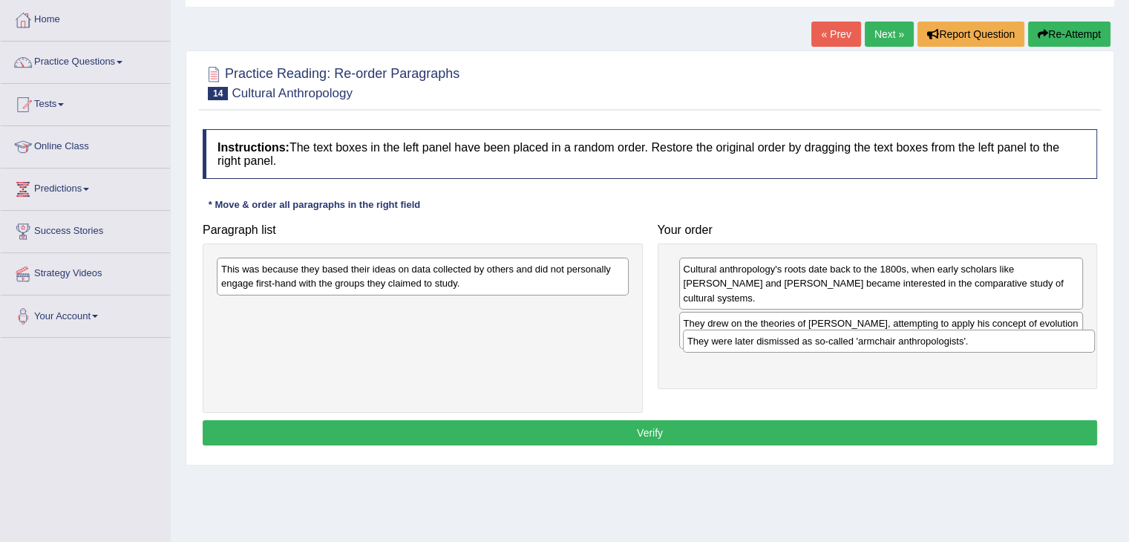
drag, startPoint x: 529, startPoint y: 267, endPoint x: 838, endPoint y: 339, distance: 317.8
click at [994, 339] on div "They were later dismissed as so-called 'armchair anthropologists'." at bounding box center [889, 341] width 412 height 23
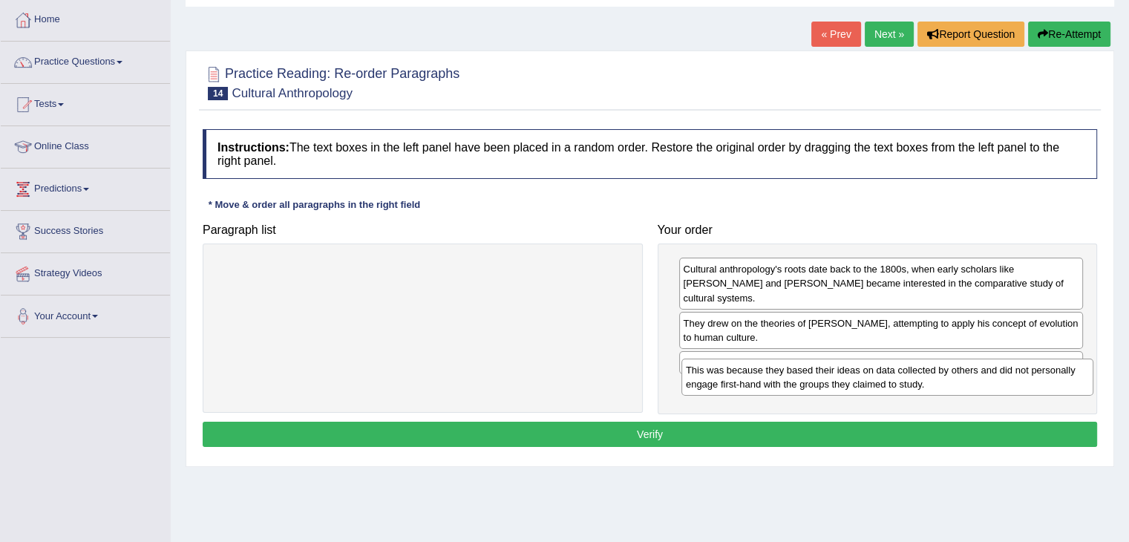
drag, startPoint x: 537, startPoint y: 272, endPoint x: 995, endPoint y: 377, distance: 469.1
click at [996, 373] on div "This was because they based their ideas on data collected by others and did not…" at bounding box center [887, 377] width 412 height 37
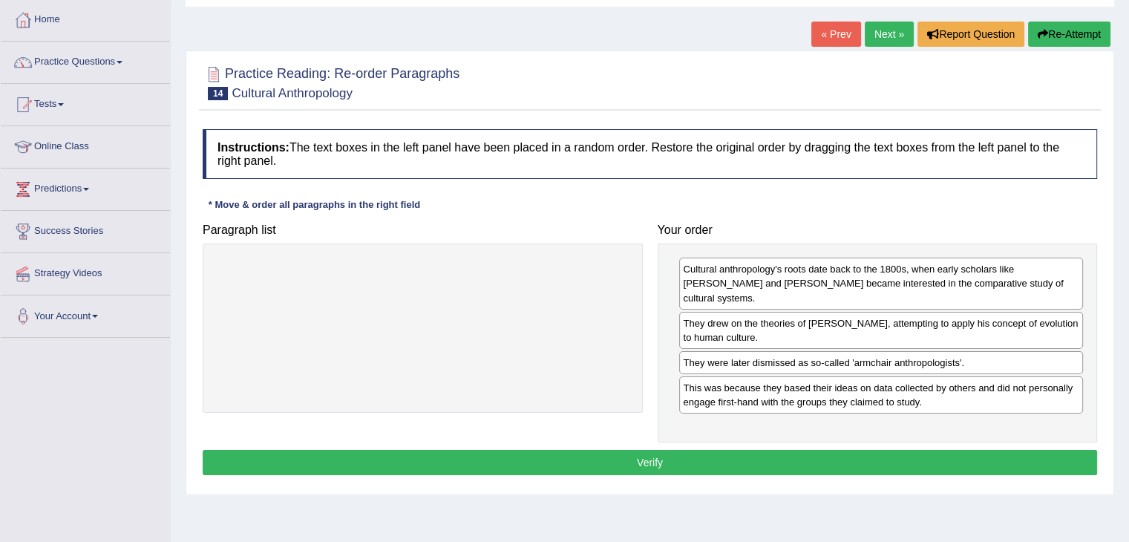
click at [696, 450] on button "Verify" at bounding box center [650, 462] width 895 height 25
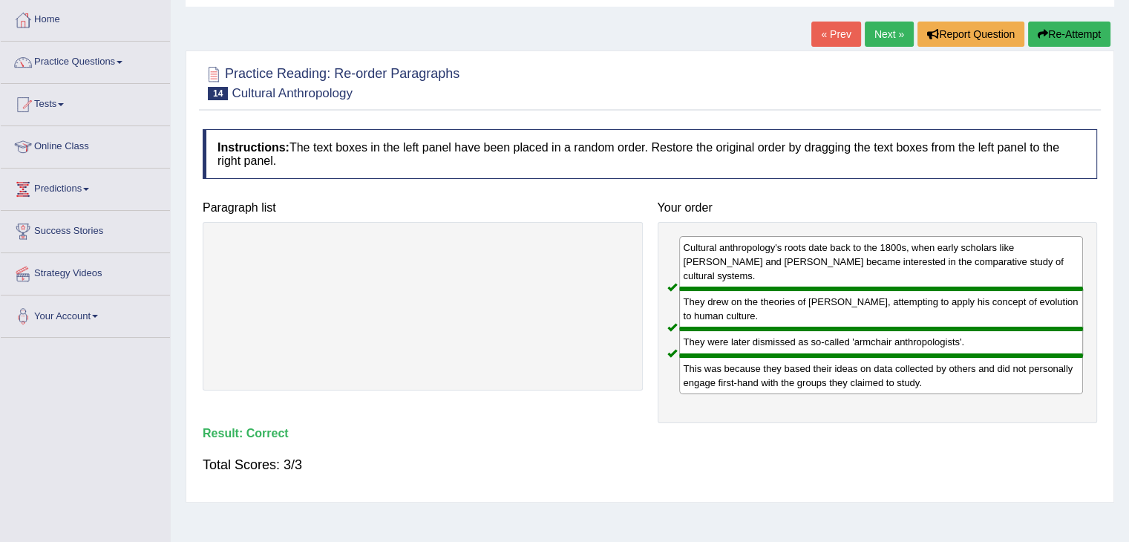
click at [887, 30] on link "Next »" at bounding box center [889, 34] width 49 height 25
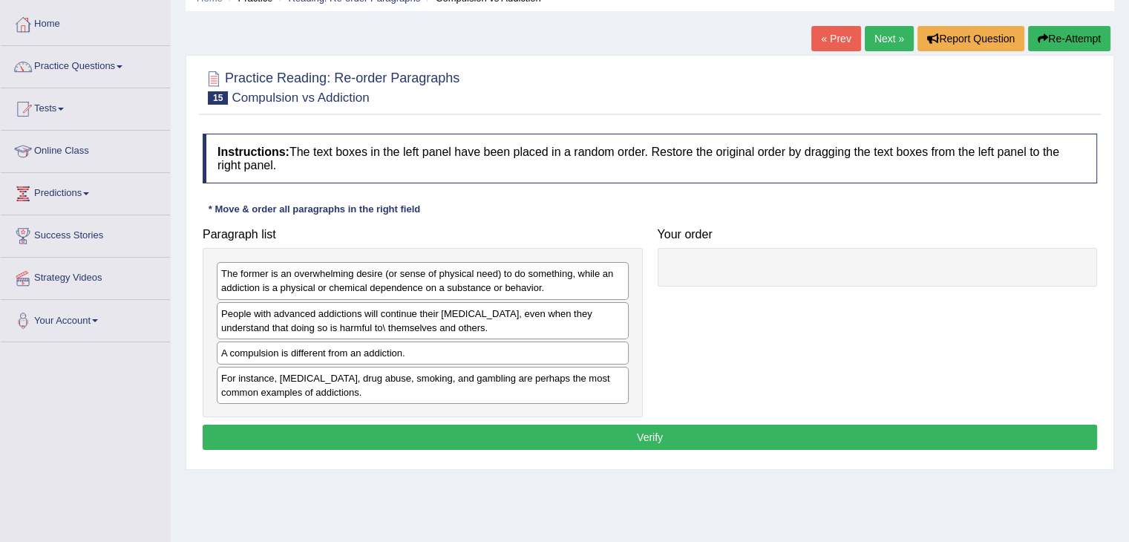
scroll to position [74, 0]
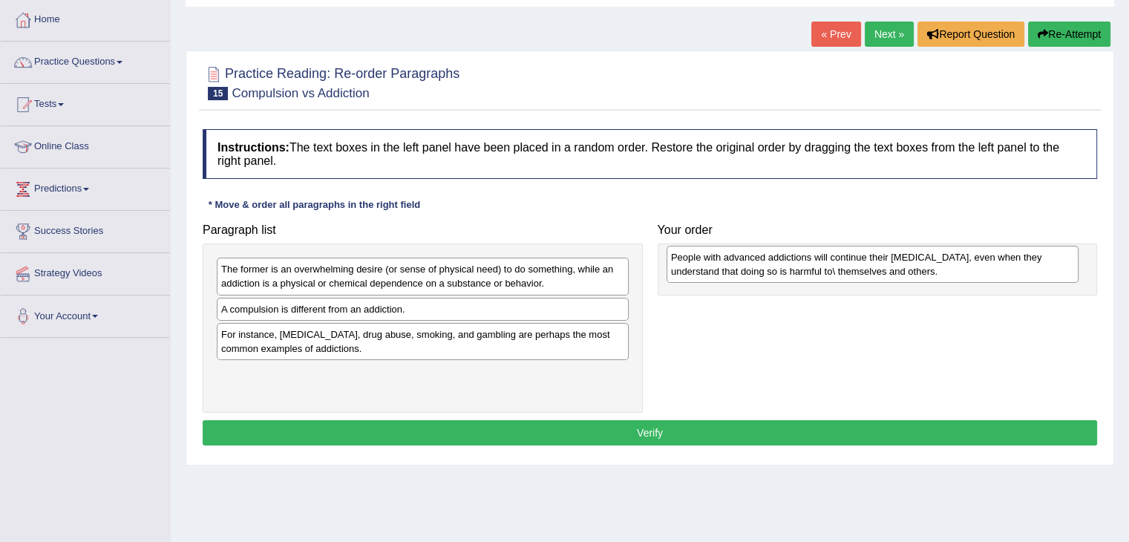
drag, startPoint x: 267, startPoint y: 319, endPoint x: 717, endPoint y: 268, distance: 452.8
click at [717, 268] on div "People with advanced addictions will continue their [MEDICAL_DATA], even when t…" at bounding box center [873, 264] width 412 height 37
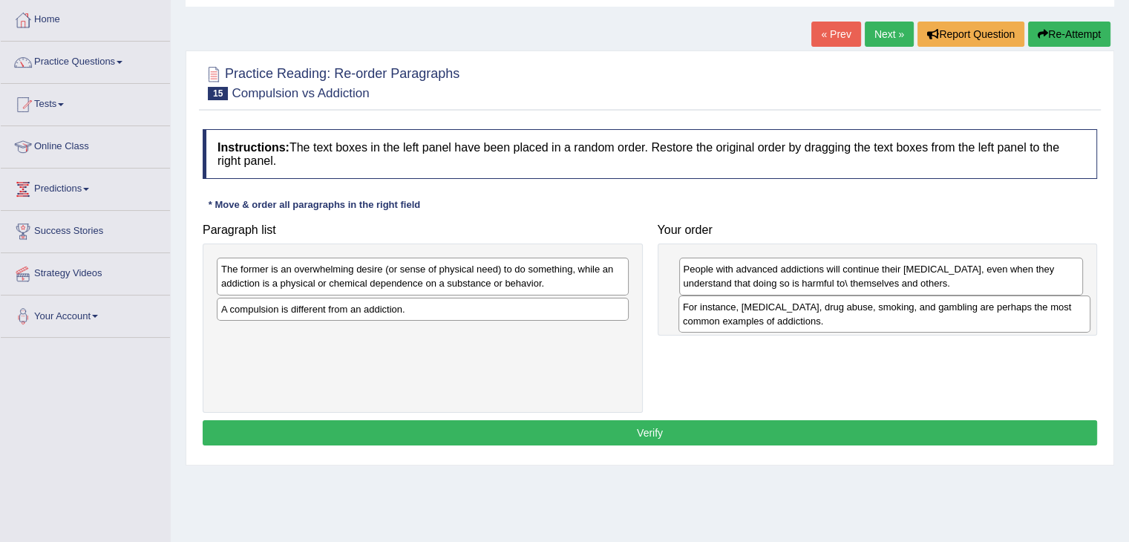
drag, startPoint x: 254, startPoint y: 344, endPoint x: 716, endPoint y: 318, distance: 462.5
click at [716, 318] on div "For instance, [MEDICAL_DATA], drug abuse, smoking, and gambling are perhaps the…" at bounding box center [885, 313] width 412 height 37
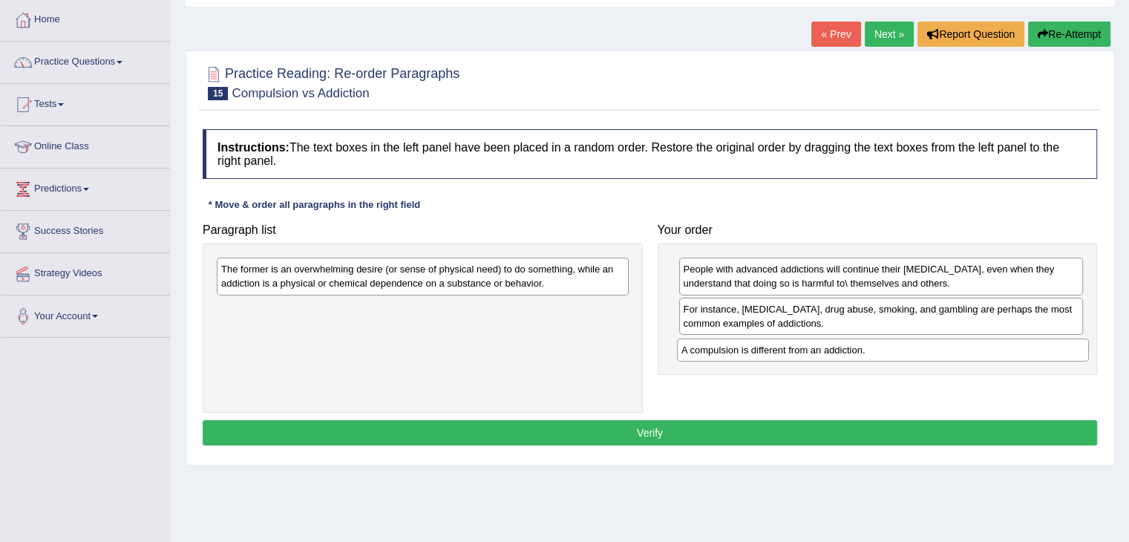
drag, startPoint x: 303, startPoint y: 309, endPoint x: 763, endPoint y: 350, distance: 462.1
click at [763, 350] on div "A compulsion is different from an addiction." at bounding box center [883, 350] width 412 height 23
drag, startPoint x: 709, startPoint y: 351, endPoint x: 314, endPoint y: 367, distance: 395.3
click at [539, 362] on div "A compulsion is different from an addiction." at bounding box center [741, 350] width 405 height 23
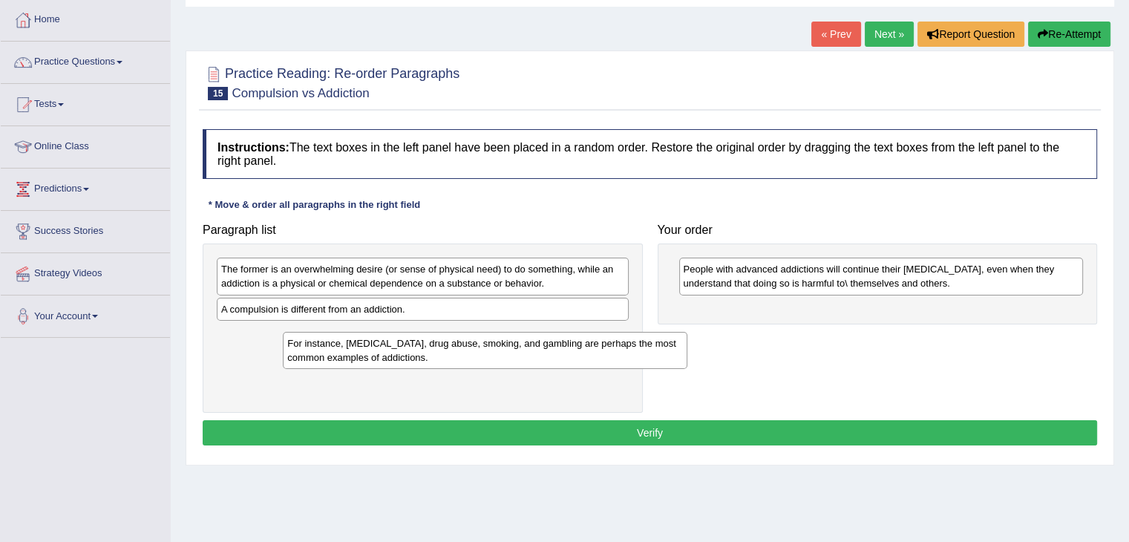
drag, startPoint x: 728, startPoint y: 326, endPoint x: 324, endPoint y: 361, distance: 406.1
click at [324, 361] on div "For instance, [MEDICAL_DATA], drug abuse, smoking, and gambling are perhaps the…" at bounding box center [485, 350] width 405 height 37
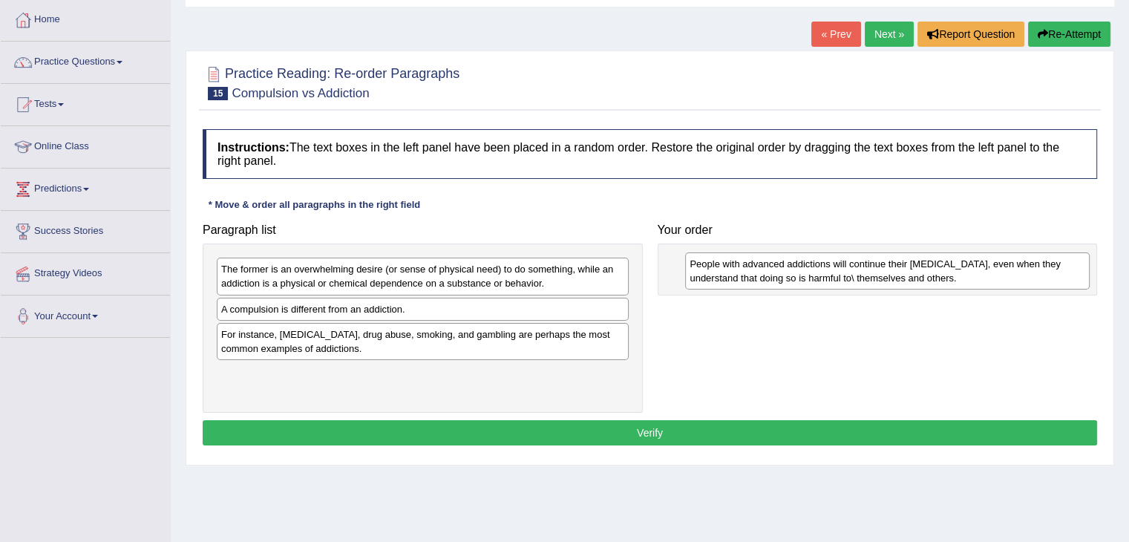
drag, startPoint x: 716, startPoint y: 280, endPoint x: 725, endPoint y: 268, distance: 14.8
click at [725, 269] on div "People with advanced addictions will continue their [MEDICAL_DATA], even when t…" at bounding box center [887, 270] width 405 height 37
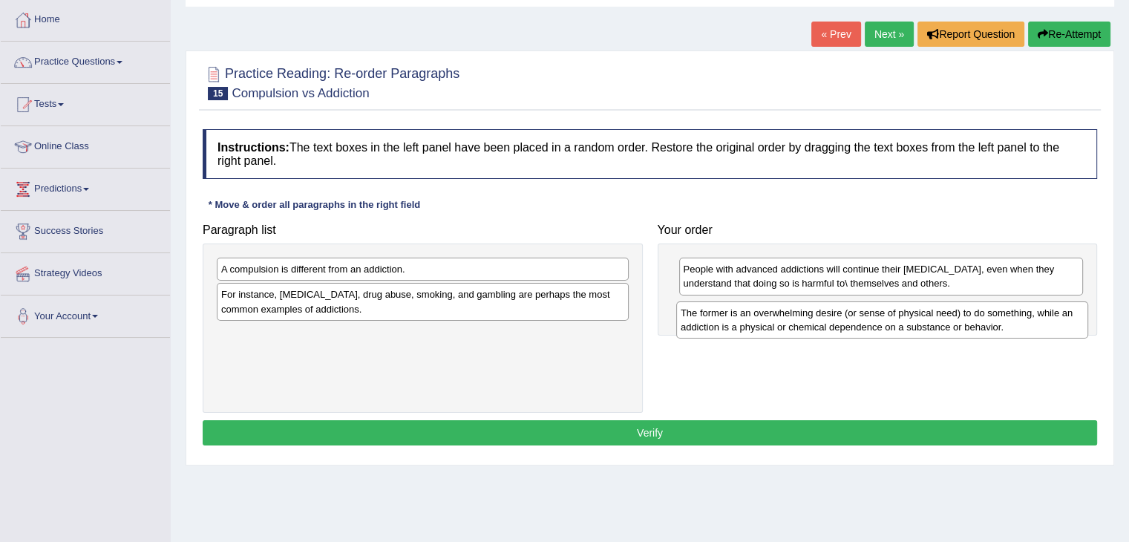
drag, startPoint x: 477, startPoint y: 271, endPoint x: 936, endPoint y: 313, distance: 461.4
click at [936, 313] on div "The former is an overwhelming desire (or sense of physical need) to do somethin…" at bounding box center [882, 319] width 412 height 37
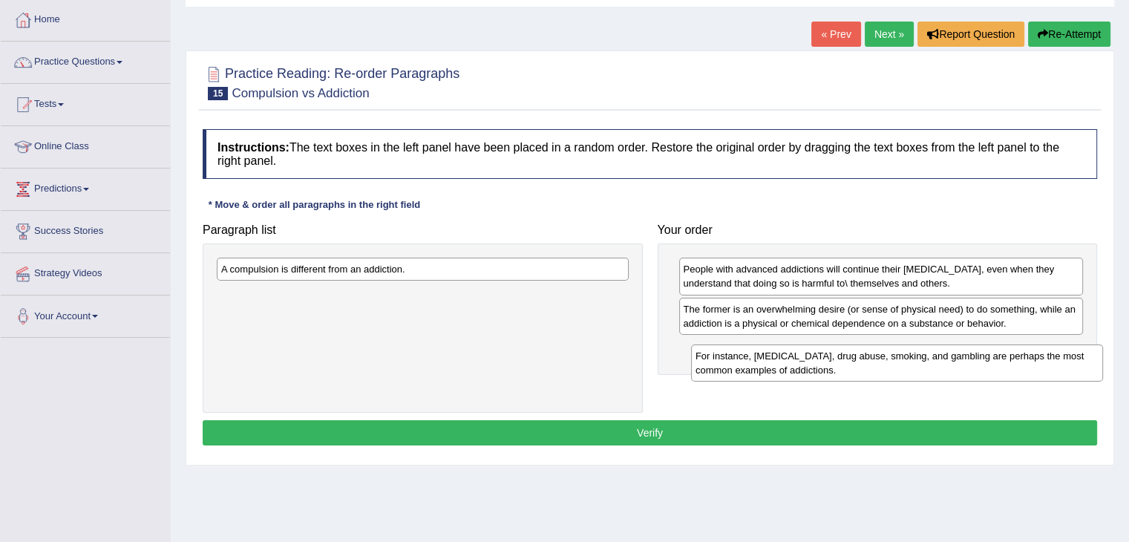
drag, startPoint x: 377, startPoint y: 304, endPoint x: 846, endPoint y: 364, distance: 473.1
click at [846, 364] on div "For instance, [MEDICAL_DATA], drug abuse, smoking, and gambling are perhaps the…" at bounding box center [897, 362] width 412 height 37
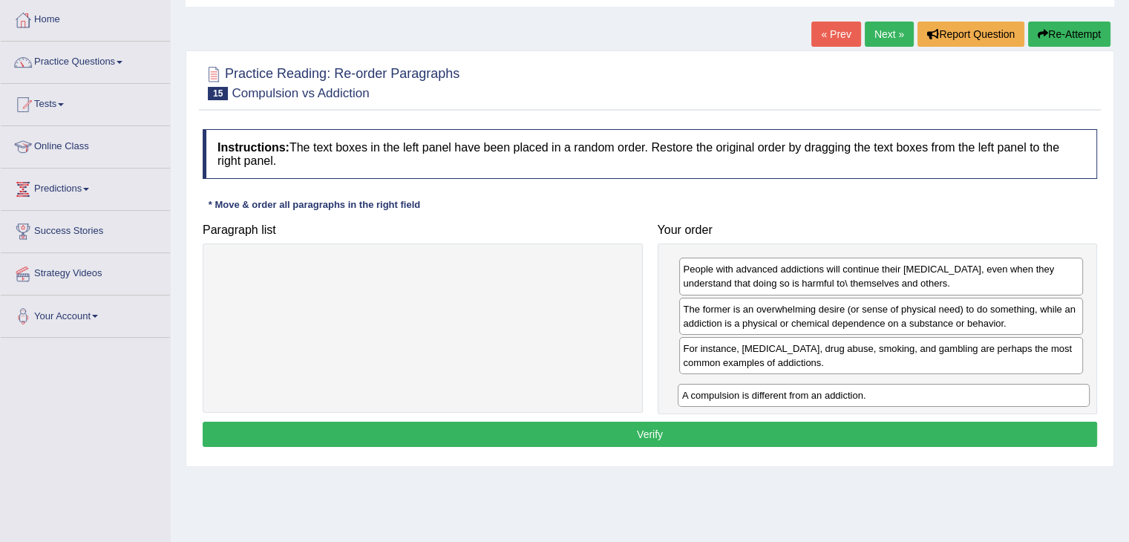
drag, startPoint x: 433, startPoint y: 271, endPoint x: 894, endPoint y: 394, distance: 477.2
click at [894, 394] on div "A compulsion is different from an addiction." at bounding box center [884, 395] width 412 height 23
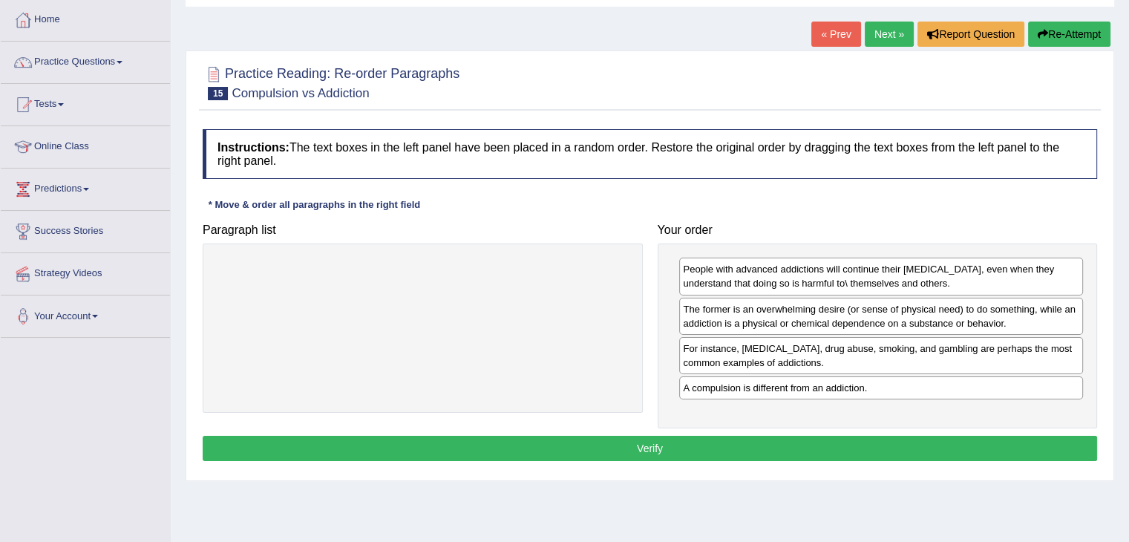
click at [736, 441] on button "Verify" at bounding box center [650, 448] width 895 height 25
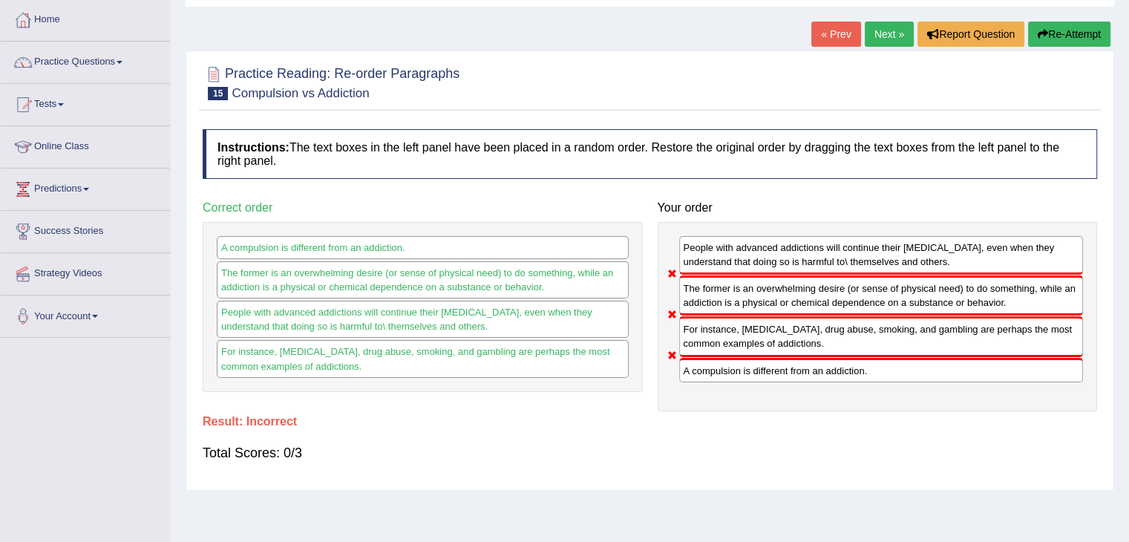
click at [1080, 26] on button "Re-Attempt" at bounding box center [1069, 34] width 82 height 25
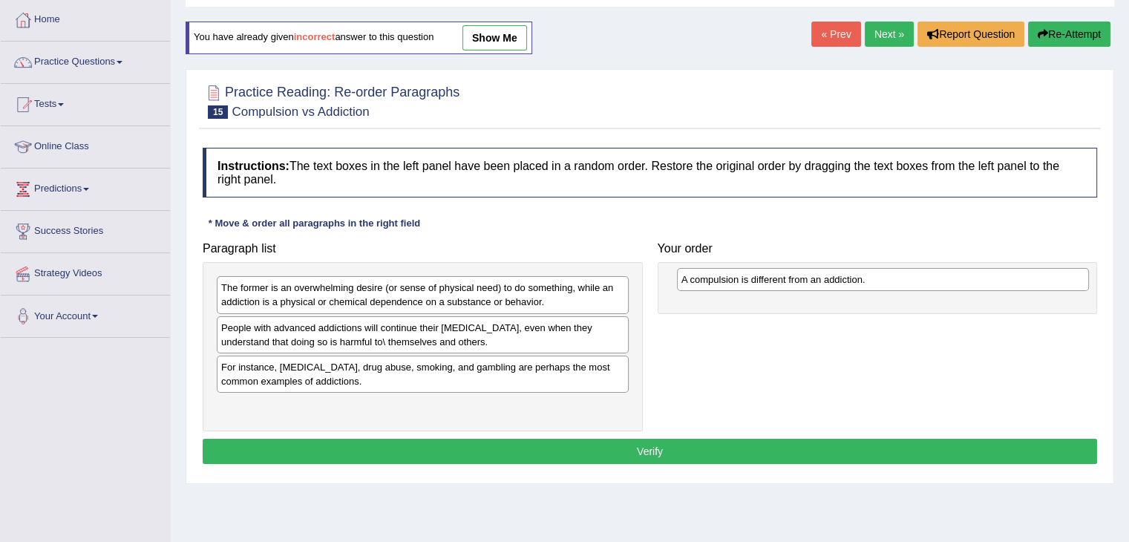
drag, startPoint x: 333, startPoint y: 369, endPoint x: 774, endPoint y: 282, distance: 450.2
click at [774, 282] on div "A compulsion is different from an addiction." at bounding box center [883, 279] width 412 height 23
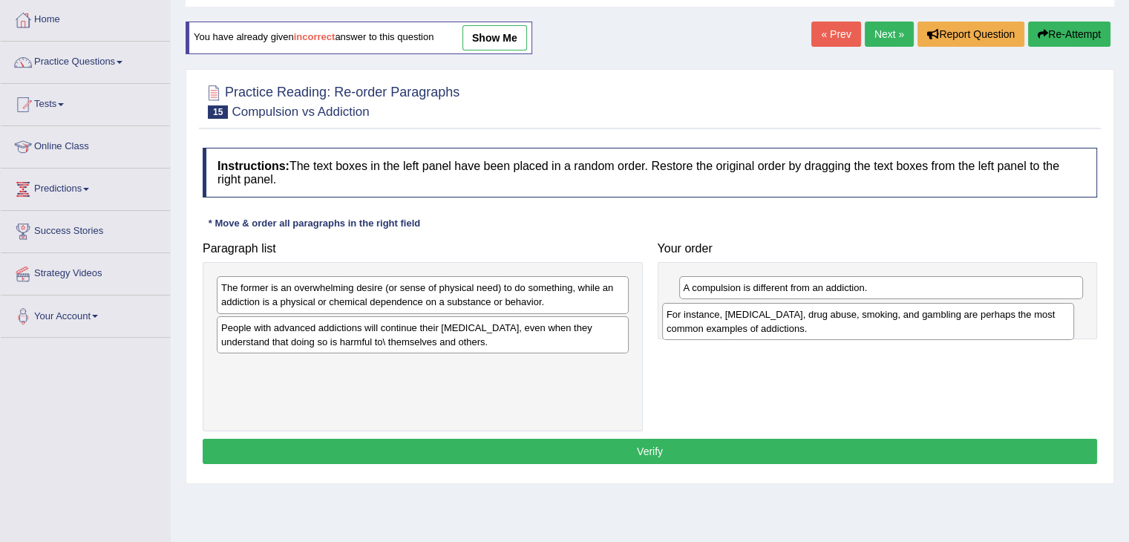
drag, startPoint x: 333, startPoint y: 382, endPoint x: 772, endPoint y: 327, distance: 442.2
click at [772, 327] on div "For instance, [MEDICAL_DATA], drug abuse, smoking, and gambling are perhaps the…" at bounding box center [868, 321] width 412 height 37
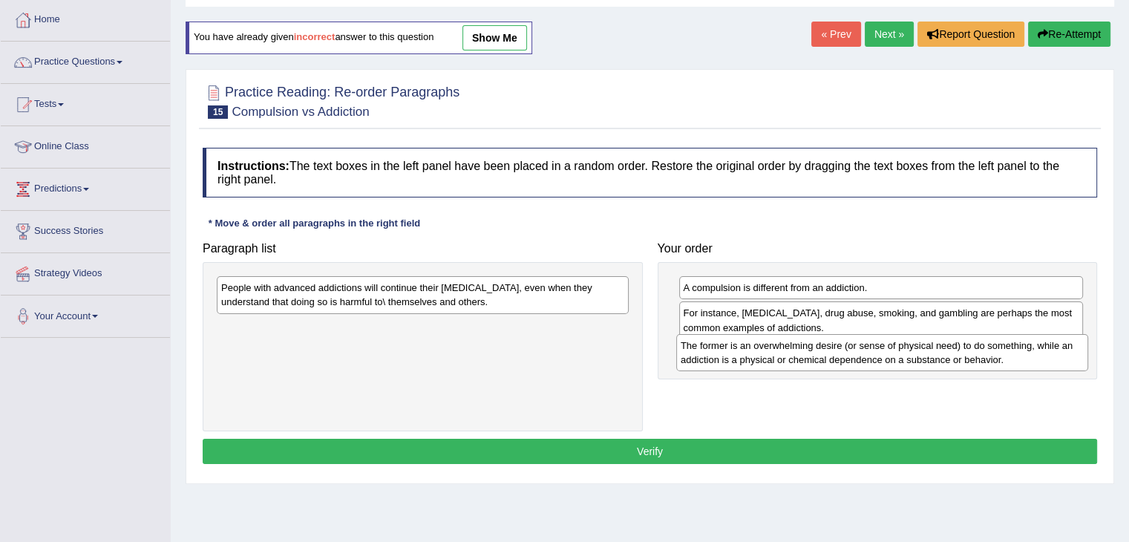
drag, startPoint x: 365, startPoint y: 296, endPoint x: 681, endPoint y: 345, distance: 320.0
click at [823, 354] on div "The former is an overwhelming desire (or sense of physical need) to do somethin…" at bounding box center [882, 352] width 412 height 37
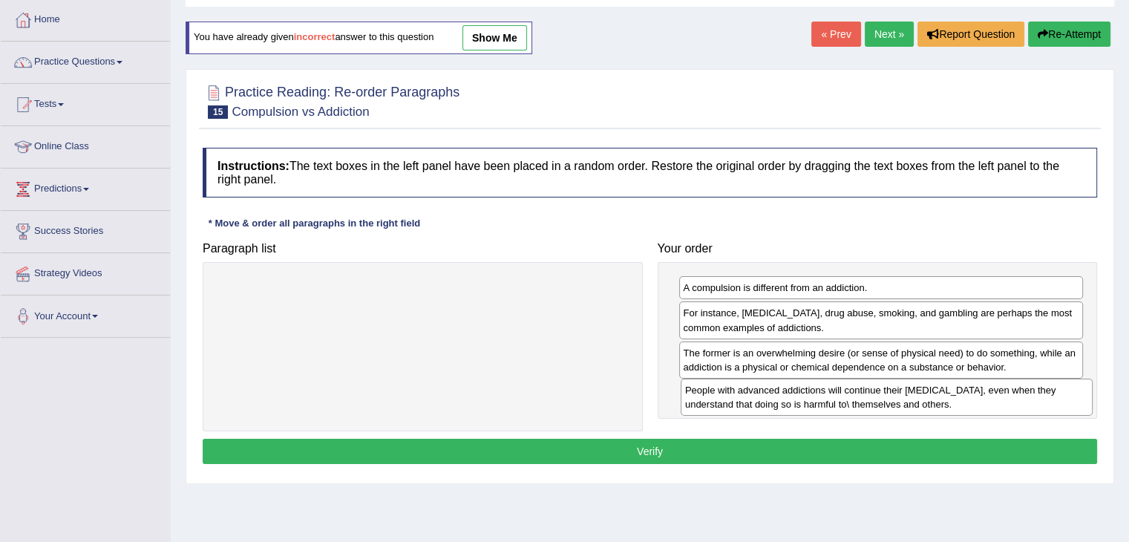
drag, startPoint x: 486, startPoint y: 295, endPoint x: 950, endPoint y: 397, distance: 475.2
click at [950, 397] on div "People with advanced addictions will continue their [MEDICAL_DATA], even when t…" at bounding box center [887, 397] width 412 height 37
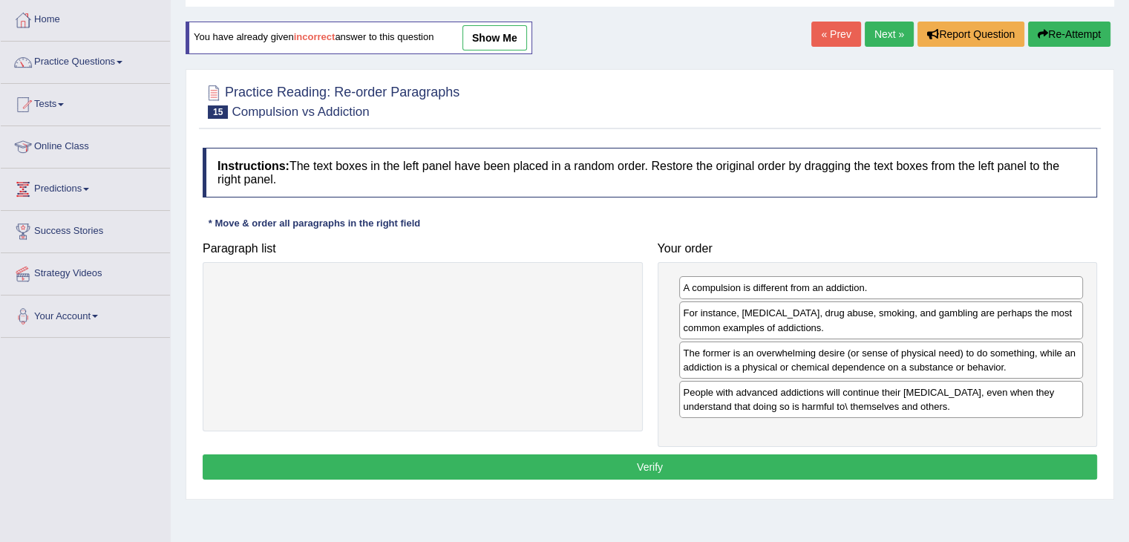
click at [760, 471] on button "Verify" at bounding box center [650, 466] width 895 height 25
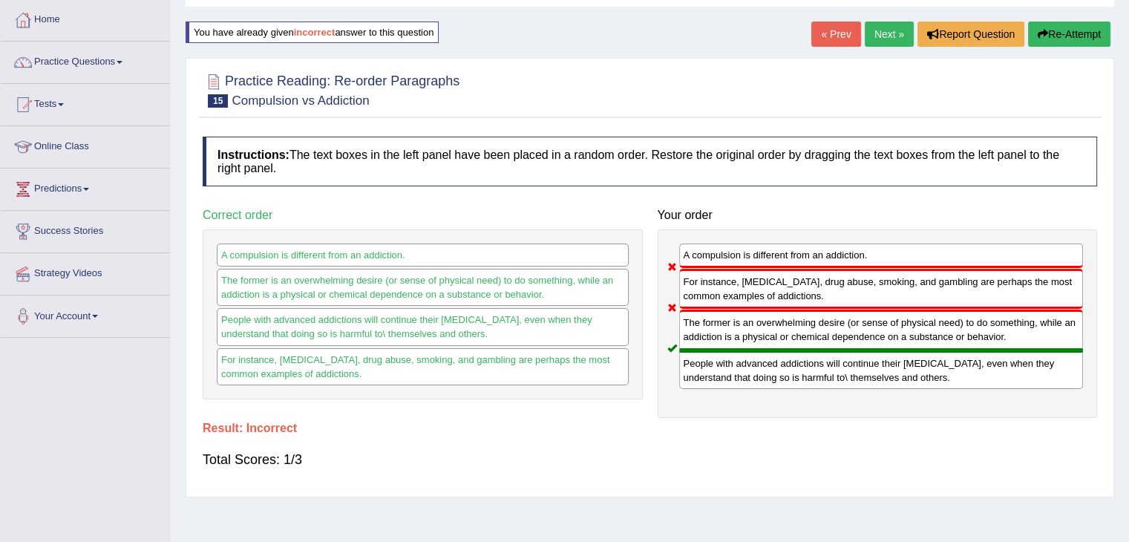
click at [1054, 26] on button "Re-Attempt" at bounding box center [1069, 34] width 82 height 25
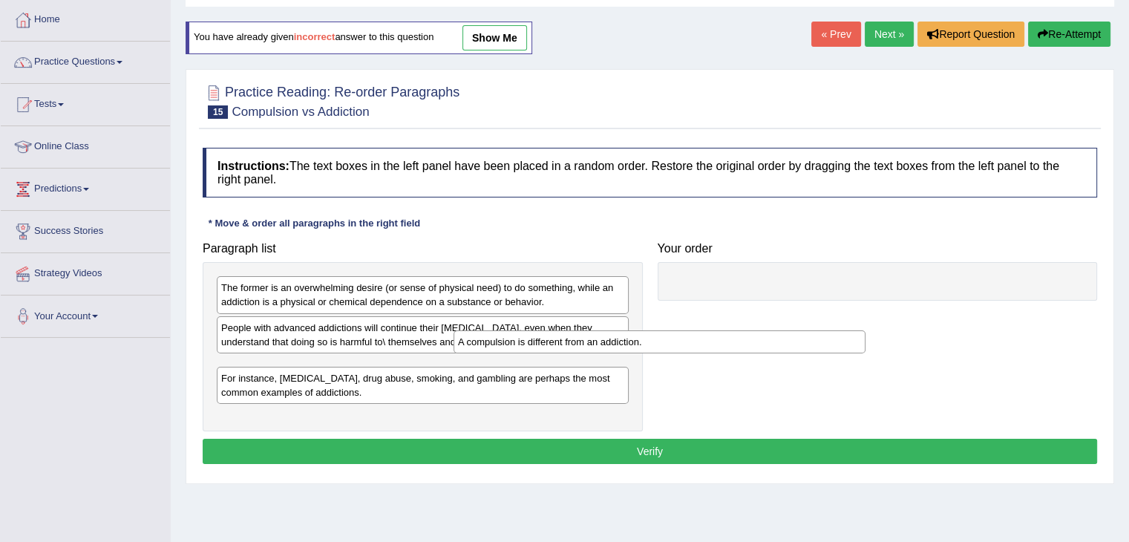
drag, startPoint x: 367, startPoint y: 368, endPoint x: 909, endPoint y: 402, distance: 542.3
click at [819, 353] on div "A compulsion is different from an addiction." at bounding box center [660, 341] width 412 height 23
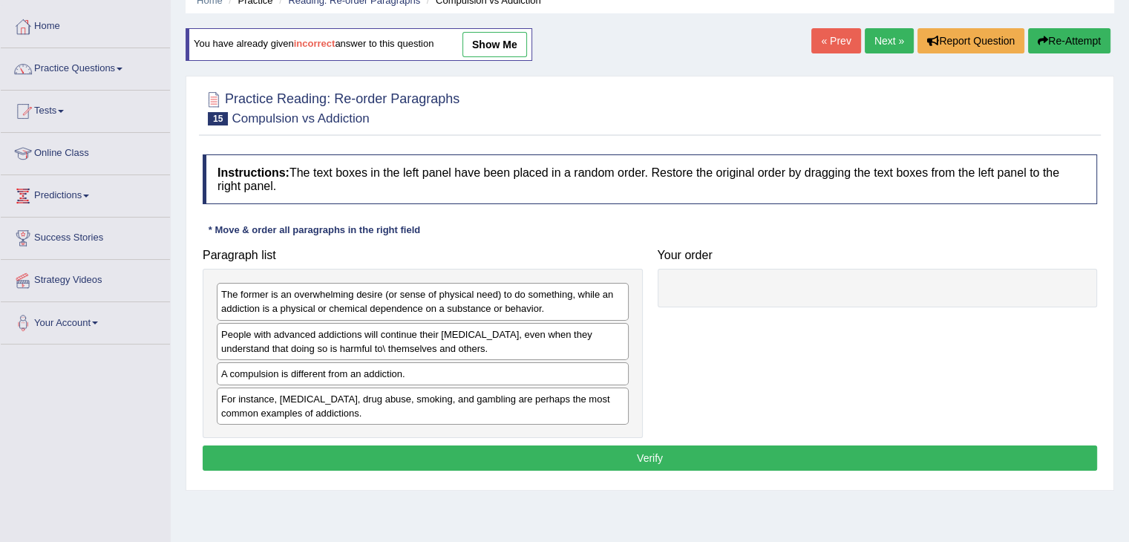
scroll to position [89, 0]
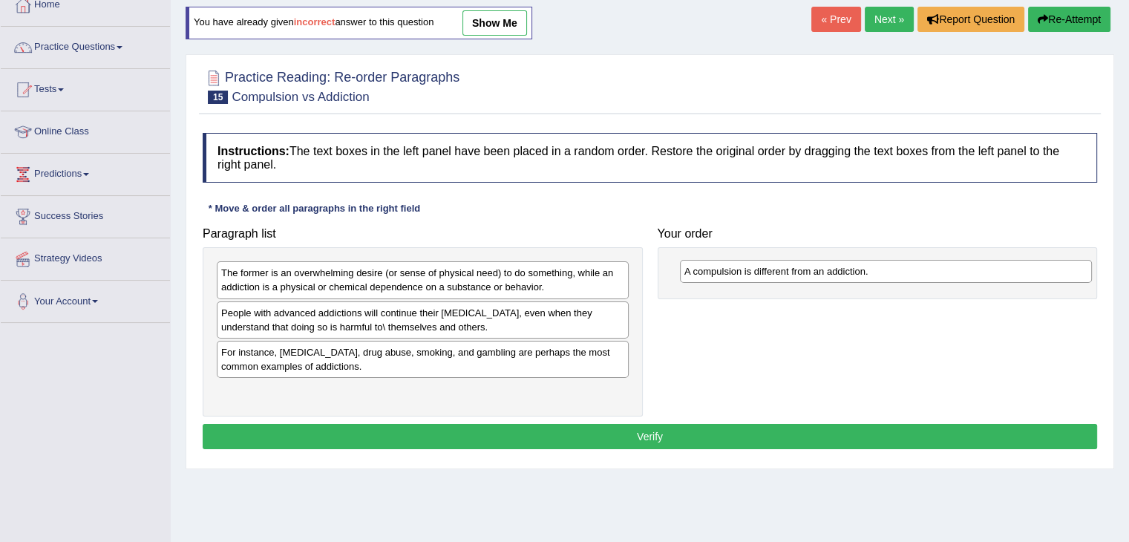
drag, startPoint x: 513, startPoint y: 348, endPoint x: 976, endPoint y: 268, distance: 470.1
click at [976, 268] on div "A compulsion is different from an addiction." at bounding box center [886, 271] width 412 height 23
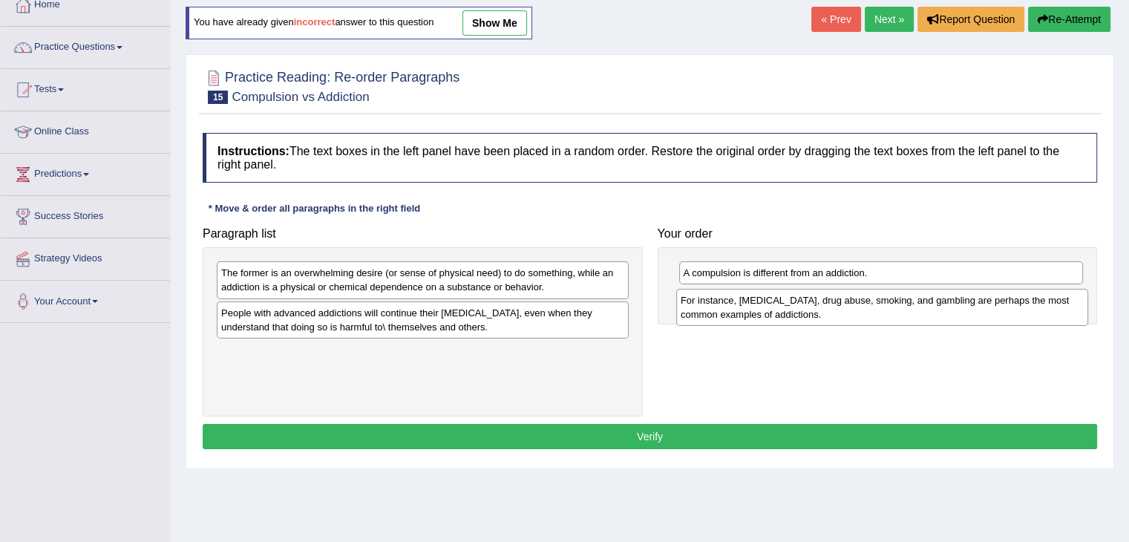
drag, startPoint x: 499, startPoint y: 364, endPoint x: 958, endPoint y: 313, distance: 462.4
click at [958, 313] on div "For instance, [MEDICAL_DATA], drug abuse, smoking, and gambling are perhaps the…" at bounding box center [882, 307] width 412 height 37
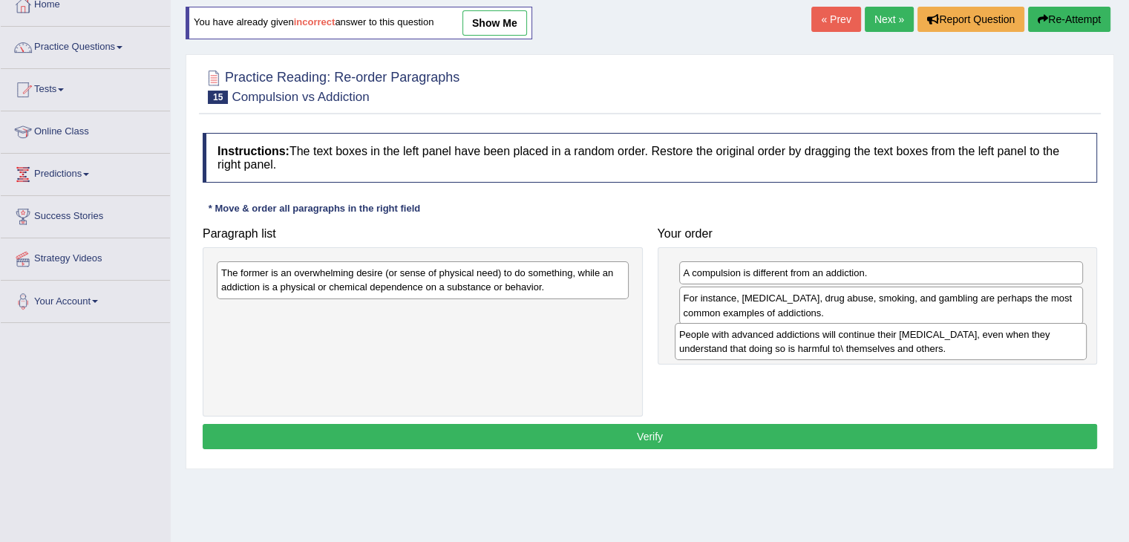
drag, startPoint x: 426, startPoint y: 323, endPoint x: 882, endPoint y: 345, distance: 456.4
click at [882, 345] on div "People with advanced addictions will continue their [MEDICAL_DATA], even when t…" at bounding box center [881, 341] width 412 height 37
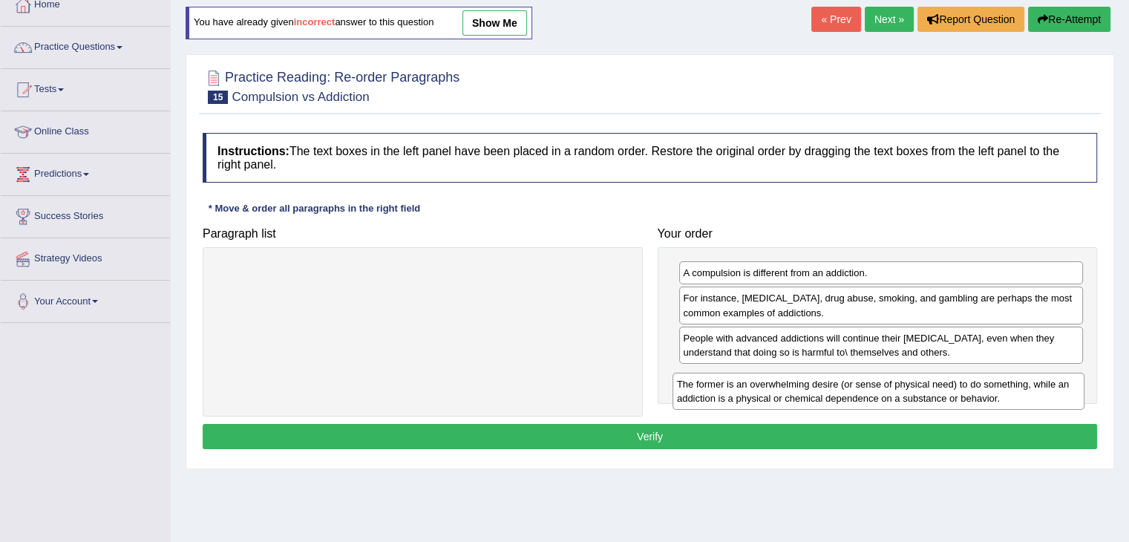
drag, startPoint x: 514, startPoint y: 284, endPoint x: 967, endPoint y: 391, distance: 466.0
click at [968, 393] on div "The former is an overwhelming desire (or sense of physical need) to do somethin…" at bounding box center [879, 391] width 412 height 37
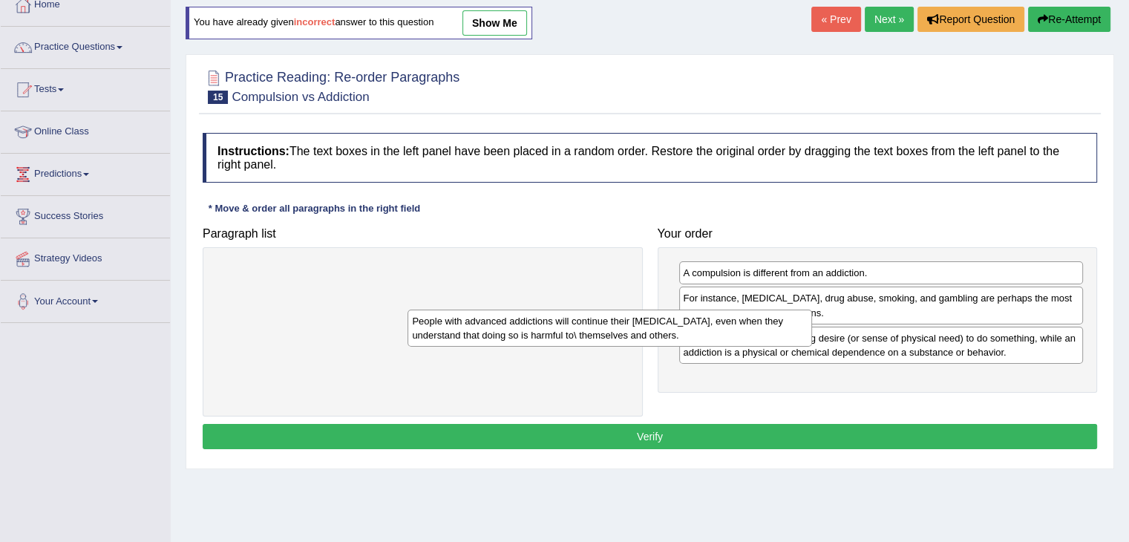
drag, startPoint x: 758, startPoint y: 351, endPoint x: 333, endPoint y: 333, distance: 425.7
click at [408, 333] on div "People with advanced addictions will continue their [MEDICAL_DATA], even when t…" at bounding box center [610, 328] width 405 height 37
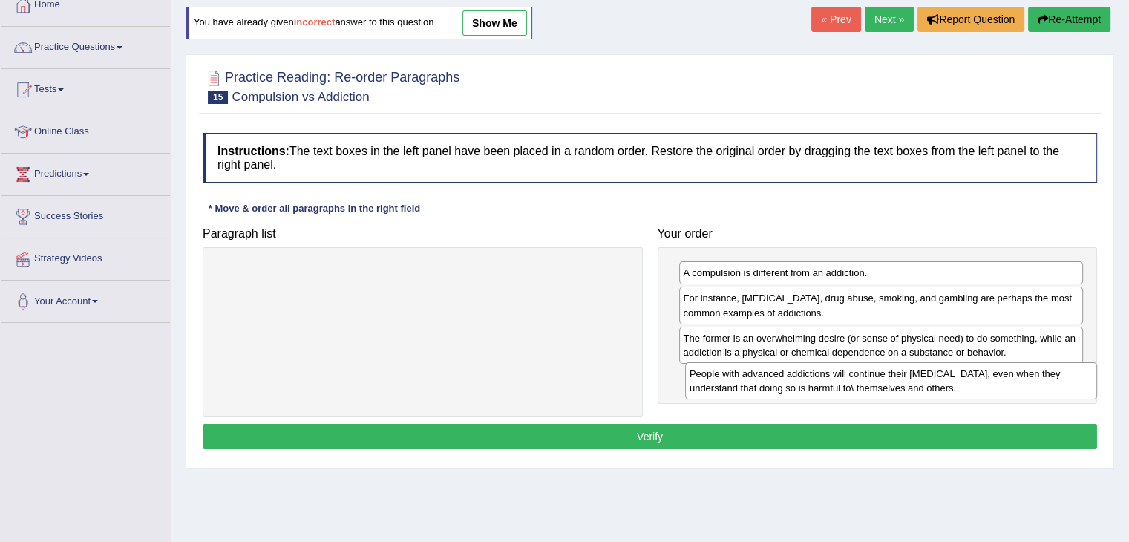
drag, startPoint x: 508, startPoint y: 284, endPoint x: 908, endPoint y: 416, distance: 421.4
click at [972, 385] on div "People with advanced addictions will continue their [MEDICAL_DATA], even when t…" at bounding box center [891, 380] width 412 height 37
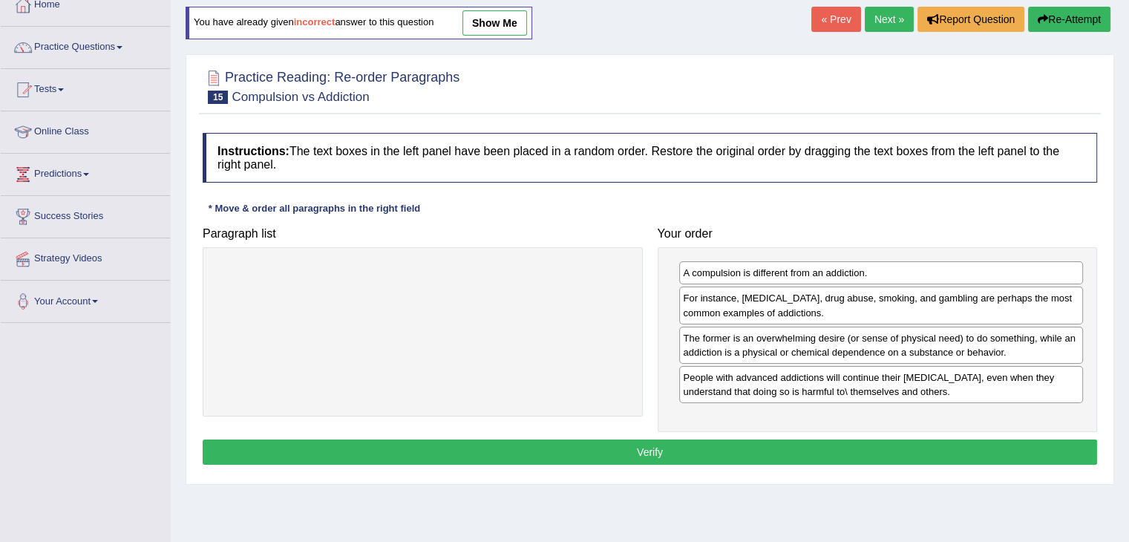
click at [786, 445] on button "Verify" at bounding box center [650, 451] width 895 height 25
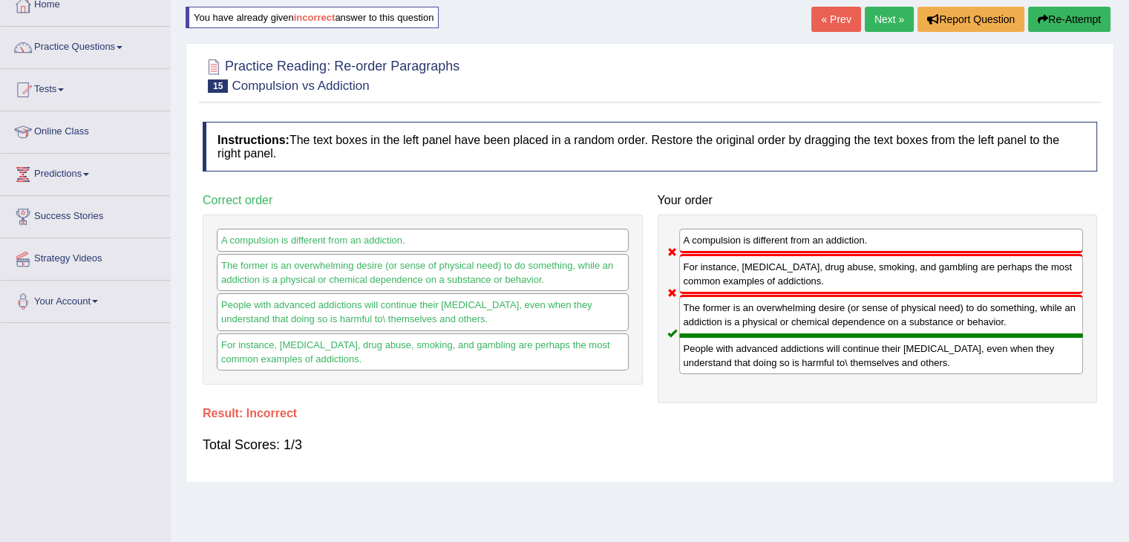
drag, startPoint x: 1057, startPoint y: 16, endPoint x: 1032, endPoint y: 45, distance: 39.0
click at [1058, 16] on button "Re-Attempt" at bounding box center [1069, 19] width 82 height 25
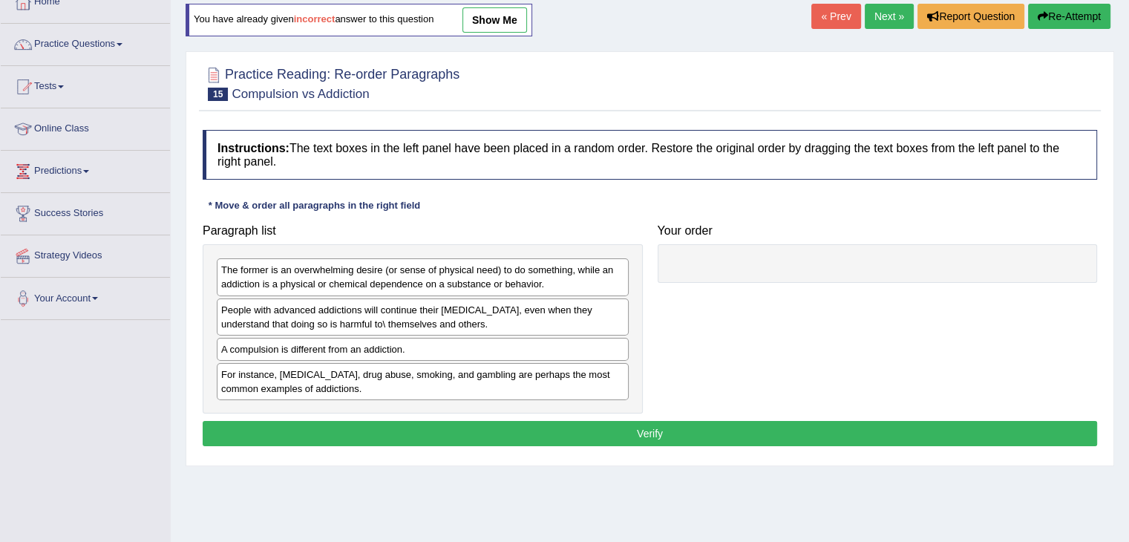
scroll to position [89, 0]
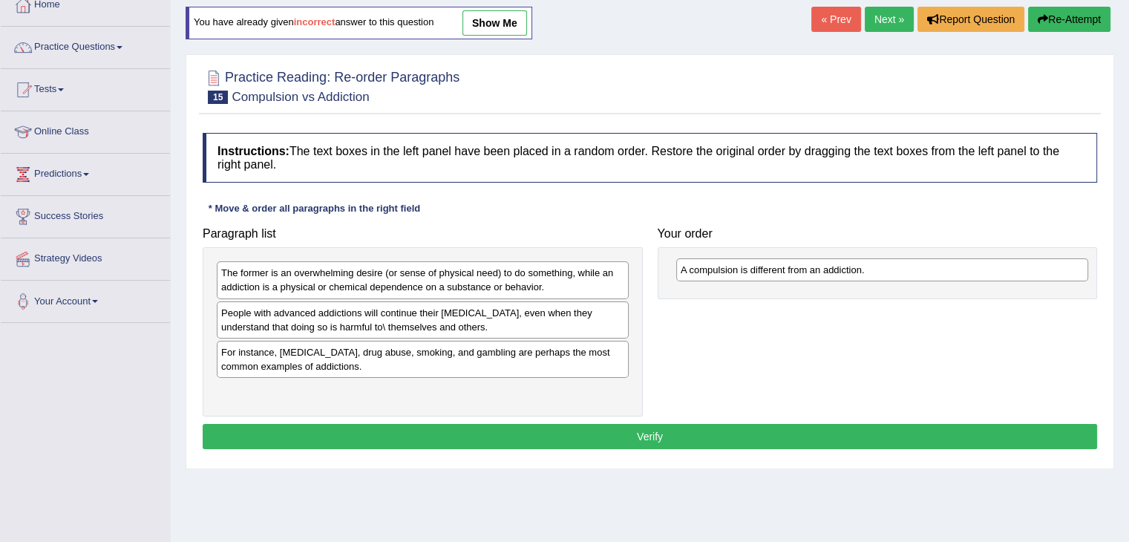
drag, startPoint x: 325, startPoint y: 344, endPoint x: 782, endPoint y: 260, distance: 464.9
click at [782, 260] on div "A compulsion is different from an addiction." at bounding box center [882, 269] width 412 height 23
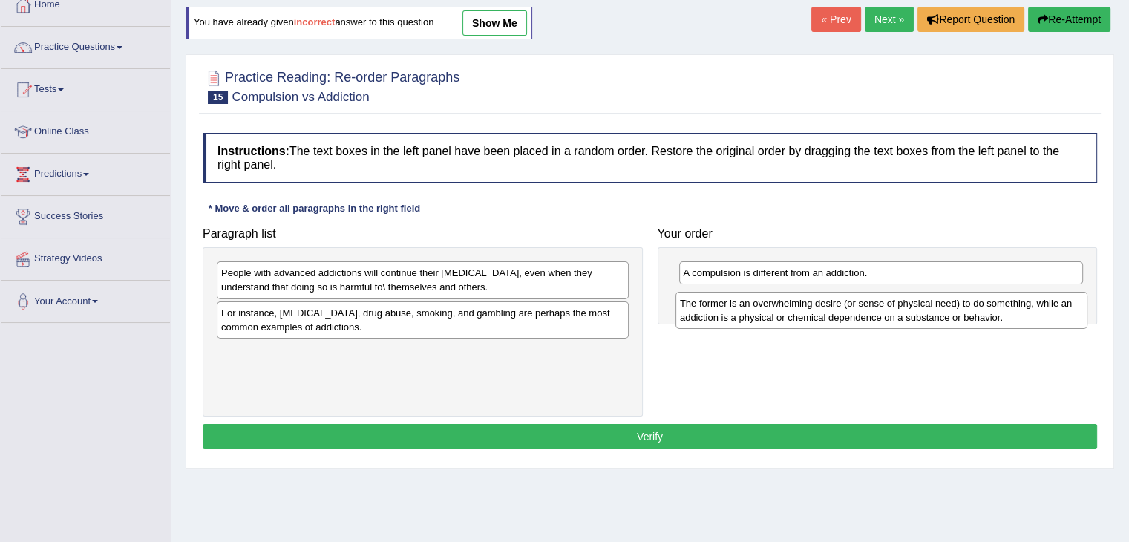
drag, startPoint x: 402, startPoint y: 285, endPoint x: 861, endPoint y: 311, distance: 459.5
click at [861, 311] on div "The former is an overwhelming desire (or sense of physical need) to do somethin…" at bounding box center [882, 310] width 412 height 37
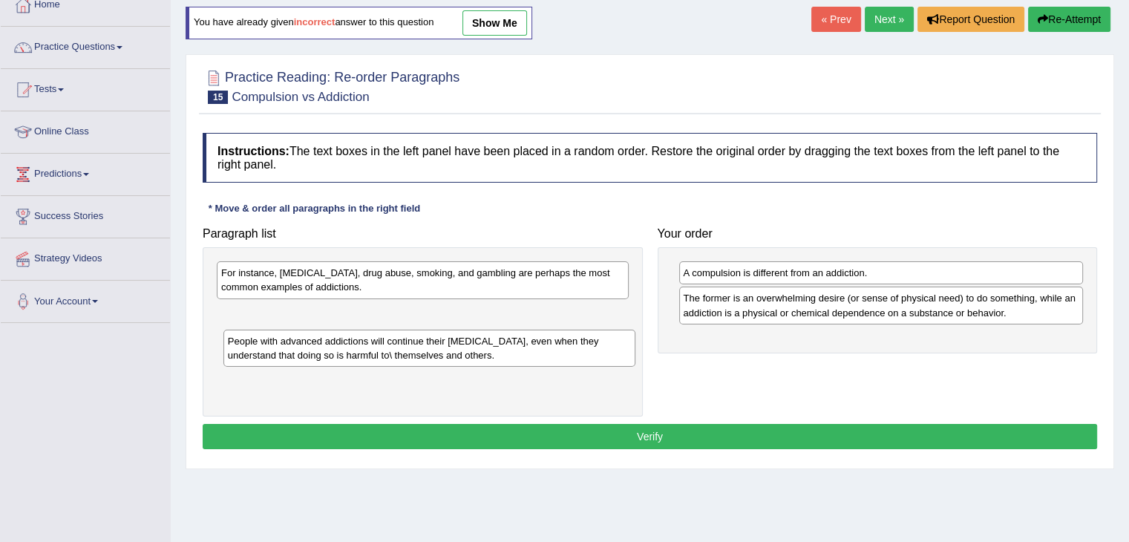
drag, startPoint x: 344, startPoint y: 287, endPoint x: 339, endPoint y: 347, distance: 60.4
click at [341, 350] on div "People with advanced addictions will continue their addictive behavior, even wh…" at bounding box center [429, 348] width 412 height 37
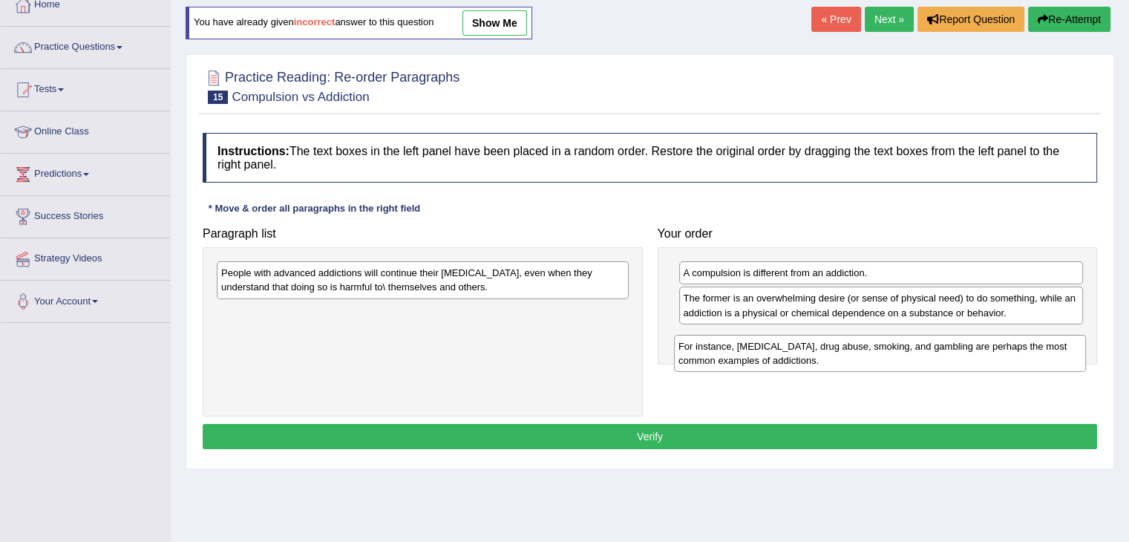
drag, startPoint x: 359, startPoint y: 285, endPoint x: 811, endPoint y: 359, distance: 458.8
click at [811, 359] on div "For instance, alcoholism, drug abuse, smoking, and gambling are perhaps the mos…" at bounding box center [880, 353] width 412 height 37
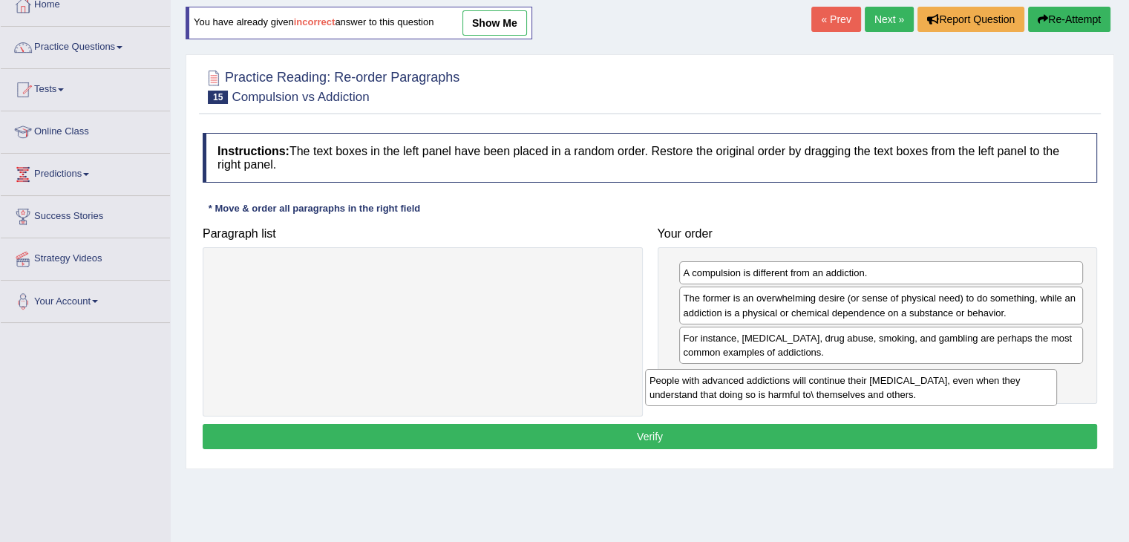
drag, startPoint x: 534, startPoint y: 280, endPoint x: 948, endPoint y: 402, distance: 431.0
click at [965, 388] on div "People with advanced addictions will continue their addictive behavior, even wh…" at bounding box center [851, 387] width 412 height 37
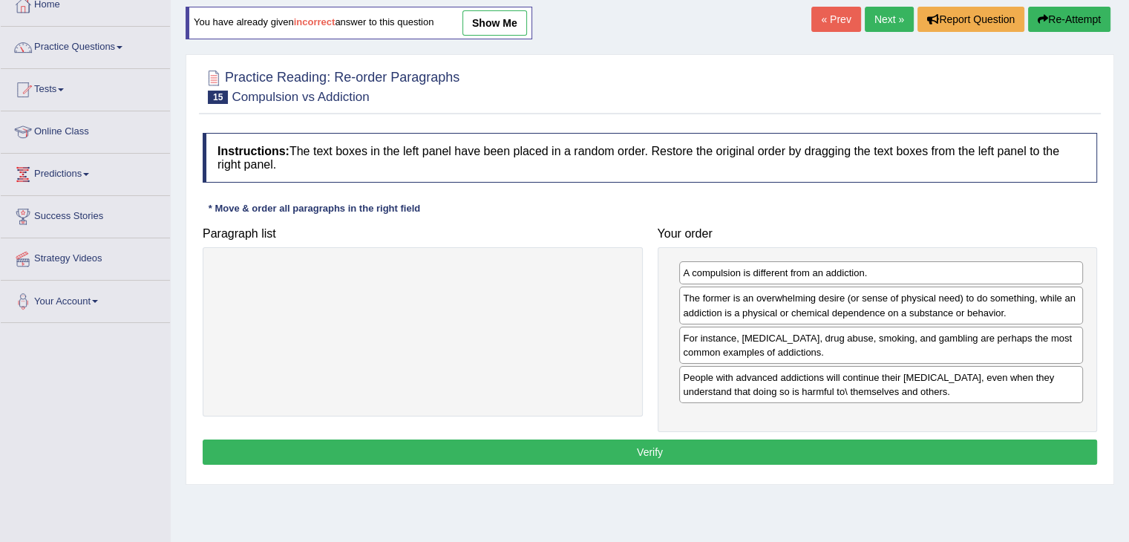
click at [831, 440] on button "Verify" at bounding box center [650, 451] width 895 height 25
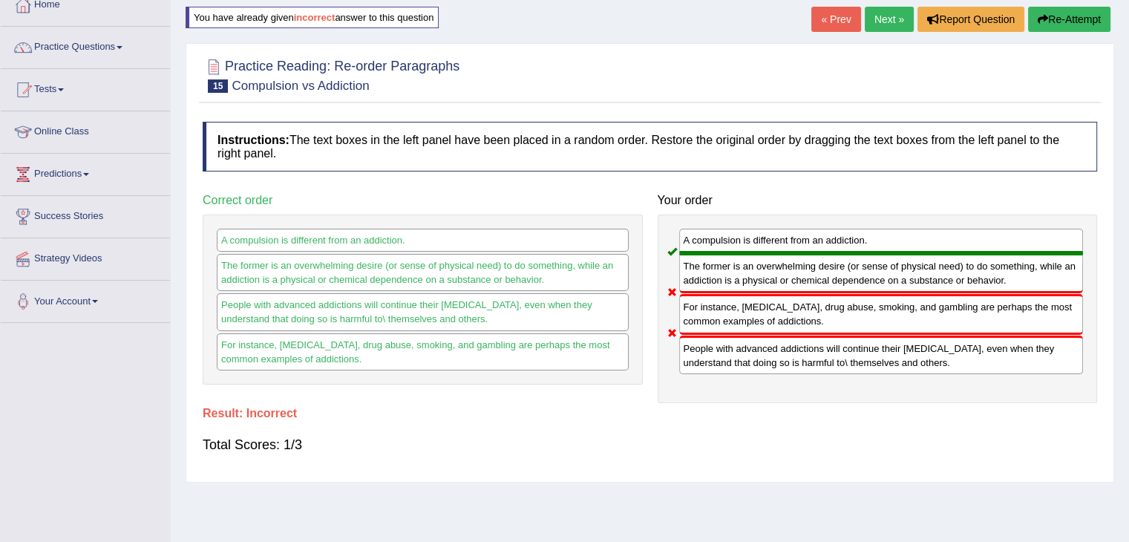
click at [1081, 22] on button "Re-Attempt" at bounding box center [1069, 19] width 82 height 25
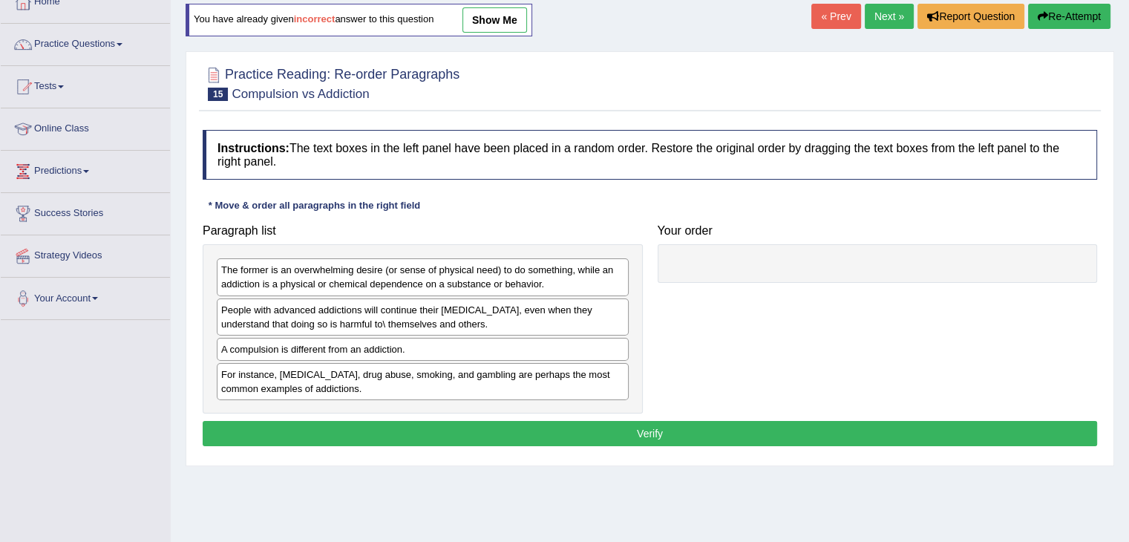
scroll to position [89, 0]
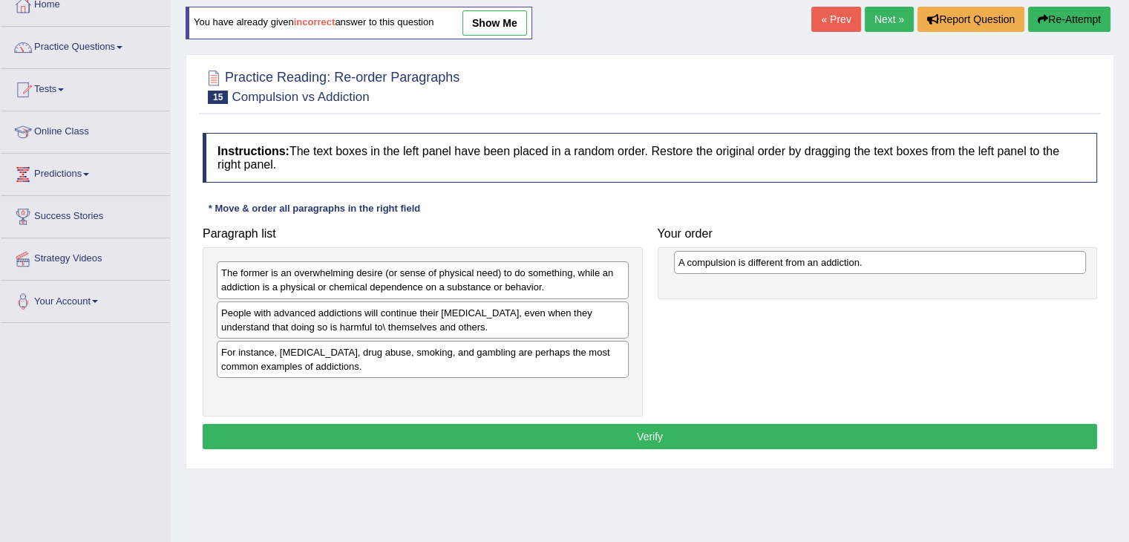
drag, startPoint x: 416, startPoint y: 357, endPoint x: 873, endPoint y: 268, distance: 465.9
click at [873, 268] on div "A compulsion is different from an addiction." at bounding box center [880, 262] width 412 height 23
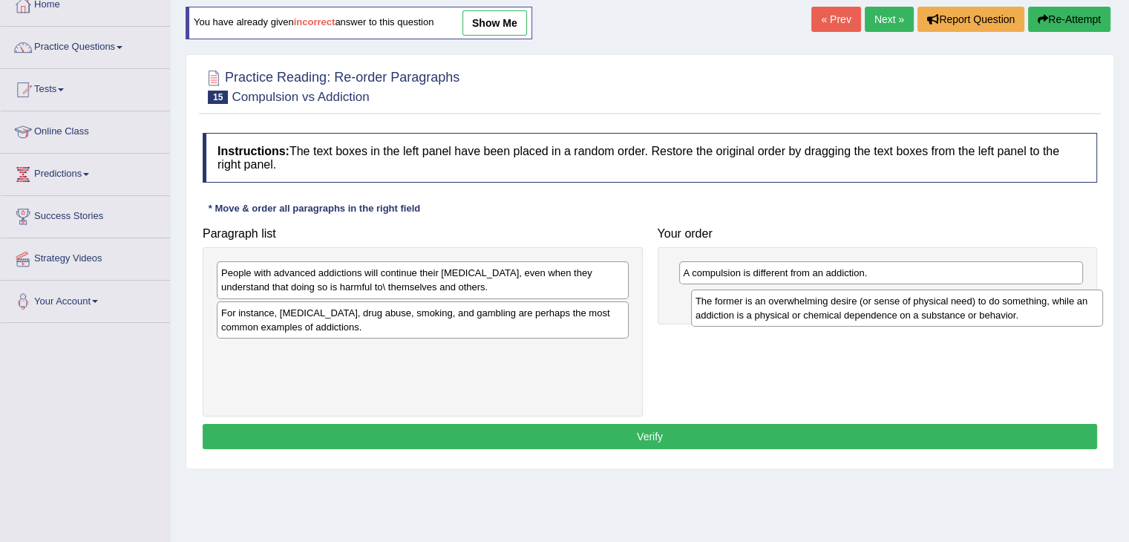
drag, startPoint x: 362, startPoint y: 285, endPoint x: 831, endPoint y: 312, distance: 470.7
click at [831, 312] on div "The former is an overwhelming desire (or sense of physical need) to do somethin…" at bounding box center [897, 308] width 412 height 37
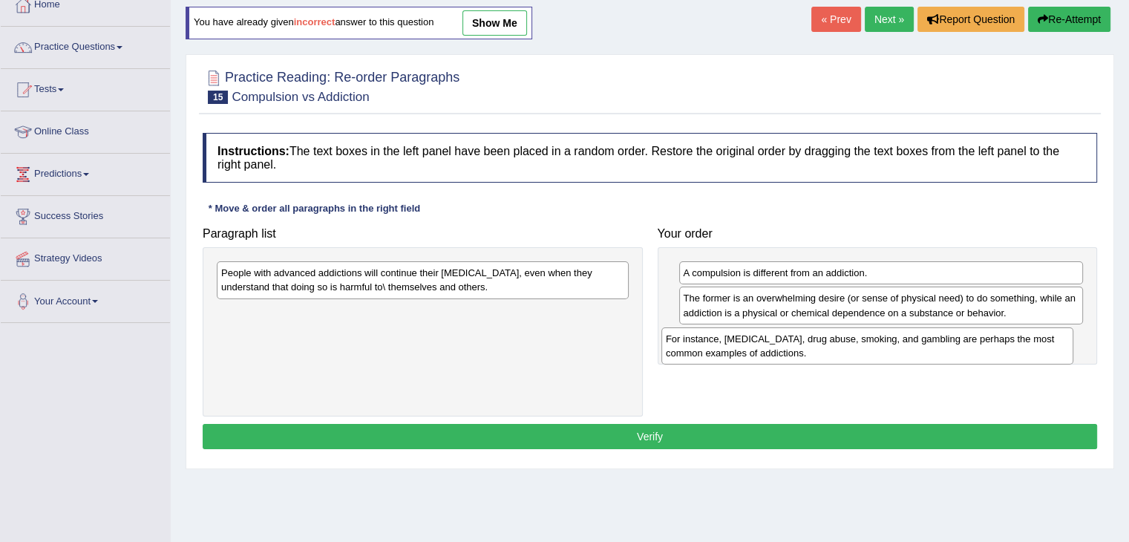
drag, startPoint x: 424, startPoint y: 321, endPoint x: 875, endPoint y: 350, distance: 452.2
click at [875, 350] on div "For instance, alcoholism, drug abuse, smoking, and gambling are perhaps the mos…" at bounding box center [867, 345] width 412 height 37
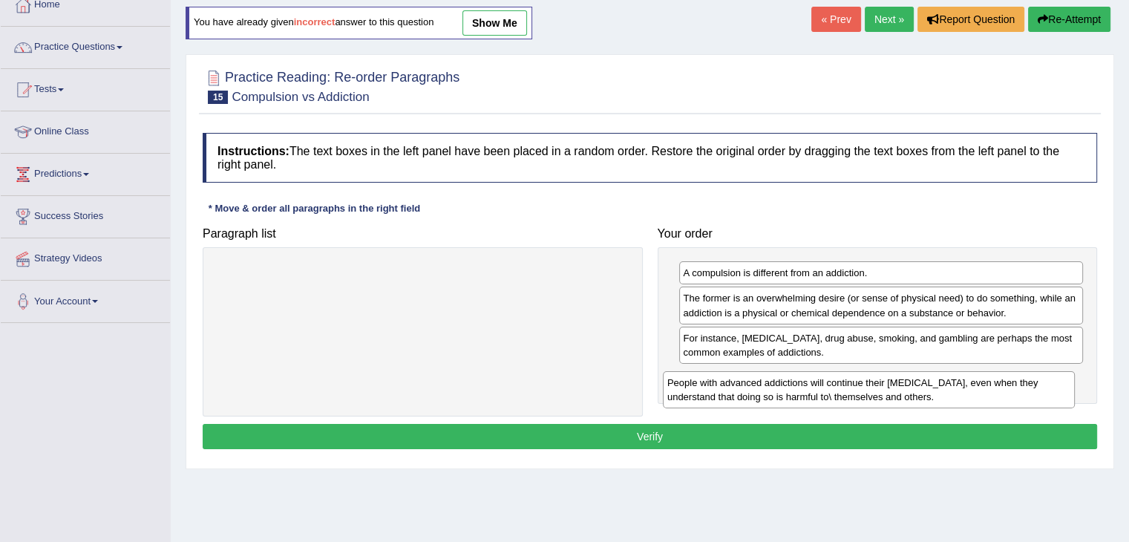
drag, startPoint x: 537, startPoint y: 272, endPoint x: 984, endPoint y: 382, distance: 459.7
click at [984, 382] on div "People with advanced addictions will continue their addictive behavior, even wh…" at bounding box center [869, 389] width 412 height 37
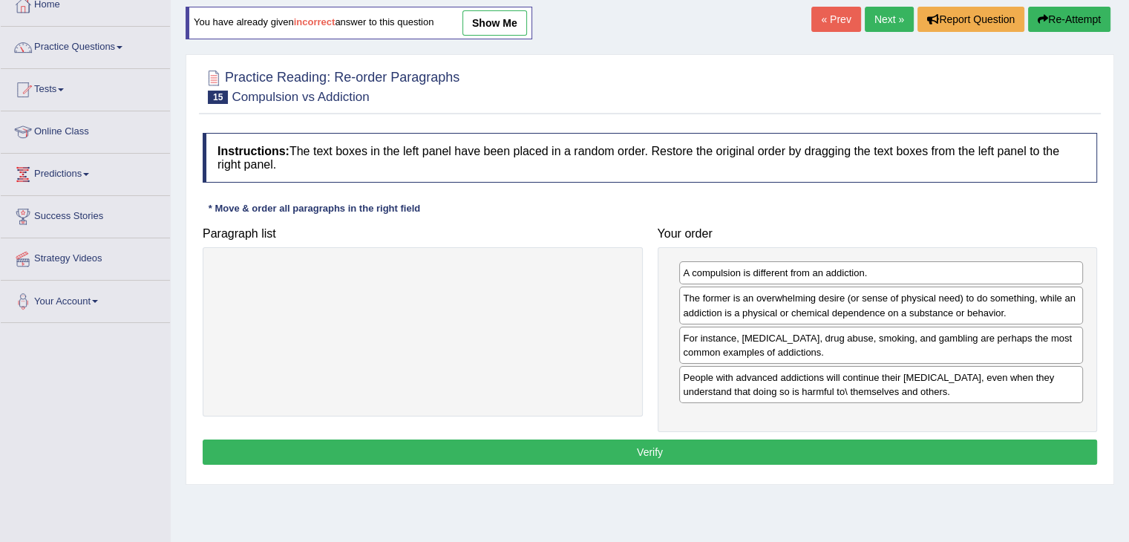
click at [709, 443] on button "Verify" at bounding box center [650, 451] width 895 height 25
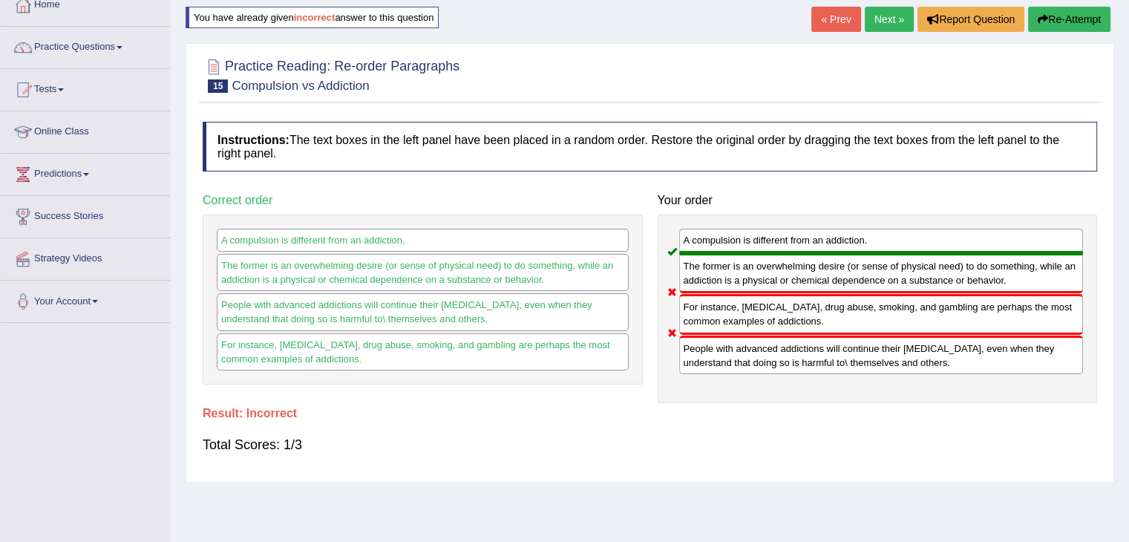
click at [899, 16] on link "Next »" at bounding box center [889, 19] width 49 height 25
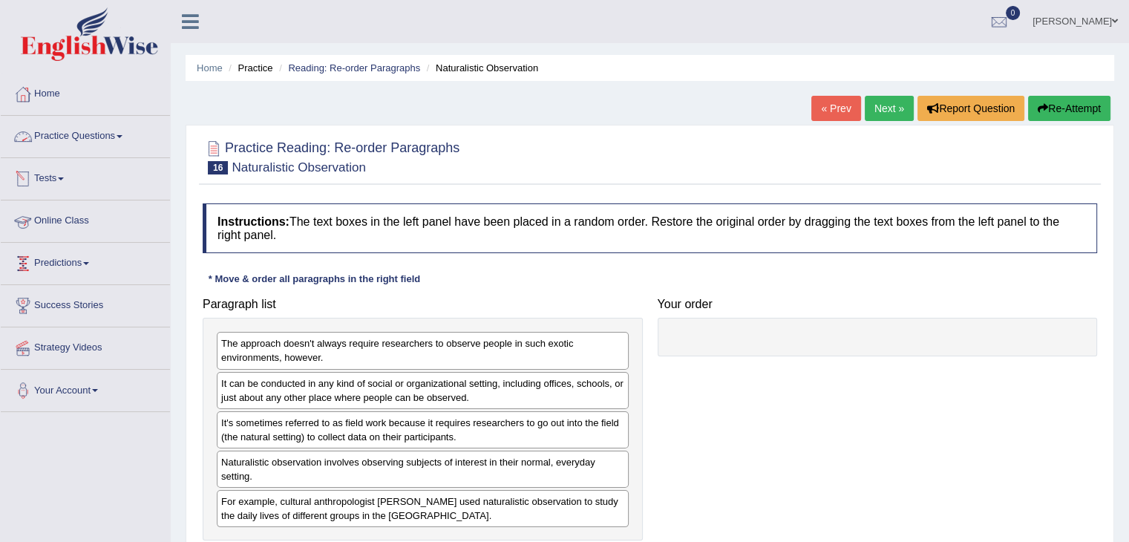
click at [90, 135] on link "Practice Questions" at bounding box center [85, 134] width 169 height 37
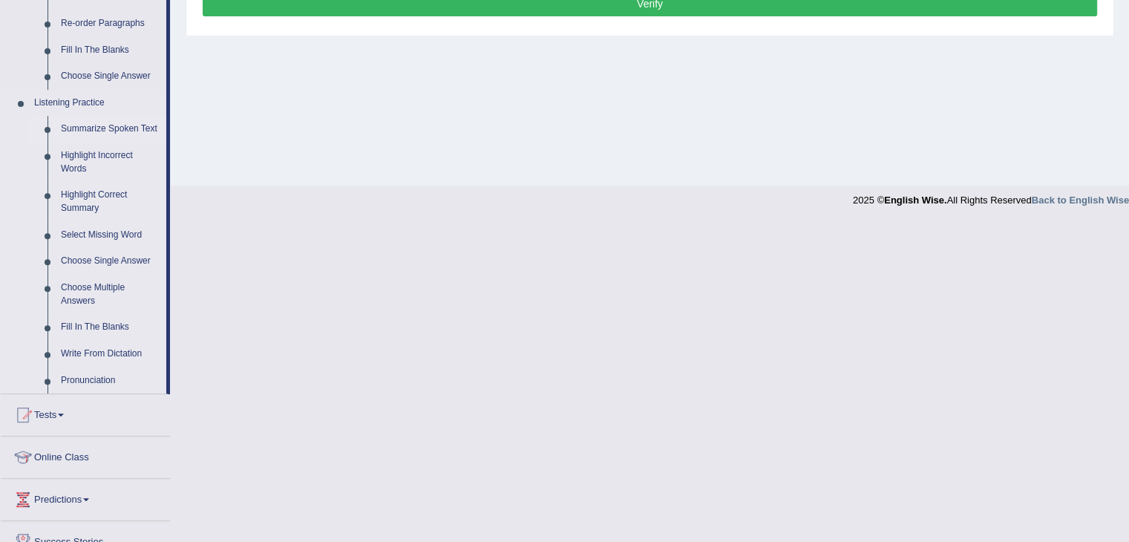
scroll to position [662, 0]
